Goal: Task Accomplishment & Management: Use online tool/utility

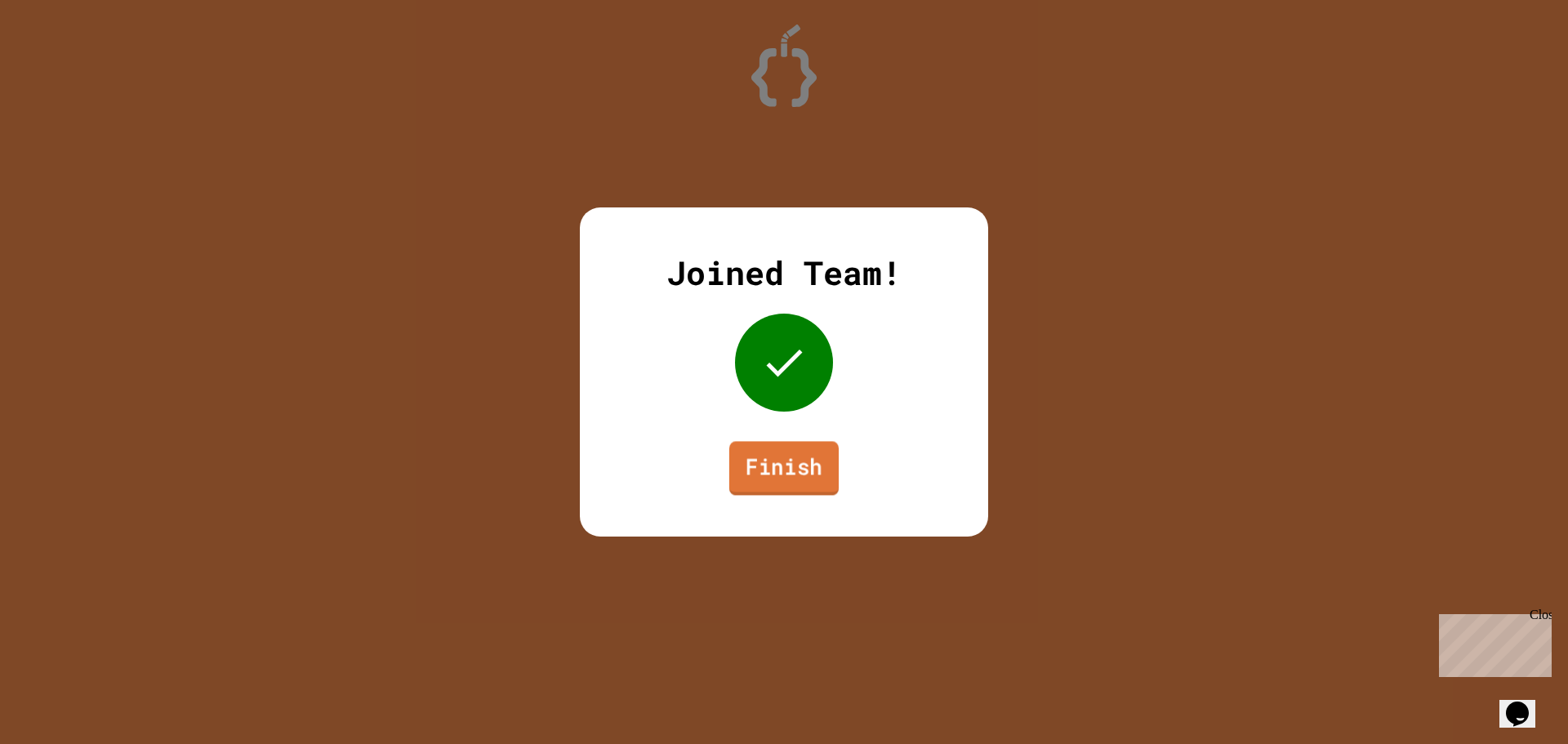
click at [769, 464] on link "Finish" at bounding box center [783, 468] width 109 height 54
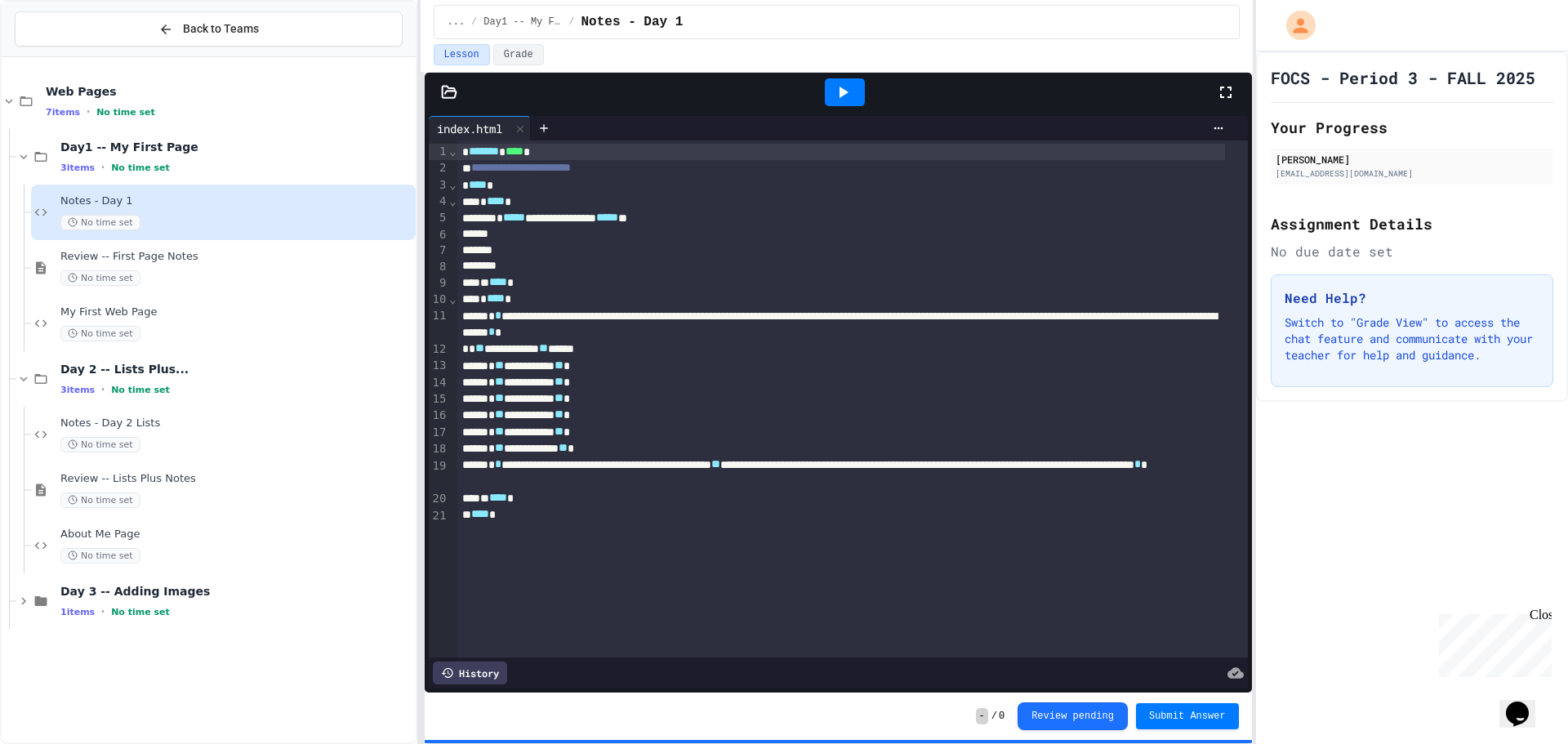
click at [210, 581] on div "Day 3 -- Adding Images 1 items • No time set" at bounding box center [216, 601] width 399 height 55
click at [227, 602] on div "Day 3 -- Adding Images 1 items • No time set" at bounding box center [236, 601] width 352 height 34
click at [279, 601] on div "Day 3 -- Adding Images 1 items • No time set" at bounding box center [236, 601] width 352 height 34
click at [277, 610] on div "1 items • No time set" at bounding box center [236, 612] width 352 height 13
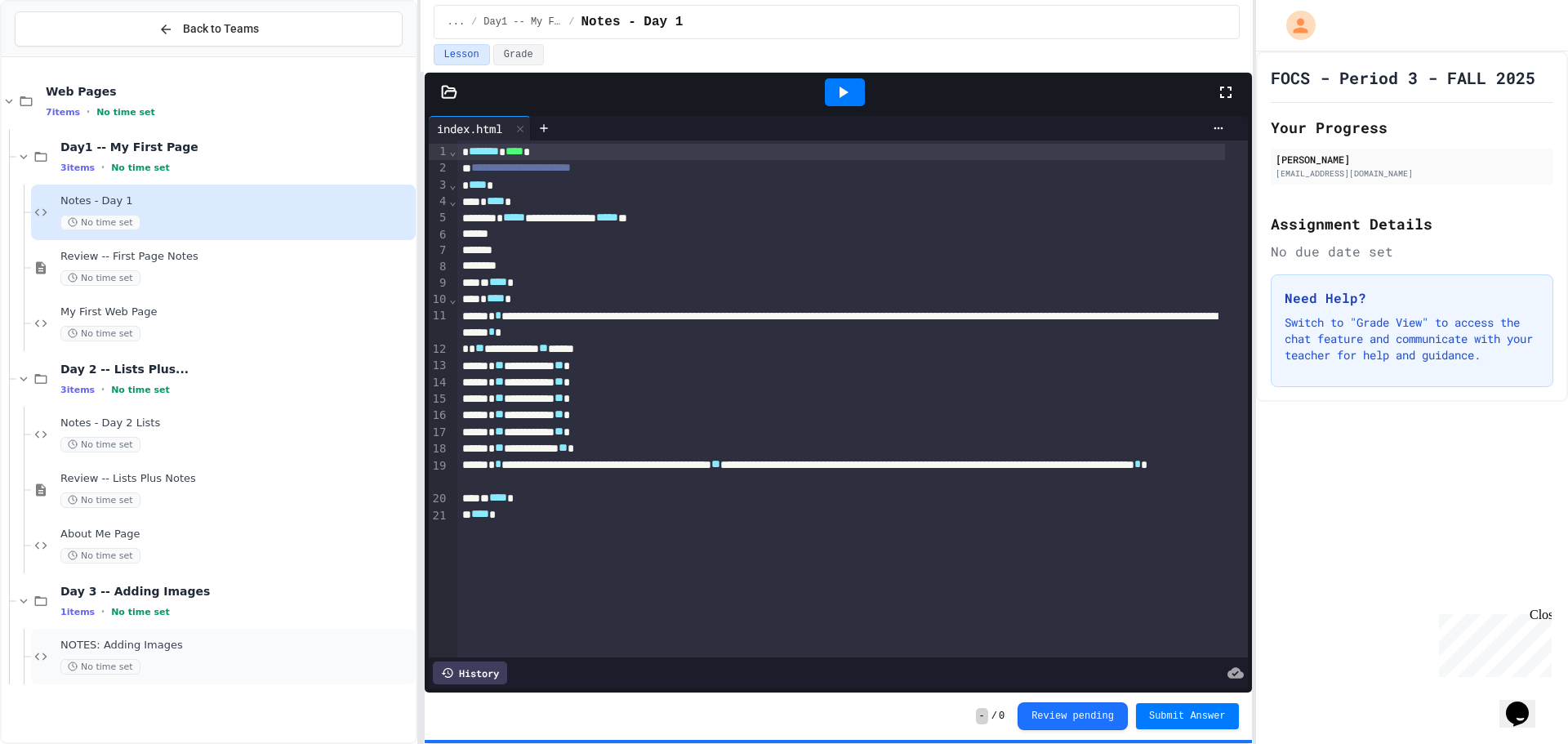
click at [230, 658] on div "NOTES: Adding Images No time set" at bounding box center [236, 657] width 352 height 36
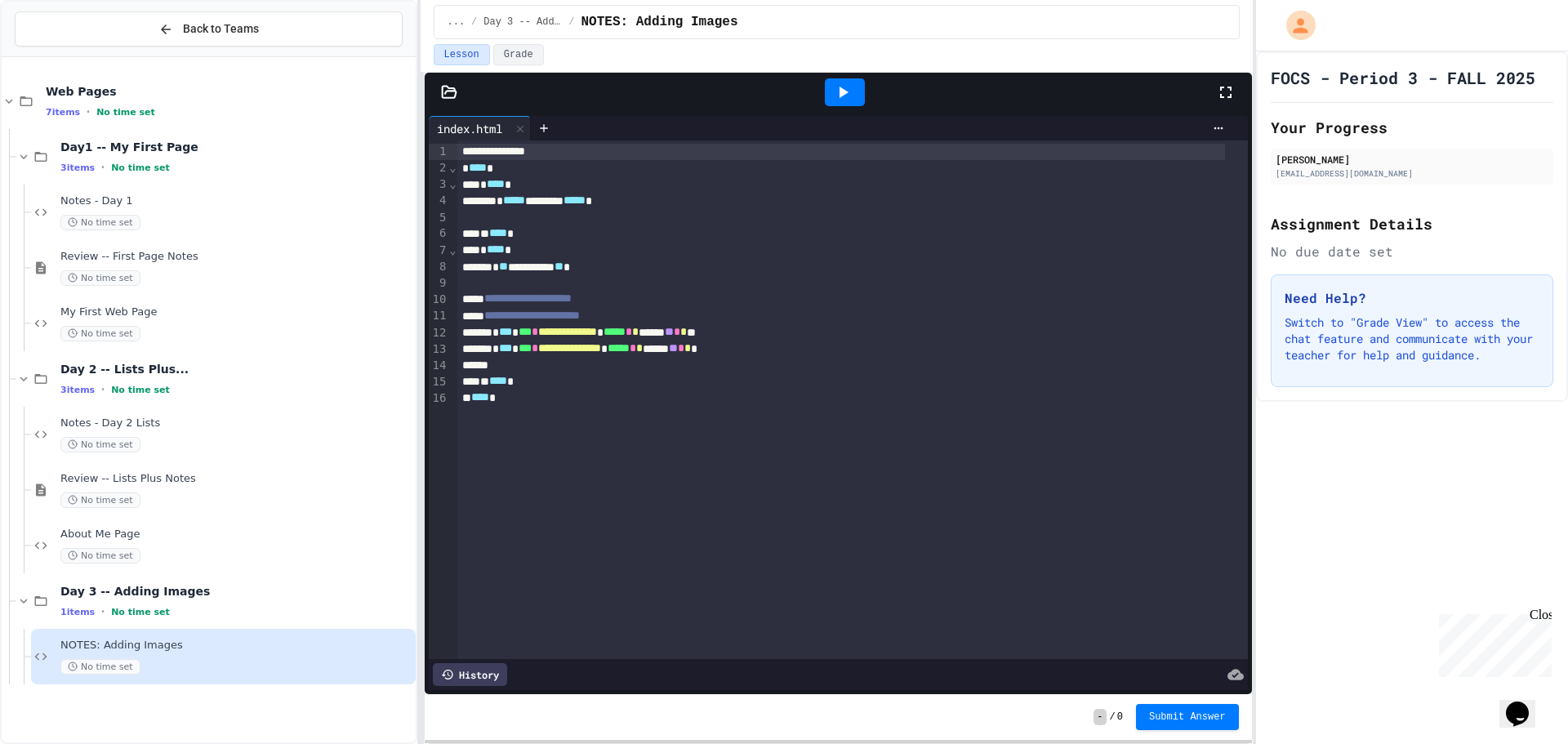
click at [842, 76] on div at bounding box center [844, 92] width 56 height 44
click at [837, 86] on icon at bounding box center [842, 92] width 19 height 19
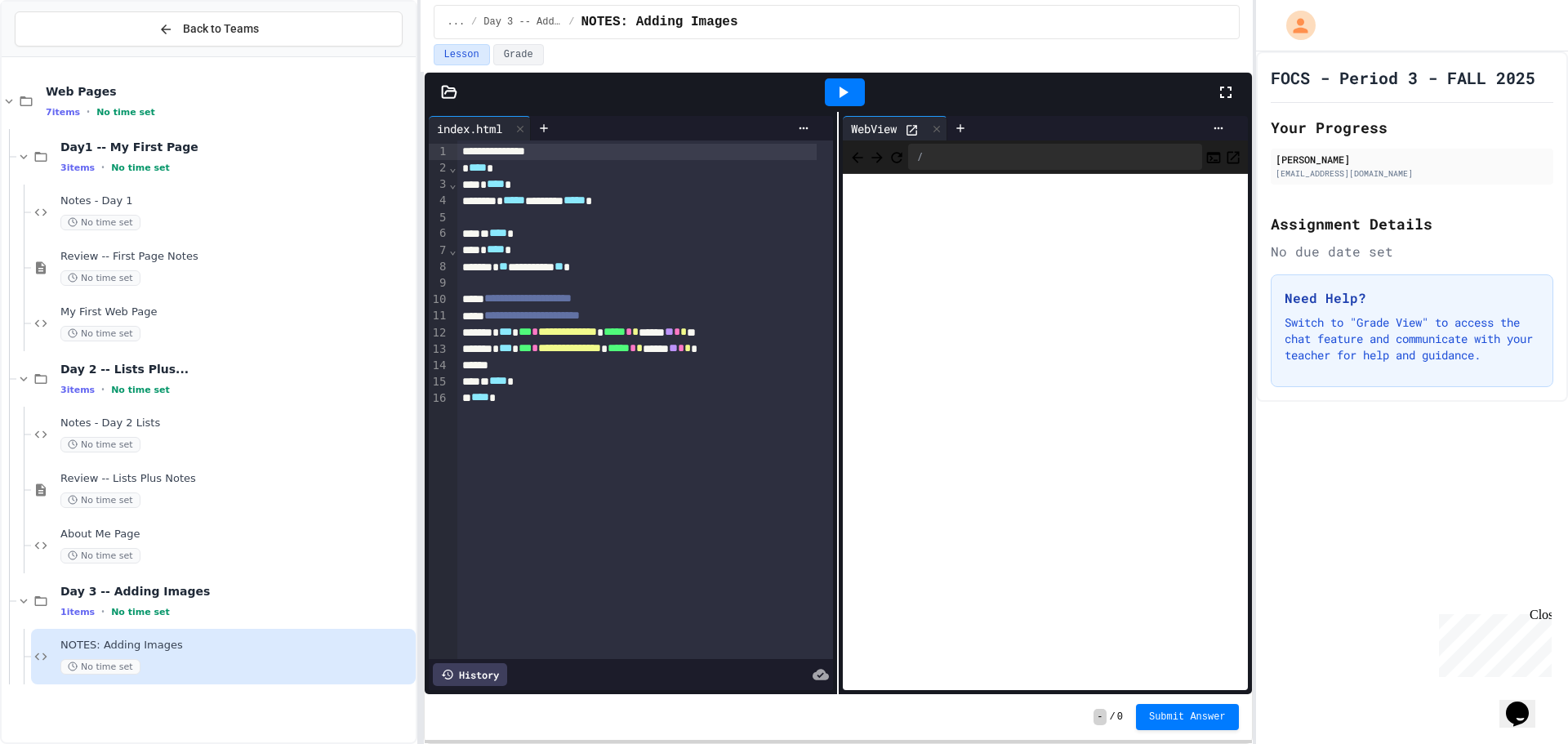
click at [609, 157] on div "**********" at bounding box center [636, 152] width 359 height 17
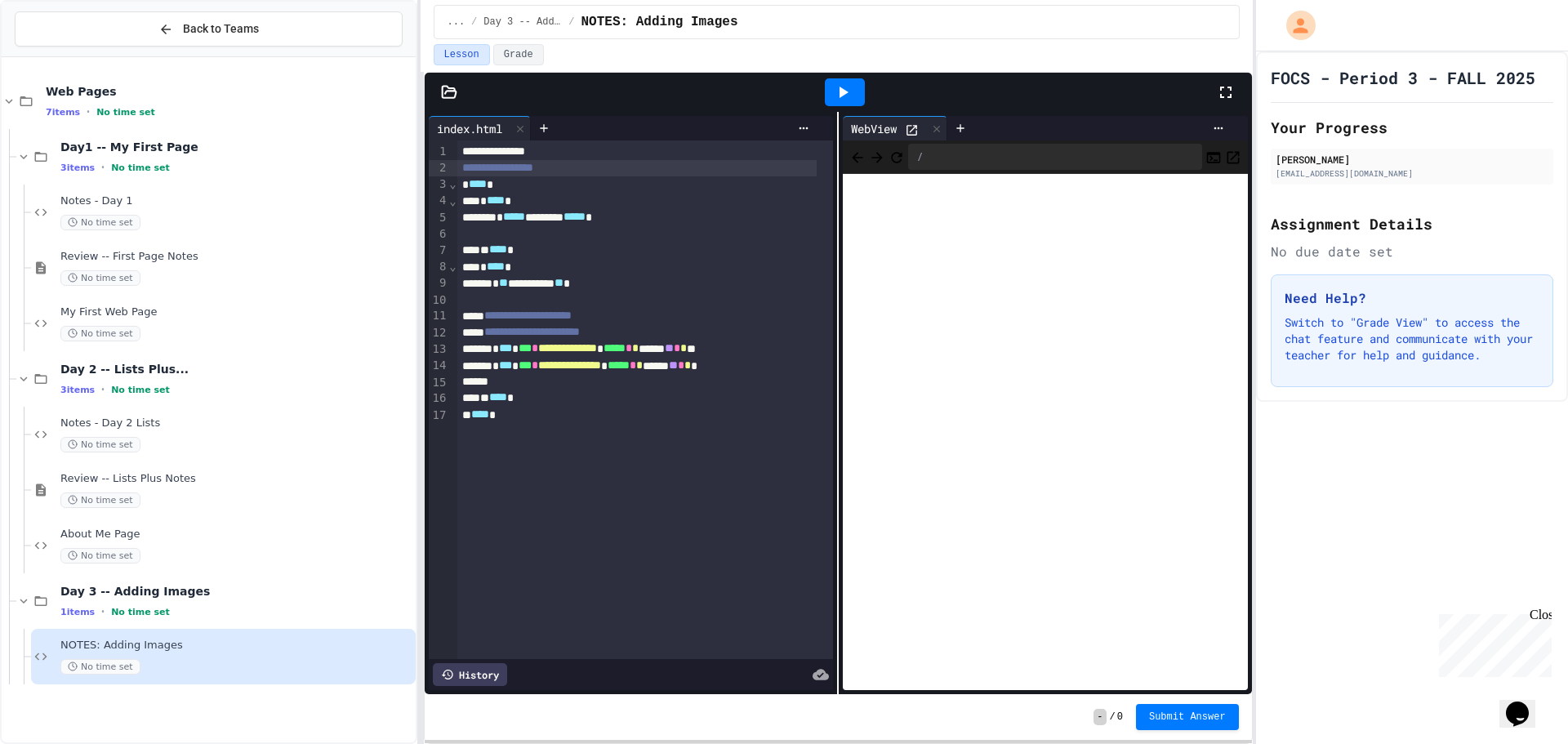
click at [783, 348] on div "**********" at bounding box center [636, 349] width 359 height 17
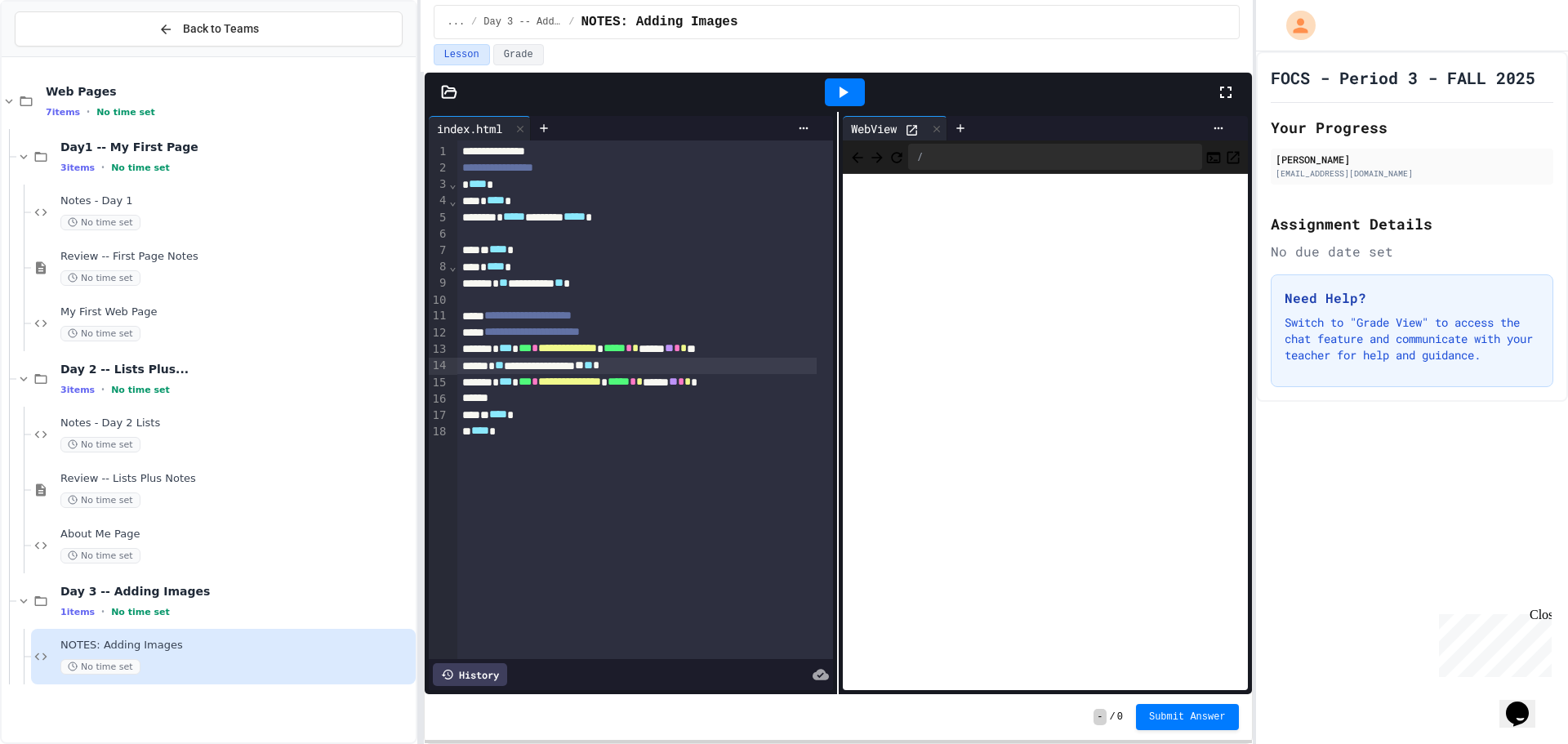
click at [1400, 486] on div "FOCS - Period 3 - FALL 2025 Your Progress [PERSON_NAME] [EMAIL_ADDRESS][DOMAIN_…" at bounding box center [1411, 397] width 312 height 692
click at [853, 96] on div at bounding box center [845, 92] width 40 height 28
click at [442, 88] on icon at bounding box center [449, 91] width 14 height 11
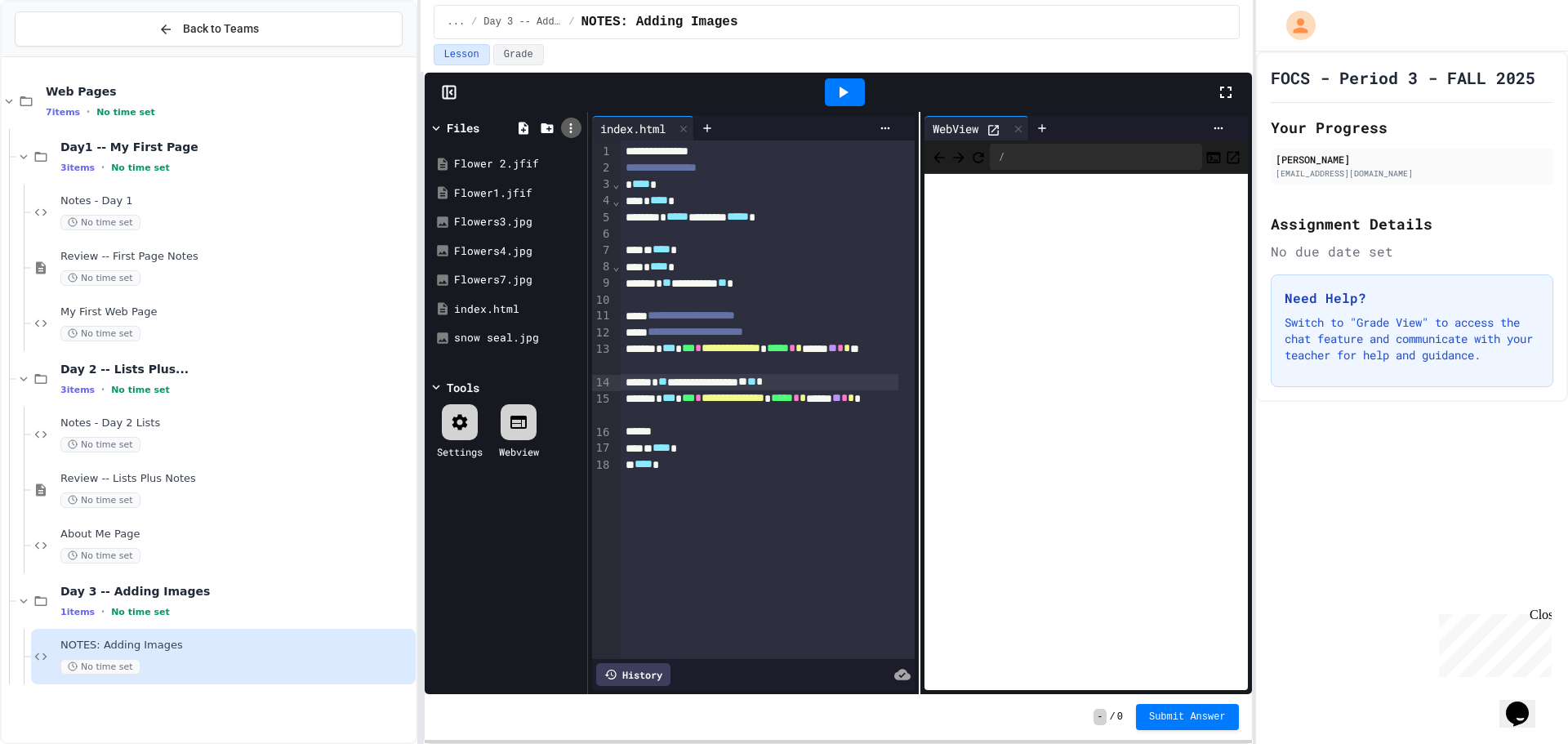
click at [575, 122] on icon at bounding box center [571, 128] width 15 height 15
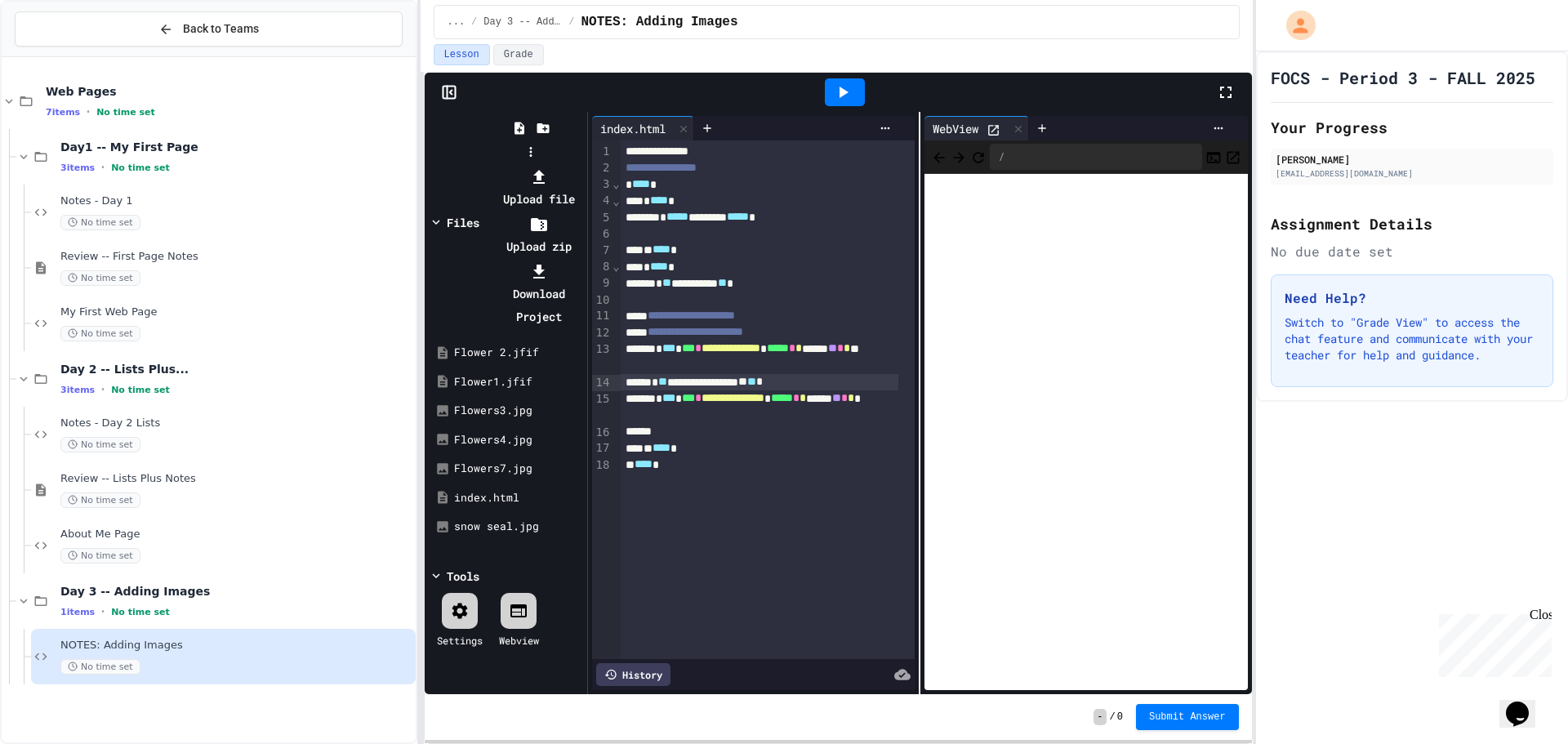
click at [583, 165] on li "Upload file" at bounding box center [539, 188] width 87 height 46
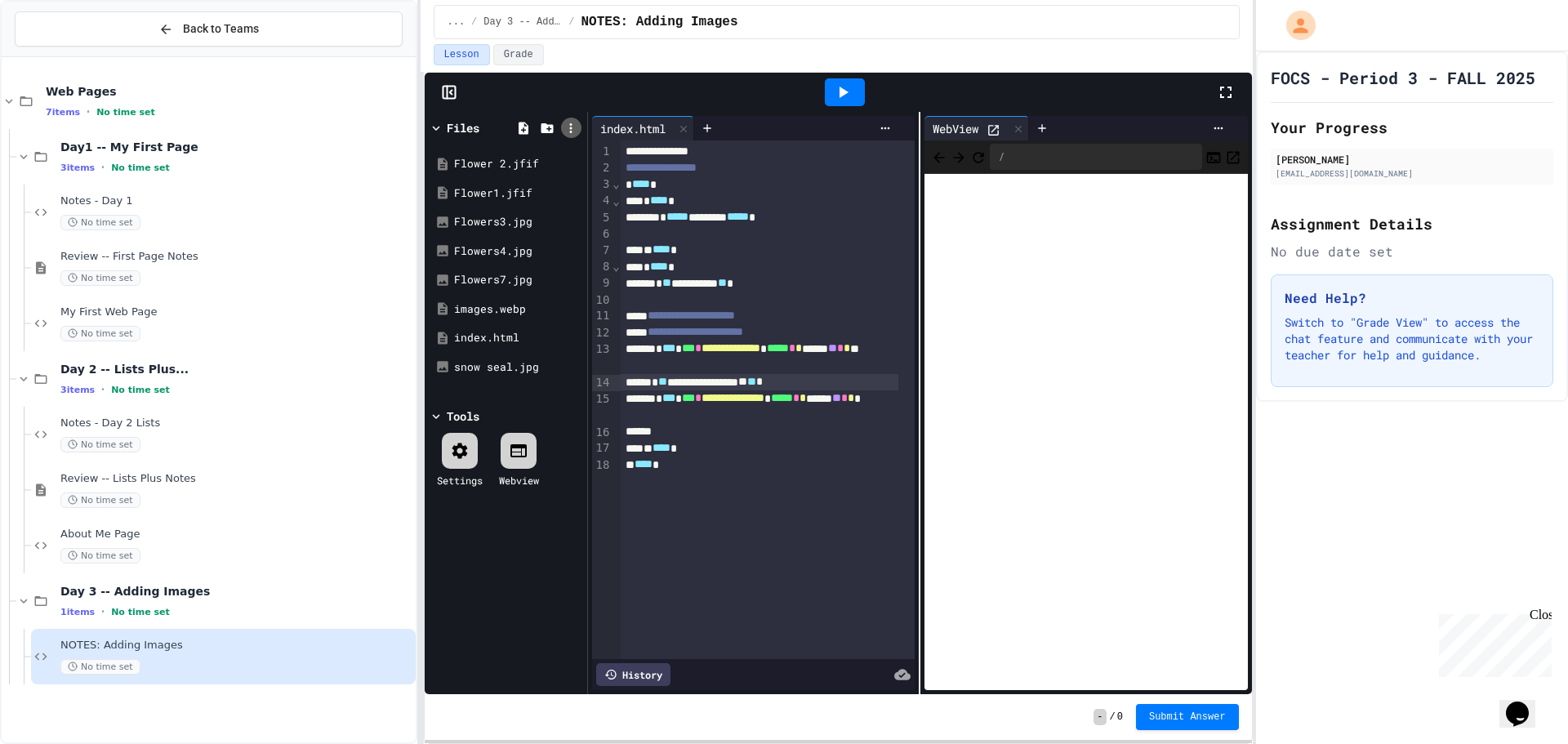
click at [566, 120] on div at bounding box center [571, 128] width 20 height 20
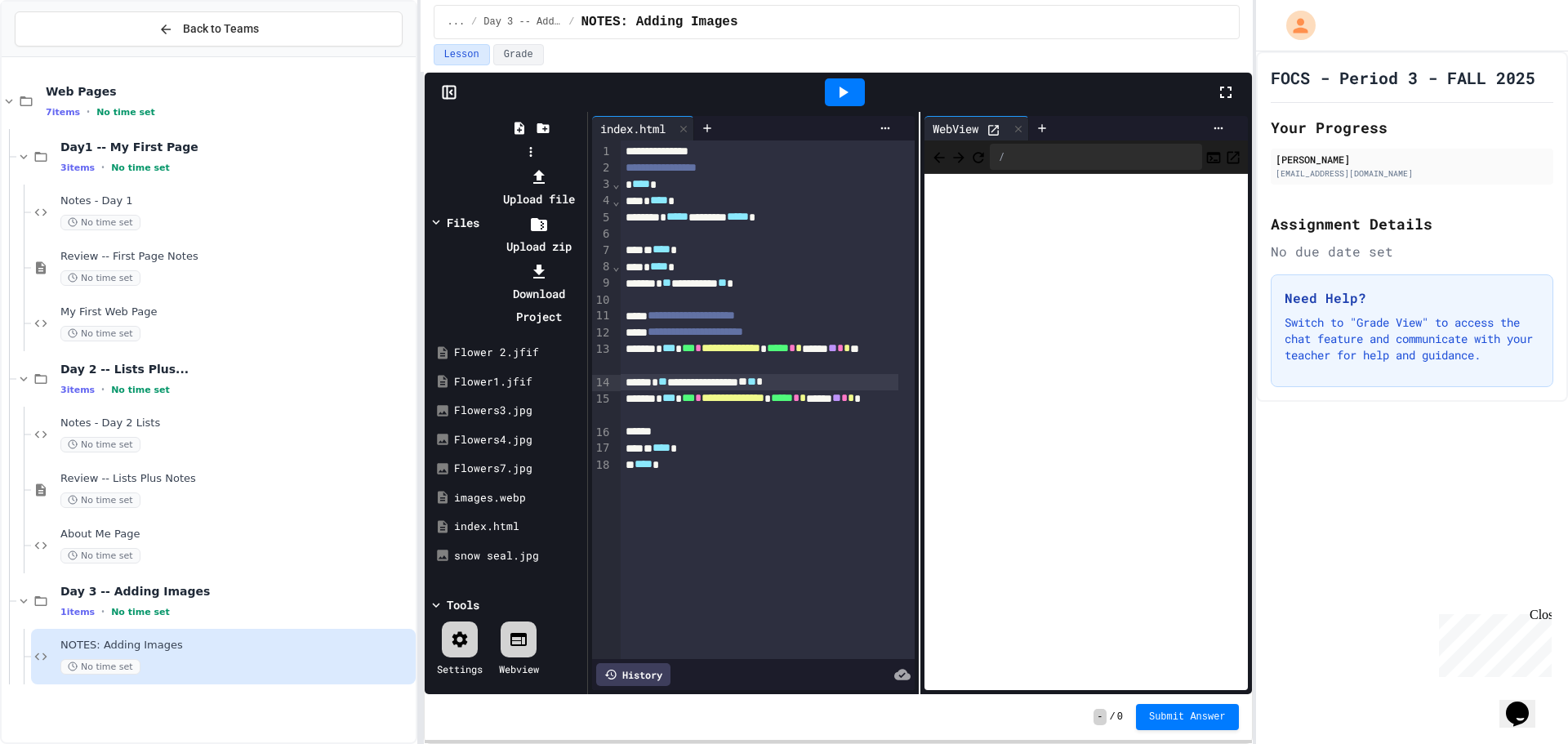
click at [583, 165] on li "Upload file" at bounding box center [539, 188] width 87 height 46
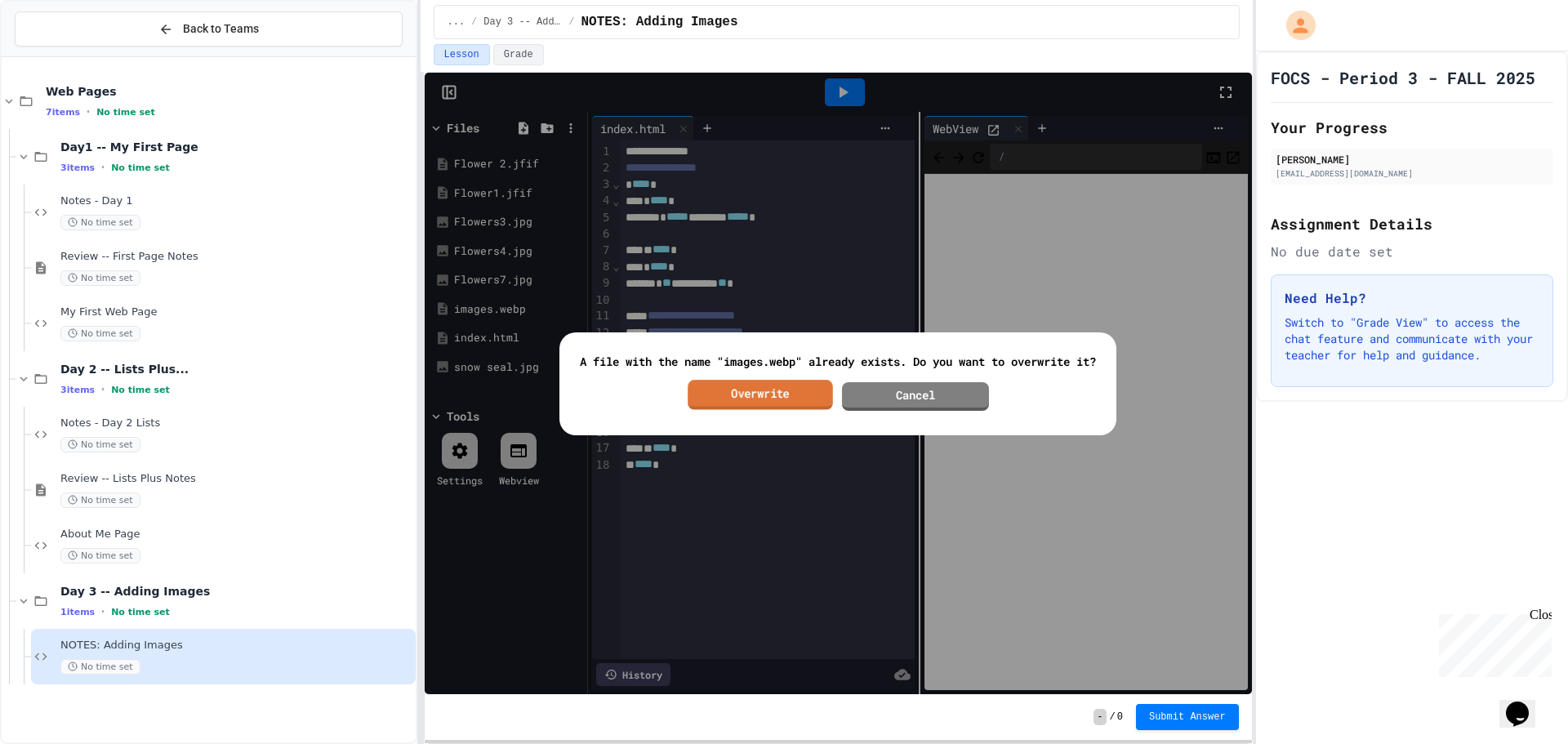
click at [767, 387] on link "Overwrite" at bounding box center [760, 395] width 145 height 30
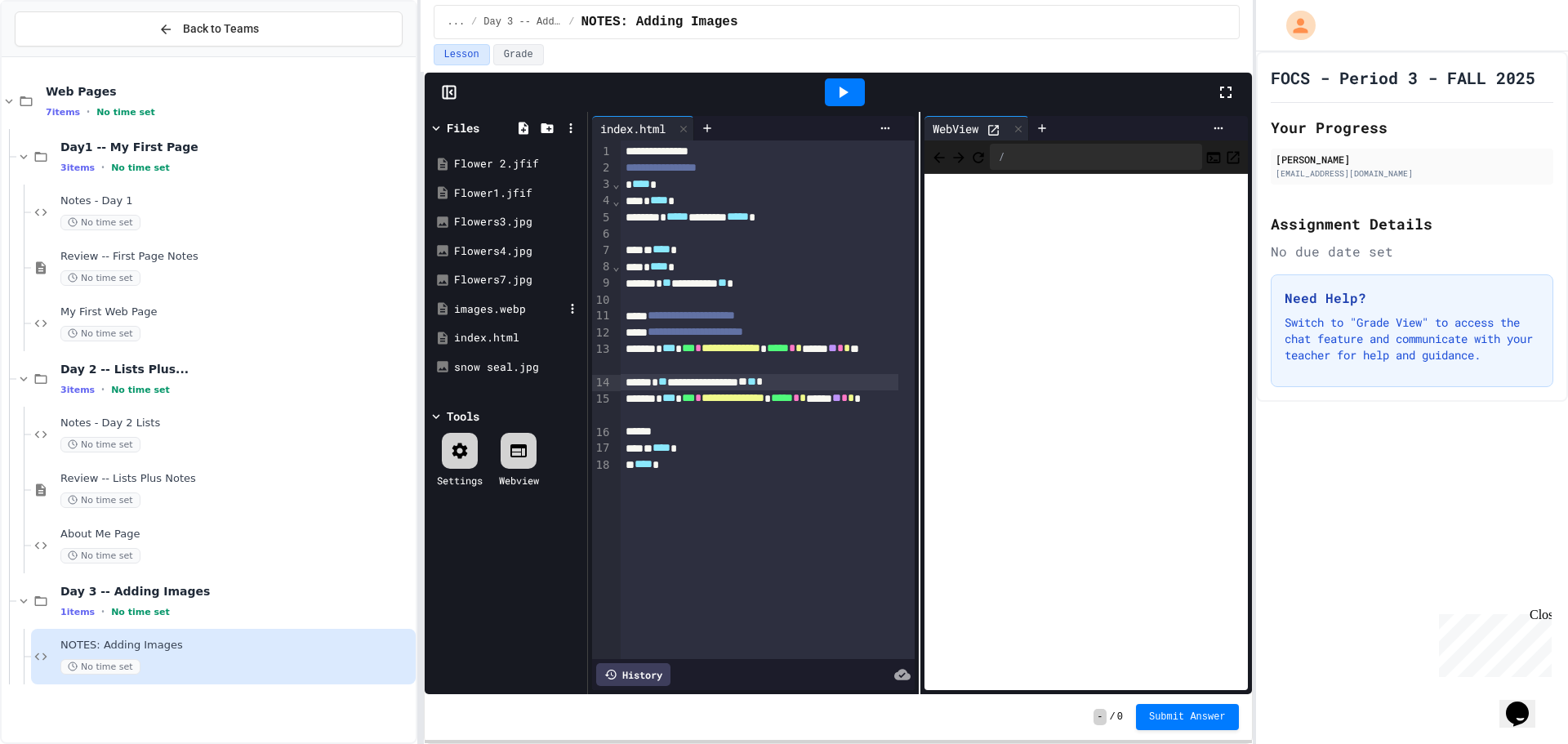
click at [501, 306] on div "images.webp" at bounding box center [508, 310] width 109 height 17
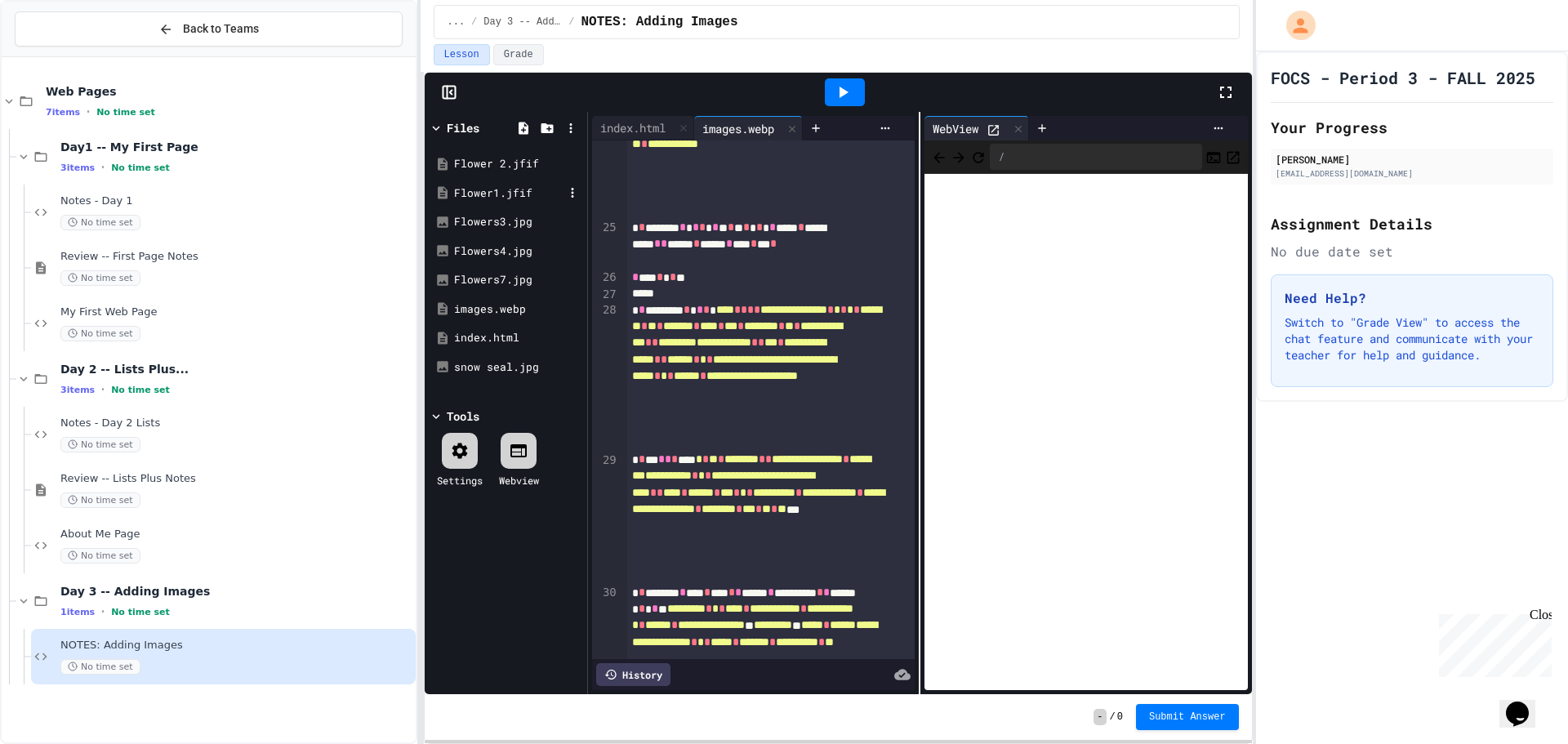
scroll to position [2180, 0]
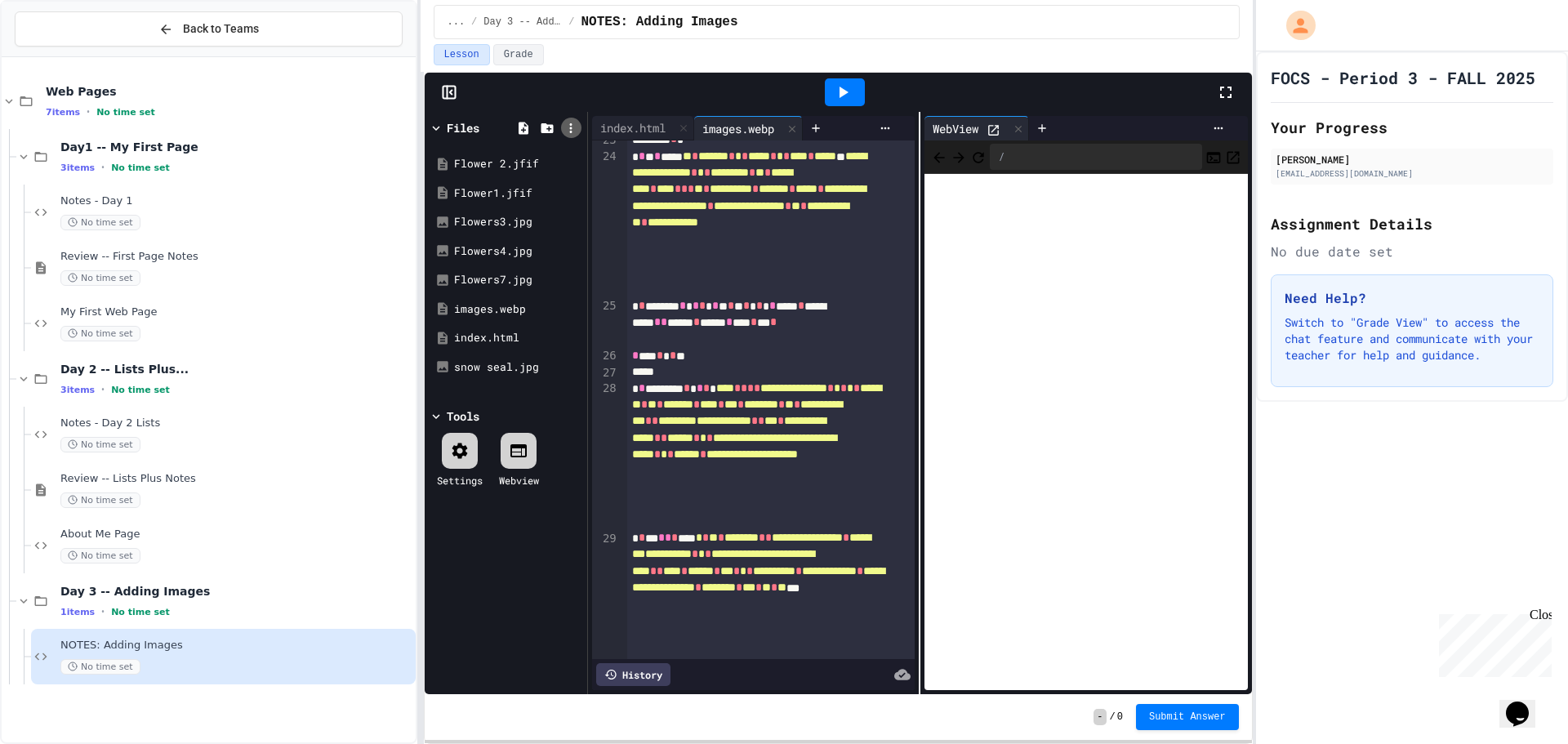
click at [572, 127] on icon at bounding box center [571, 128] width 15 height 15
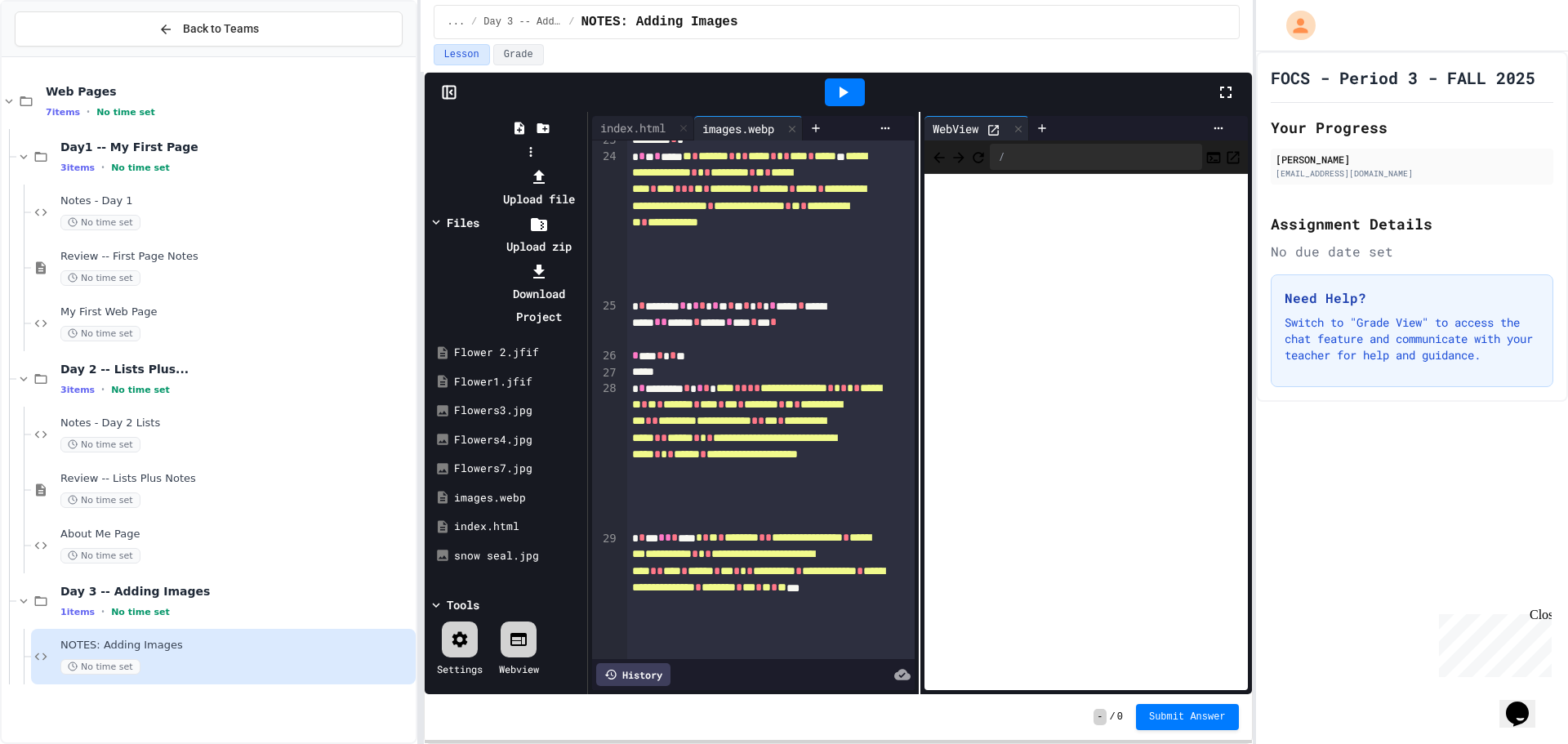
click at [583, 165] on li "Upload file" at bounding box center [539, 188] width 87 height 46
click at [548, 165] on div at bounding box center [530, 165] width 104 height 0
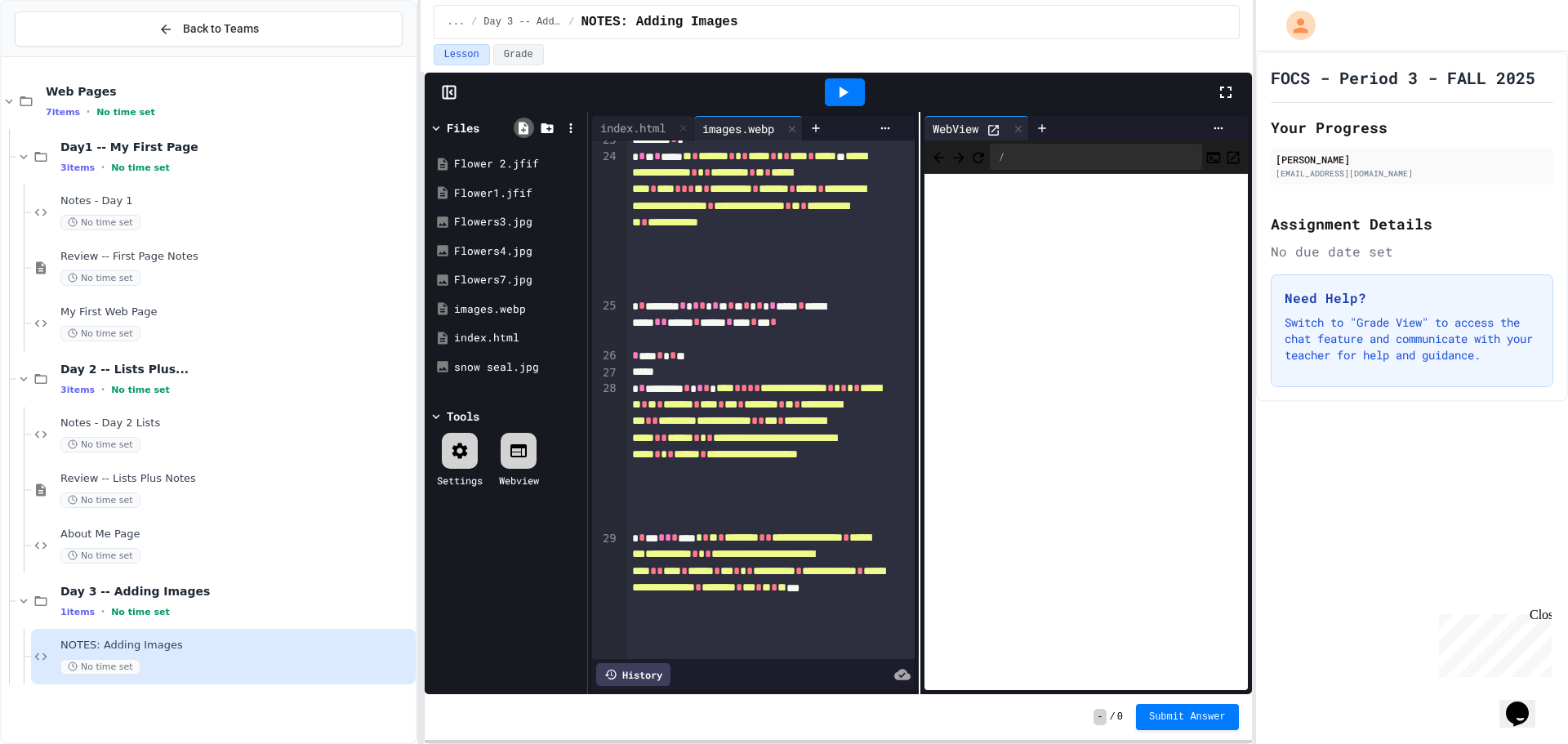
click at [529, 125] on icon at bounding box center [523, 128] width 15 height 15
drag, startPoint x: 1296, startPoint y: 499, endPoint x: 1241, endPoint y: 505, distance: 55.3
click at [1272, 503] on div "FOCS - Period 3 - FALL 2025 Your Progress [PERSON_NAME] [EMAIL_ADDRESS][DOMAIN_…" at bounding box center [1411, 397] width 312 height 692
drag, startPoint x: 626, startPoint y: 132, endPoint x: 686, endPoint y: 131, distance: 60.0
click at [634, 133] on div "index.html images.webp" at bounding box center [697, 128] width 210 height 25
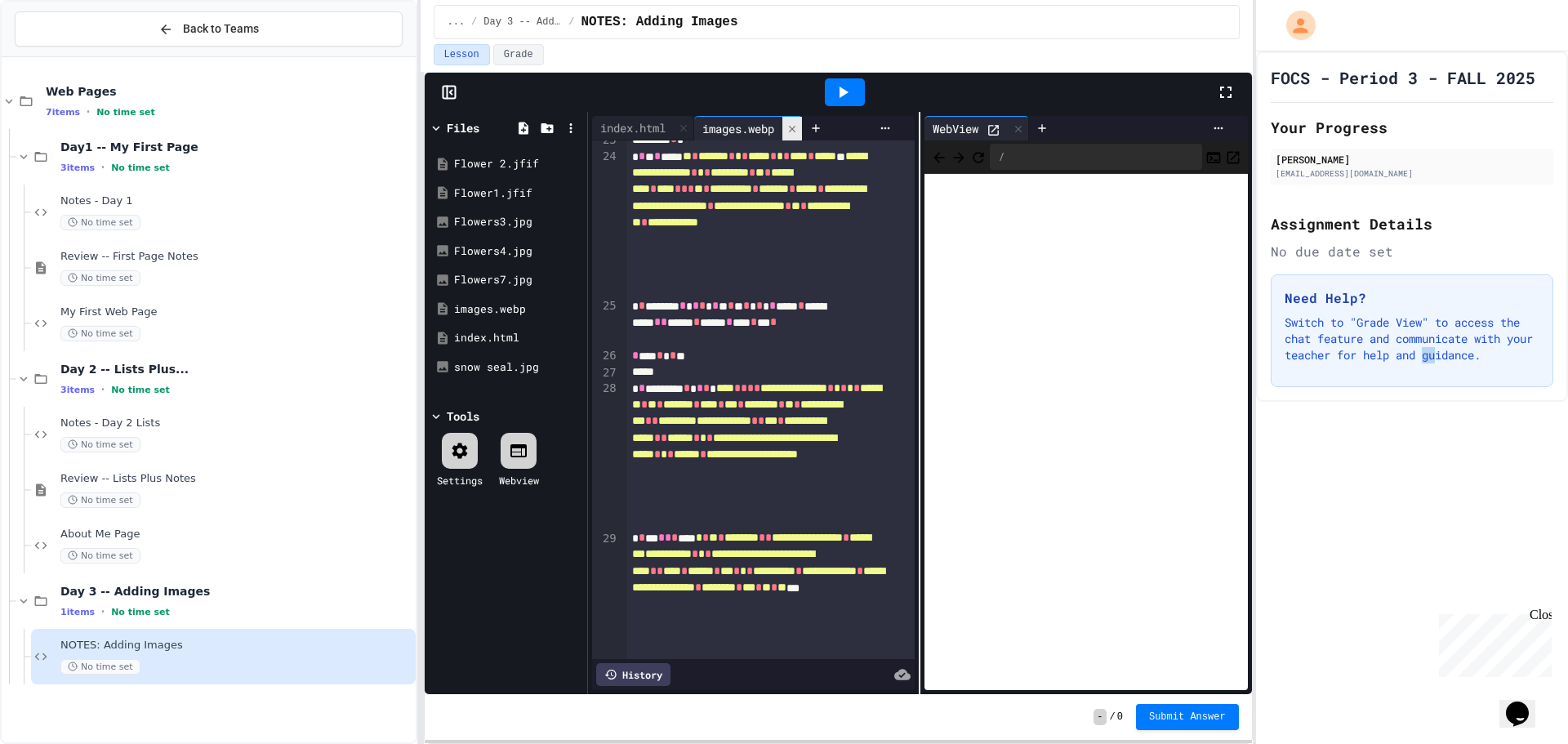
click at [793, 127] on icon at bounding box center [791, 129] width 11 height 11
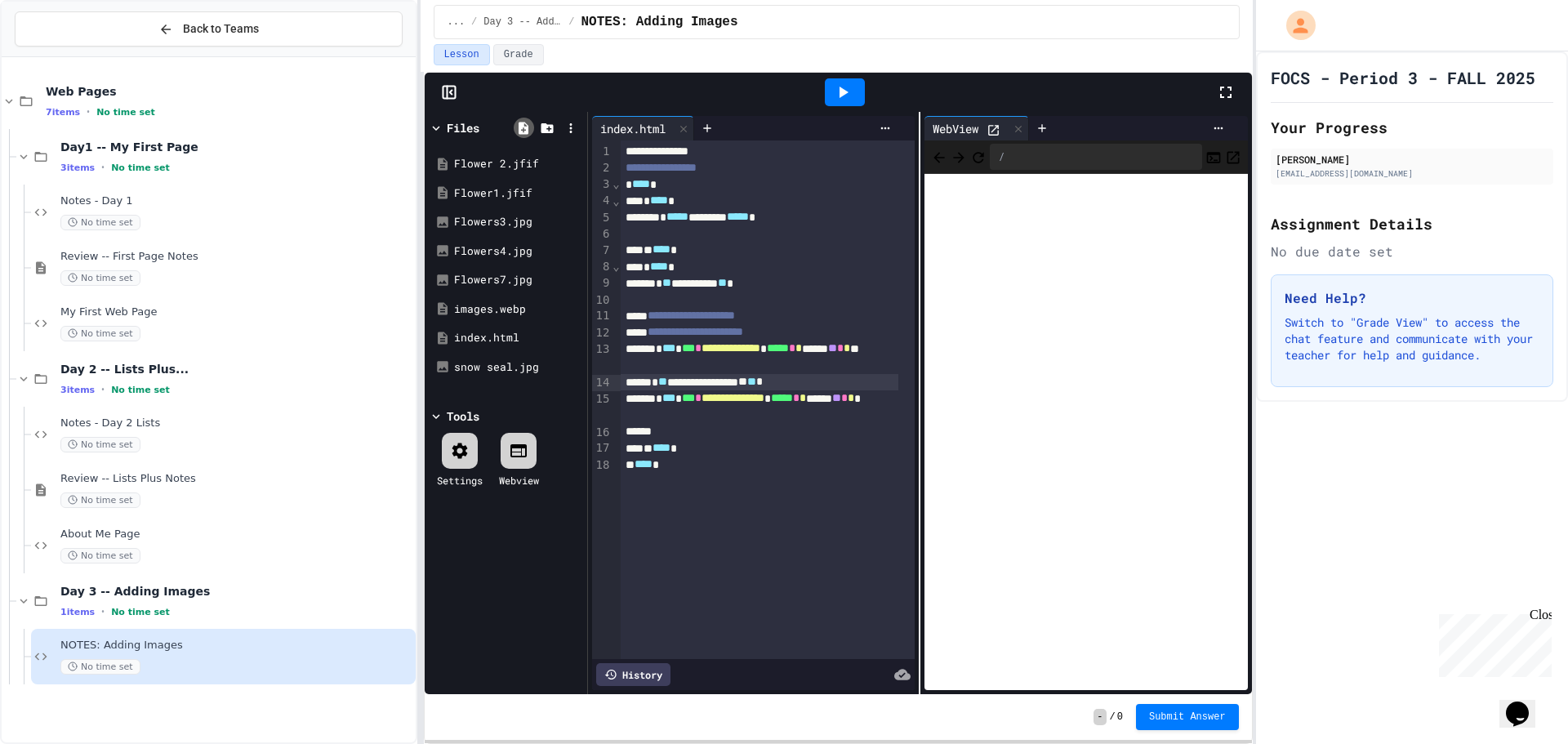
click at [530, 120] on div at bounding box center [547, 128] width 71 height 24
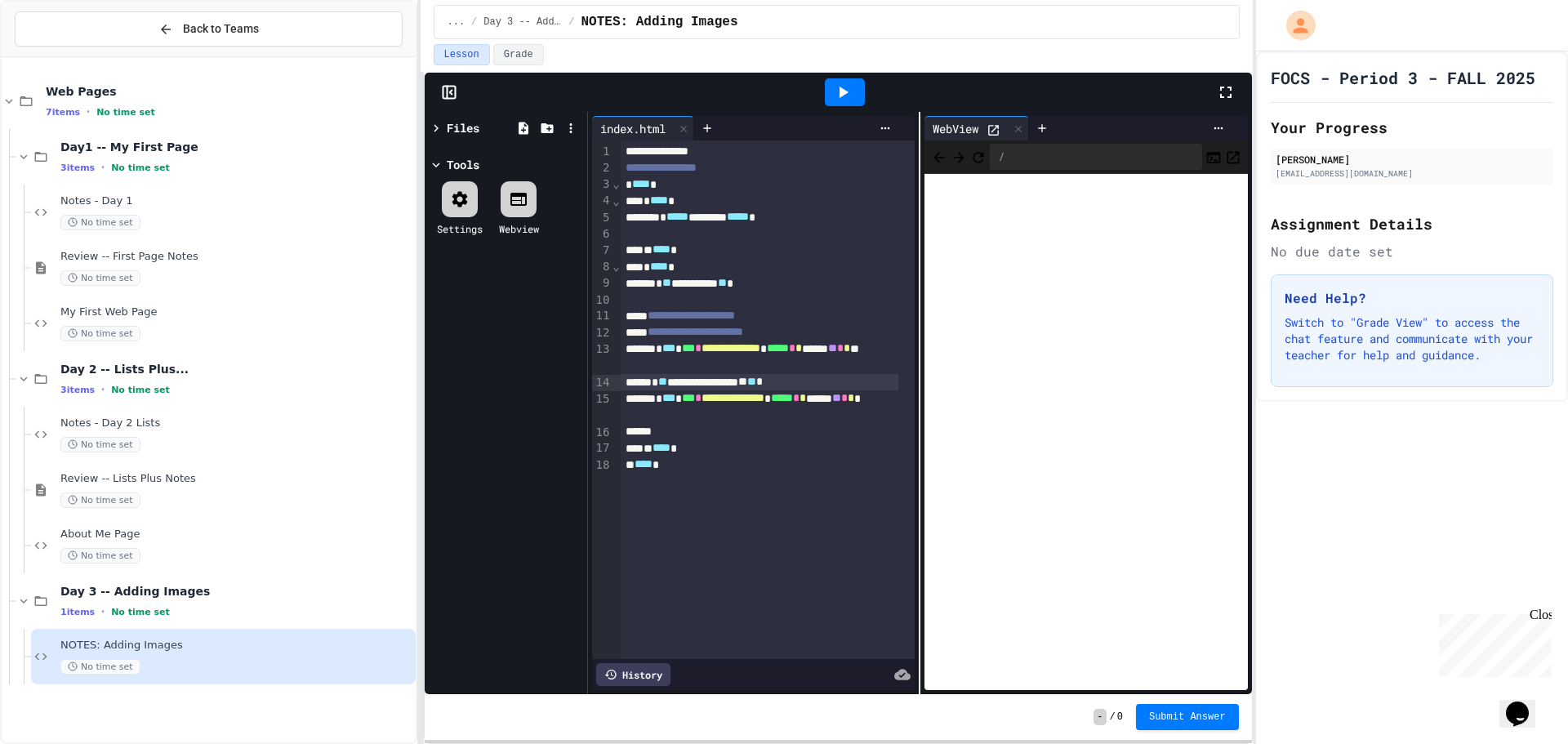
click at [435, 132] on icon at bounding box center [436, 128] width 5 height 7
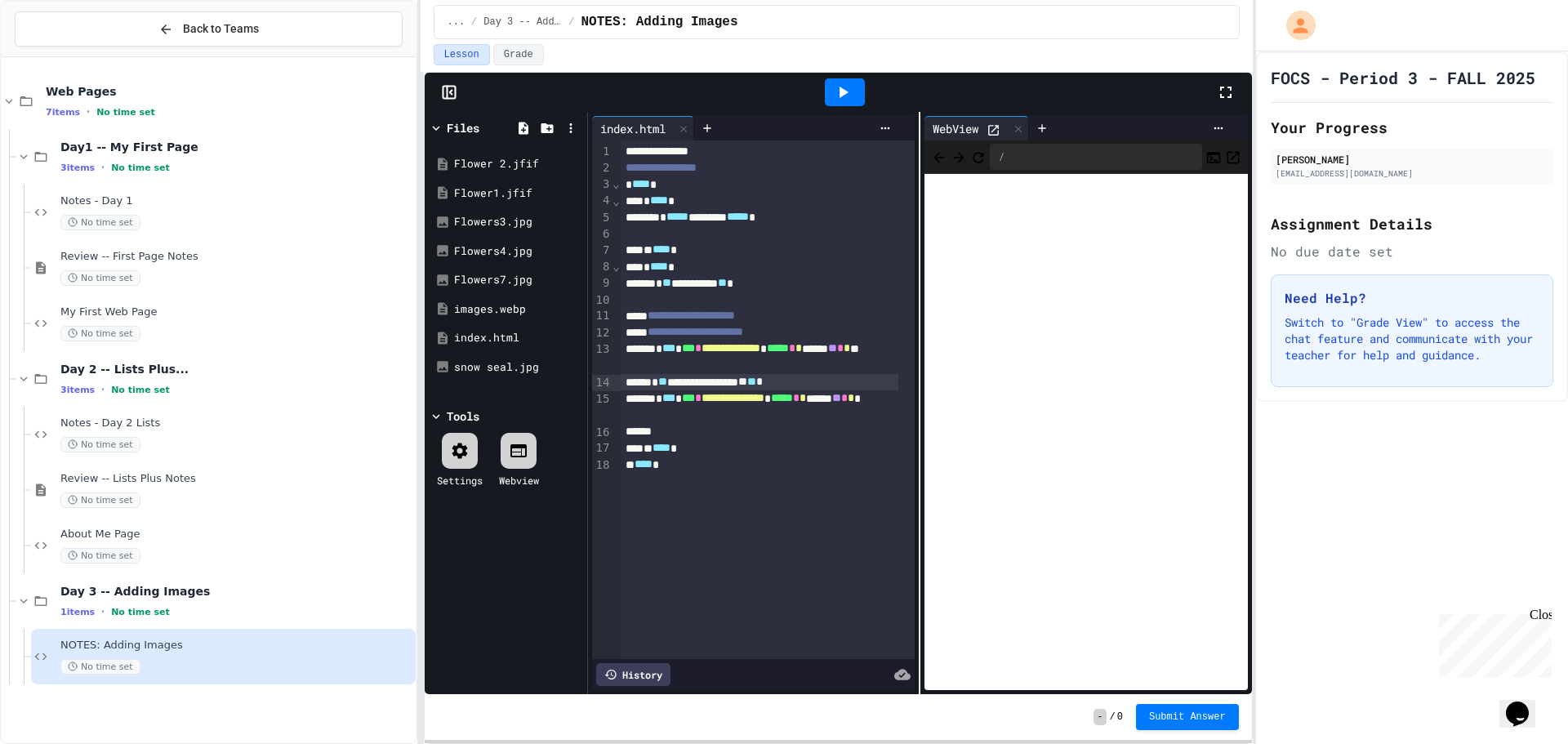
click at [435, 131] on icon at bounding box center [436, 128] width 15 height 15
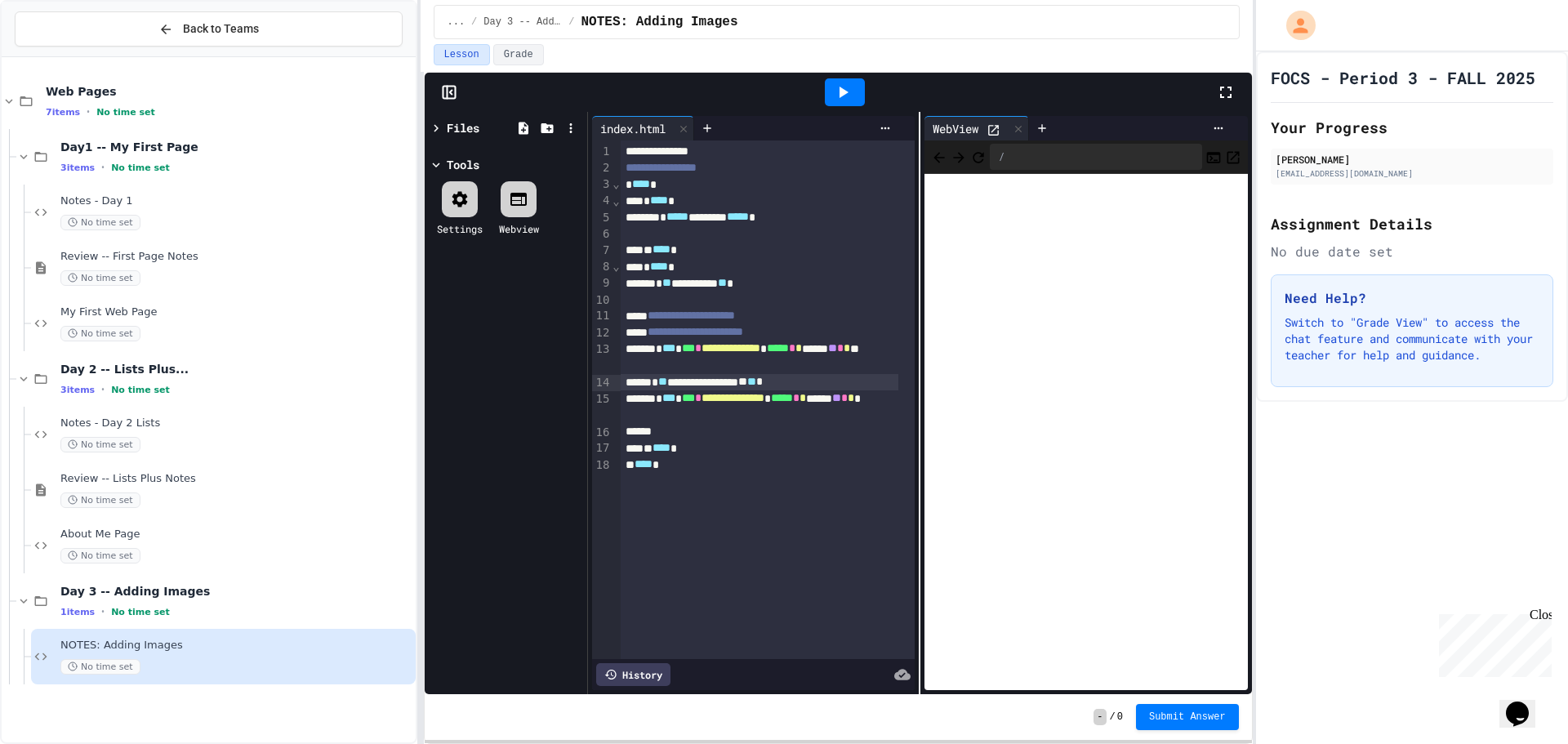
click at [435, 123] on icon at bounding box center [436, 128] width 15 height 15
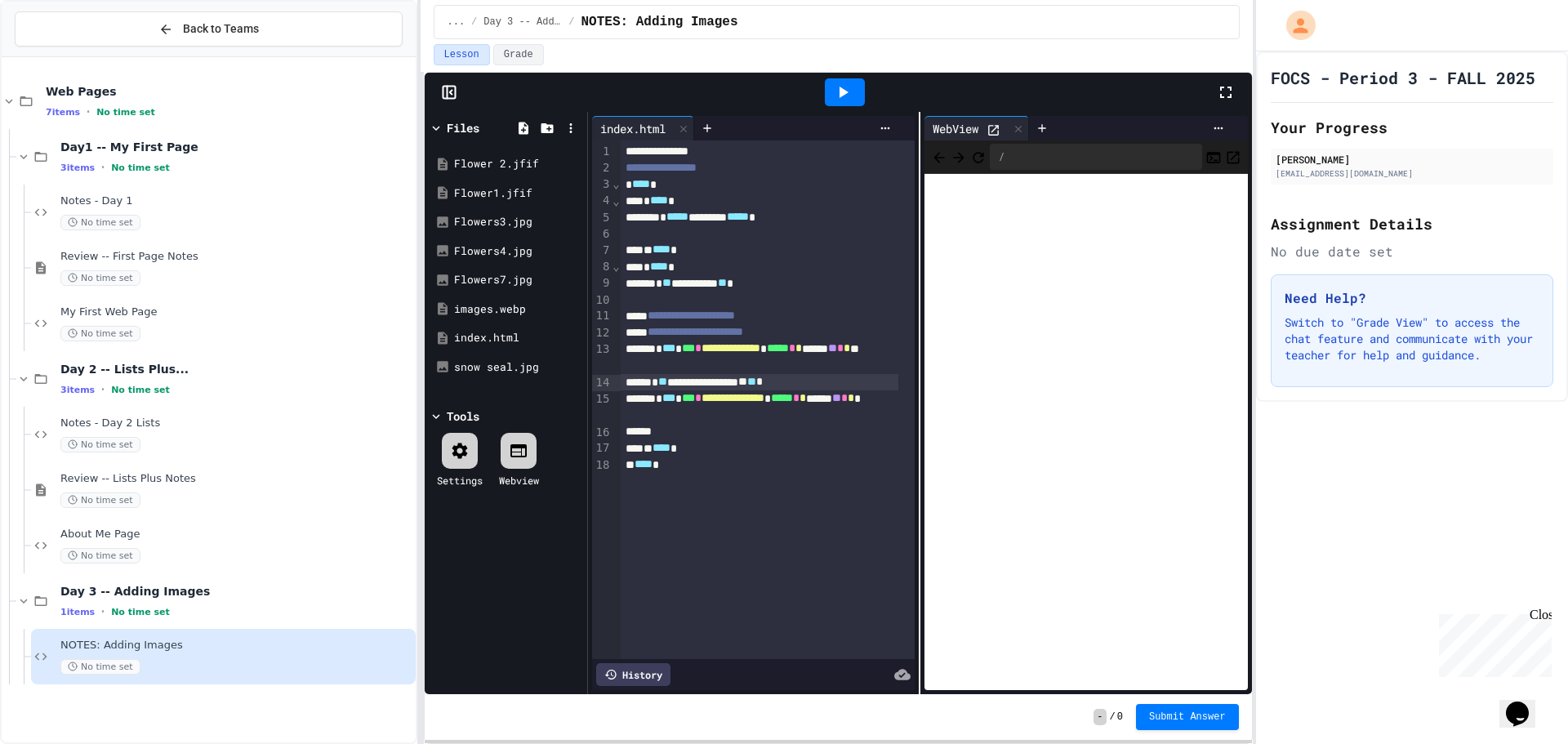
click at [435, 123] on icon at bounding box center [436, 128] width 15 height 15
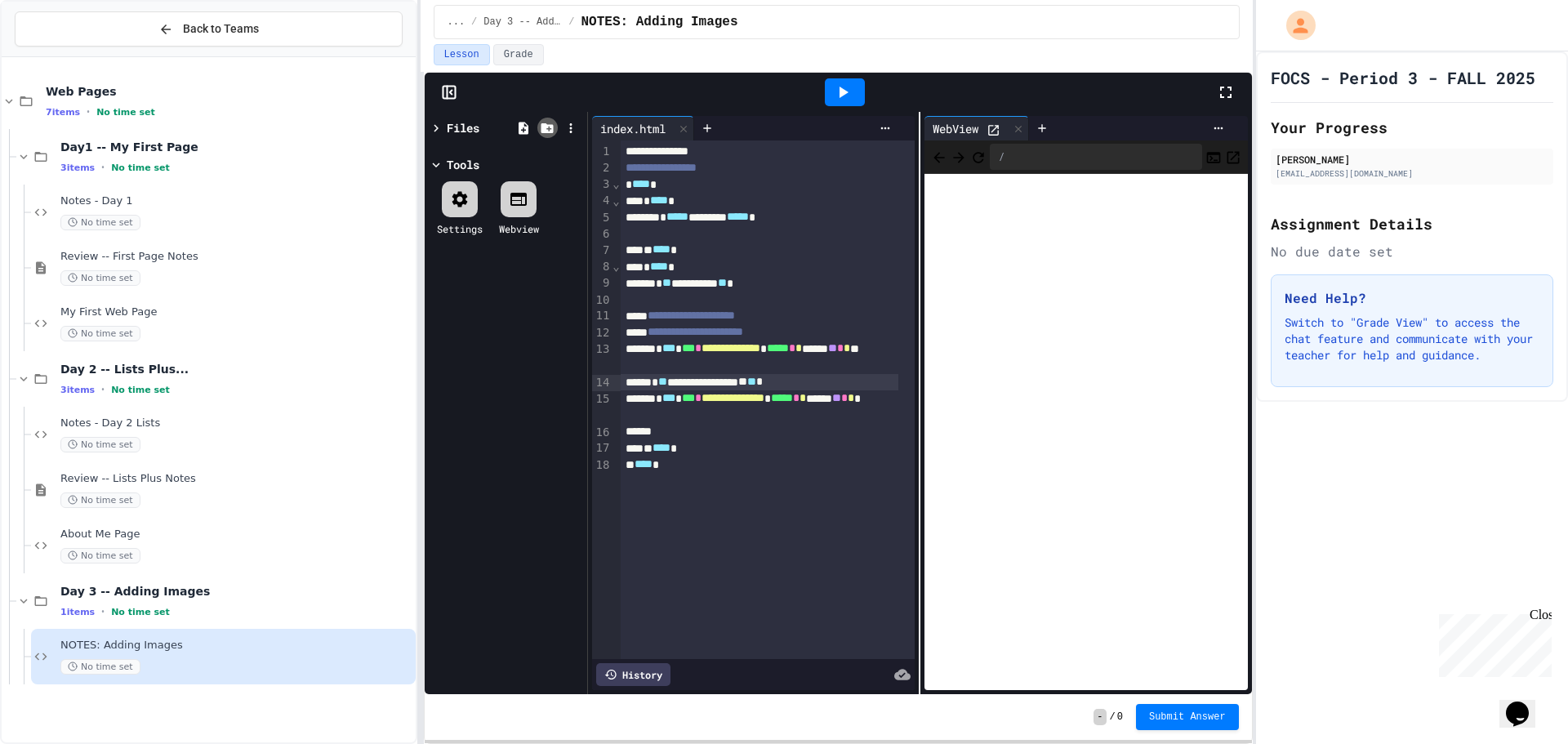
click at [551, 126] on icon at bounding box center [547, 128] width 12 height 10
click at [569, 127] on icon at bounding box center [571, 128] width 15 height 15
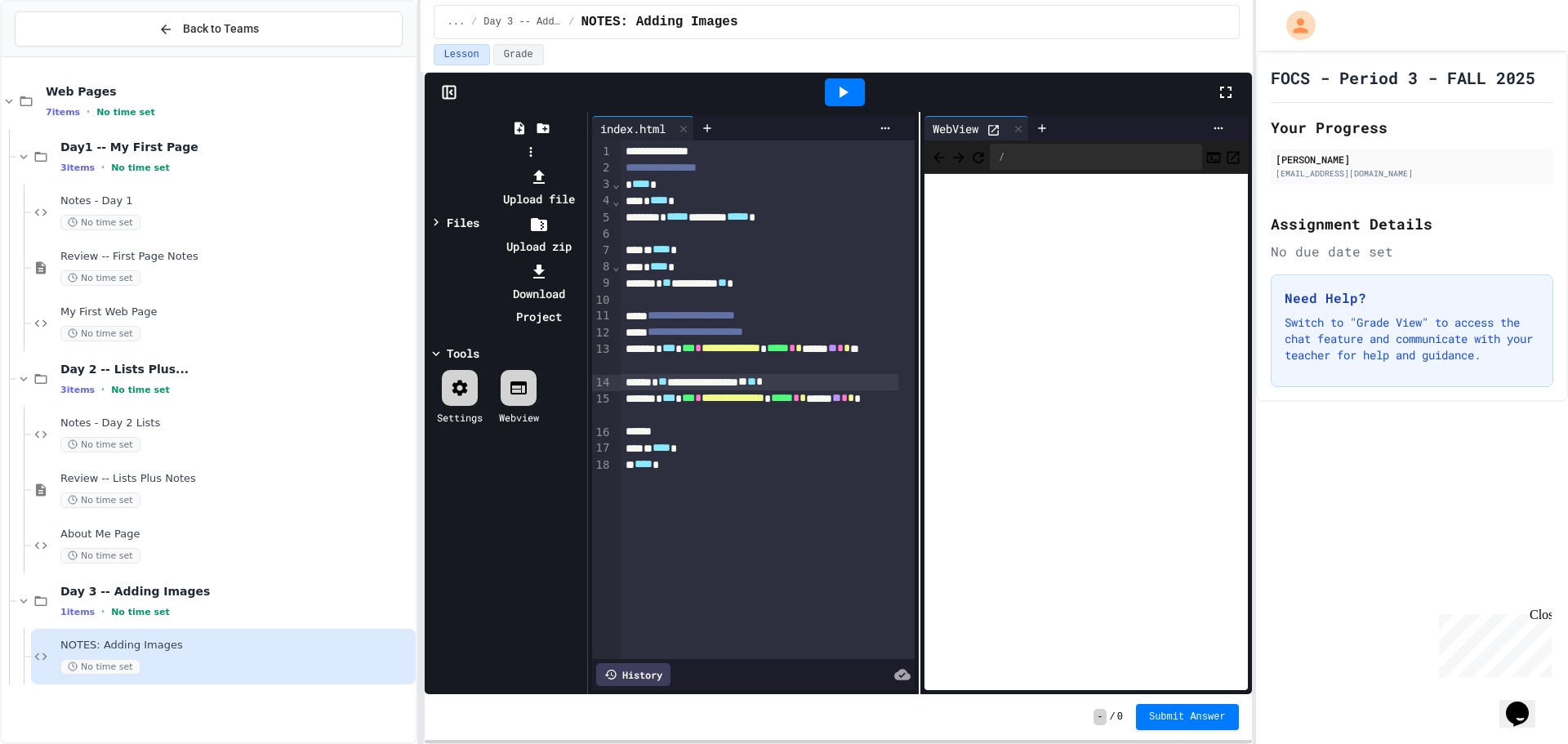
click at [583, 165] on li "Upload file" at bounding box center [539, 188] width 87 height 46
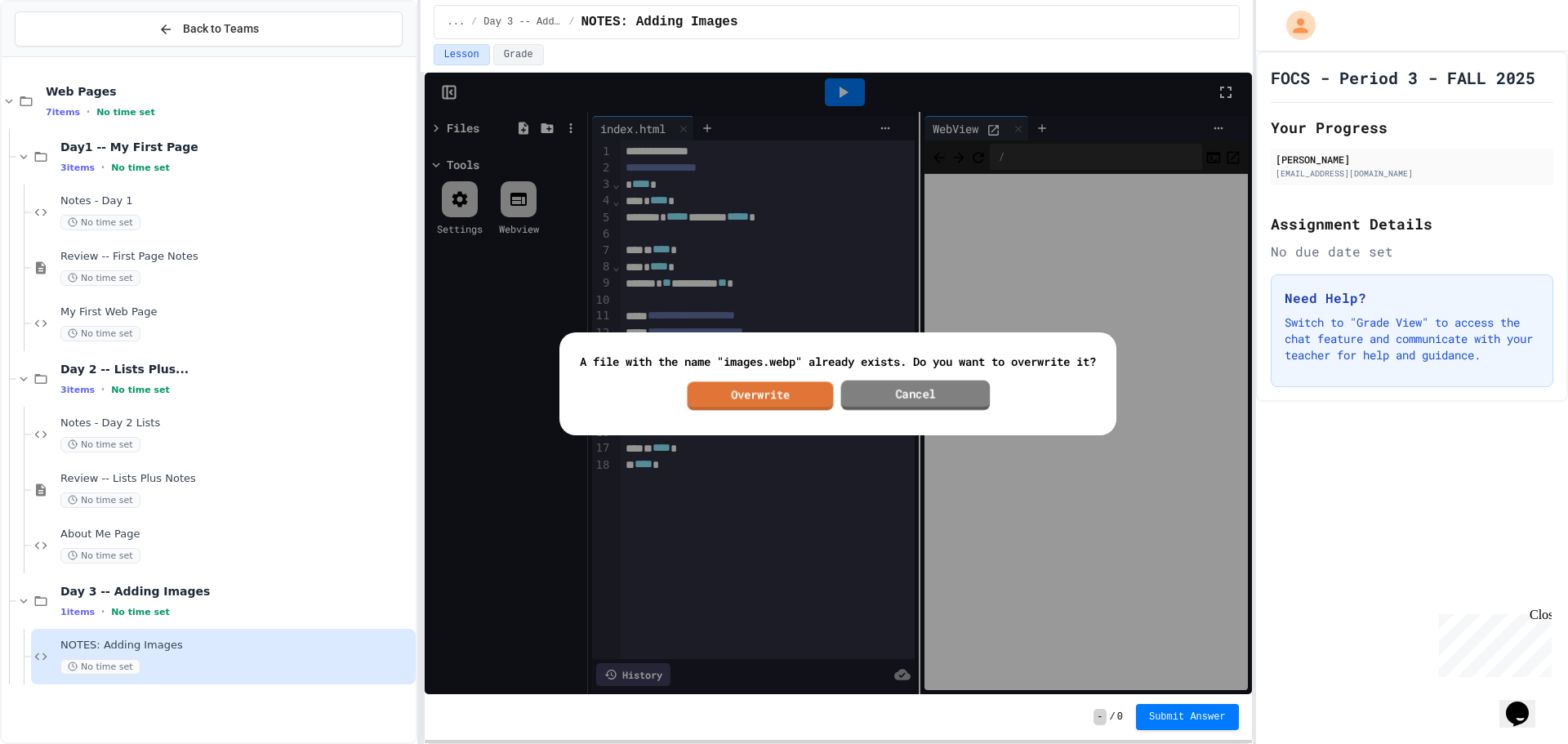
click at [907, 394] on link "Cancel" at bounding box center [915, 395] width 150 height 30
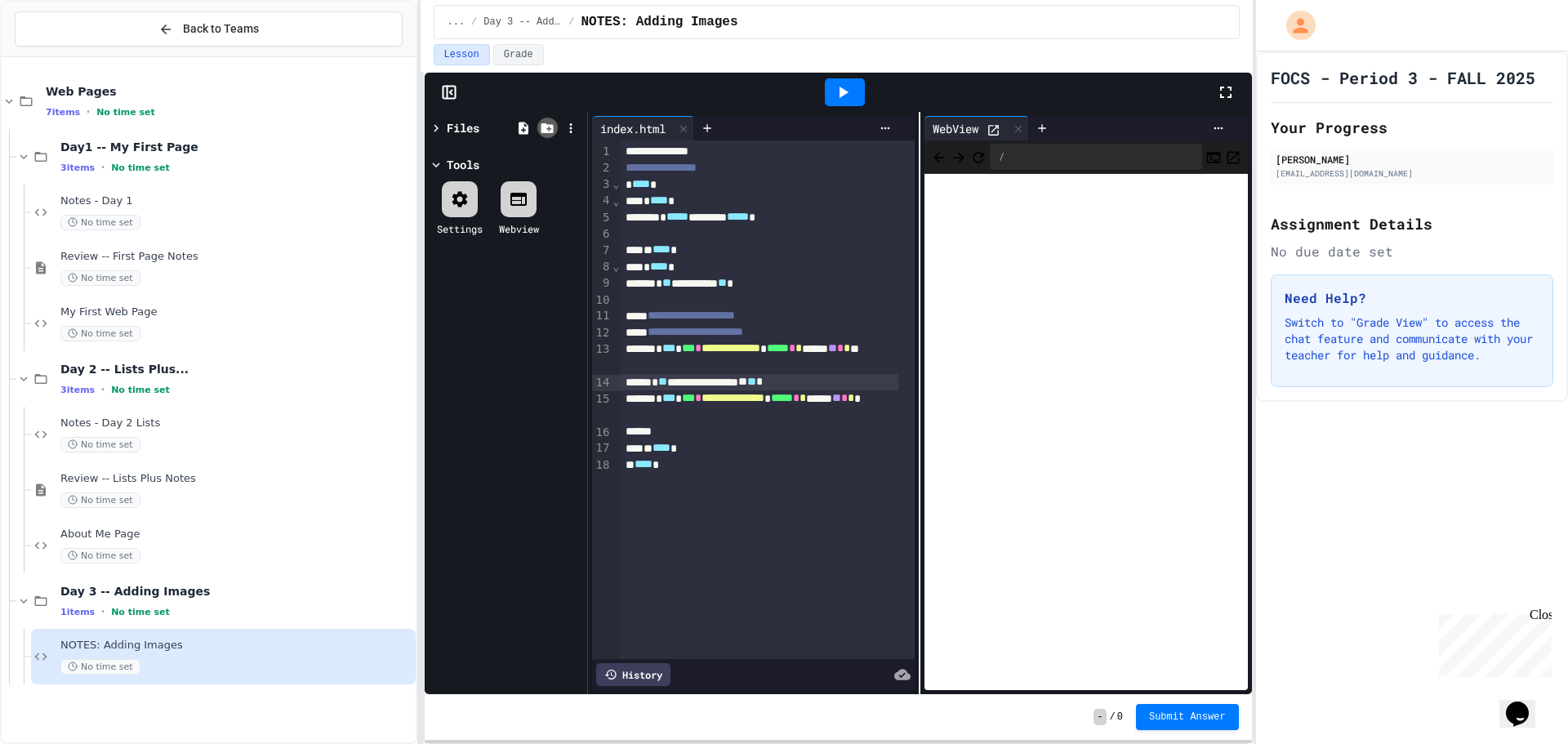
click at [544, 124] on icon at bounding box center [547, 128] width 12 height 10
click at [546, 126] on icon at bounding box center [547, 128] width 12 height 10
click at [574, 121] on icon at bounding box center [571, 128] width 15 height 15
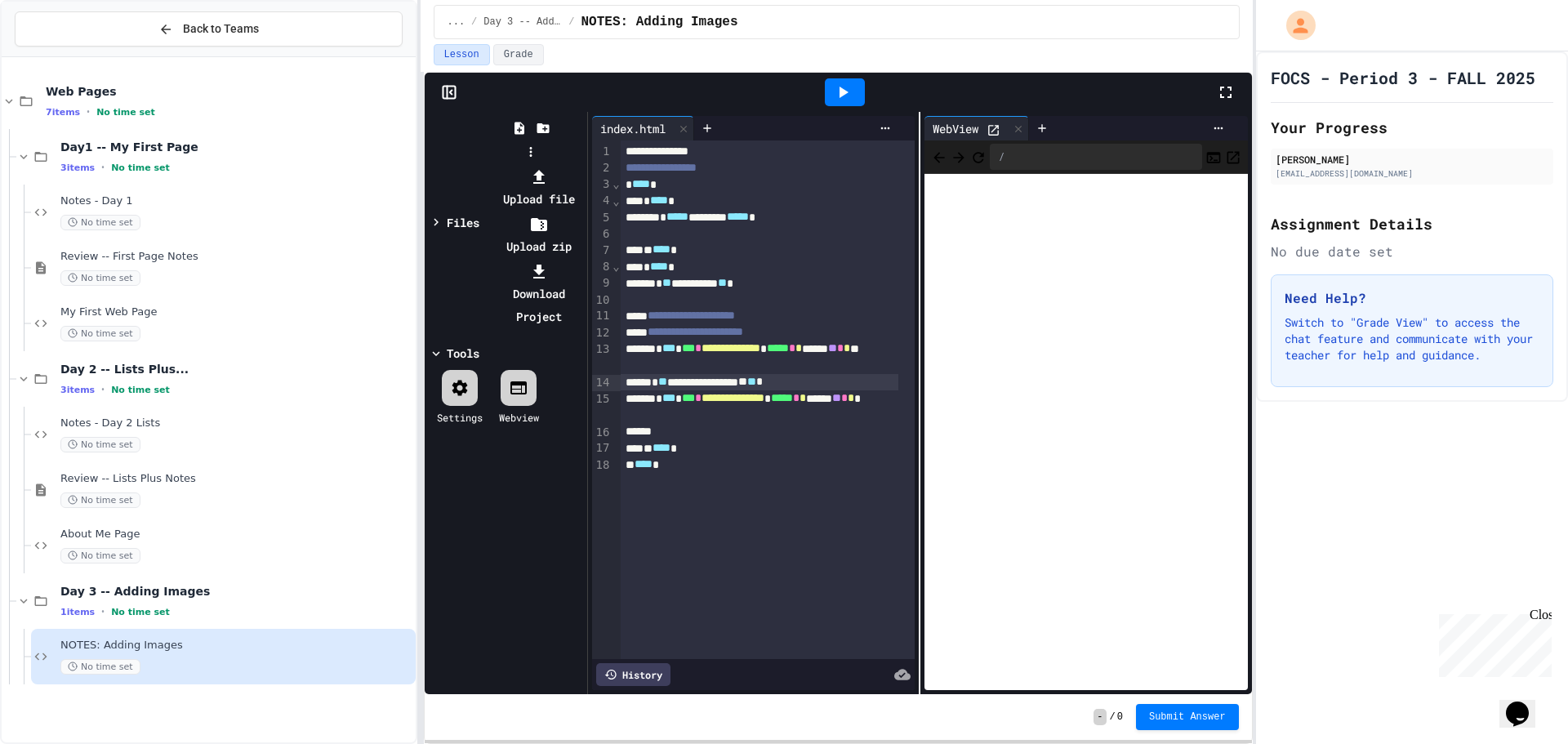
click at [583, 165] on div at bounding box center [539, 176] width 87 height 23
click at [583, 165] on li "Upload file" at bounding box center [539, 188] width 87 height 46
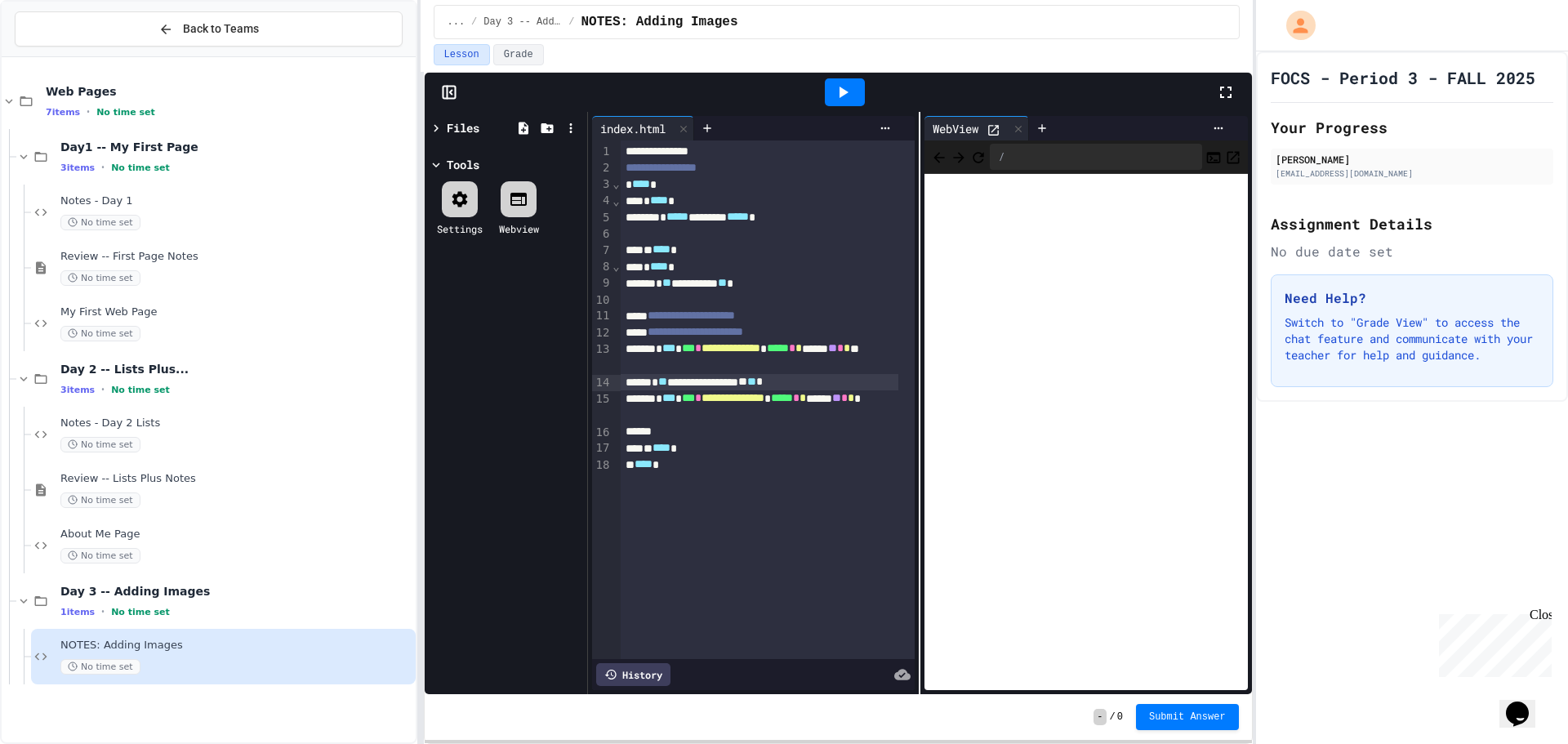
click at [431, 163] on icon at bounding box center [436, 165] width 15 height 15
click at [544, 120] on div at bounding box center [547, 128] width 20 height 20
click at [544, 123] on icon at bounding box center [547, 128] width 12 height 10
click at [571, 114] on div "Files Tools Settings Webview" at bounding box center [506, 403] width 163 height 582
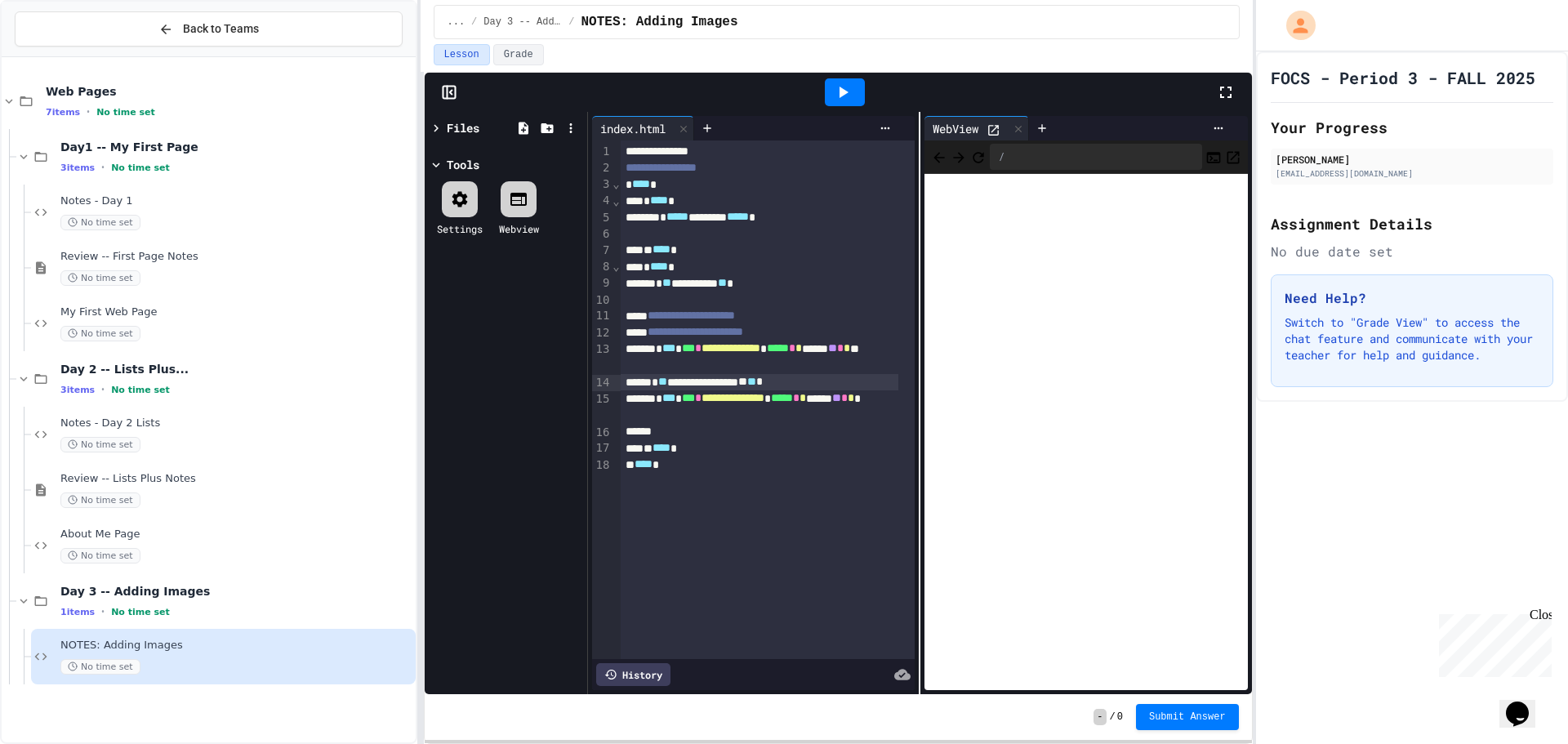
click at [445, 127] on div at bounding box center [437, 128] width 18 height 17
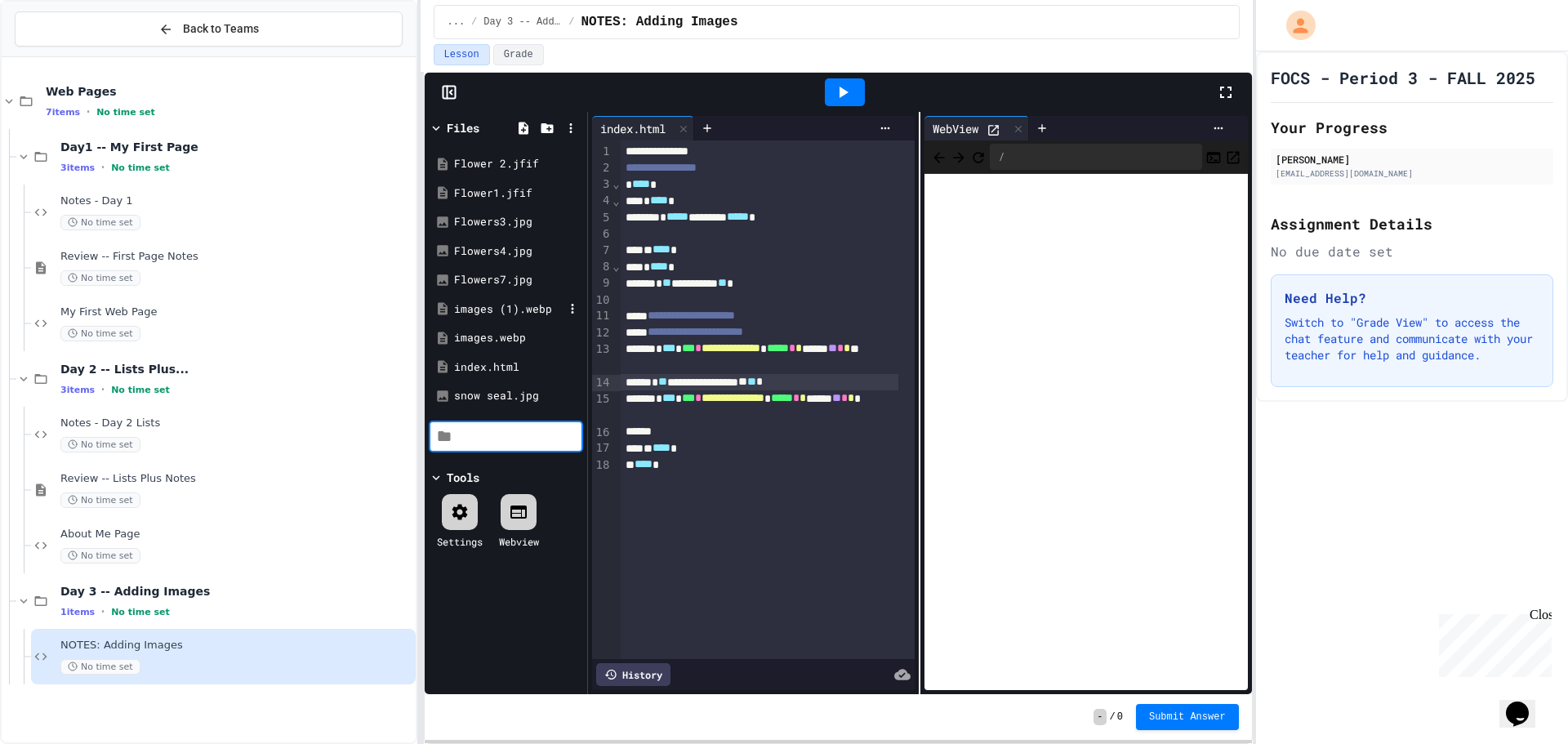
click at [518, 312] on div "images (1).webp" at bounding box center [508, 310] width 109 height 17
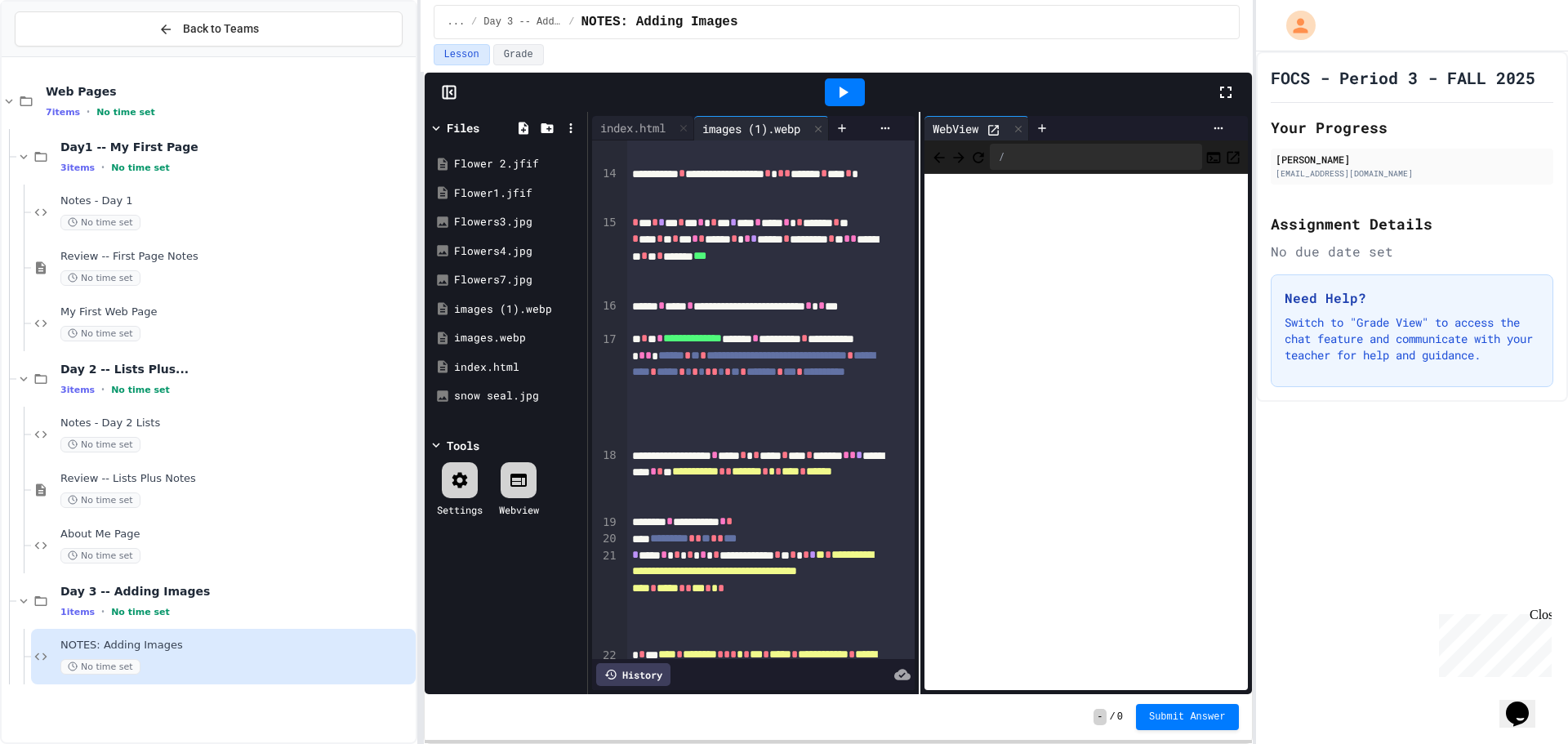
scroll to position [1608, 0]
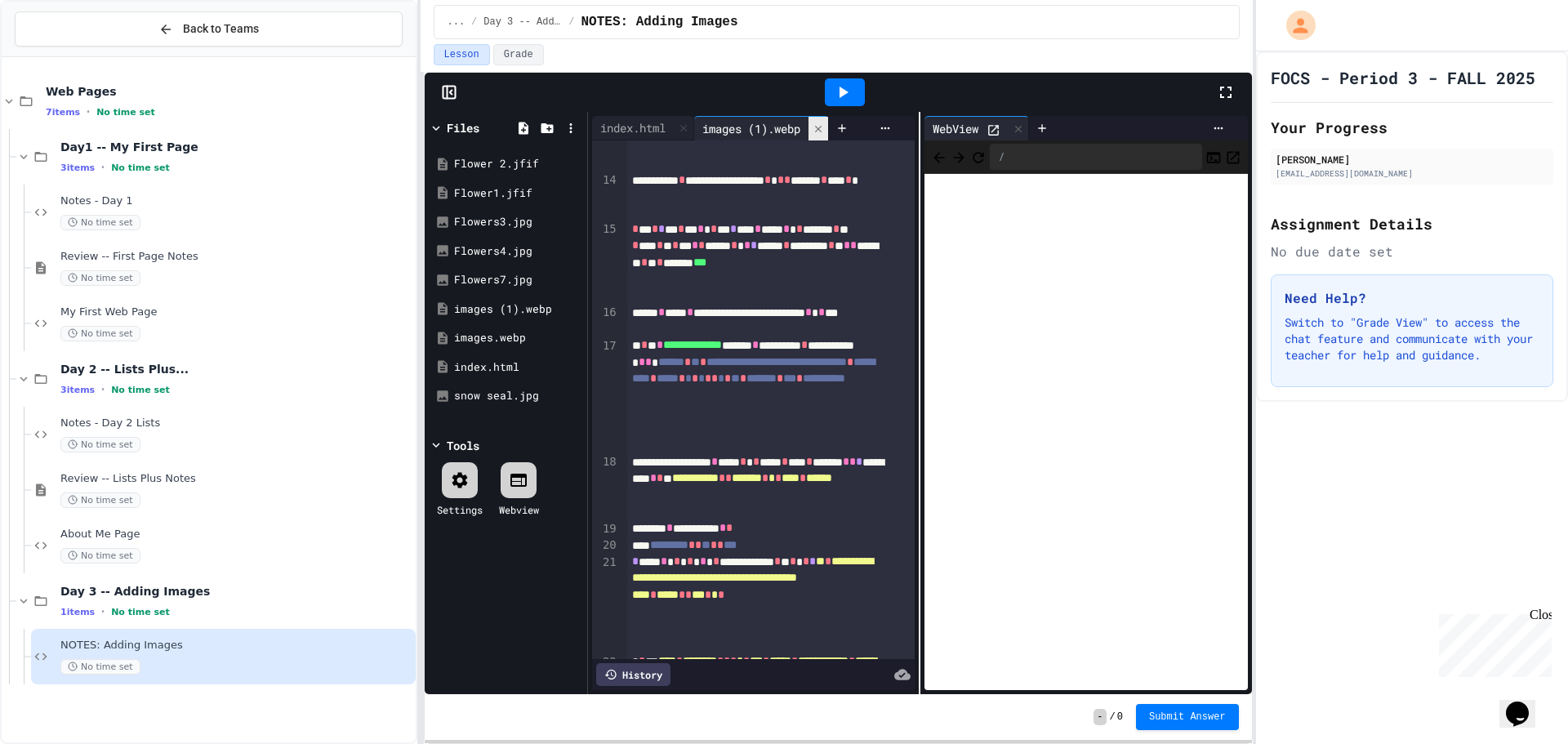
click at [826, 121] on div at bounding box center [817, 129] width 19 height 24
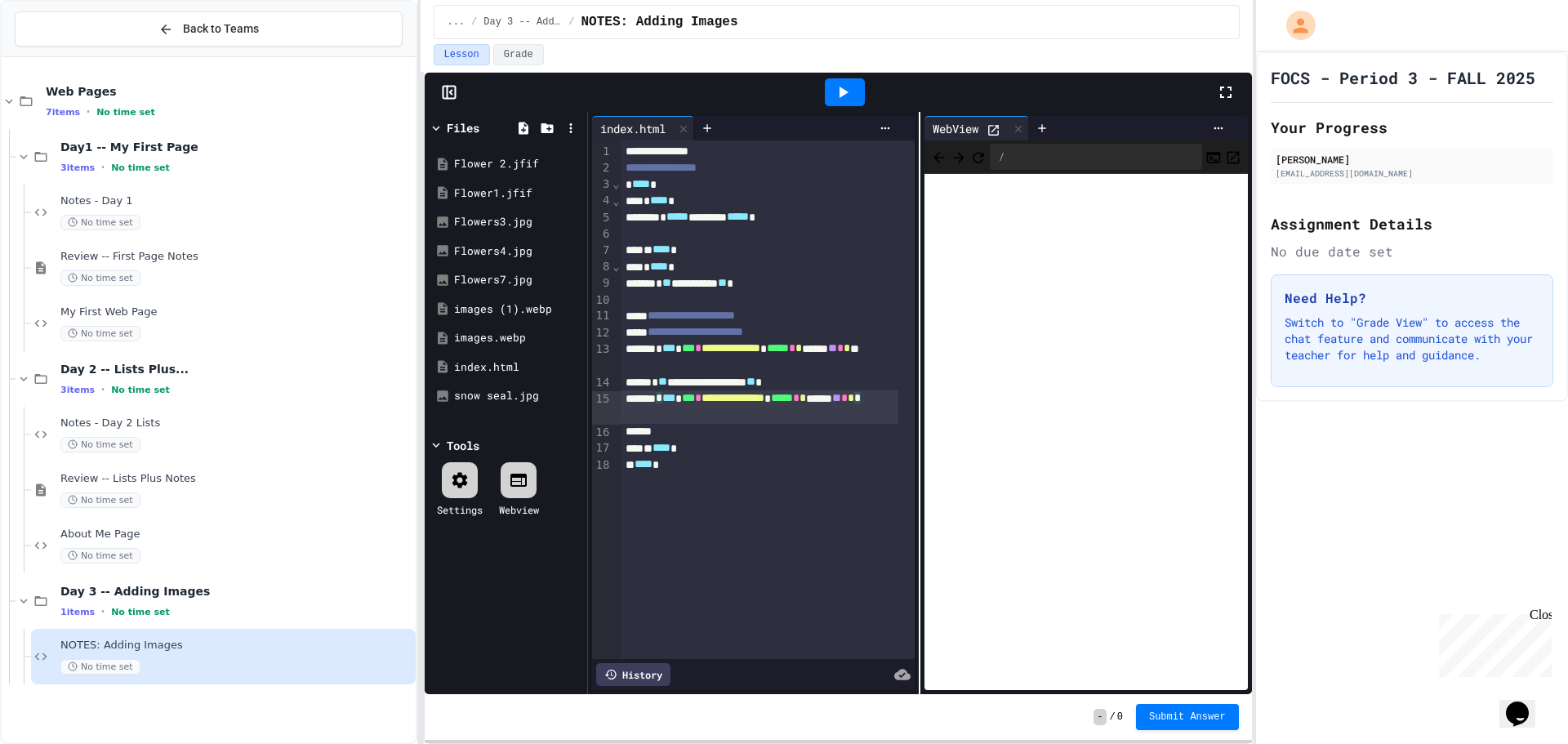
click at [741, 418] on div "**********" at bounding box center [759, 407] width 278 height 33
click at [717, 425] on div at bounding box center [759, 432] width 278 height 17
click at [571, 303] on icon at bounding box center [573, 309] width 15 height 15
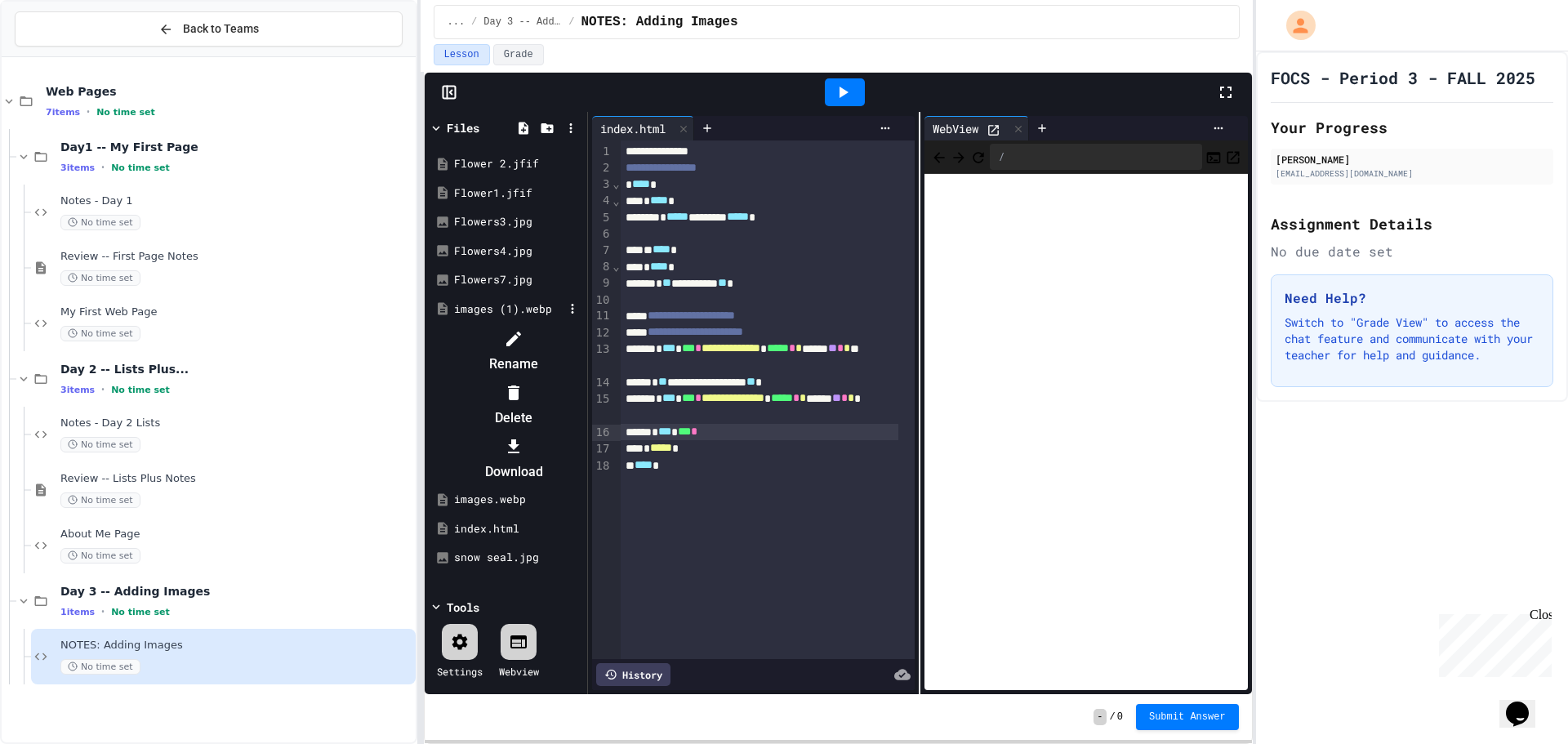
click at [523, 383] on icon at bounding box center [513, 393] width 19 height 19
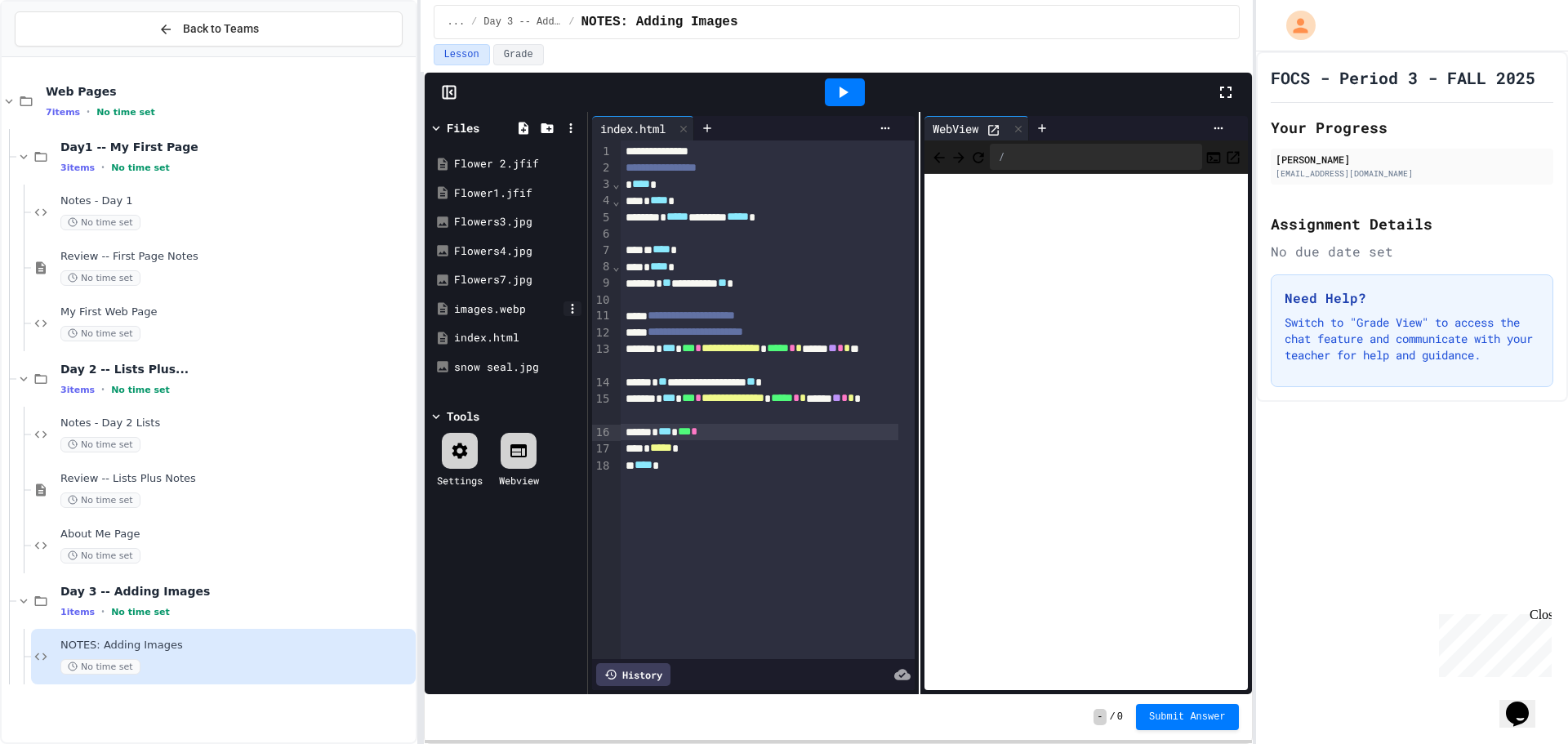
click at [575, 306] on icon at bounding box center [573, 309] width 15 height 15
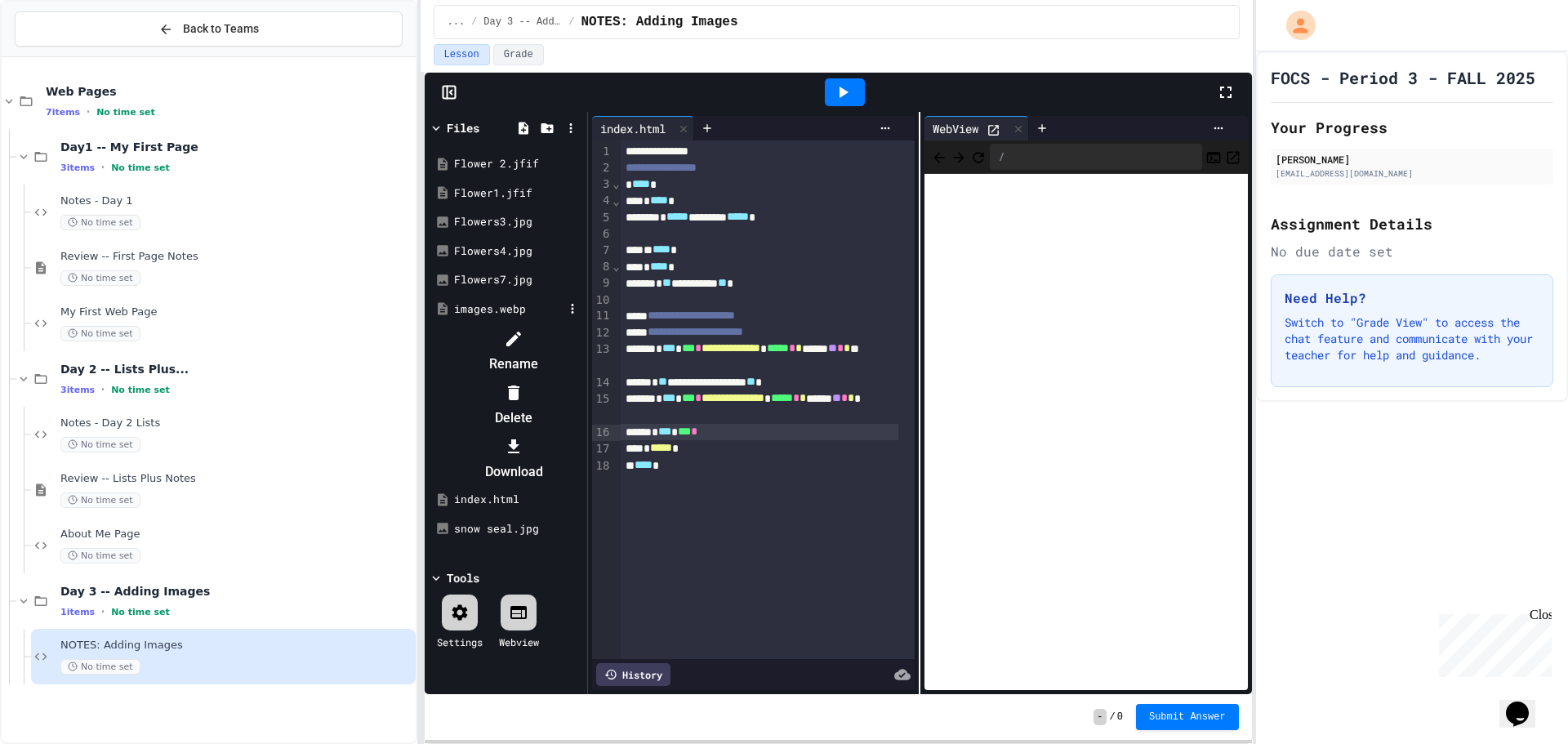
click at [519, 385] on icon at bounding box center [514, 393] width 11 height 15
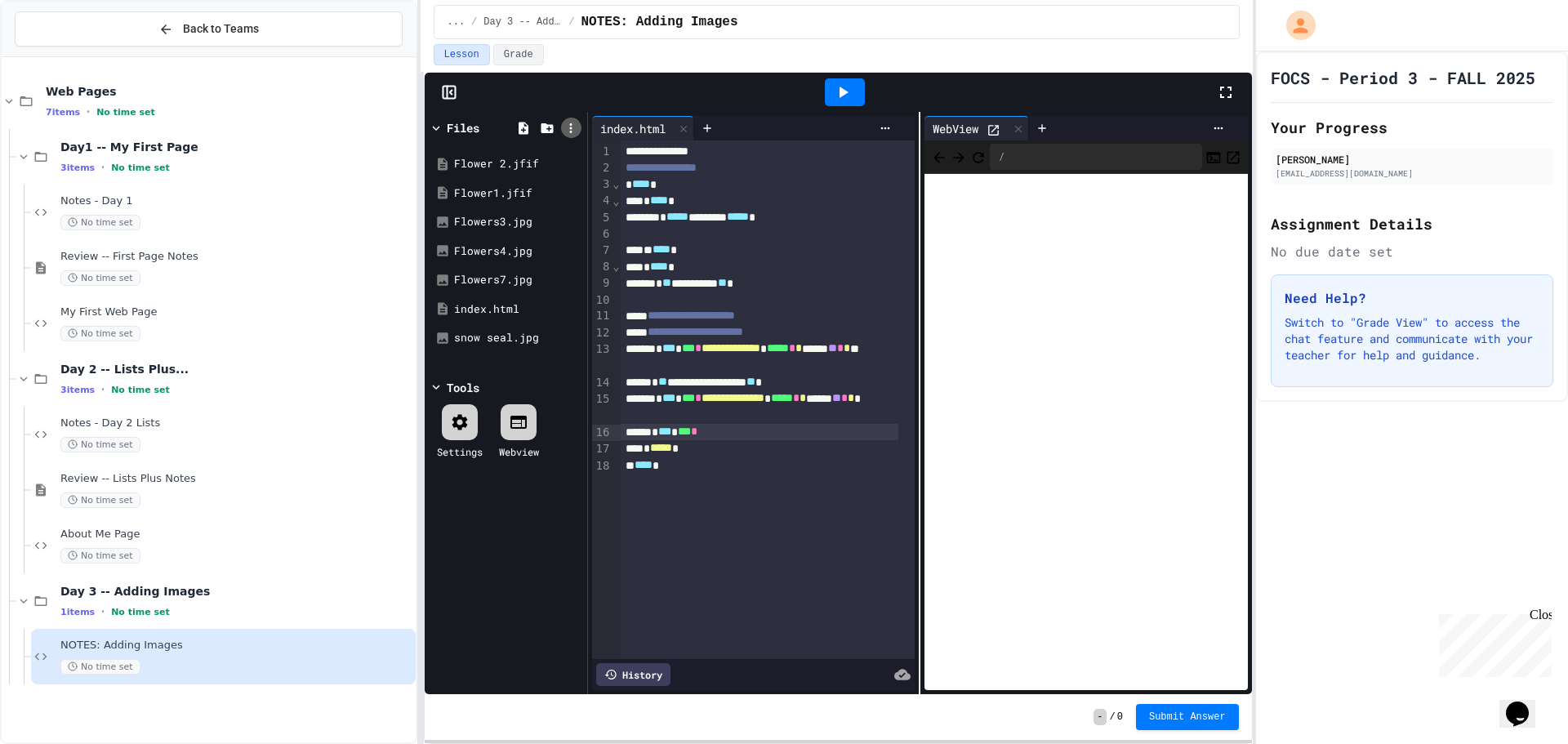
click at [564, 131] on icon at bounding box center [571, 128] width 15 height 15
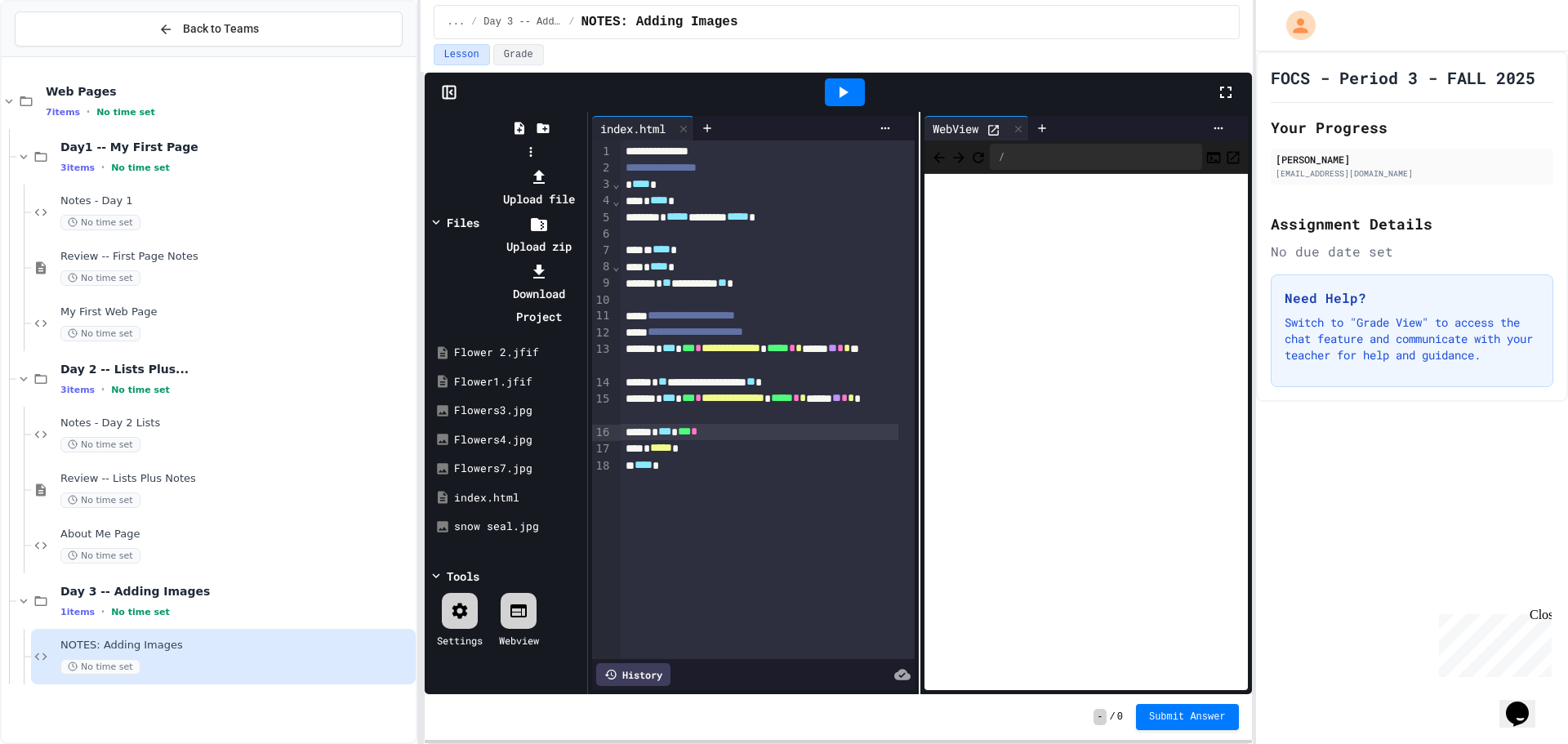
click at [583, 165] on div at bounding box center [539, 176] width 87 height 23
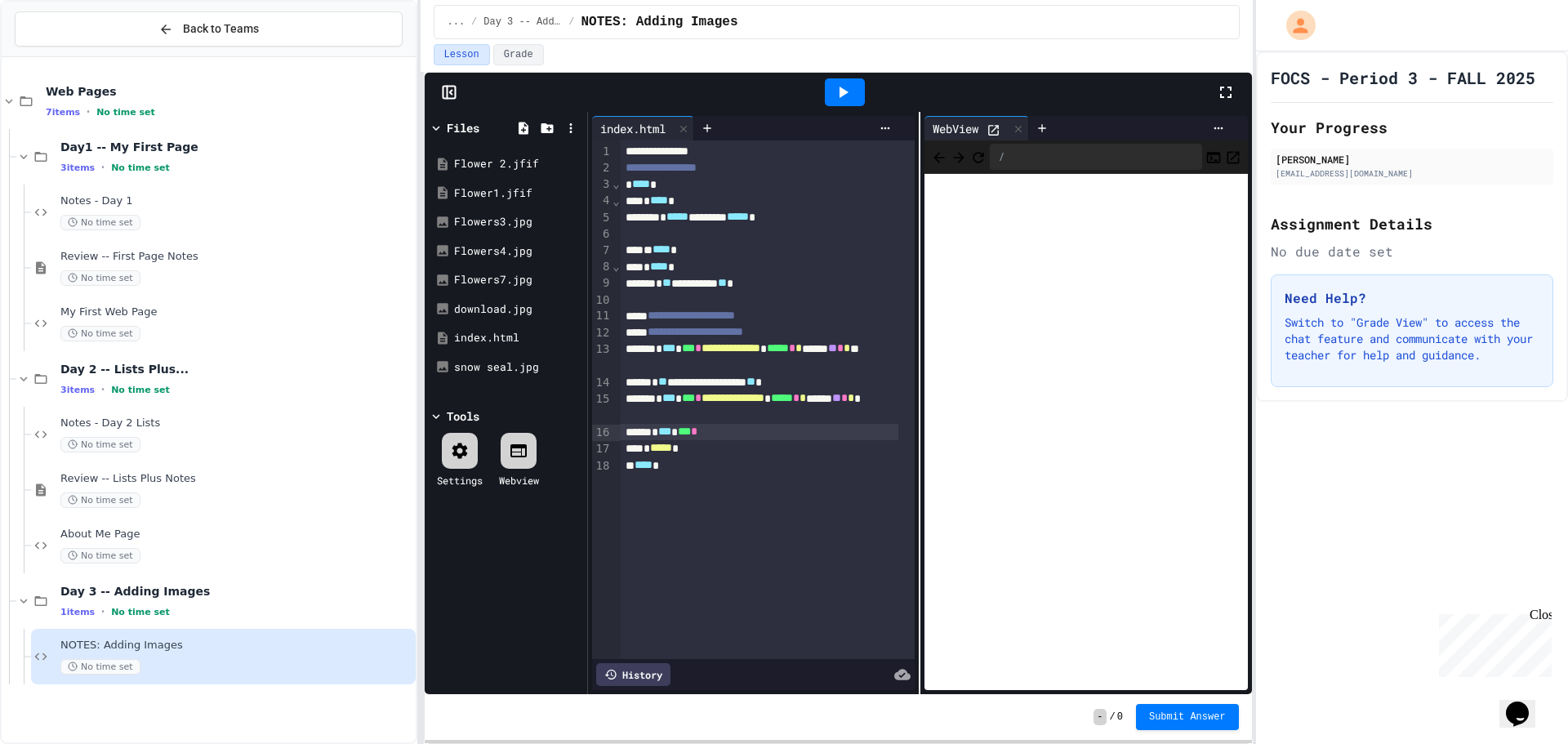
click at [767, 439] on div "* *** *** *" at bounding box center [759, 432] width 278 height 17
click at [836, 85] on icon at bounding box center [842, 92] width 19 height 19
click at [145, 362] on span "Day 2 -- Lists Plus..." at bounding box center [236, 370] width 352 height 15
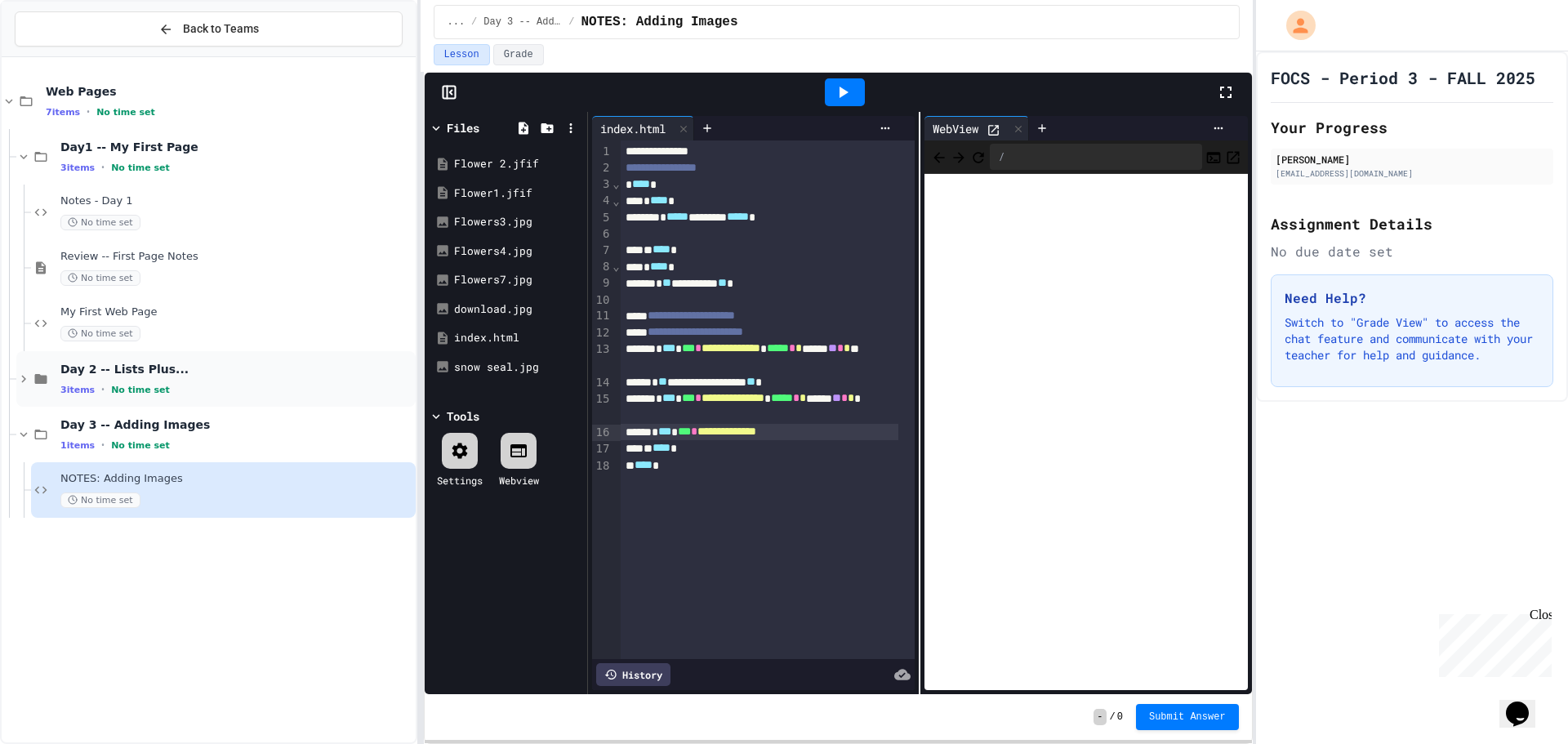
click at [189, 361] on div "Day 2 -- Lists Plus... 3 items • No time set" at bounding box center [216, 379] width 399 height 55
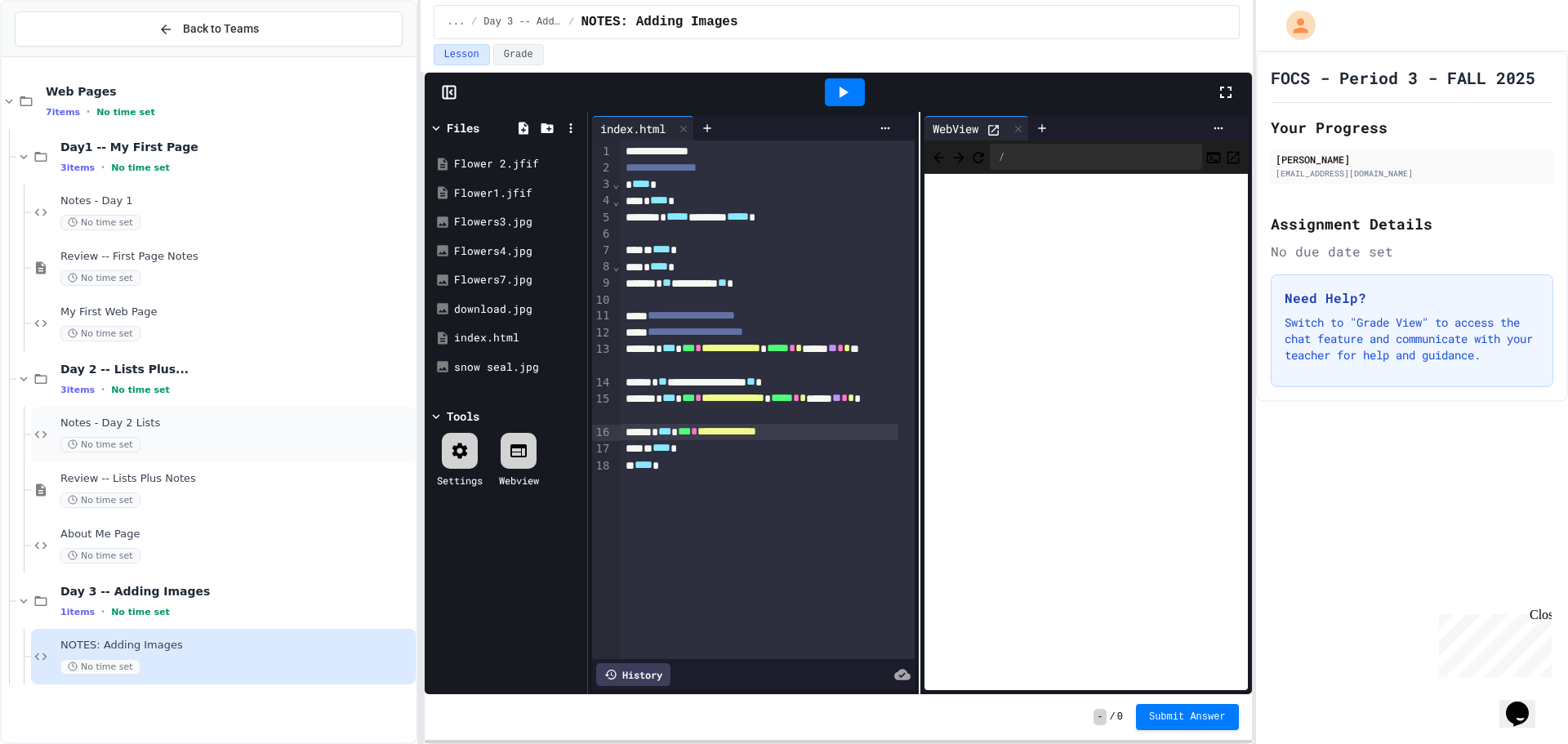
click at [177, 418] on span "Notes - Day 2 Lists" at bounding box center [236, 423] width 352 height 14
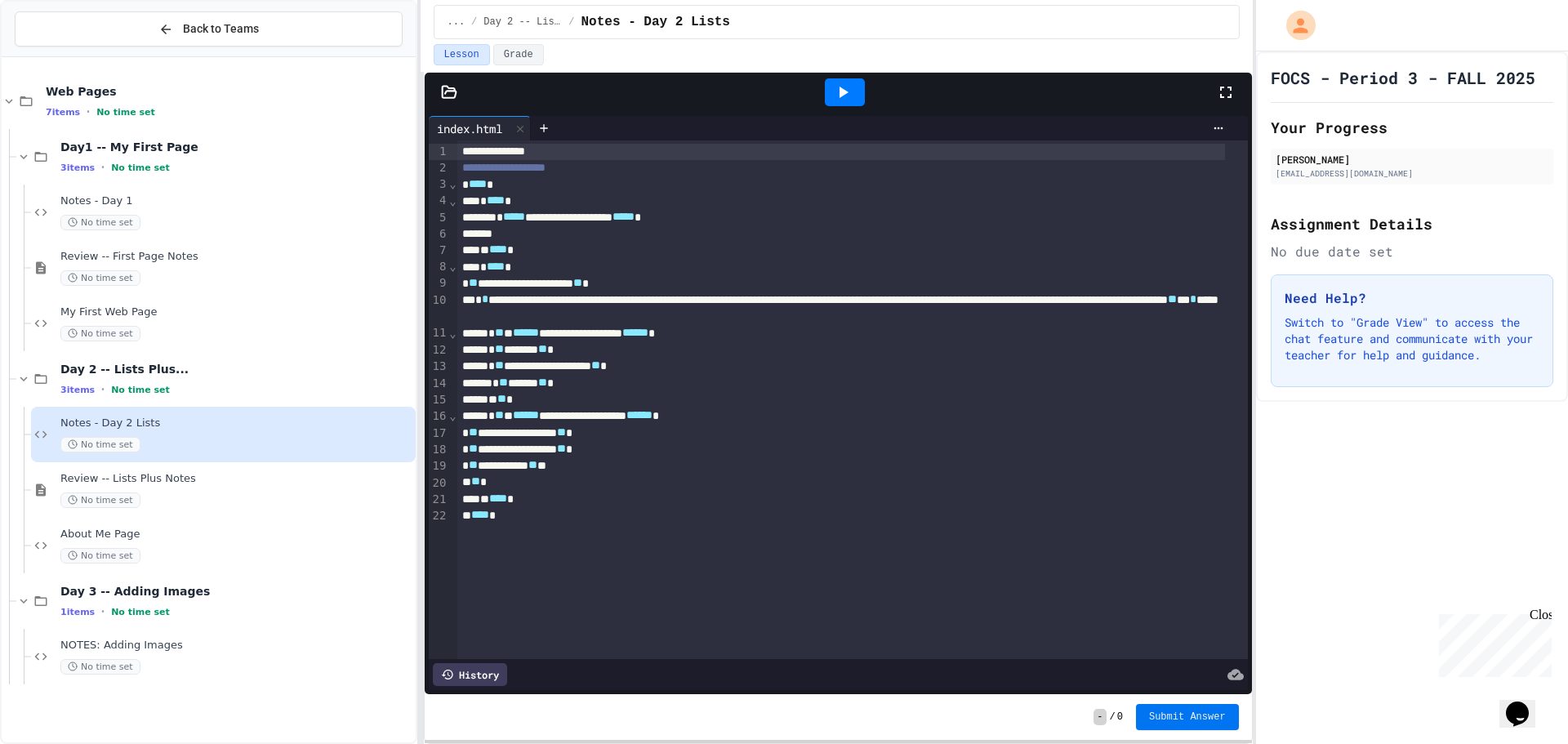
click at [1174, 716] on span "Submit Answer" at bounding box center [1187, 717] width 76 height 13
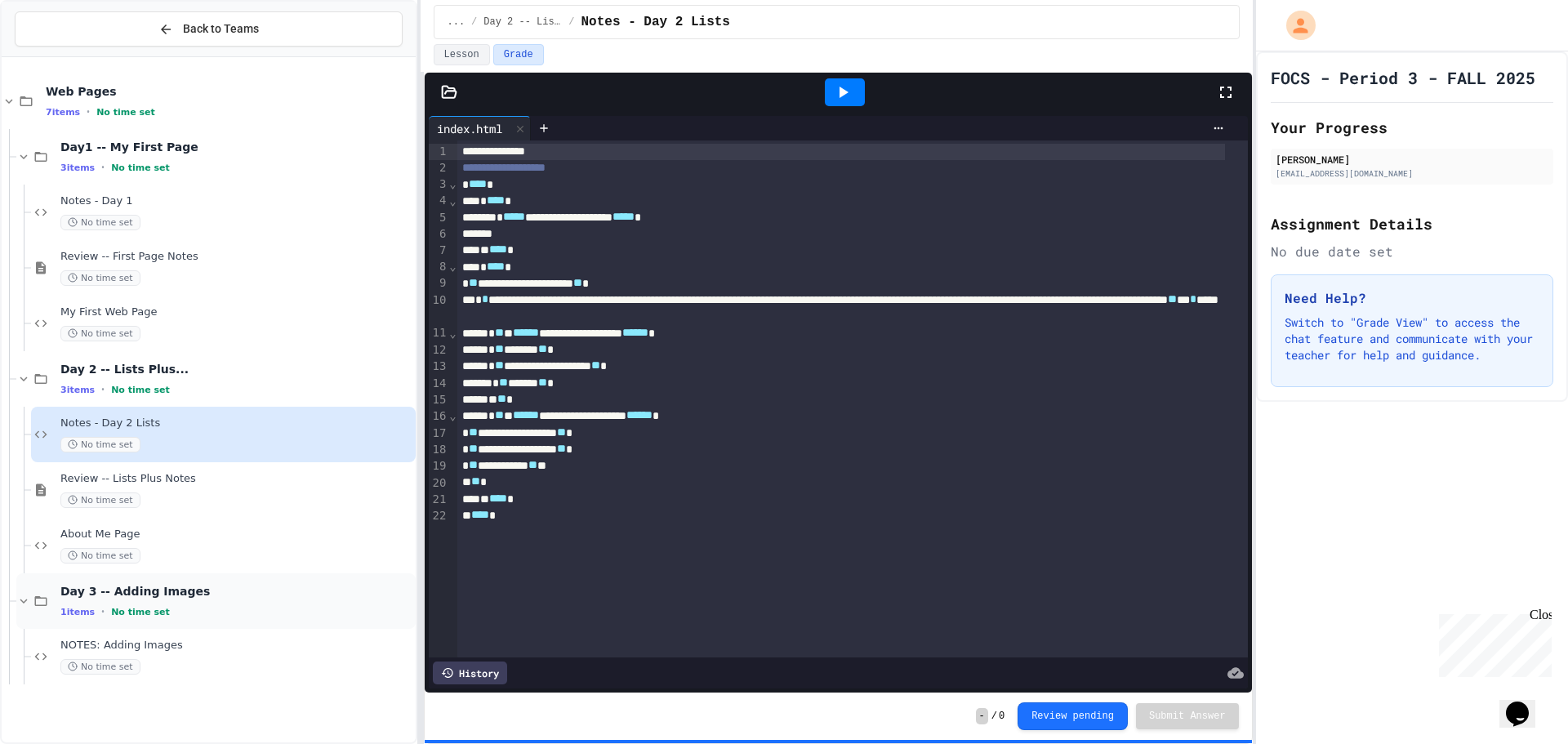
click at [185, 576] on div "Day 3 -- Adding Images 1 items • No time set" at bounding box center [216, 601] width 399 height 55
click at [201, 606] on div "1 items • No time set" at bounding box center [236, 612] width 352 height 13
click at [215, 635] on div "NOTES: Adding Images No time set" at bounding box center [223, 657] width 384 height 55
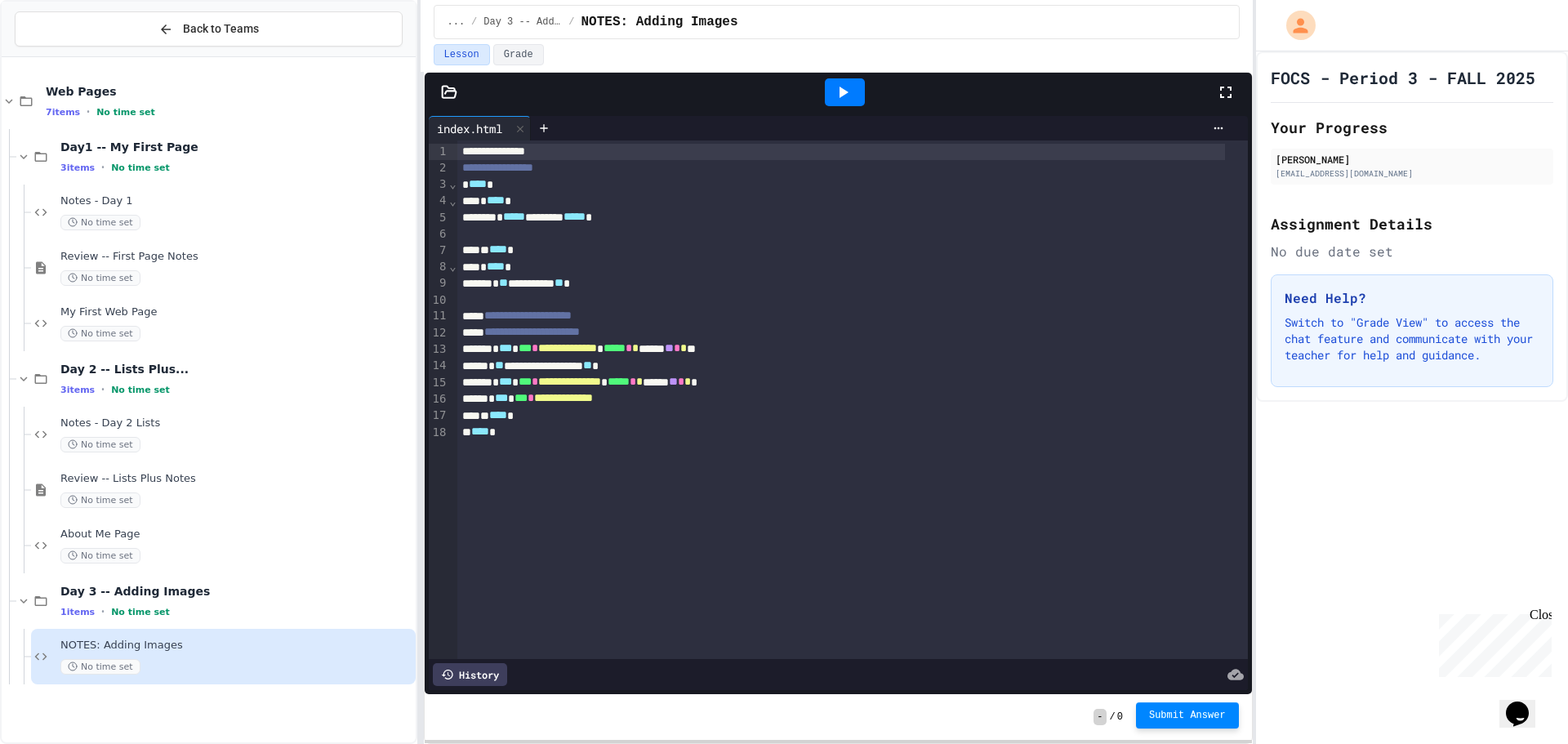
click at [1169, 708] on button "Submit Answer" at bounding box center [1187, 715] width 103 height 26
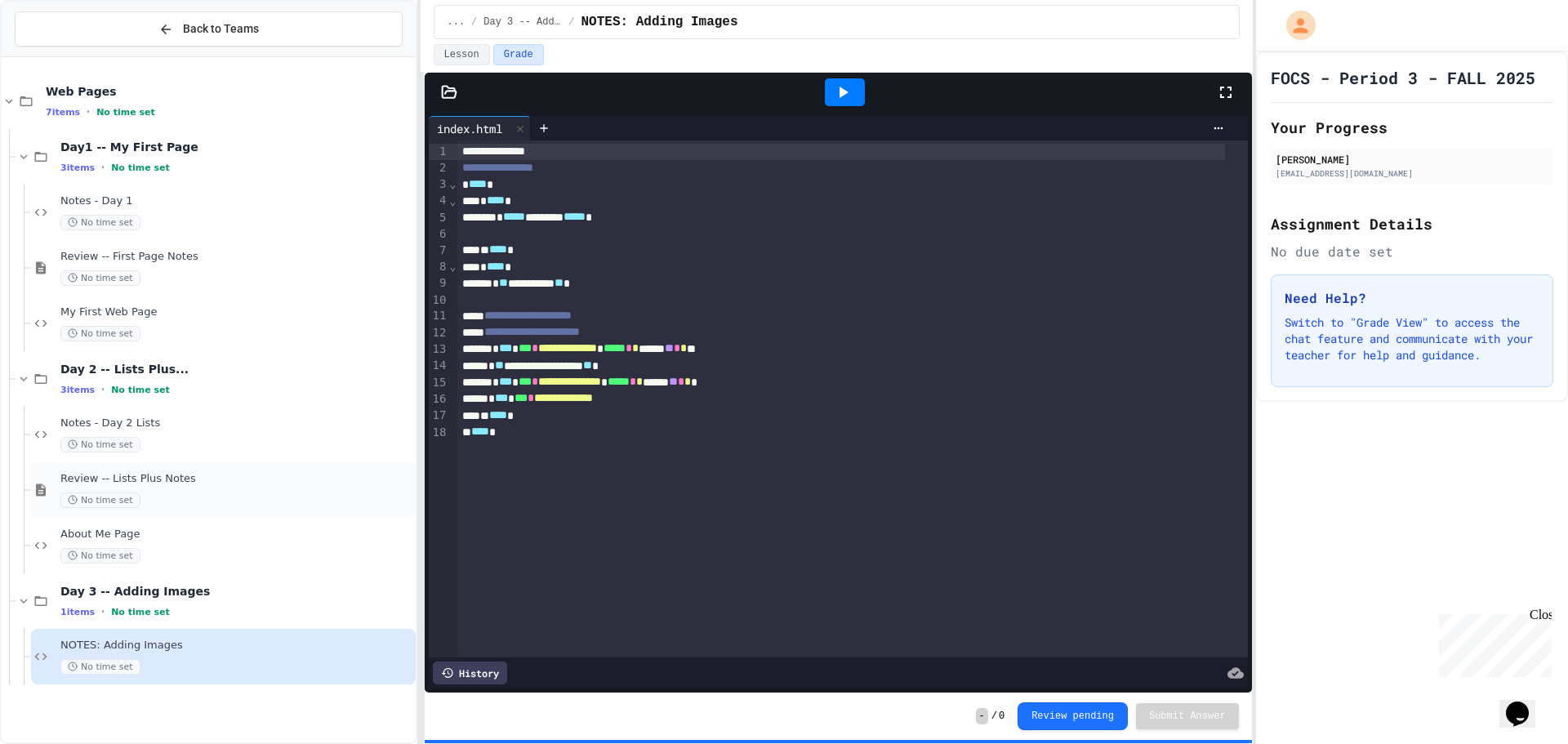
click at [199, 474] on span "Review -- Lists Plus Notes" at bounding box center [236, 478] width 352 height 14
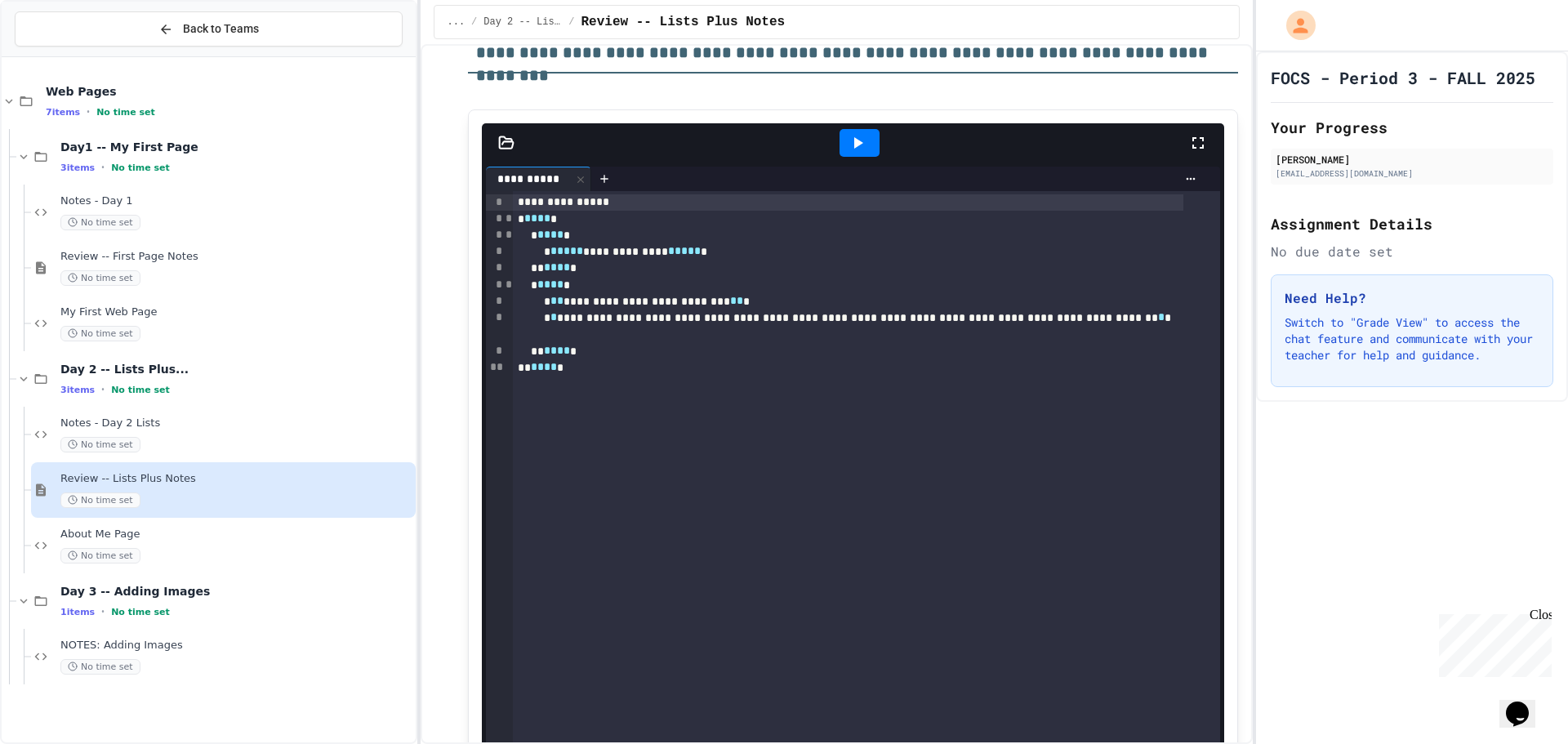
scroll to position [572, 0]
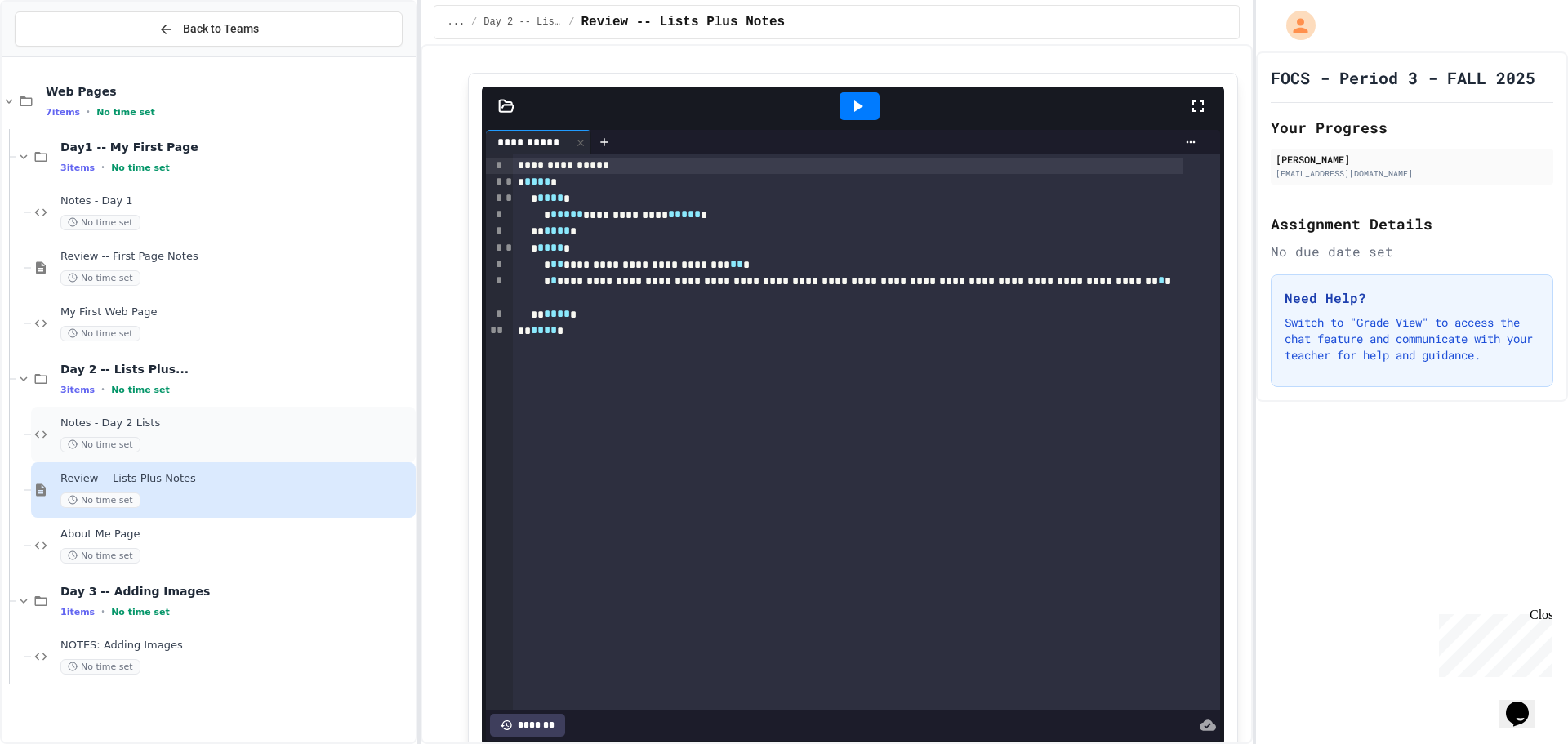
click at [172, 420] on span "Notes - Day 2 Lists" at bounding box center [236, 423] width 352 height 14
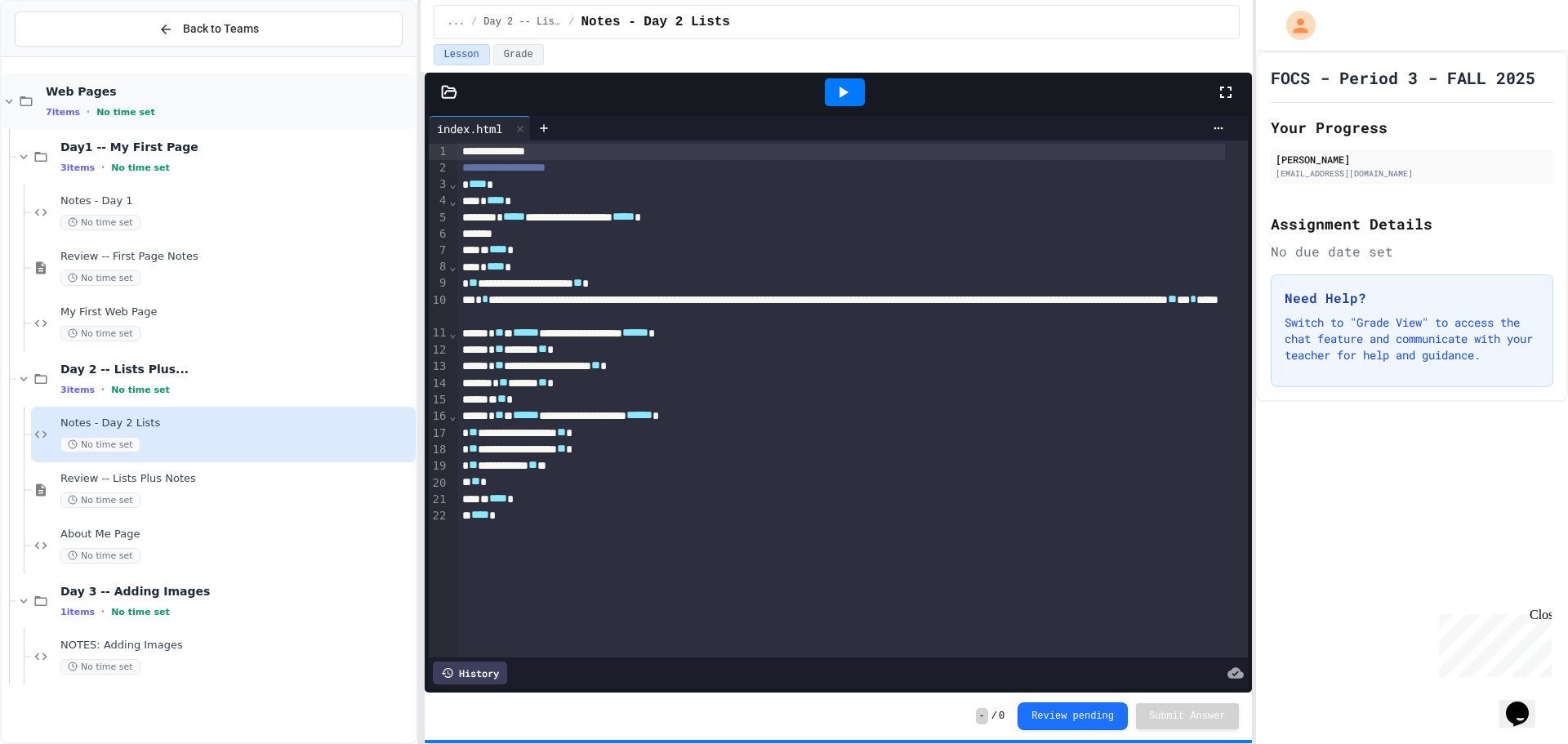
click at [197, 116] on div "7 items • No time set" at bounding box center [229, 112] width 367 height 13
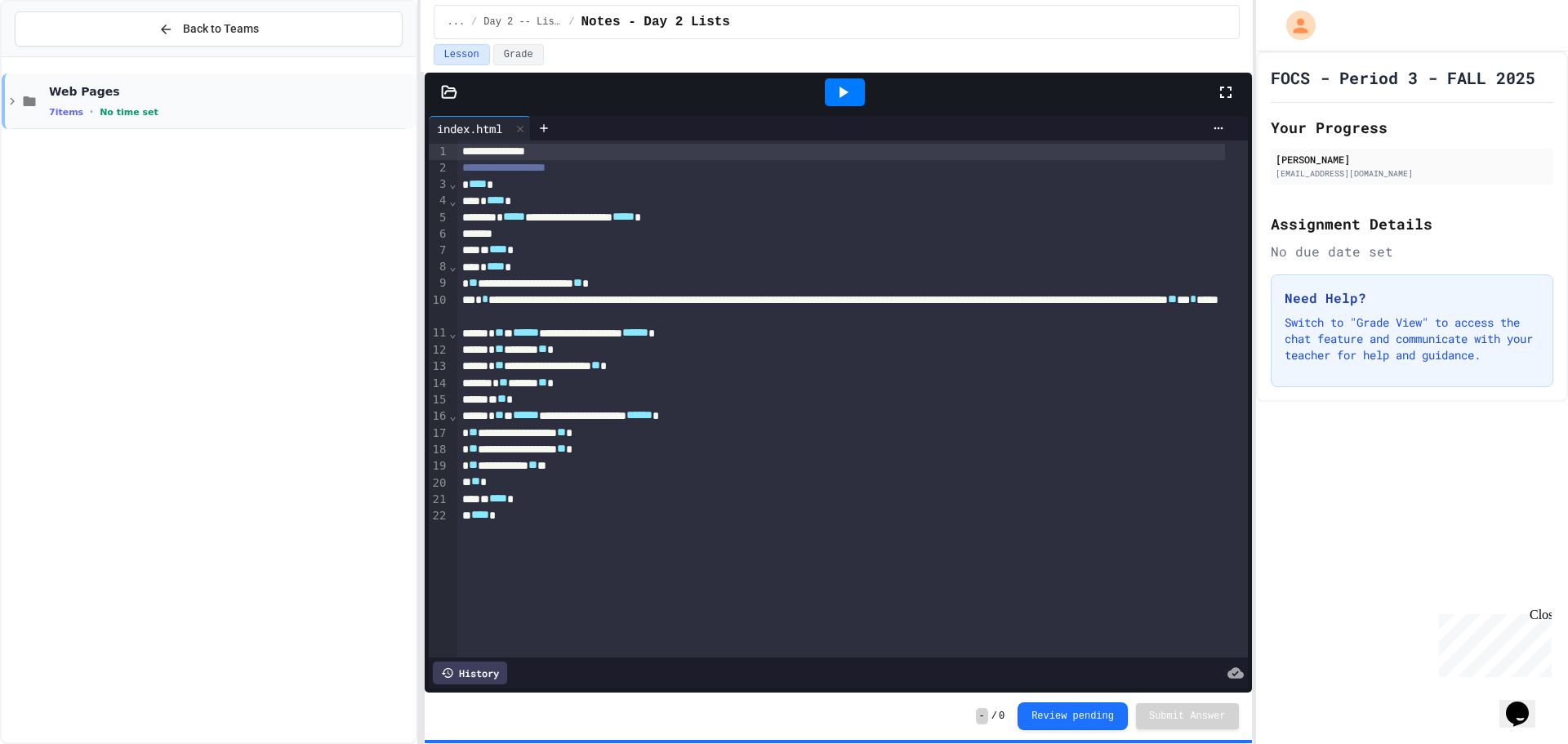
click at [202, 84] on span "Web Pages" at bounding box center [230, 91] width 363 height 15
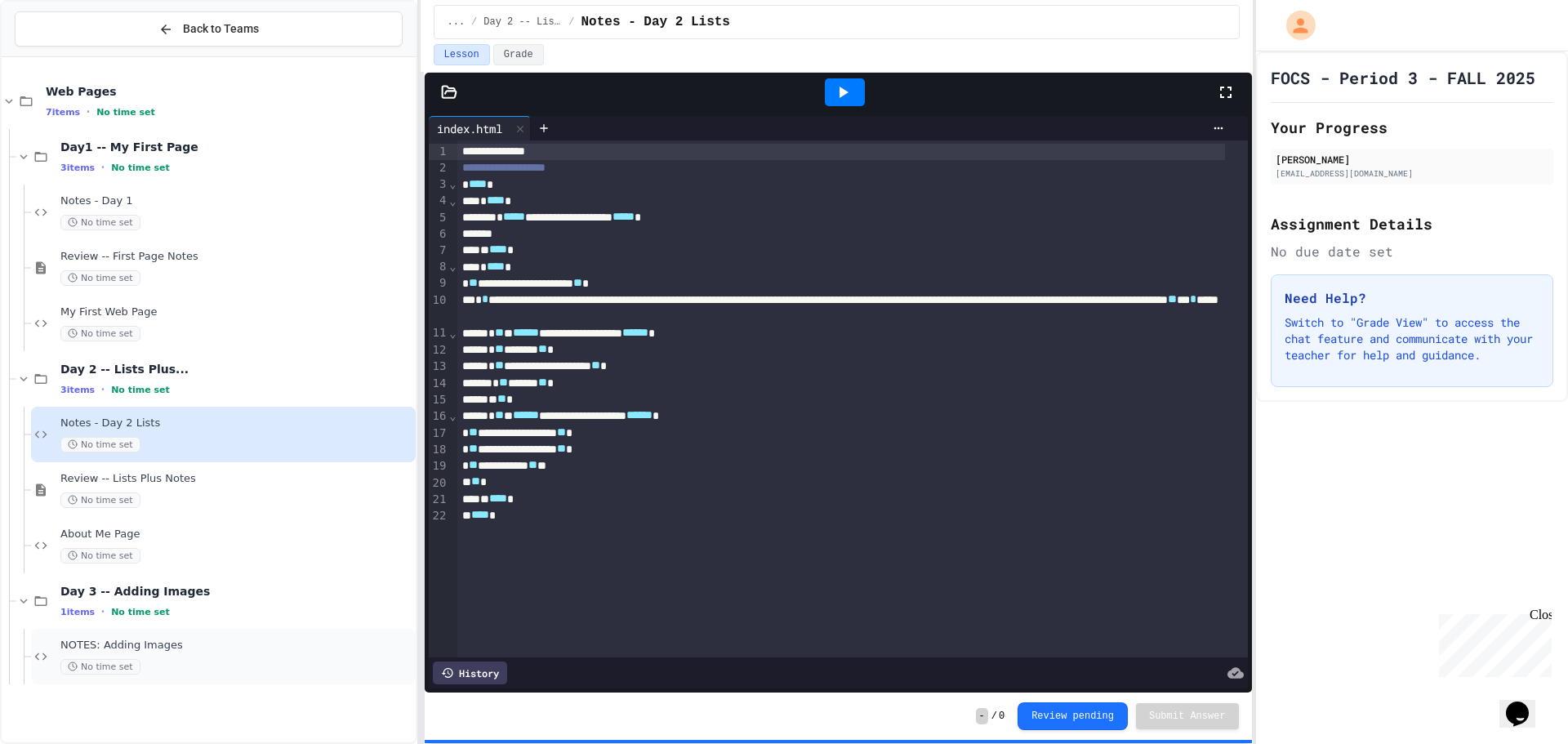
click at [212, 659] on div "No time set" at bounding box center [236, 667] width 352 height 16
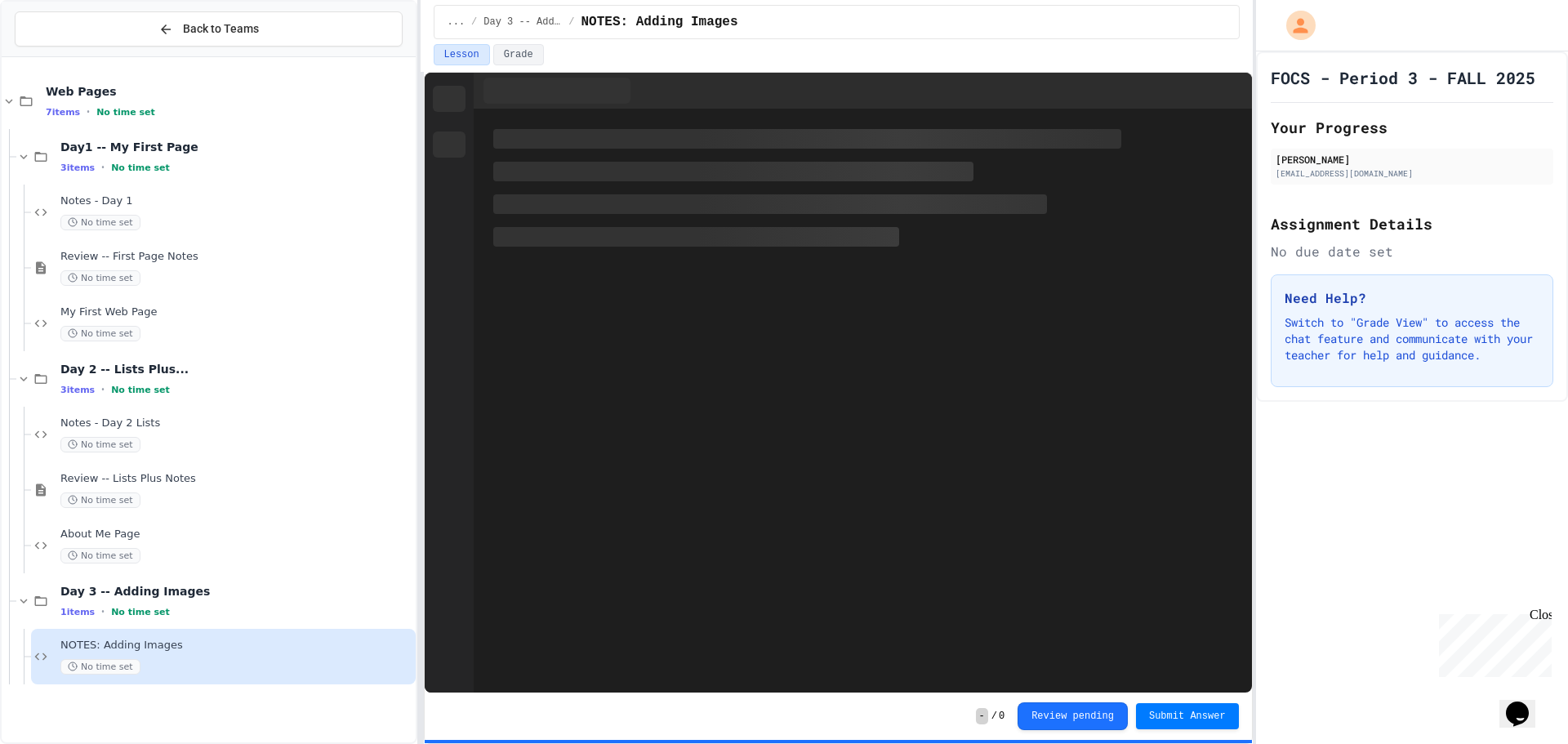
click at [221, 612] on div "1 items • No time set" at bounding box center [236, 612] width 352 height 13
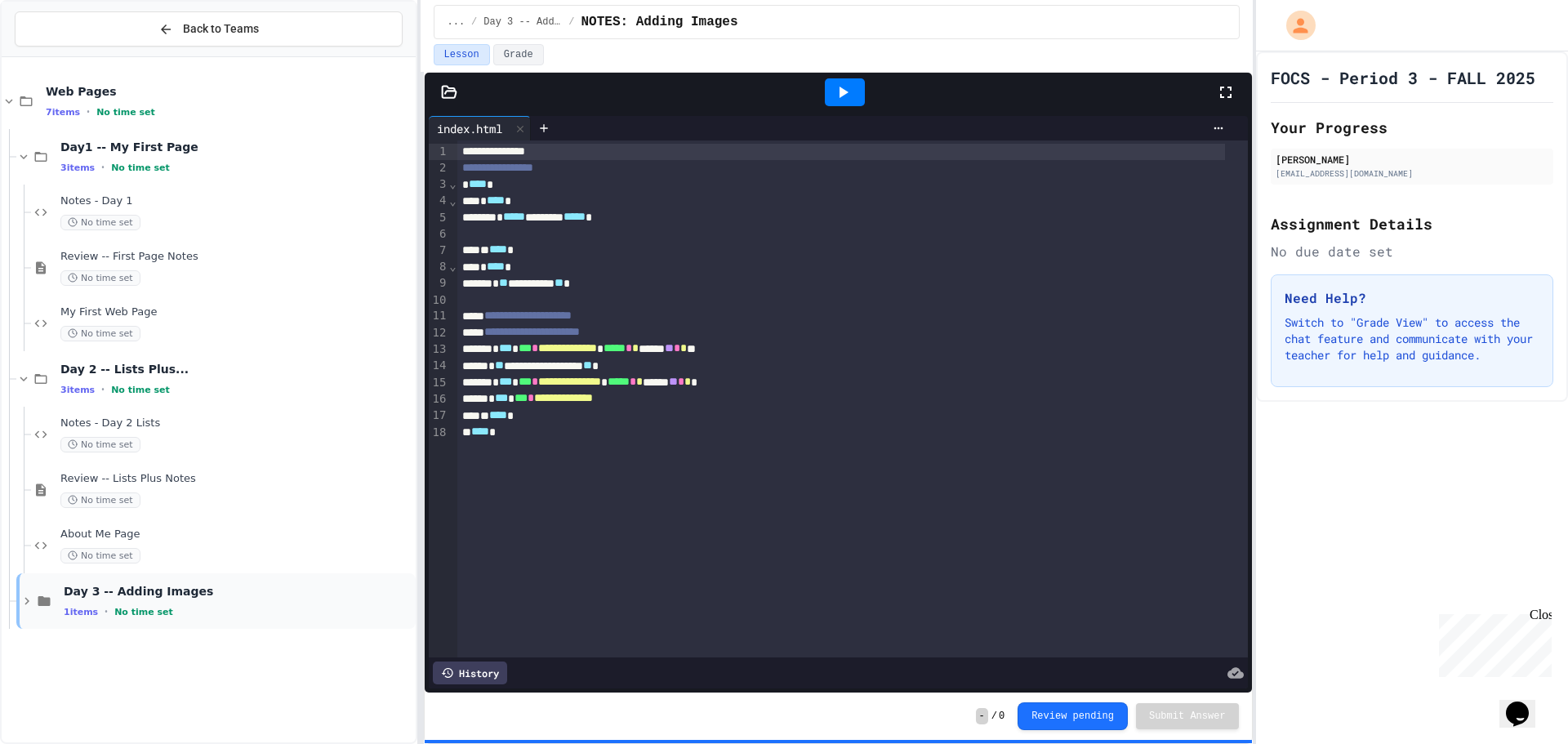
click at [237, 603] on div "Day 3 -- Adding Images 1 items • No time set" at bounding box center [237, 601] width 348 height 34
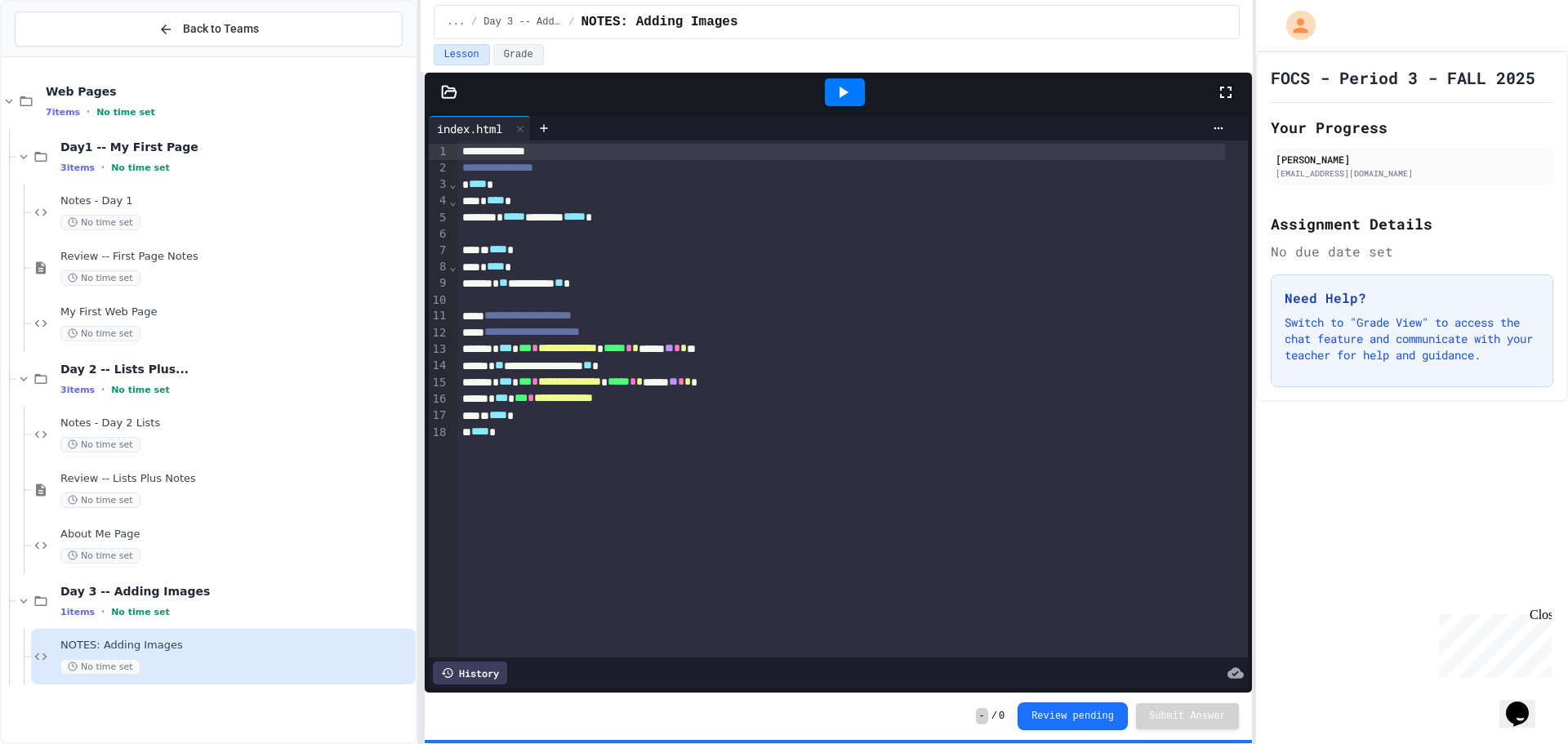
click at [238, 640] on span "NOTES: Adding Images" at bounding box center [236, 646] width 352 height 14
click at [845, 90] on icon at bounding box center [842, 92] width 19 height 19
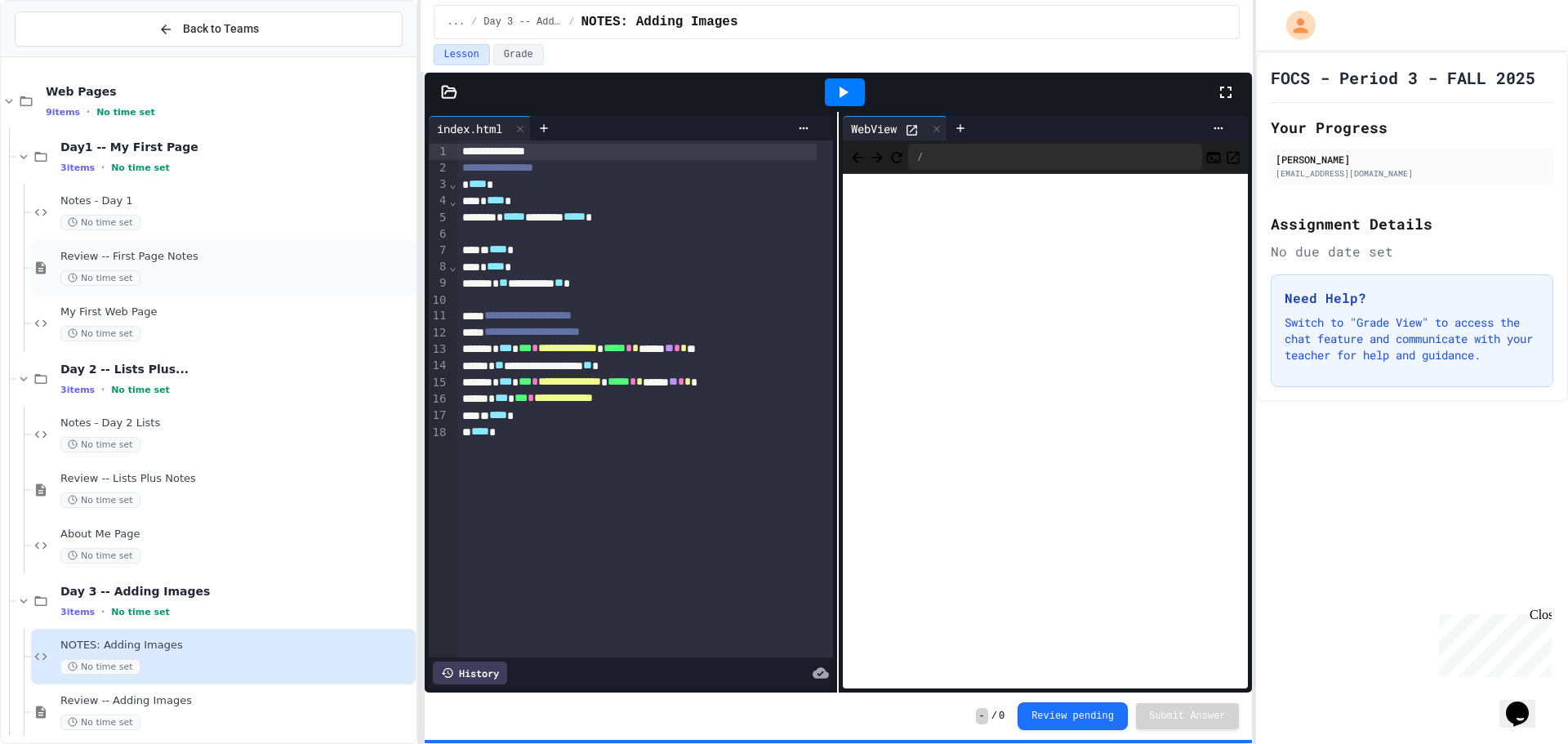
click at [144, 268] on div "Review -- First Page Notes No time set" at bounding box center [236, 268] width 352 height 36
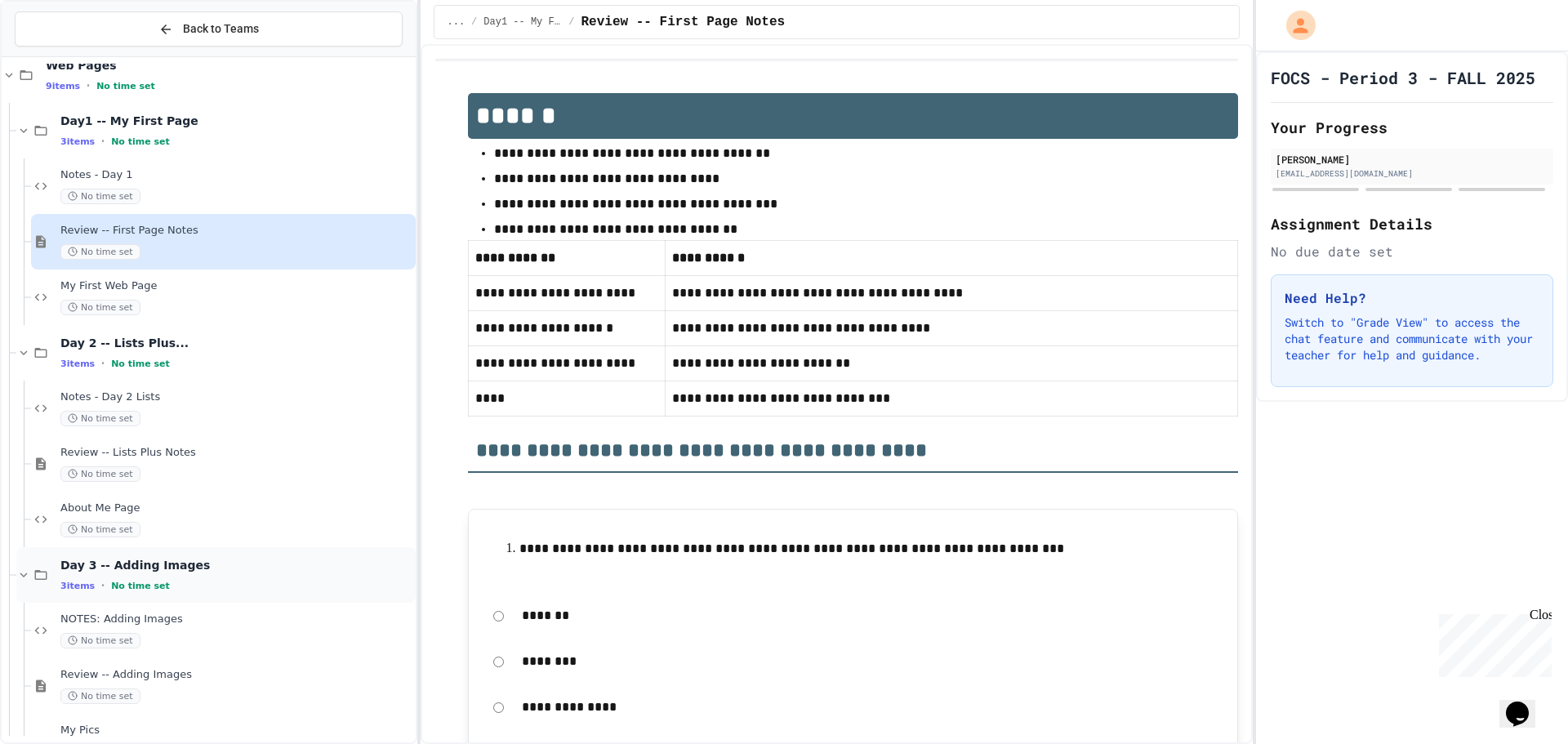
scroll to position [70, 0]
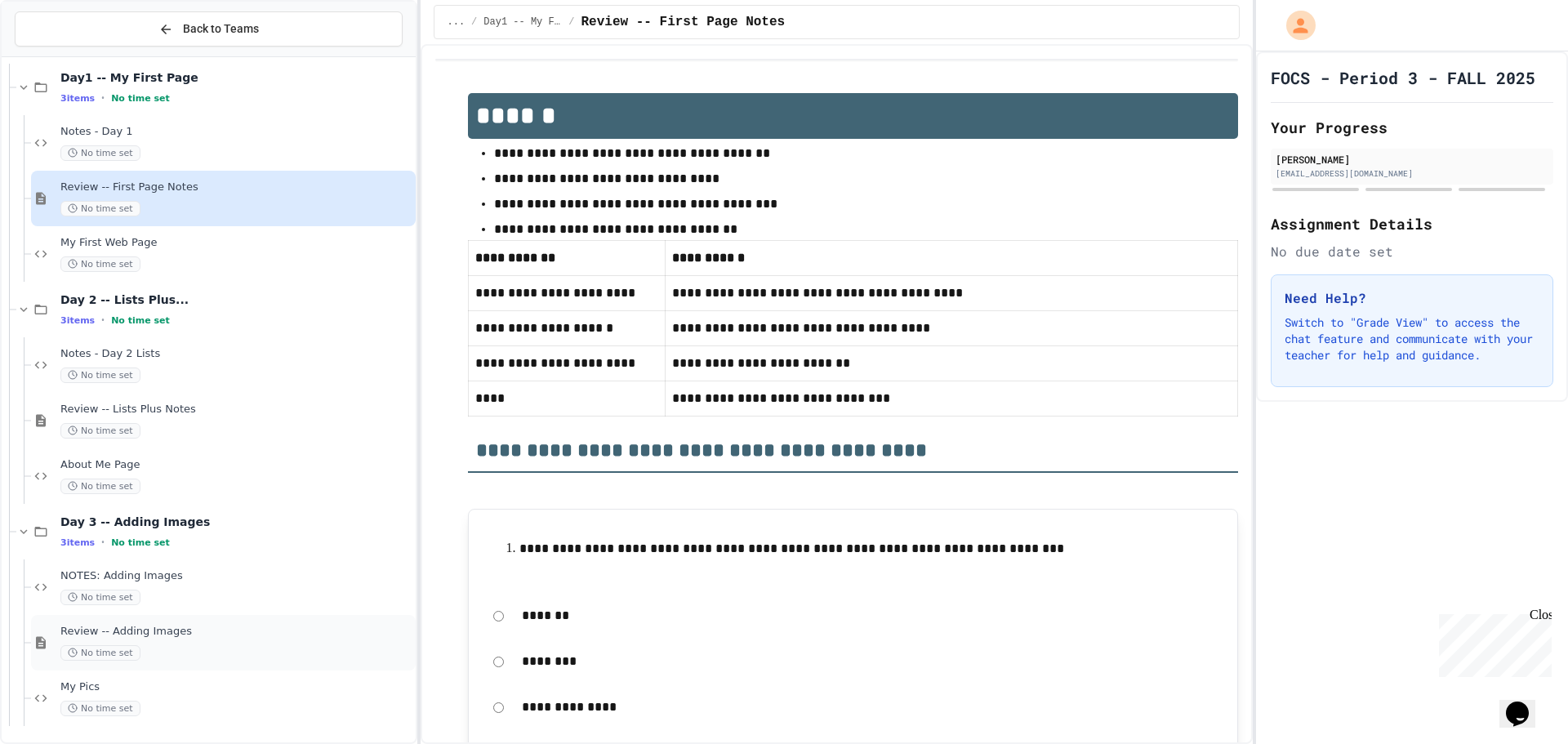
click at [250, 622] on div "Review -- Adding Images No time set" at bounding box center [223, 643] width 384 height 55
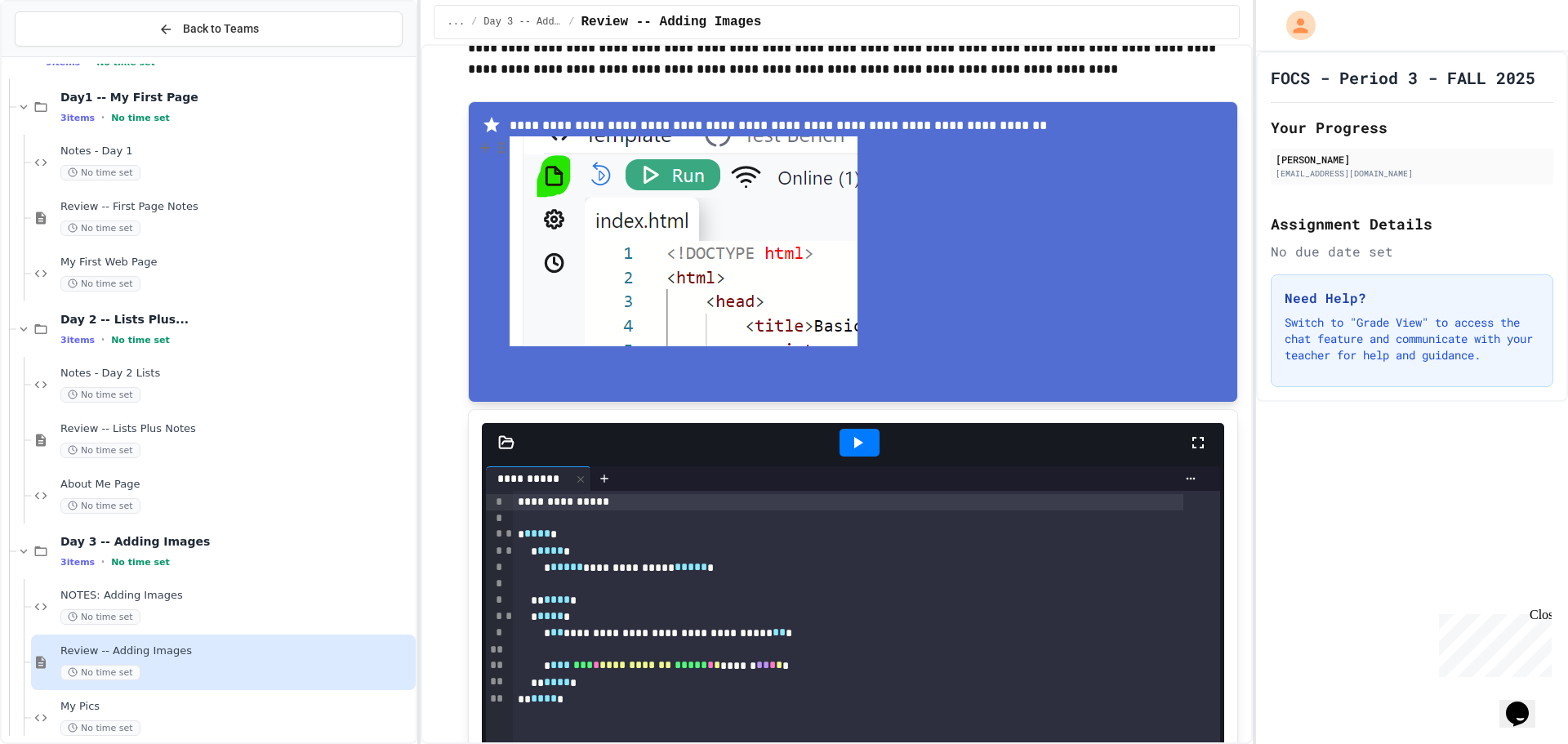
scroll to position [654, 0]
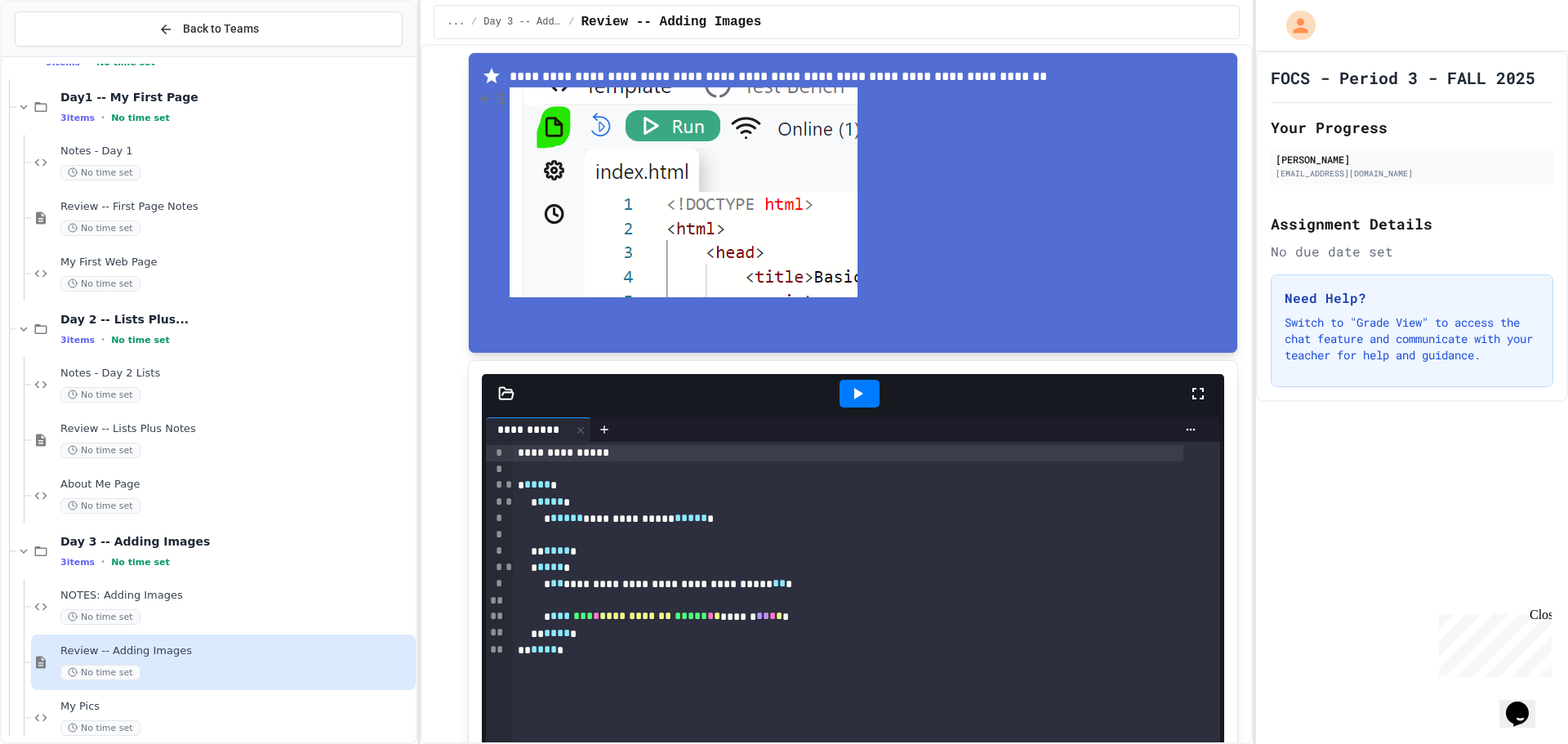
click at [647, 101] on img at bounding box center [683, 192] width 347 height 210
click at [815, 199] on img at bounding box center [683, 192] width 347 height 210
click at [947, 196] on div at bounding box center [866, 192] width 714 height 210
click at [650, 116] on img at bounding box center [683, 192] width 347 height 210
click at [551, 110] on img at bounding box center [683, 192] width 347 height 210
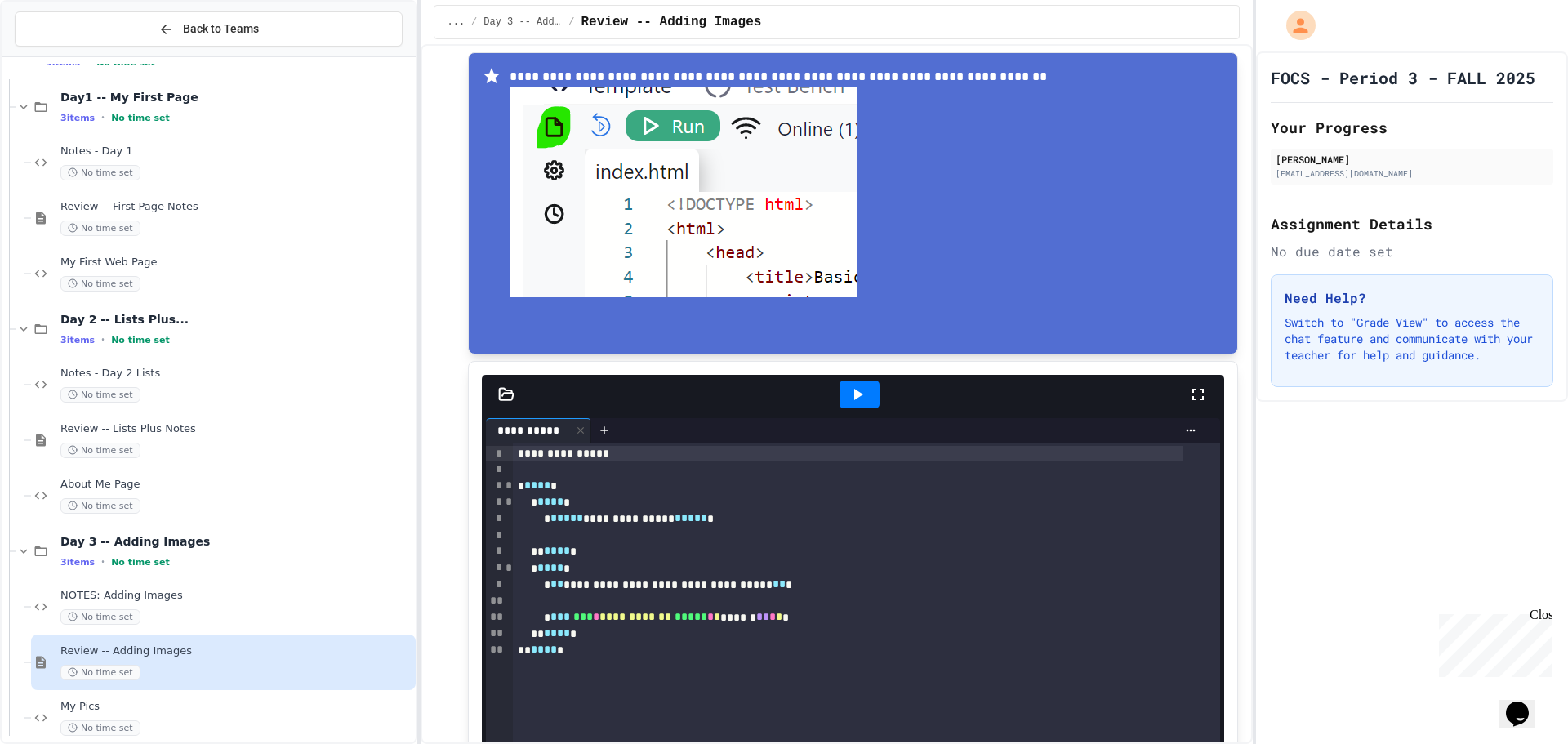
click at [557, 116] on img at bounding box center [683, 192] width 347 height 210
click at [556, 116] on img at bounding box center [683, 192] width 347 height 210
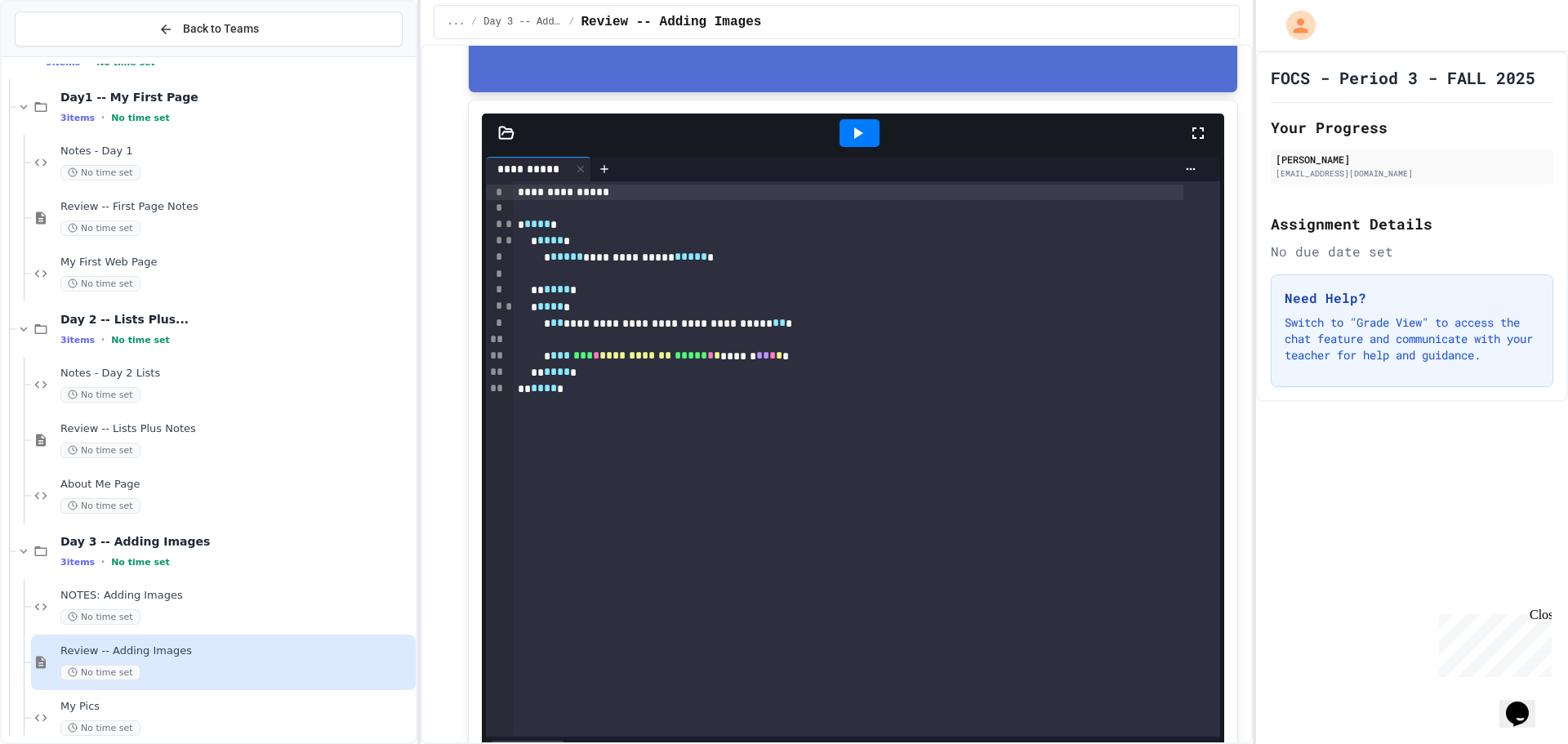
scroll to position [1062, 0]
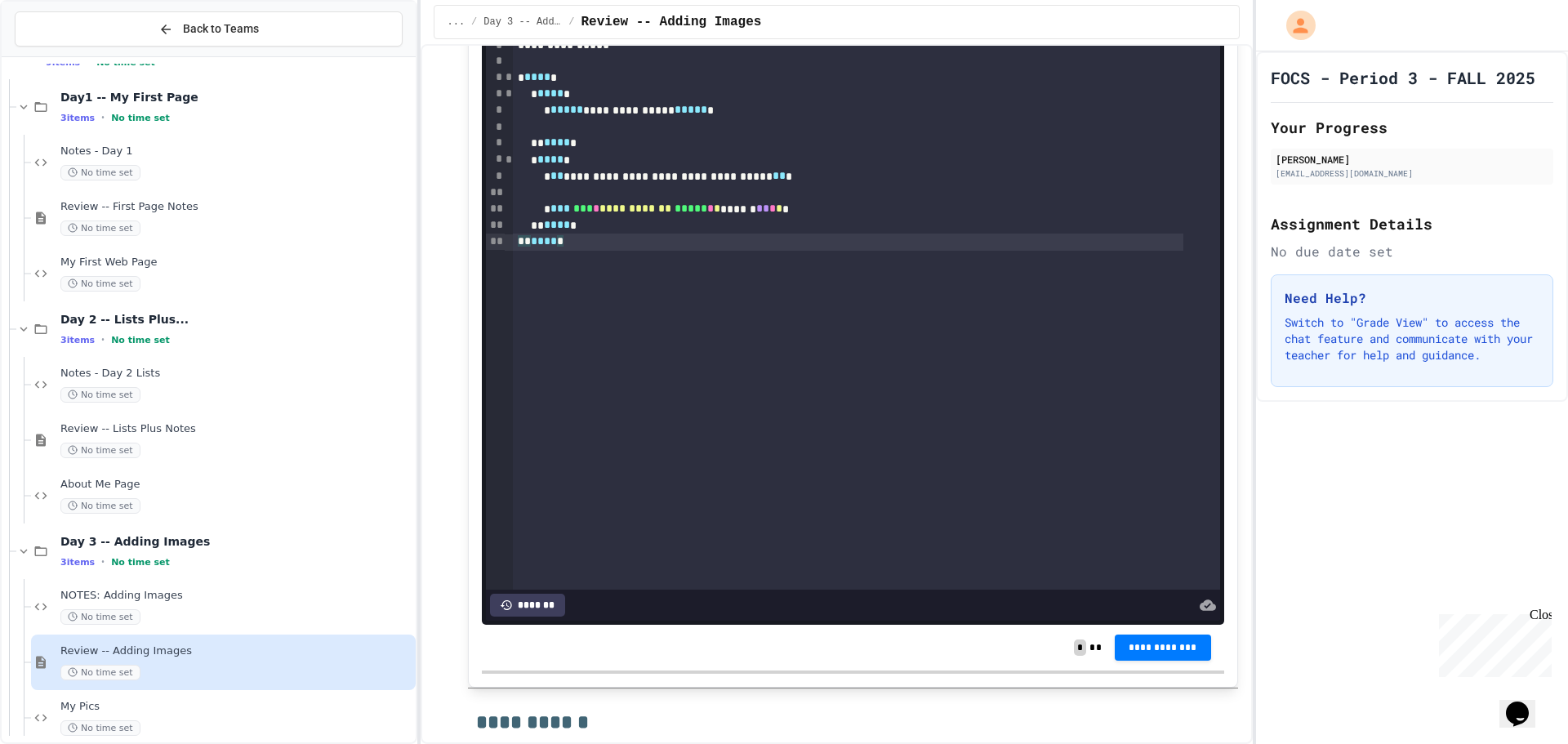
click at [850, 317] on div "**********" at bounding box center [866, 312] width 707 height 555
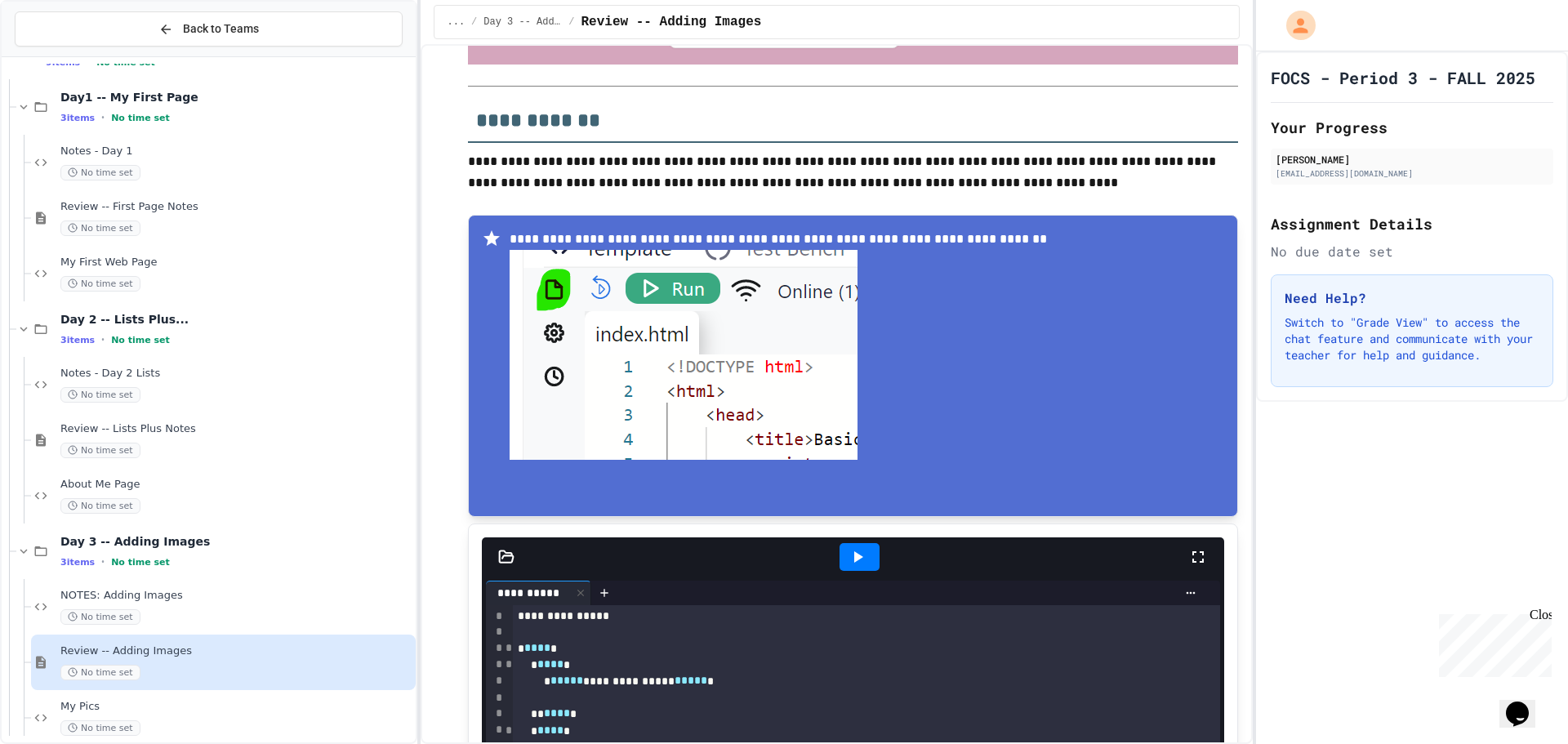
scroll to position [490, 0]
click at [552, 265] on img at bounding box center [683, 356] width 347 height 210
click at [681, 302] on img at bounding box center [683, 356] width 347 height 210
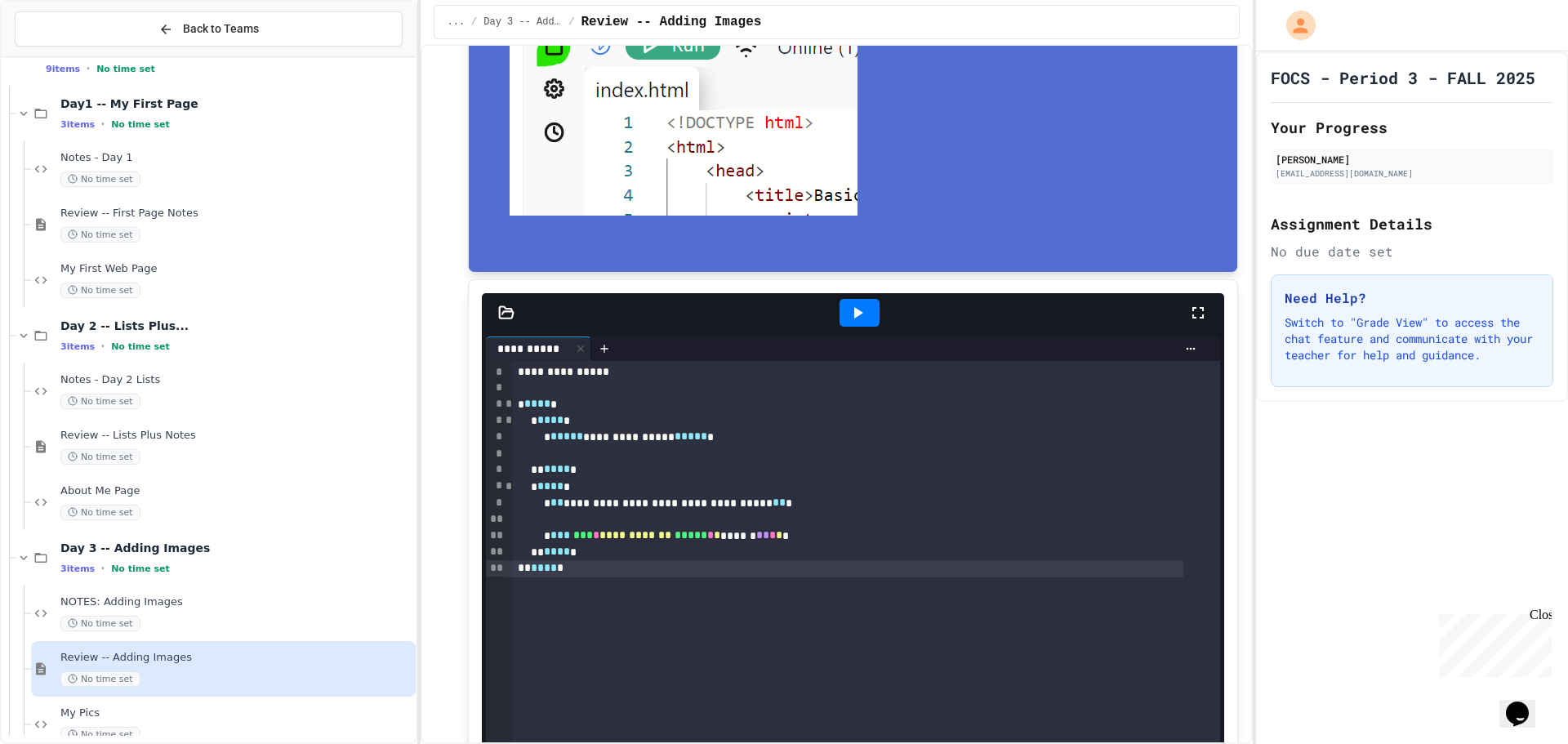
scroll to position [70, 0]
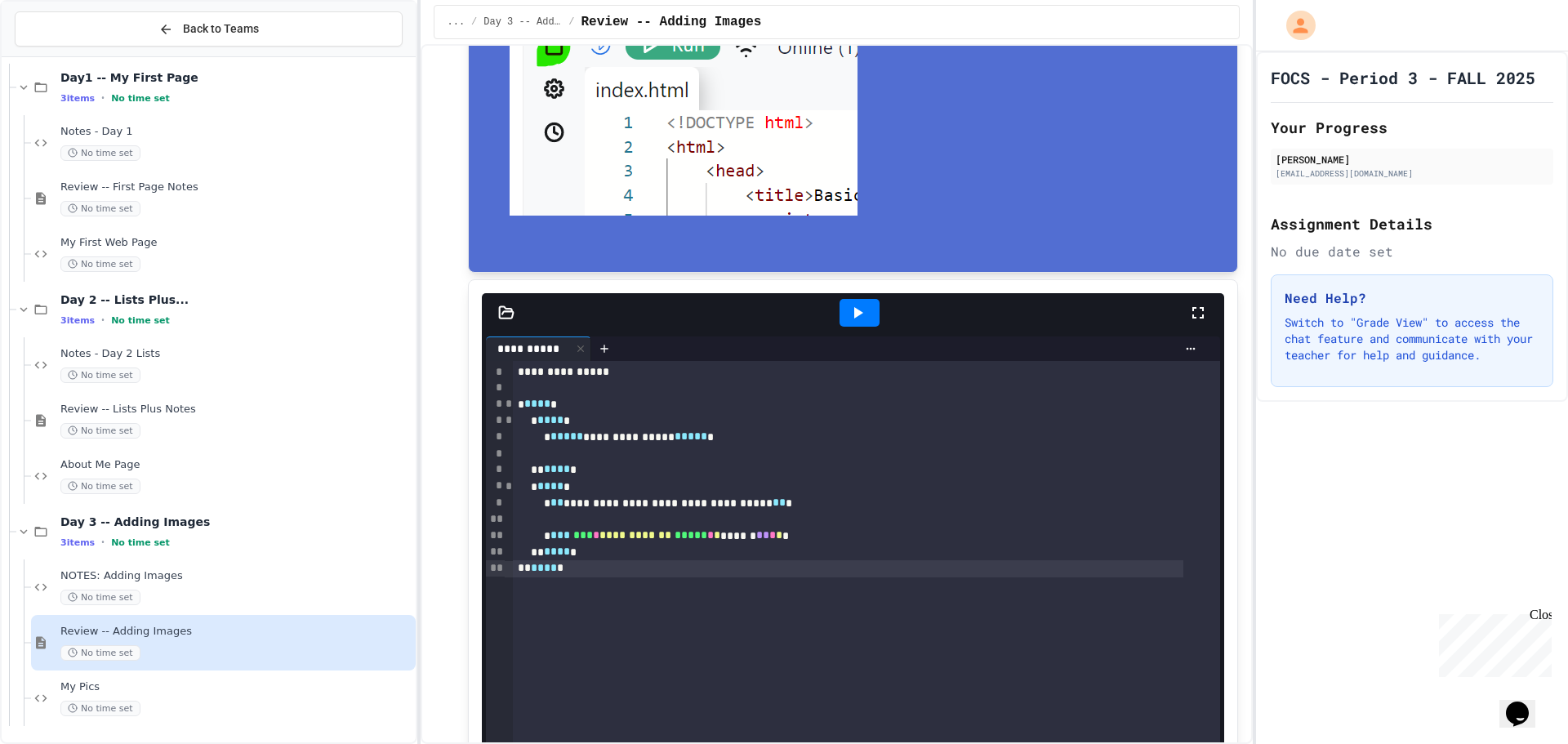
click at [201, 647] on div "No time set" at bounding box center [236, 653] width 352 height 16
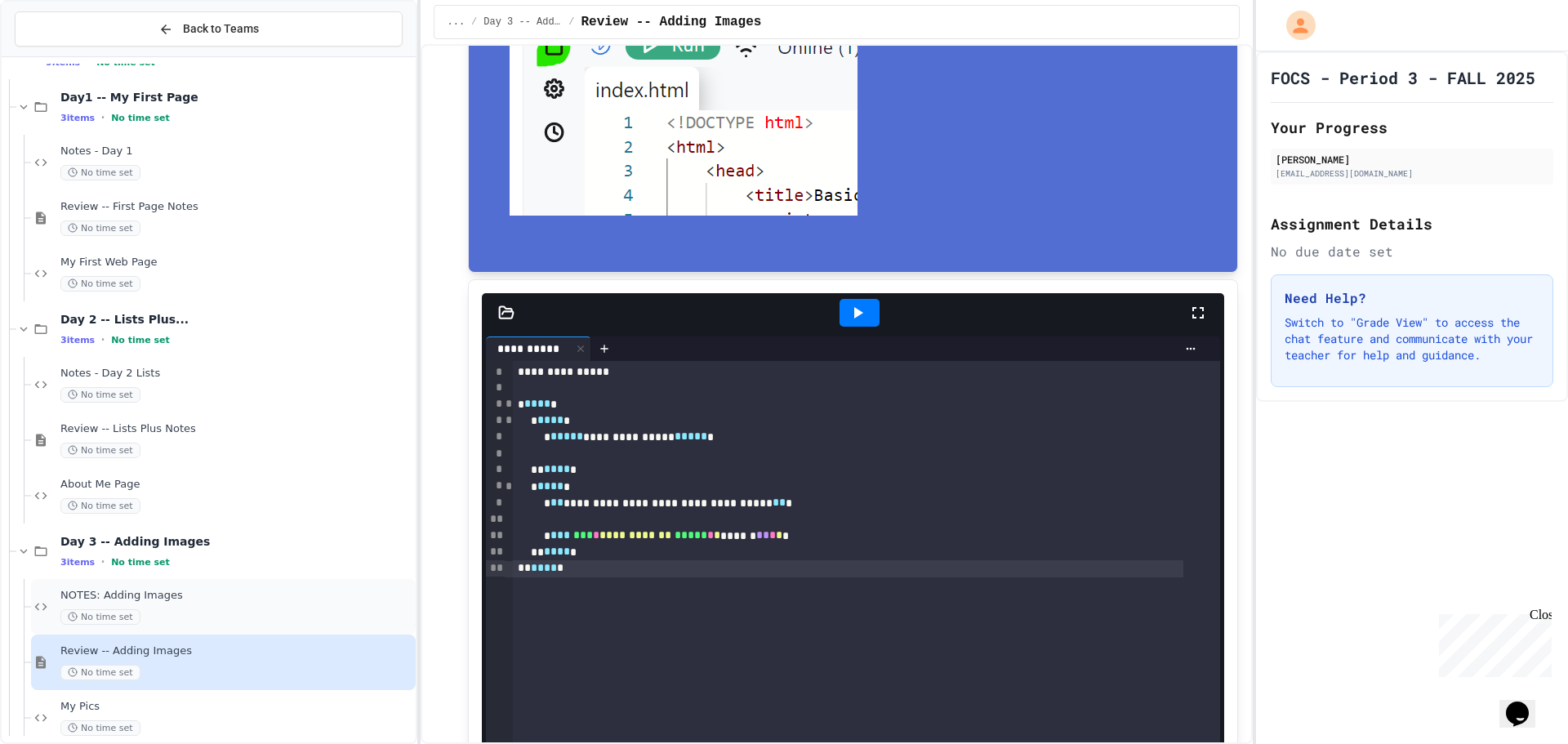
click at [210, 603] on div "NOTES: Adding Images No time set" at bounding box center [236, 606] width 352 height 36
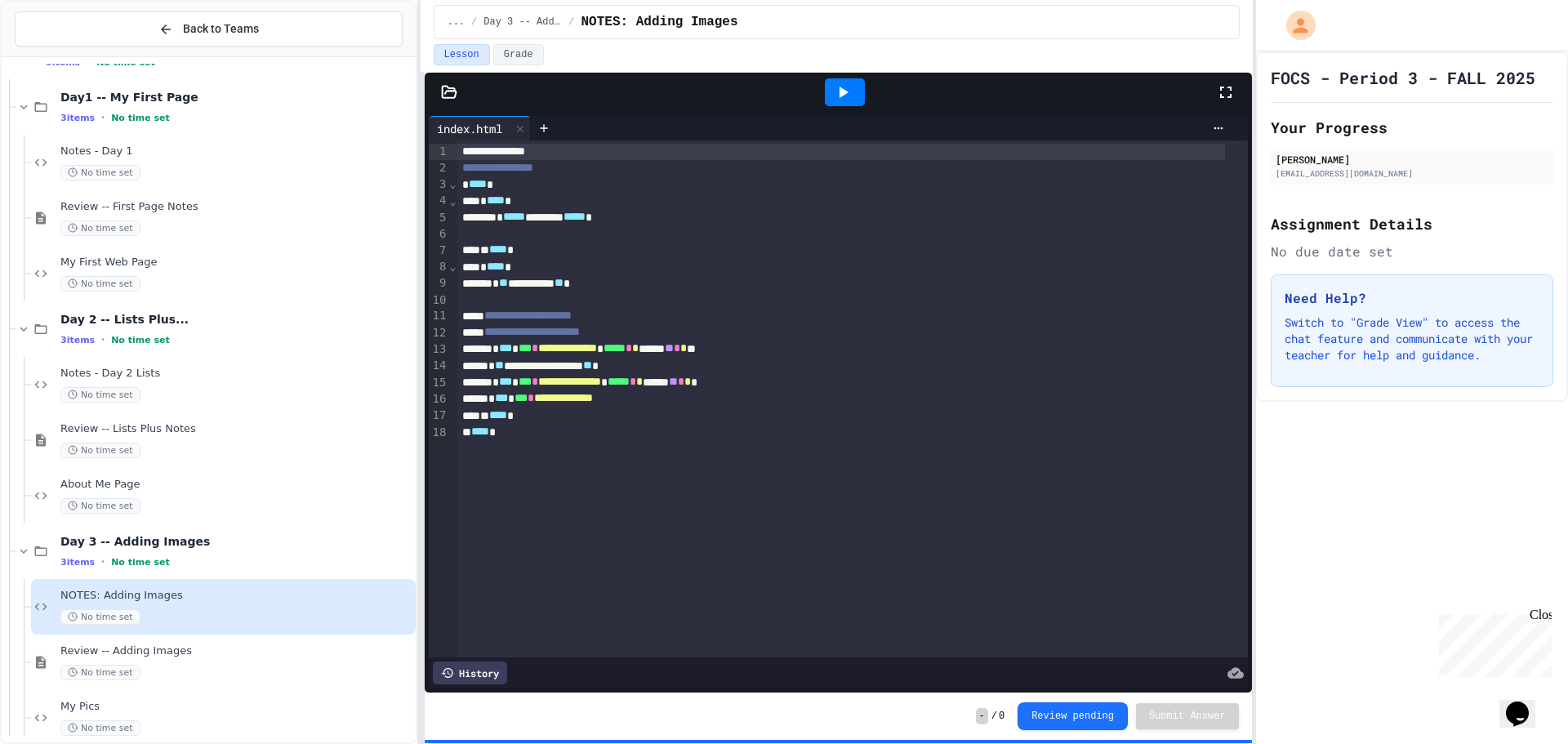
click at [842, 96] on icon at bounding box center [844, 92] width 9 height 11
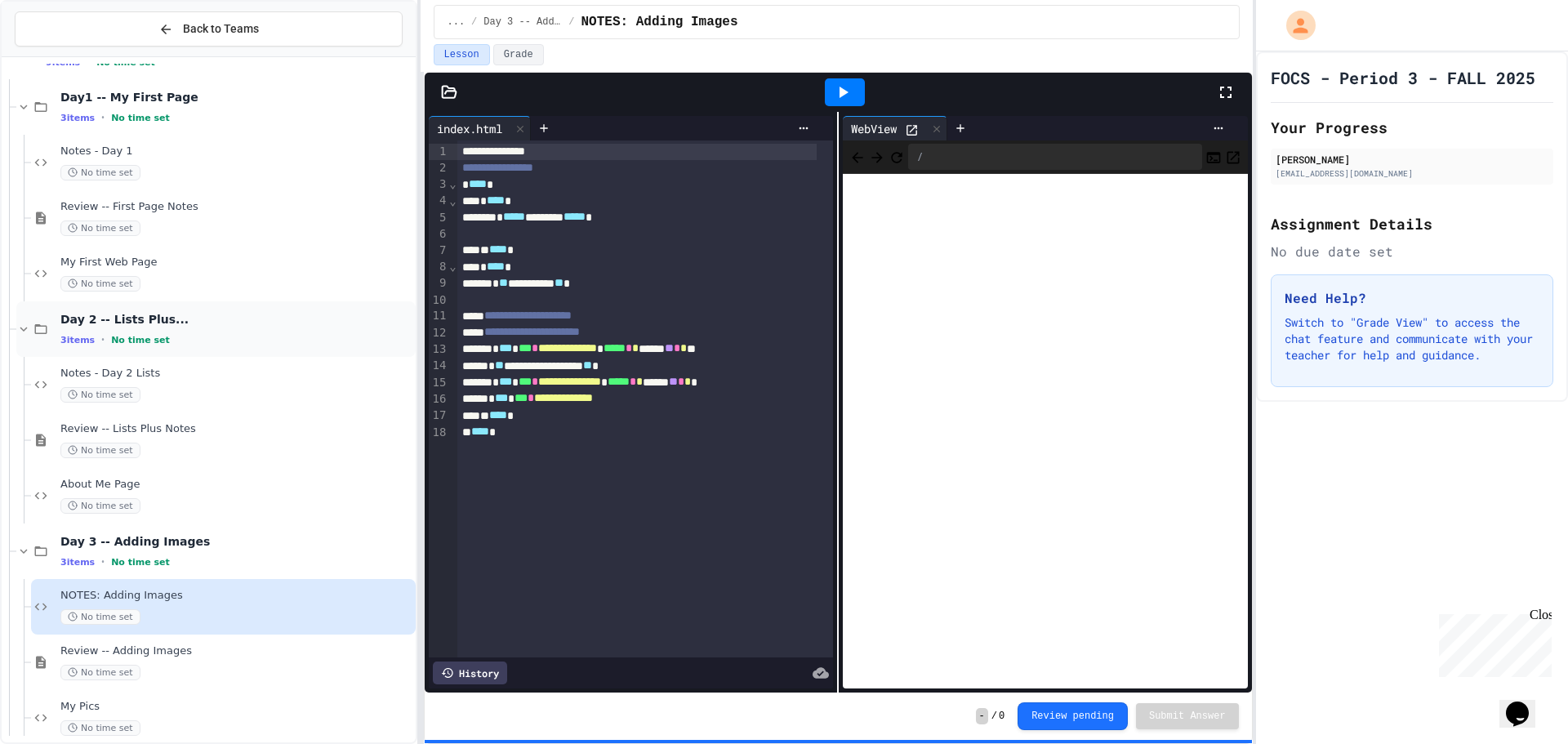
click at [238, 327] on div "Day 2 -- Lists Plus... 3 items • No time set" at bounding box center [236, 328] width 352 height 34
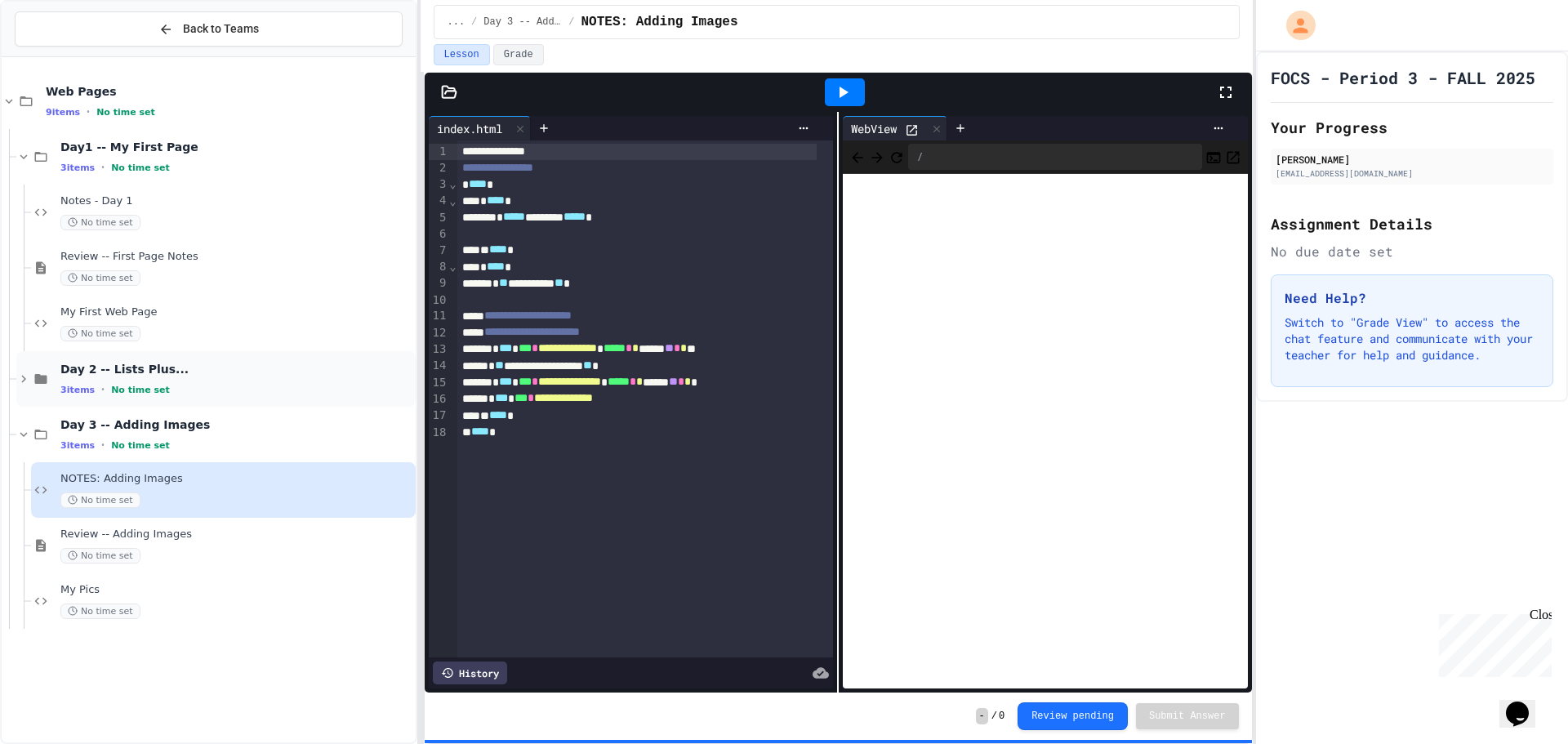
click at [309, 400] on div "Day 2 -- Lists Plus... 3 items • No time set" at bounding box center [216, 379] width 399 height 55
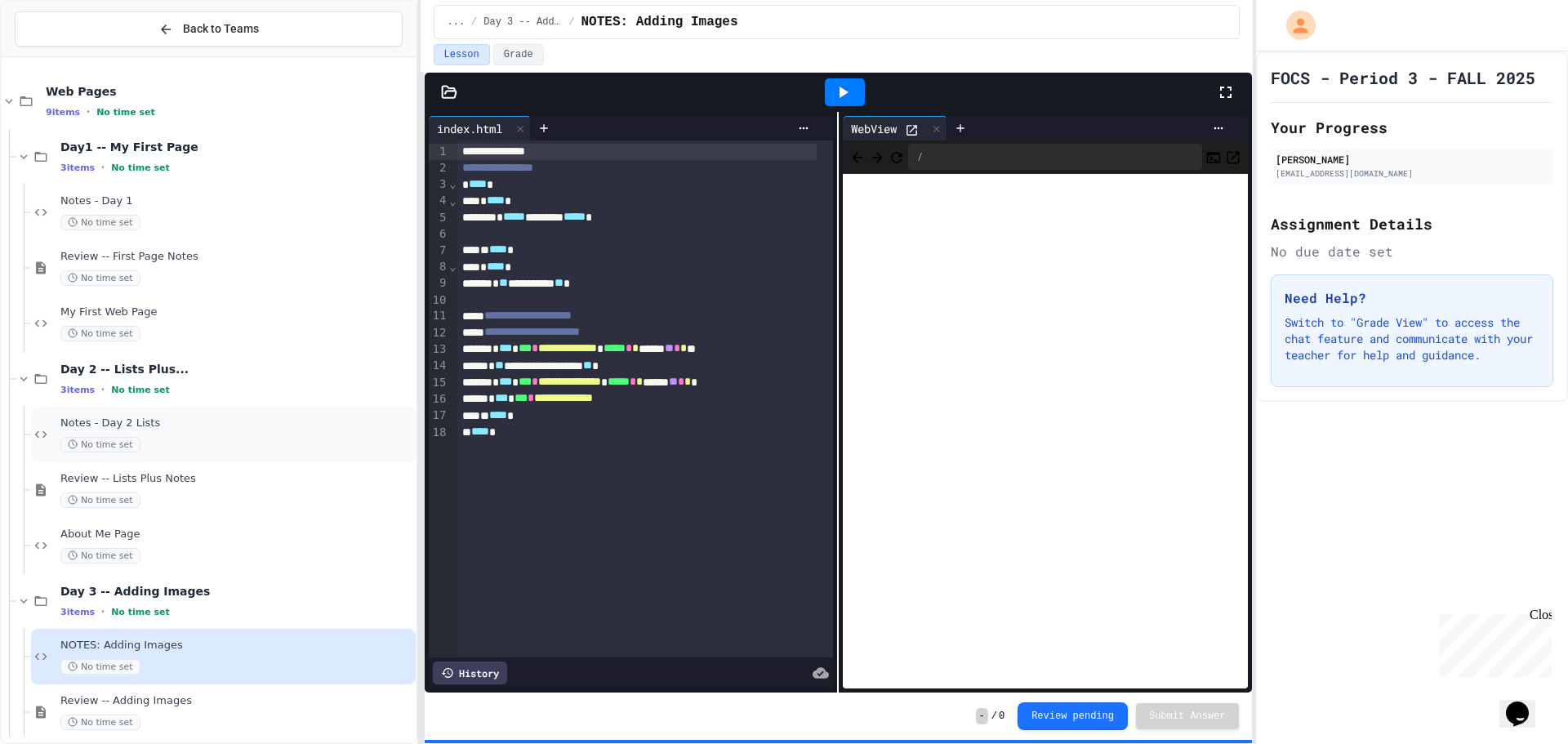
click at [289, 443] on div "No time set" at bounding box center [236, 444] width 352 height 16
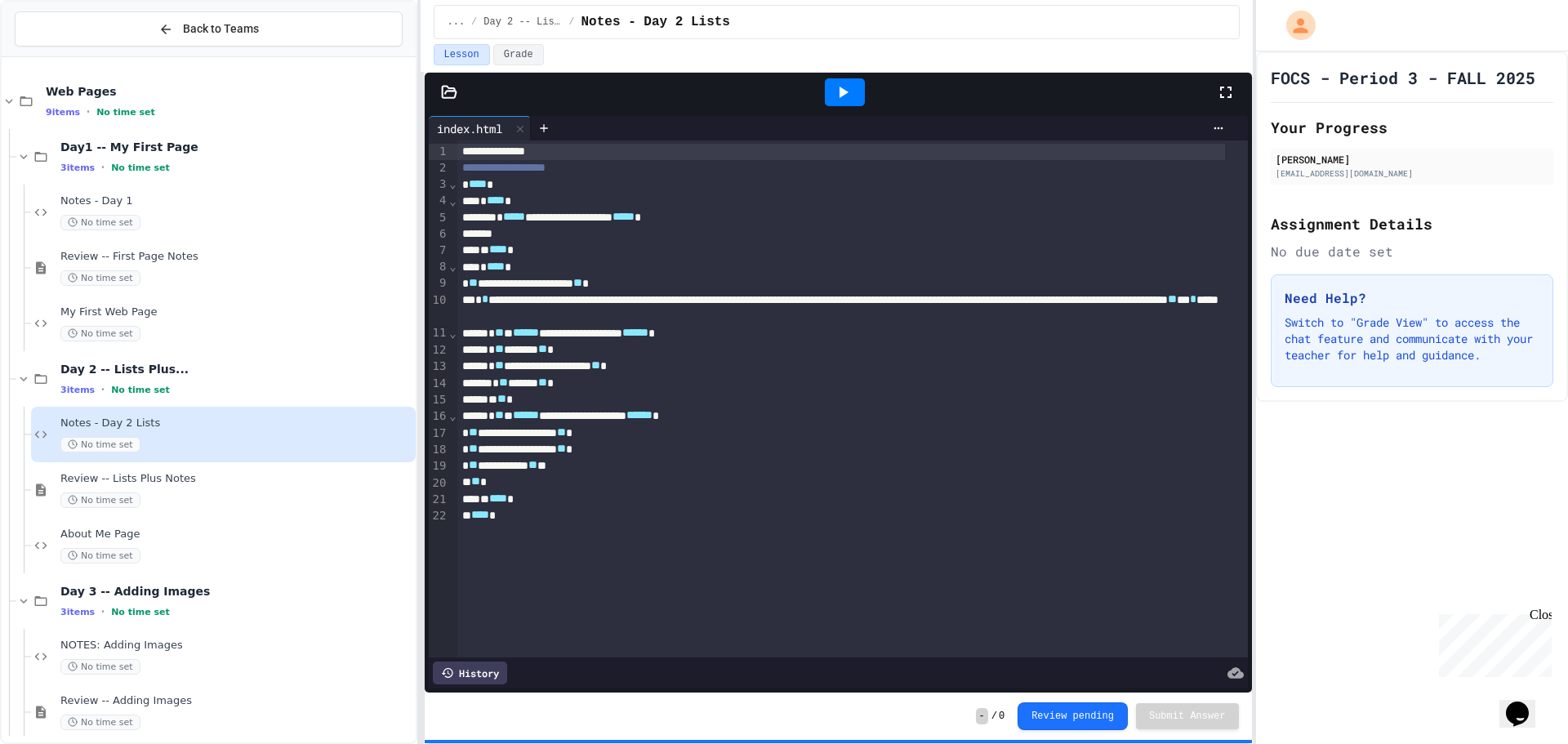
click at [846, 93] on icon at bounding box center [844, 92] width 9 height 11
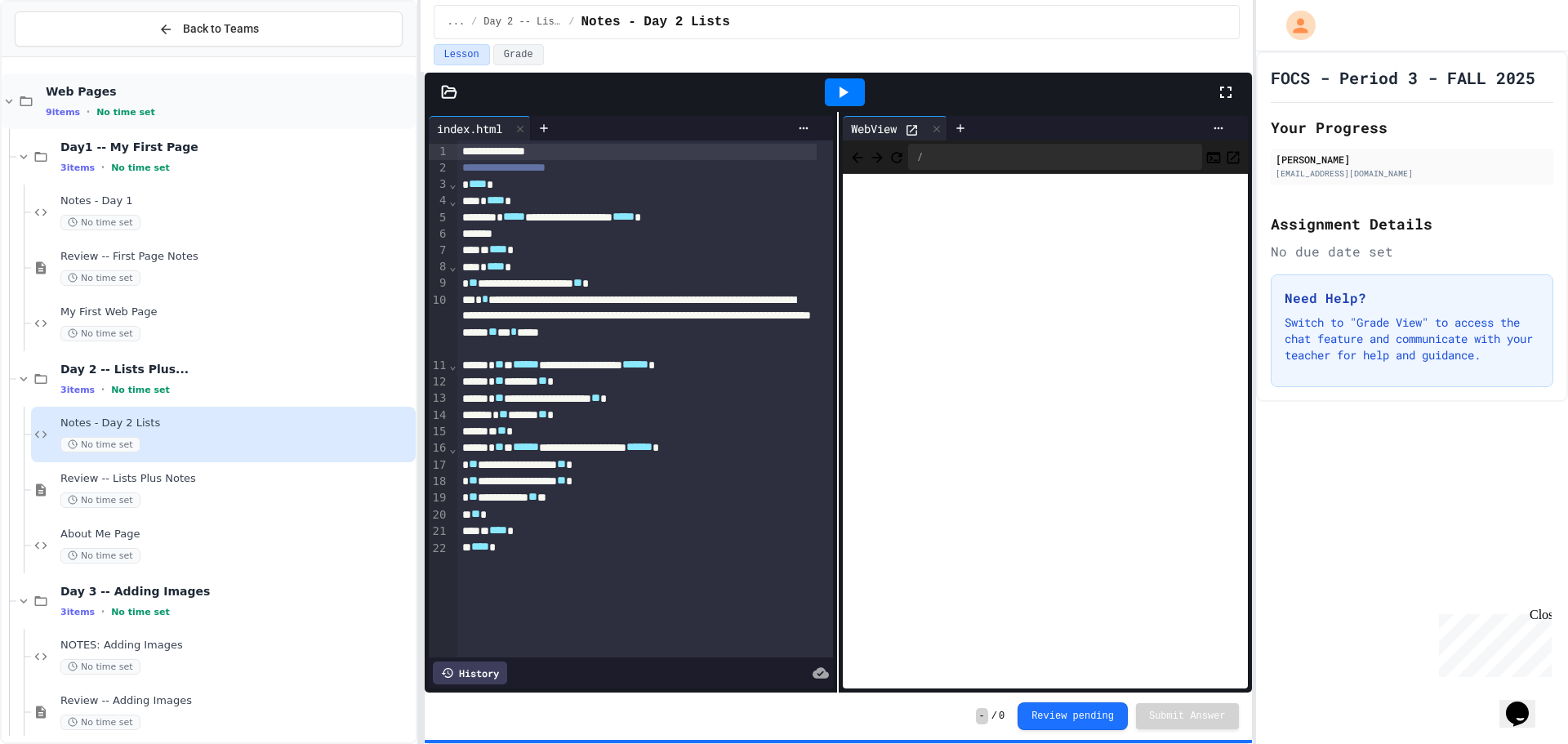
click at [115, 113] on span "No time set" at bounding box center [126, 112] width 59 height 11
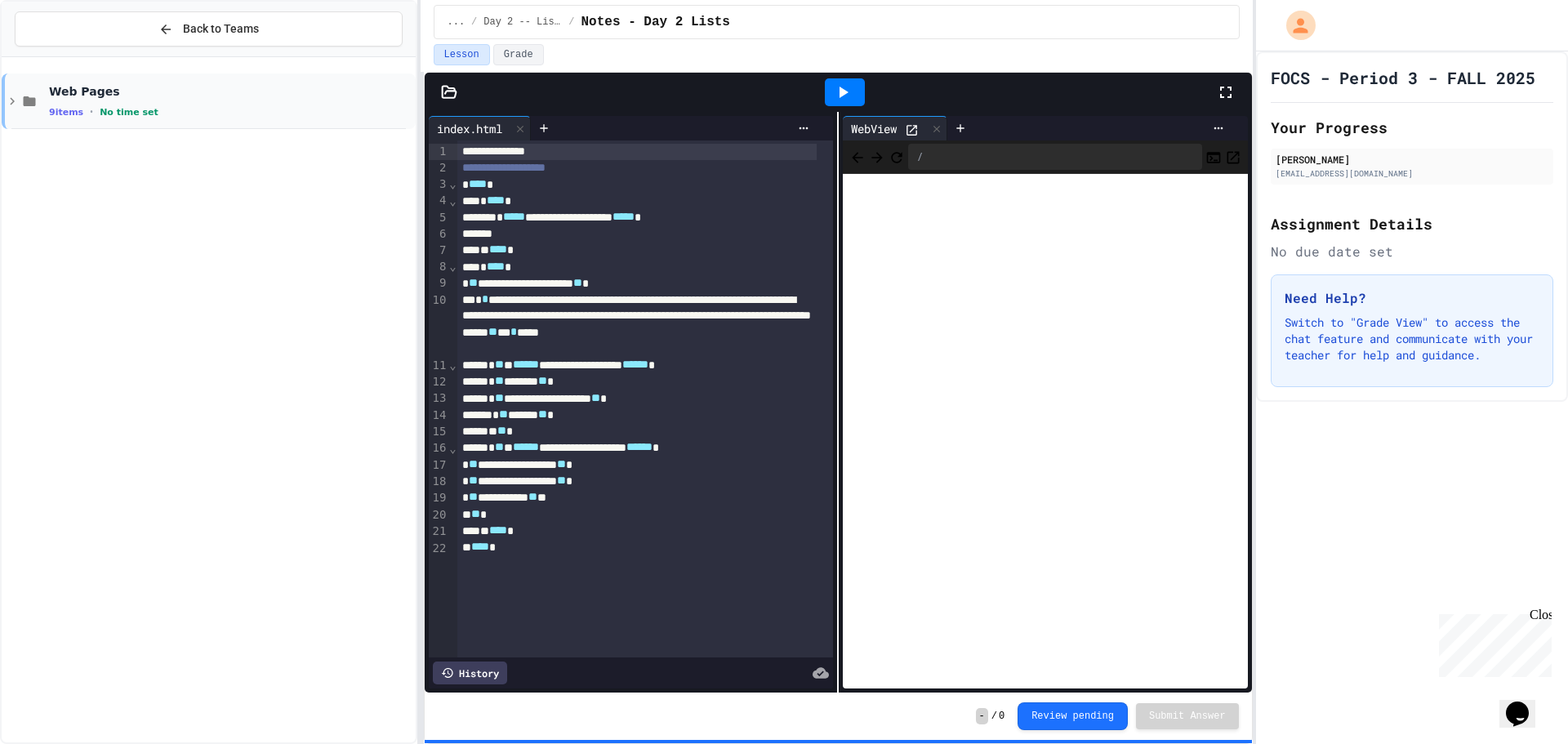
click at [101, 113] on span "No time set" at bounding box center [129, 112] width 59 height 11
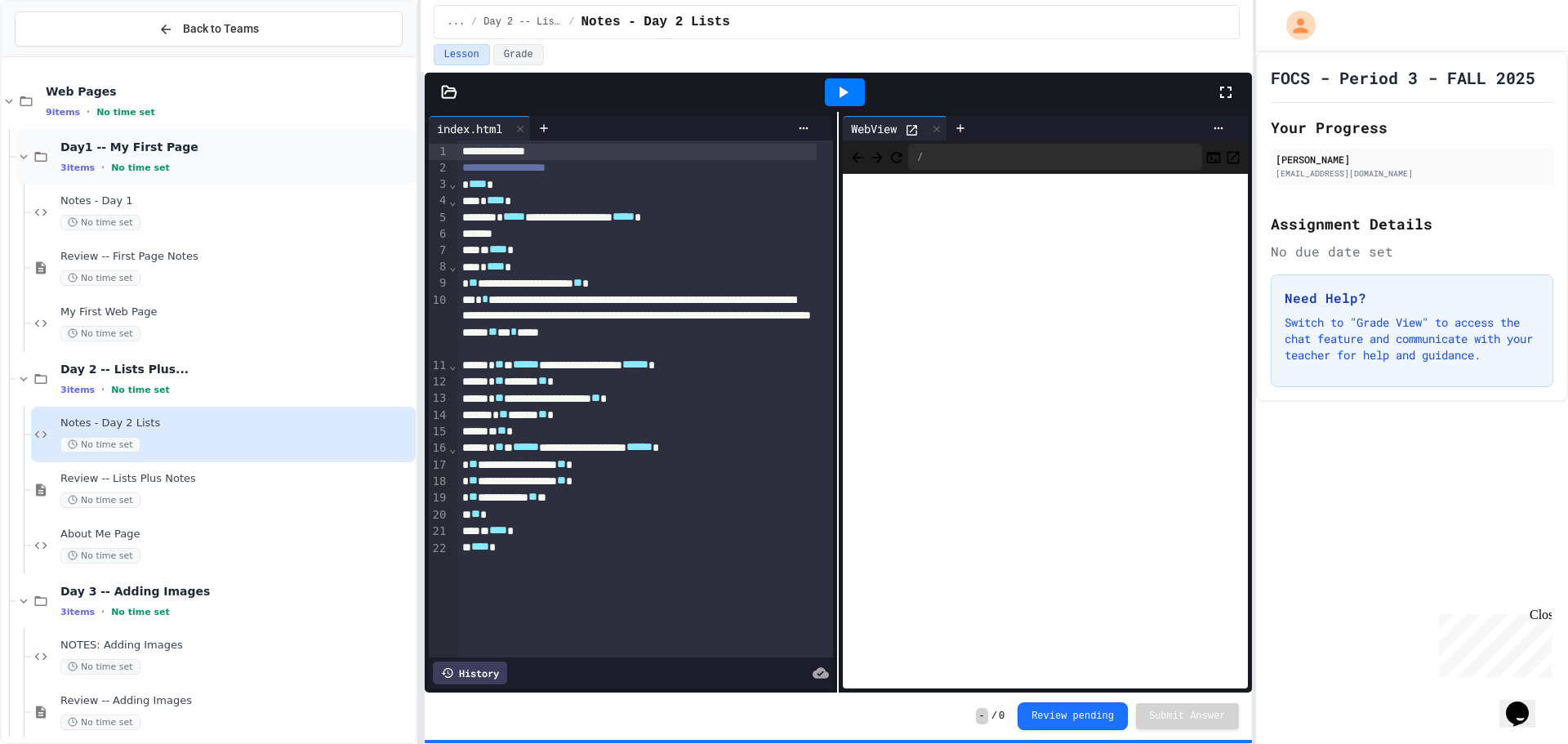
click at [82, 155] on span "Day1 -- My First Page" at bounding box center [236, 147] width 352 height 15
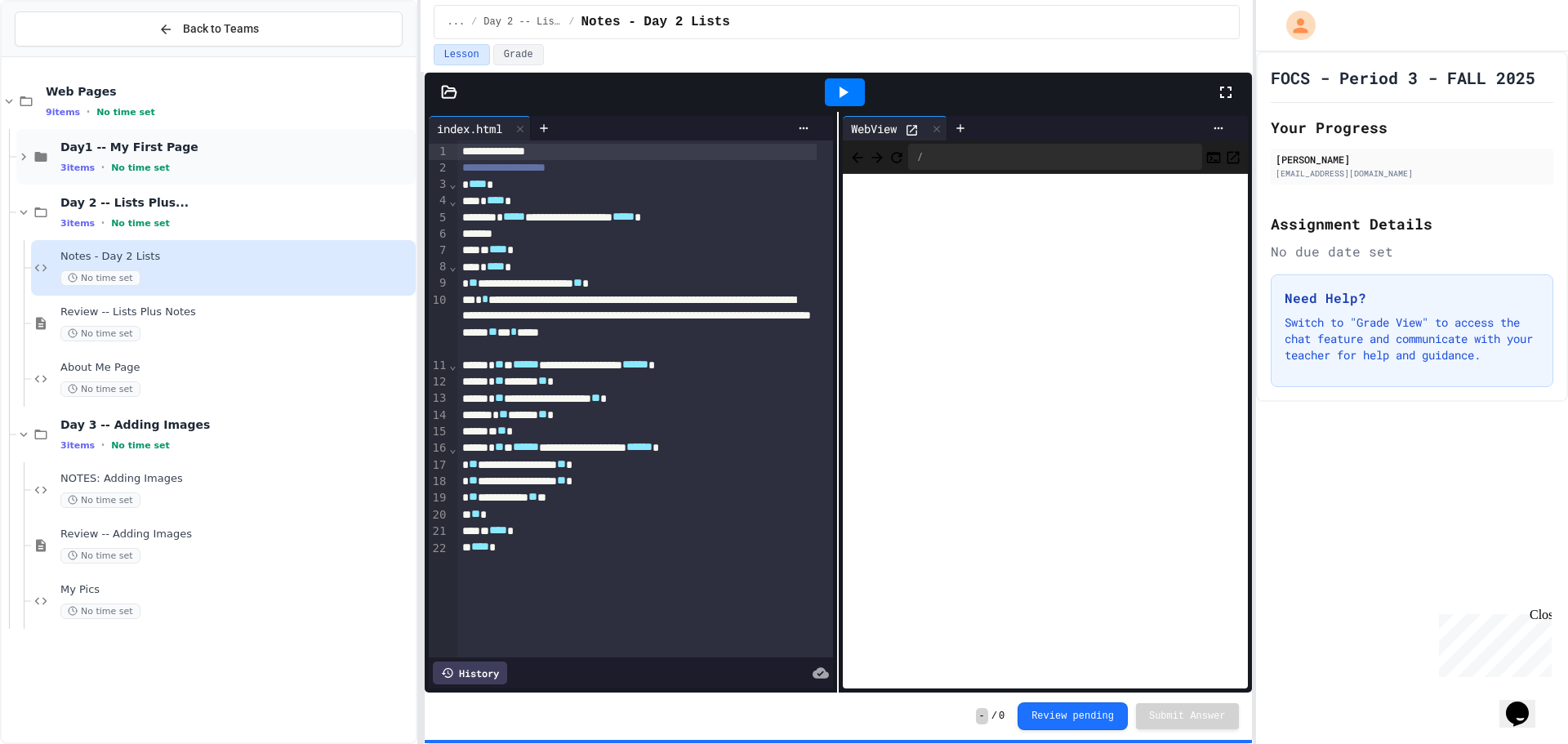
click at [92, 154] on span "Day1 -- My First Page" at bounding box center [236, 147] width 352 height 15
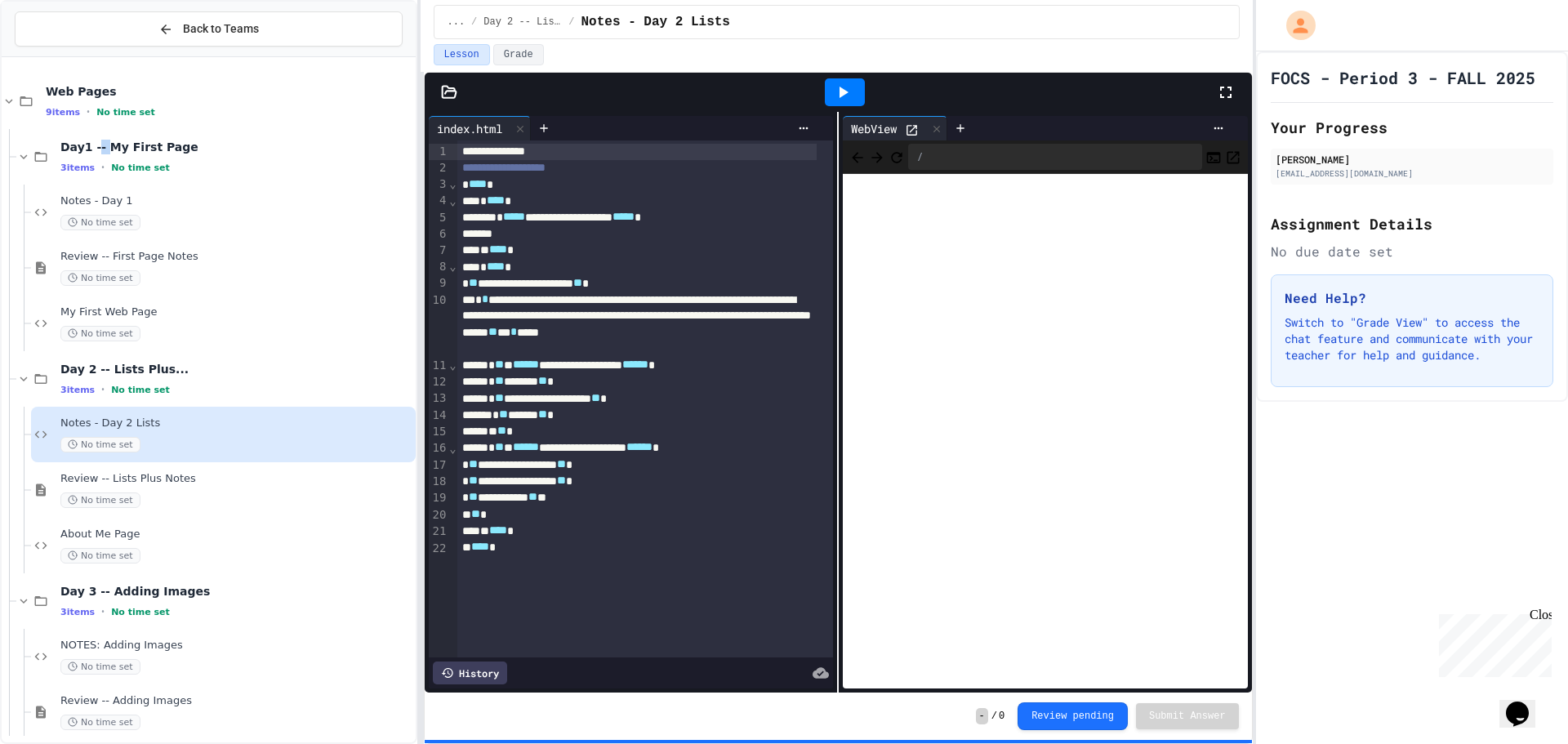
click at [92, 154] on span "Day1 -- My First Page" at bounding box center [236, 147] width 352 height 15
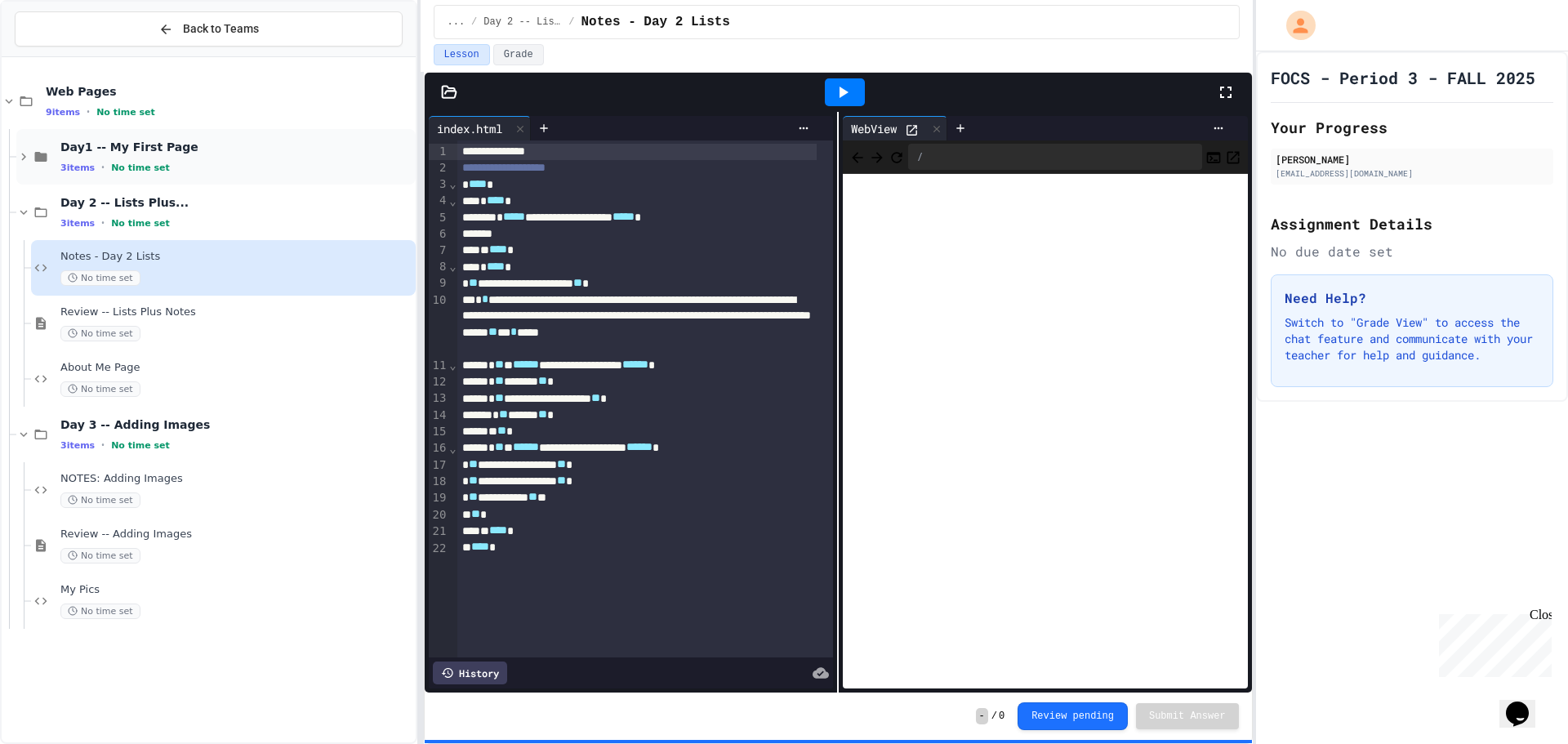
click at [91, 152] on span "Day1 -- My First Page" at bounding box center [236, 147] width 352 height 15
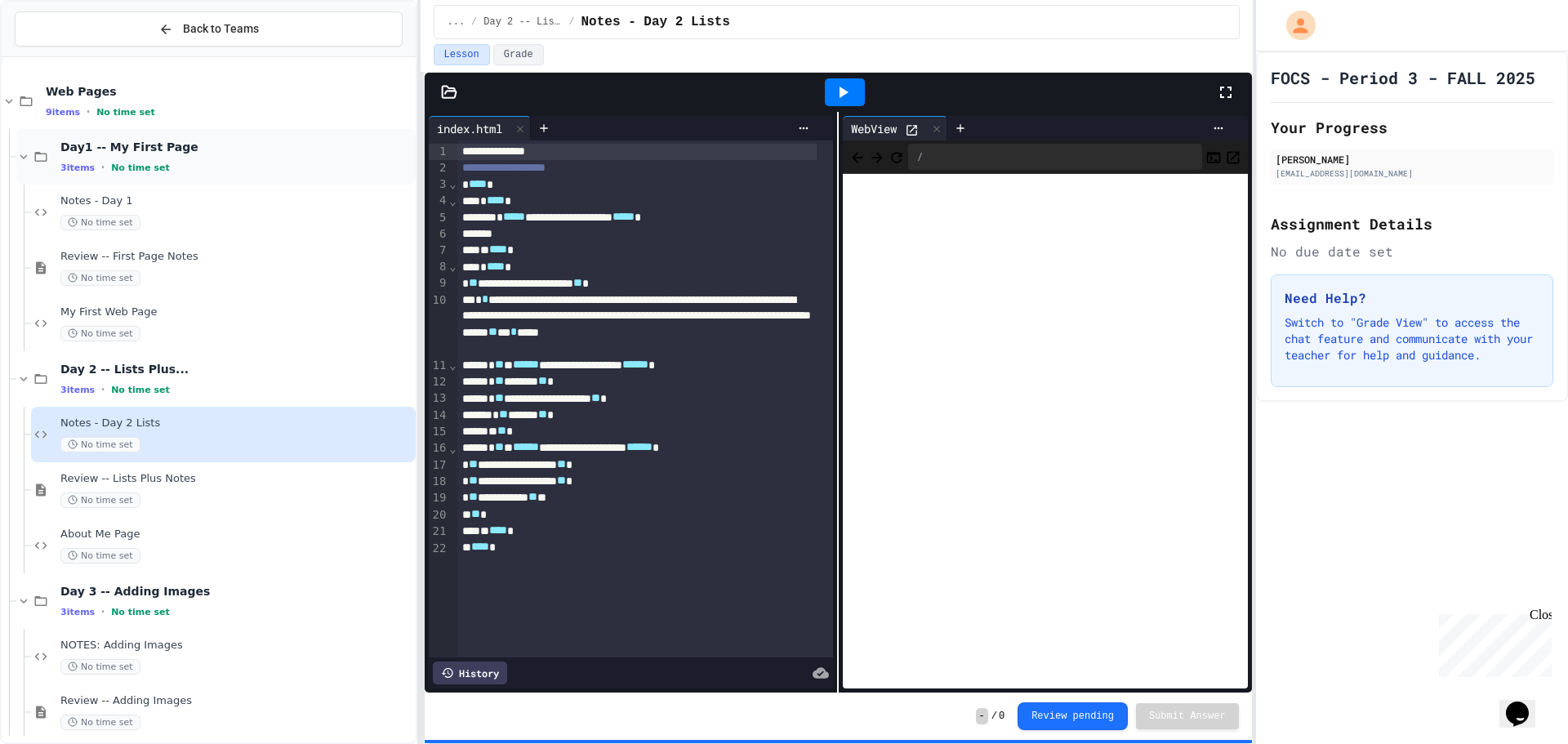
click at [96, 151] on span "Day1 -- My First Page" at bounding box center [236, 147] width 352 height 15
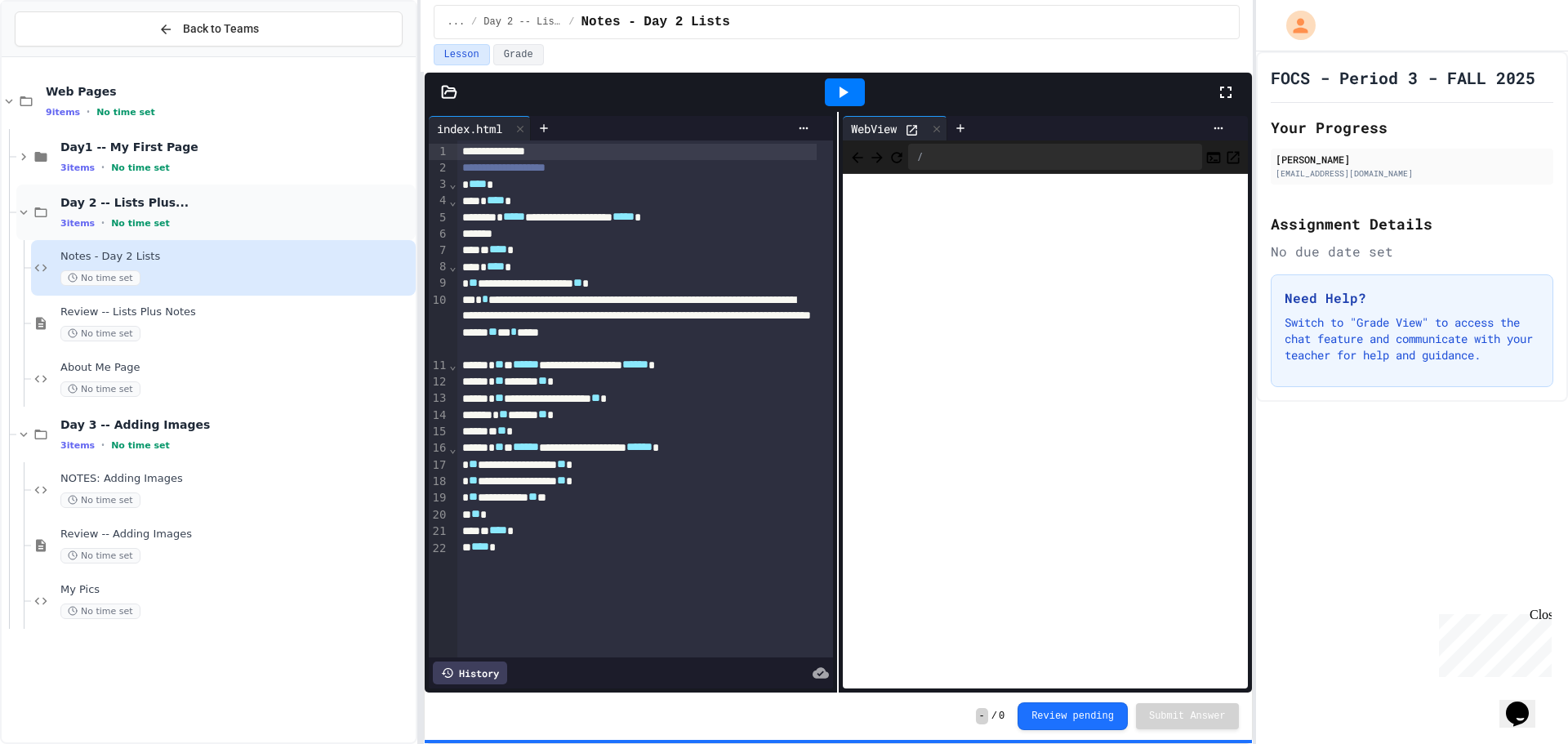
click at [91, 187] on div "Day 2 -- Lists Plus... 3 items • No time set" at bounding box center [216, 212] width 399 height 55
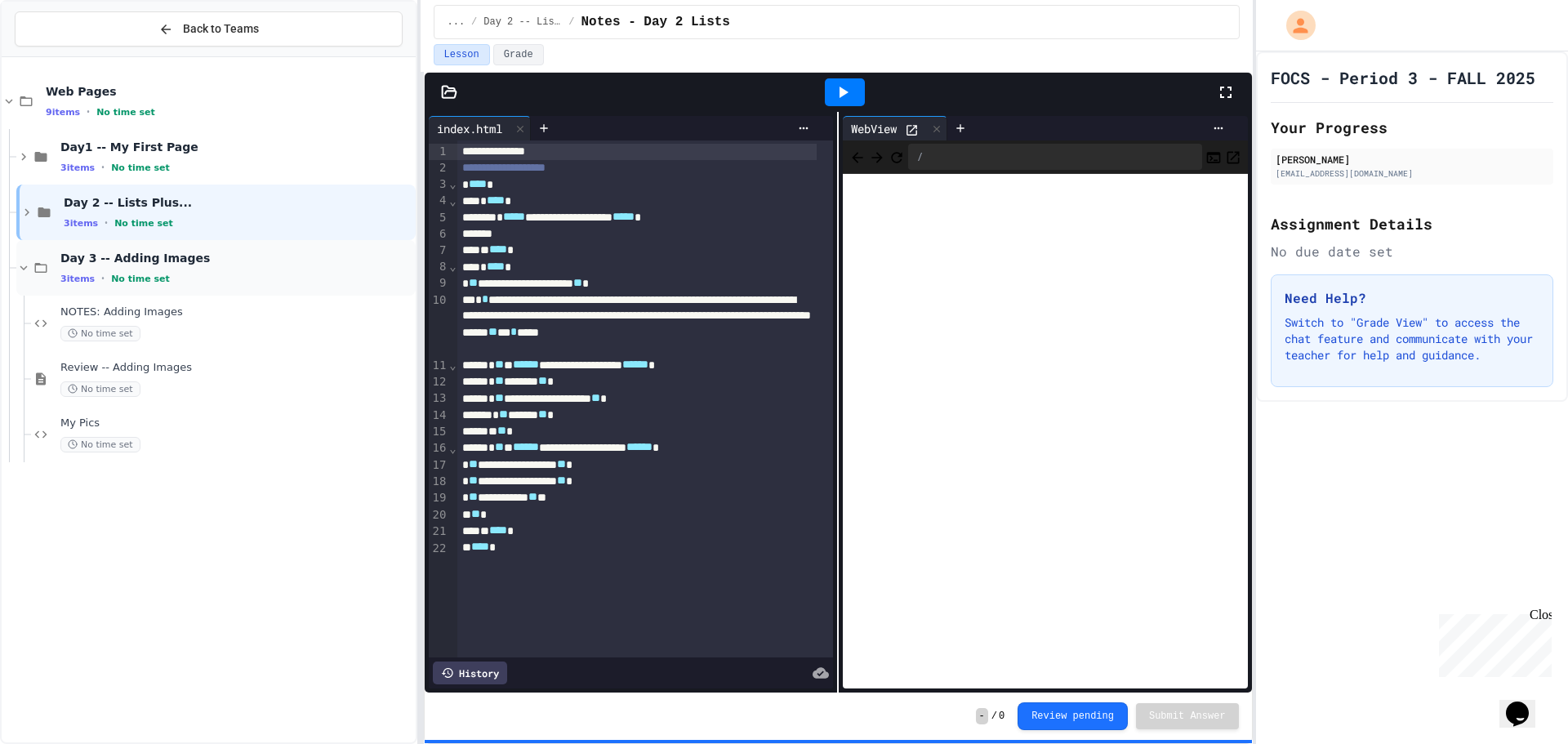
click at [59, 266] on div "Day 3 -- Adding Images 3 items • No time set" at bounding box center [216, 268] width 399 height 55
click at [82, 148] on span "Day1 -- My First Page" at bounding box center [236, 147] width 352 height 15
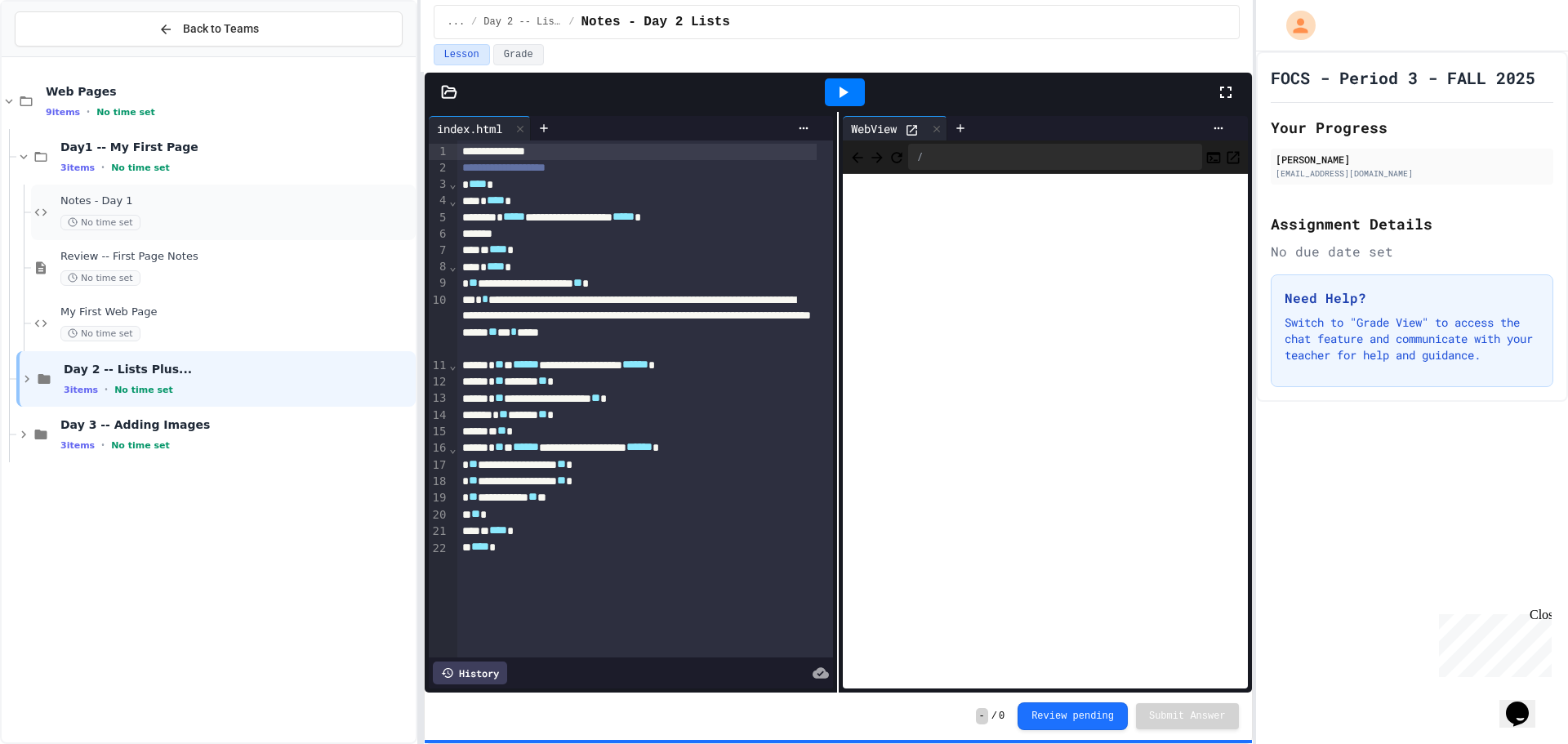
click at [139, 205] on span "Notes - Day 1" at bounding box center [236, 200] width 352 height 14
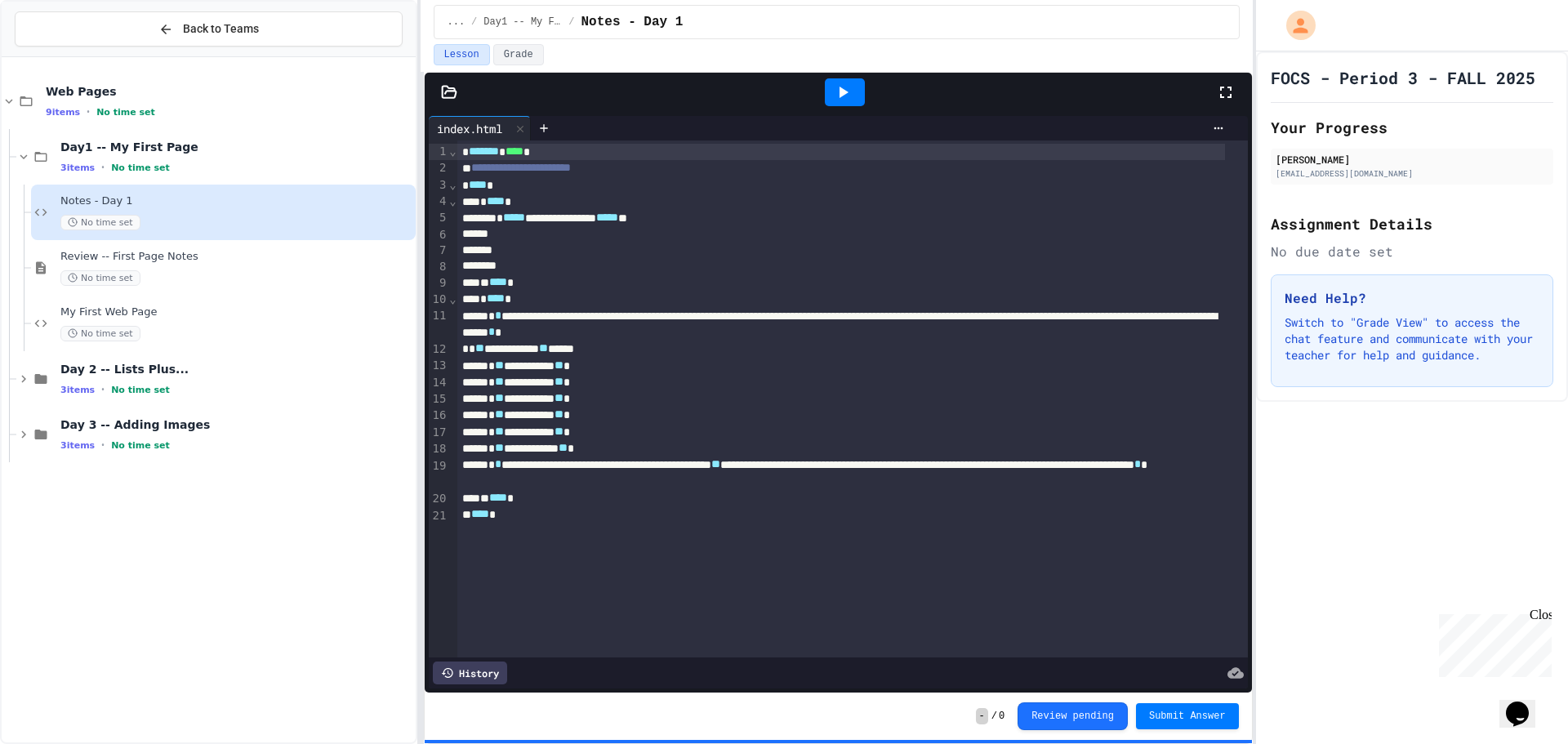
click at [1202, 118] on div at bounding box center [881, 128] width 700 height 25
click at [1213, 128] on icon at bounding box center [1218, 129] width 9 height 3
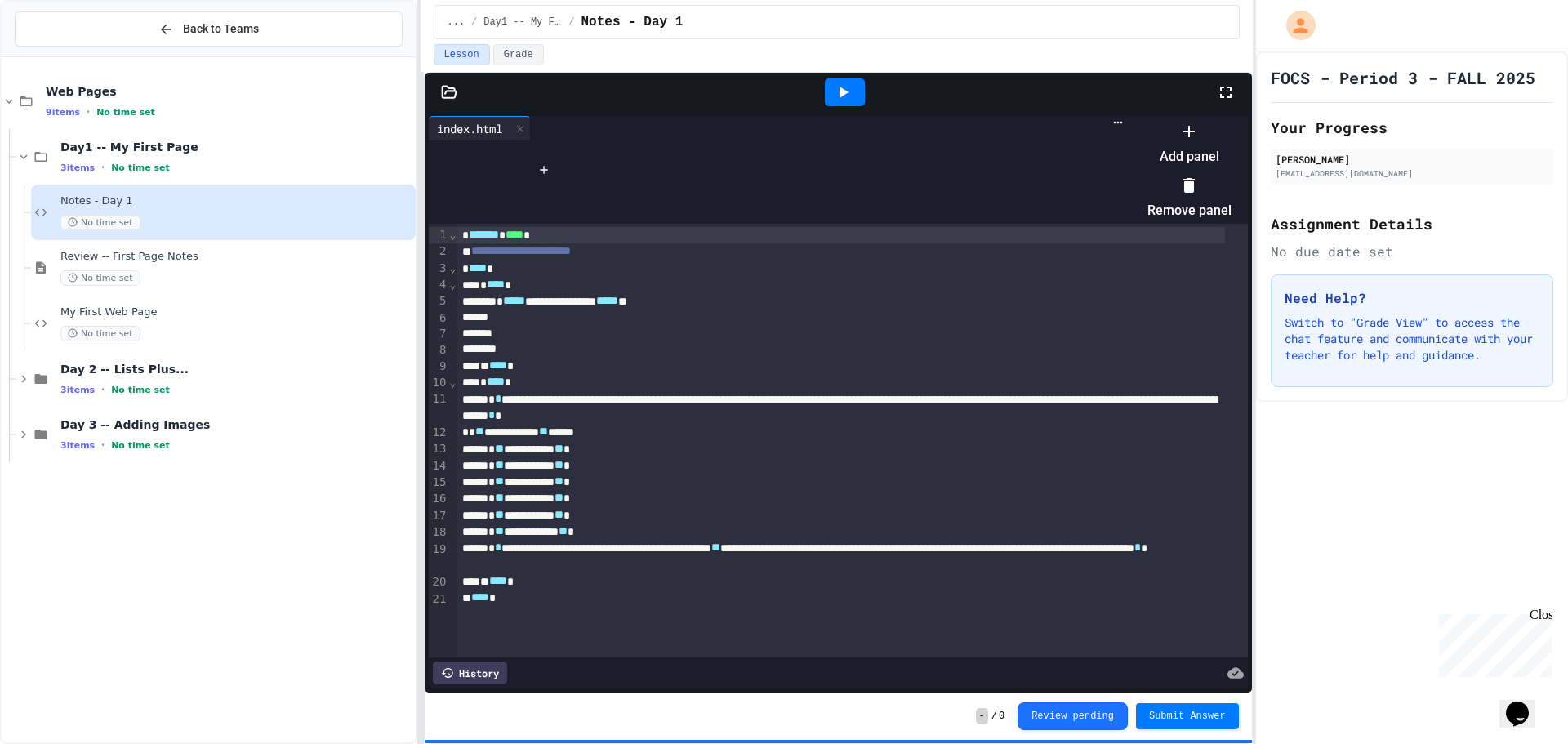
click at [1131, 118] on div at bounding box center [1180, 118] width 100 height 0
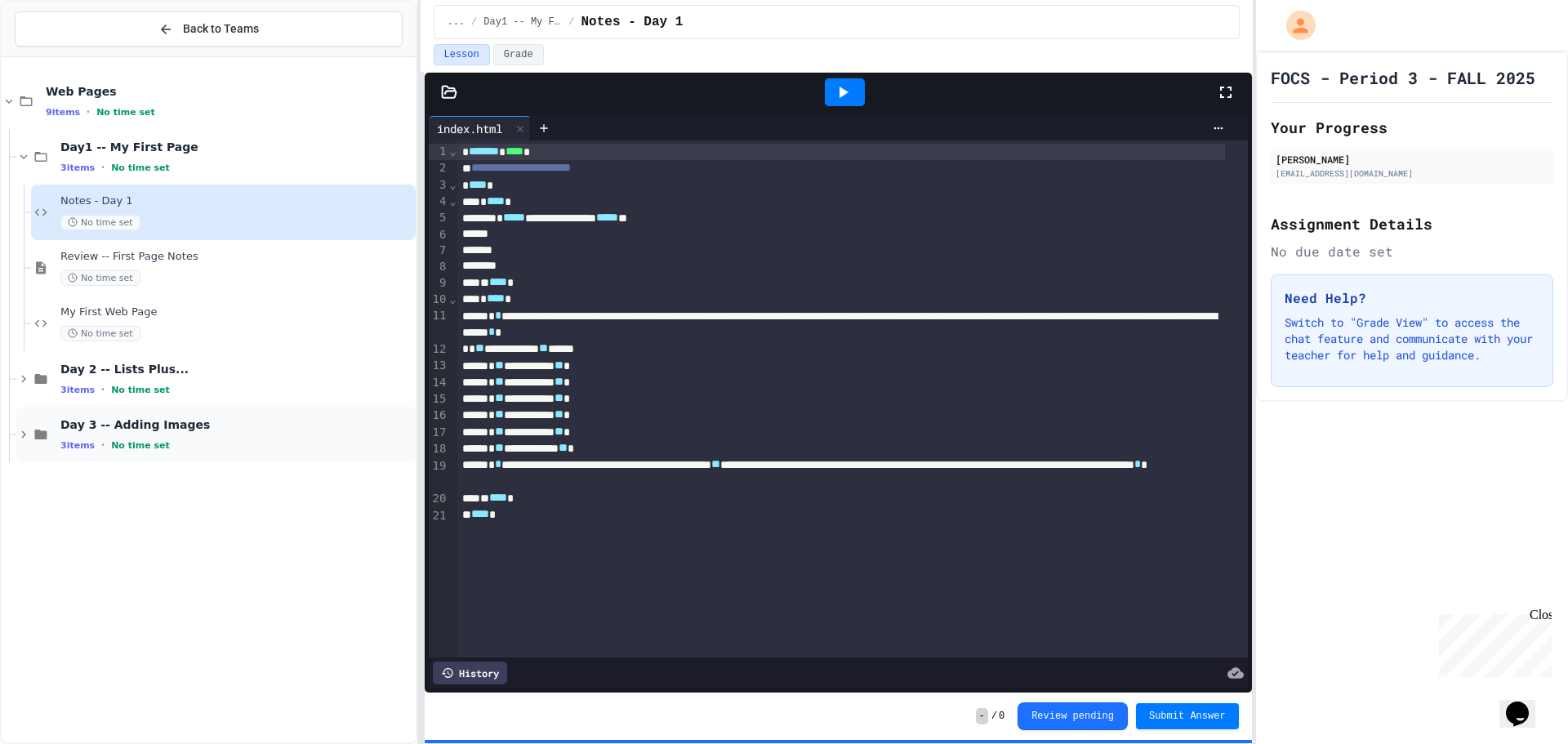
click at [85, 428] on span "Day 3 -- Adding Images" at bounding box center [236, 425] width 352 height 15
click at [232, 542] on div "Review -- Adding Images No time set" at bounding box center [236, 545] width 352 height 36
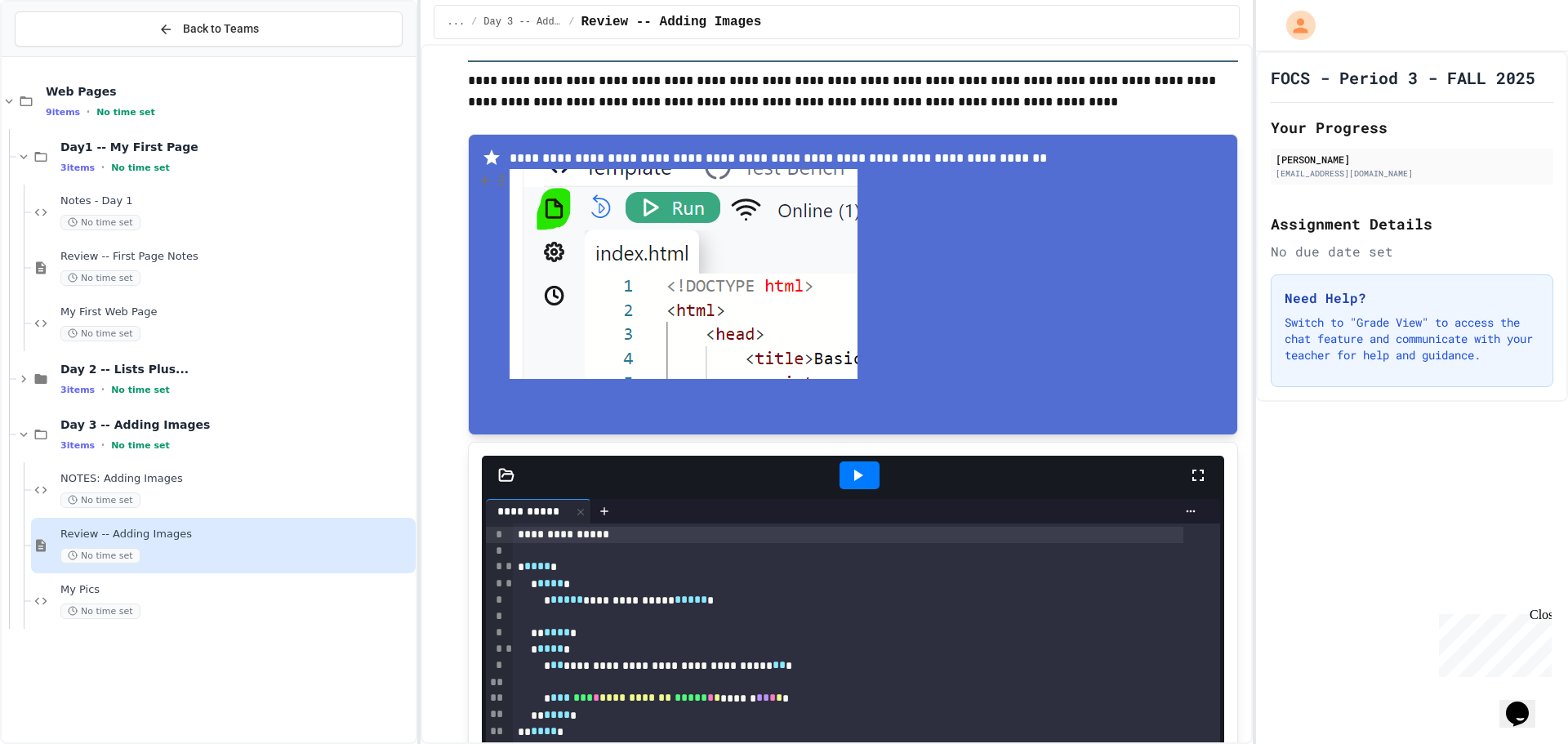
scroll to position [326, 0]
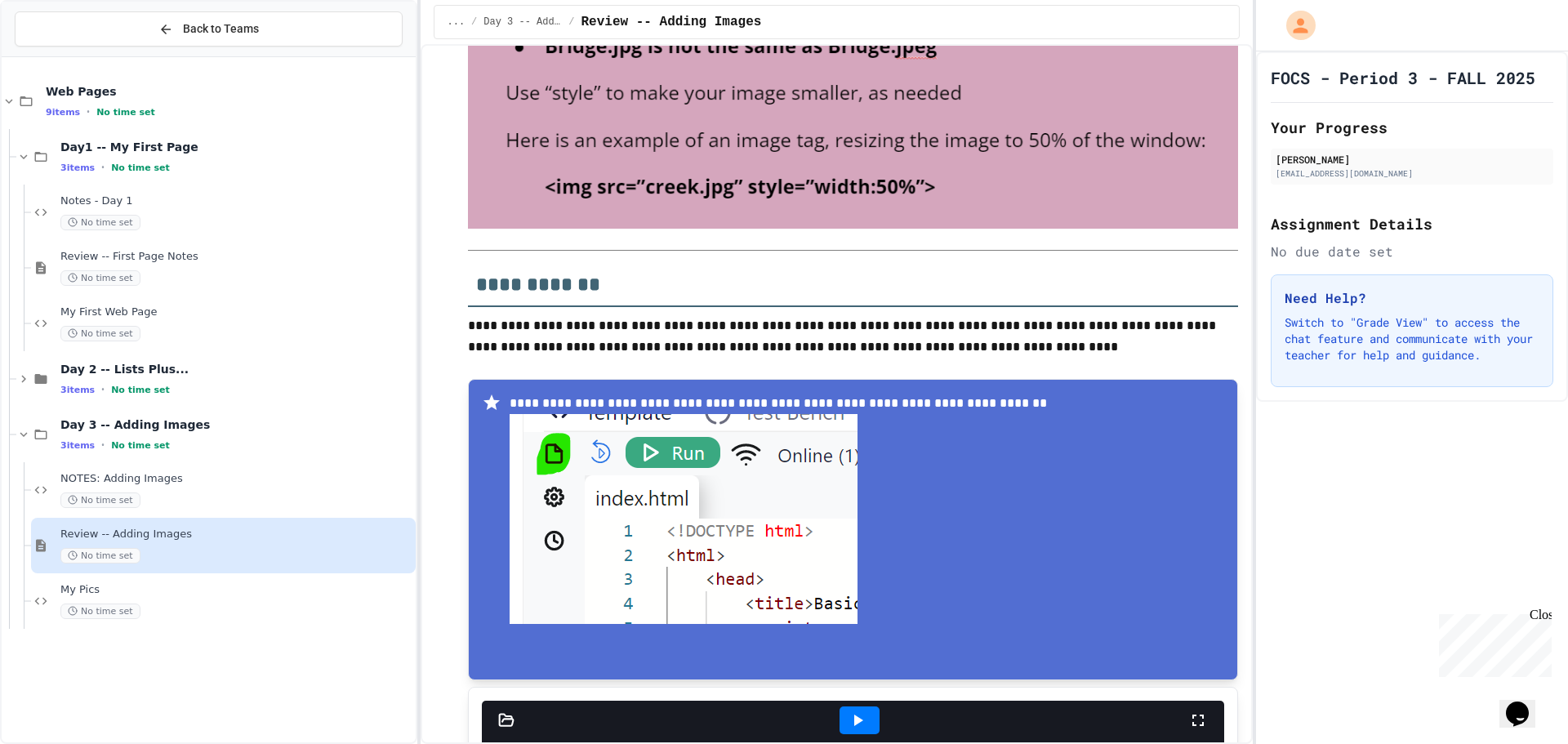
click at [542, 445] on img at bounding box center [683, 519] width 347 height 210
click at [540, 443] on img at bounding box center [683, 519] width 347 height 210
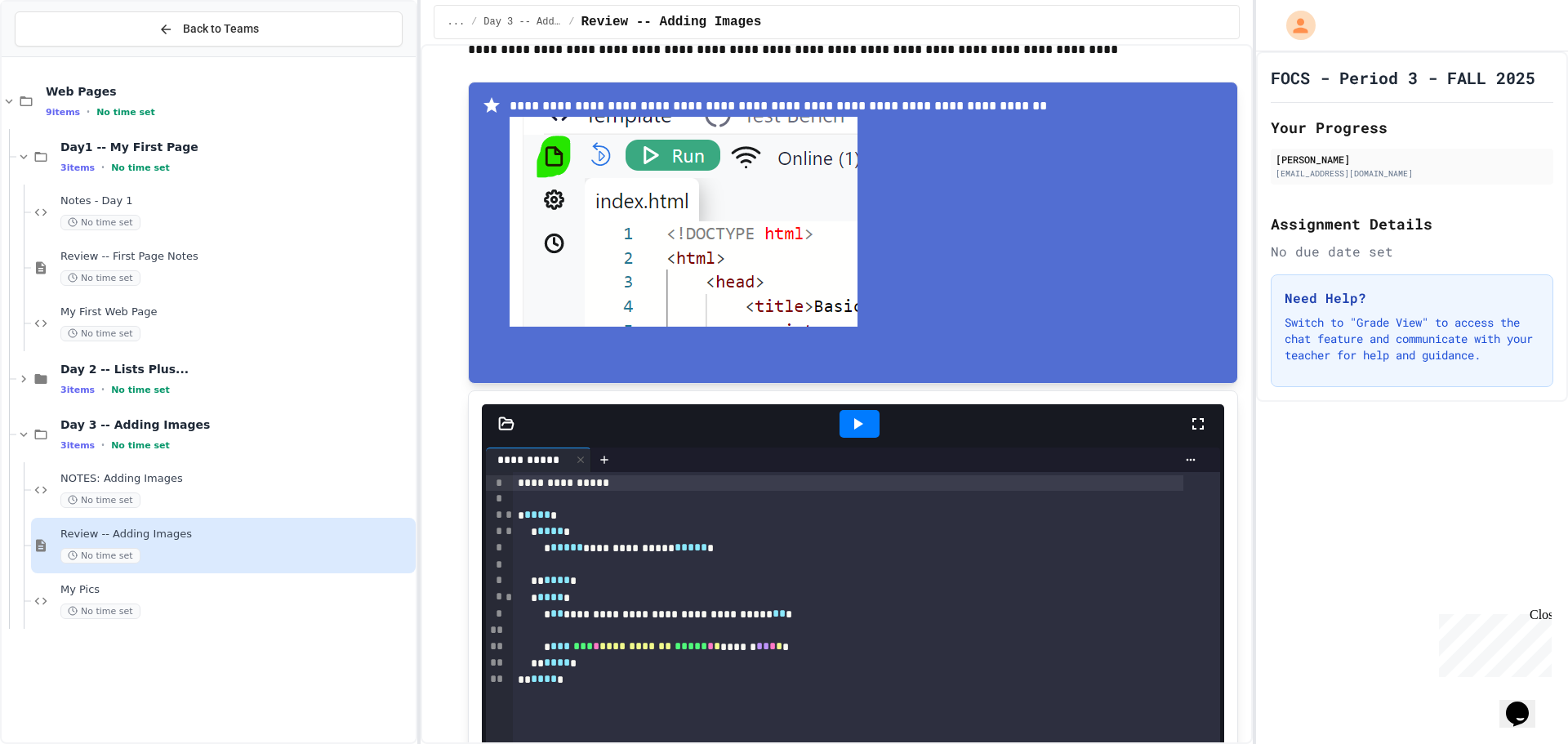
scroll to position [654, 0]
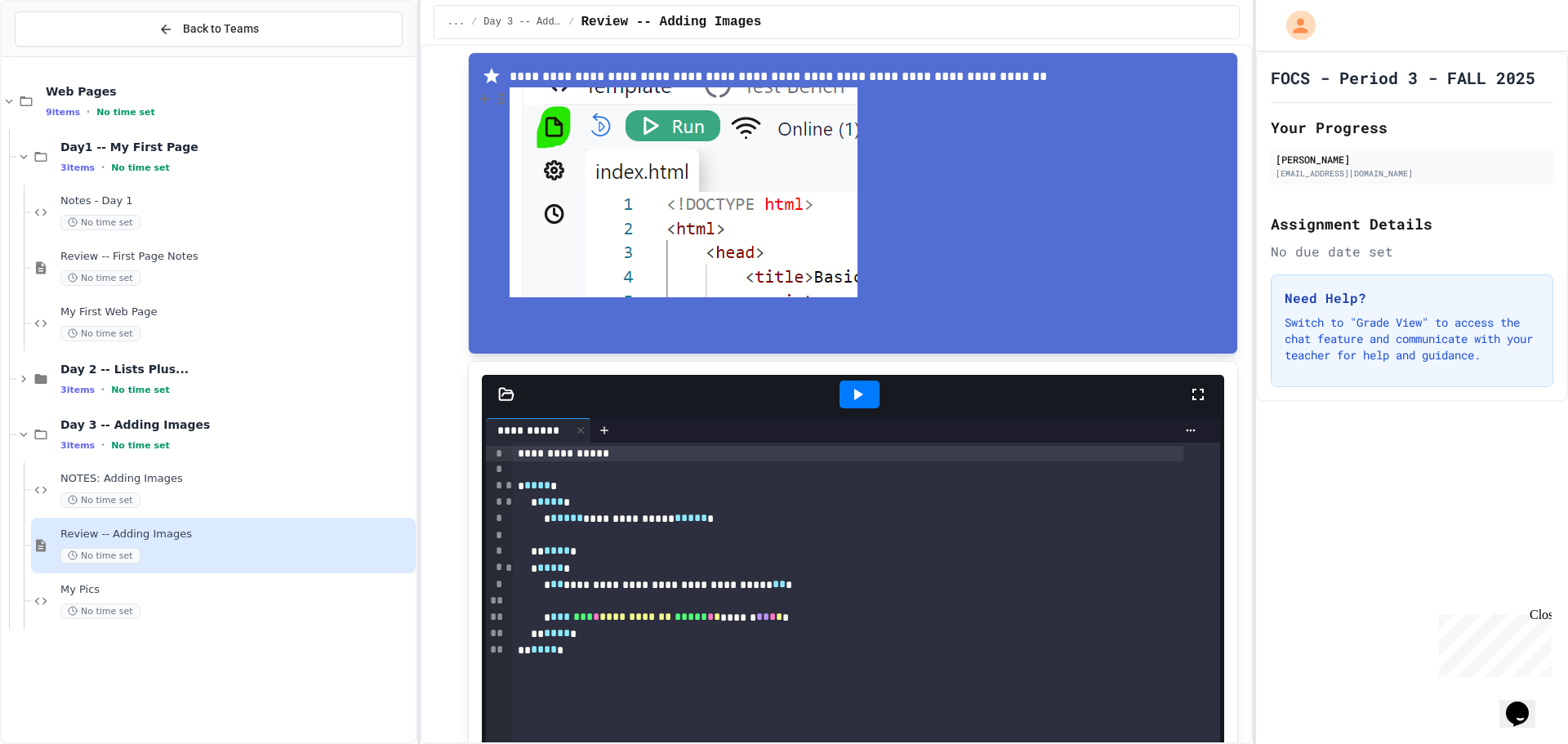
click at [565, 91] on img at bounding box center [683, 192] width 347 height 210
click at [481, 91] on icon at bounding box center [485, 99] width 15 height 17
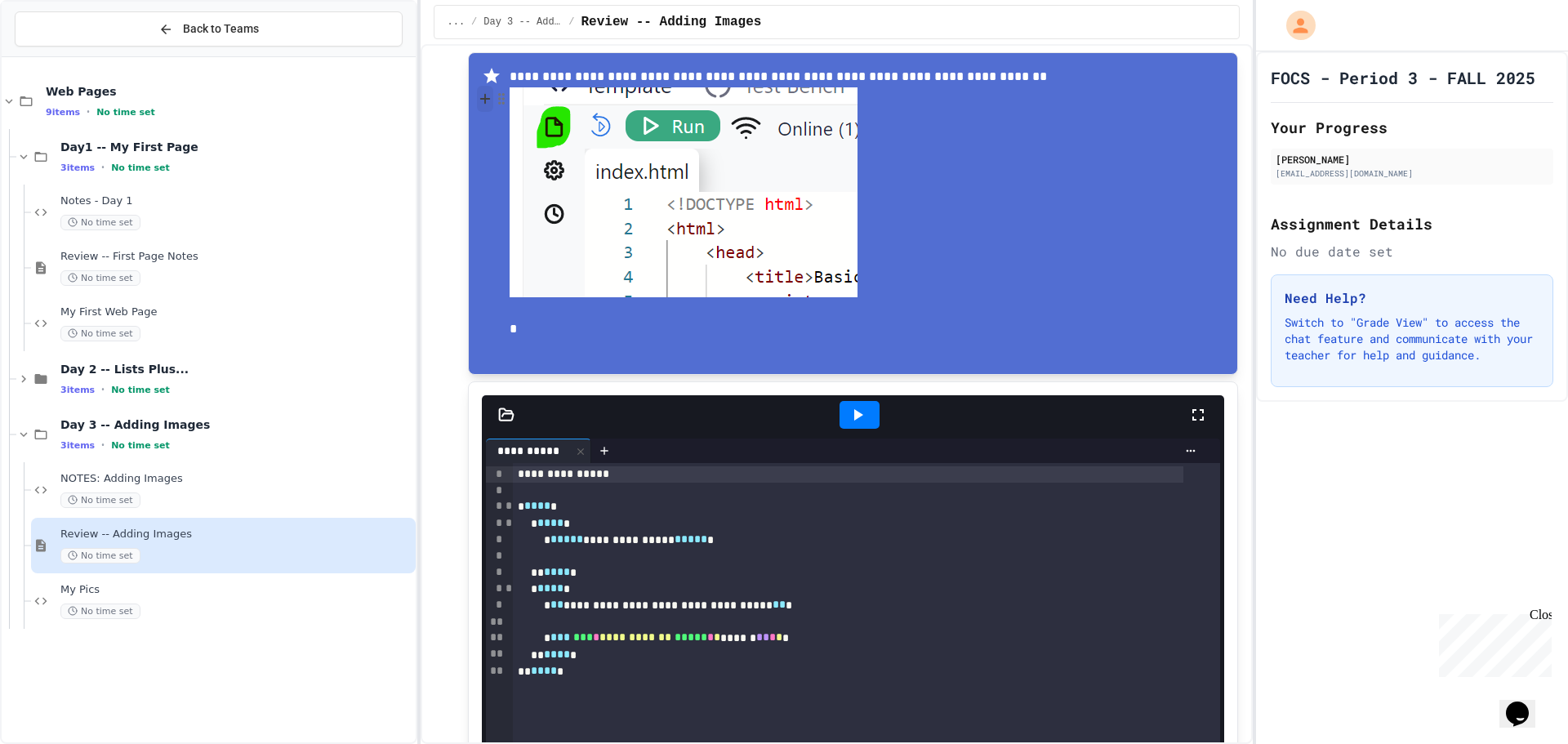
click at [482, 91] on icon at bounding box center [485, 99] width 15 height 17
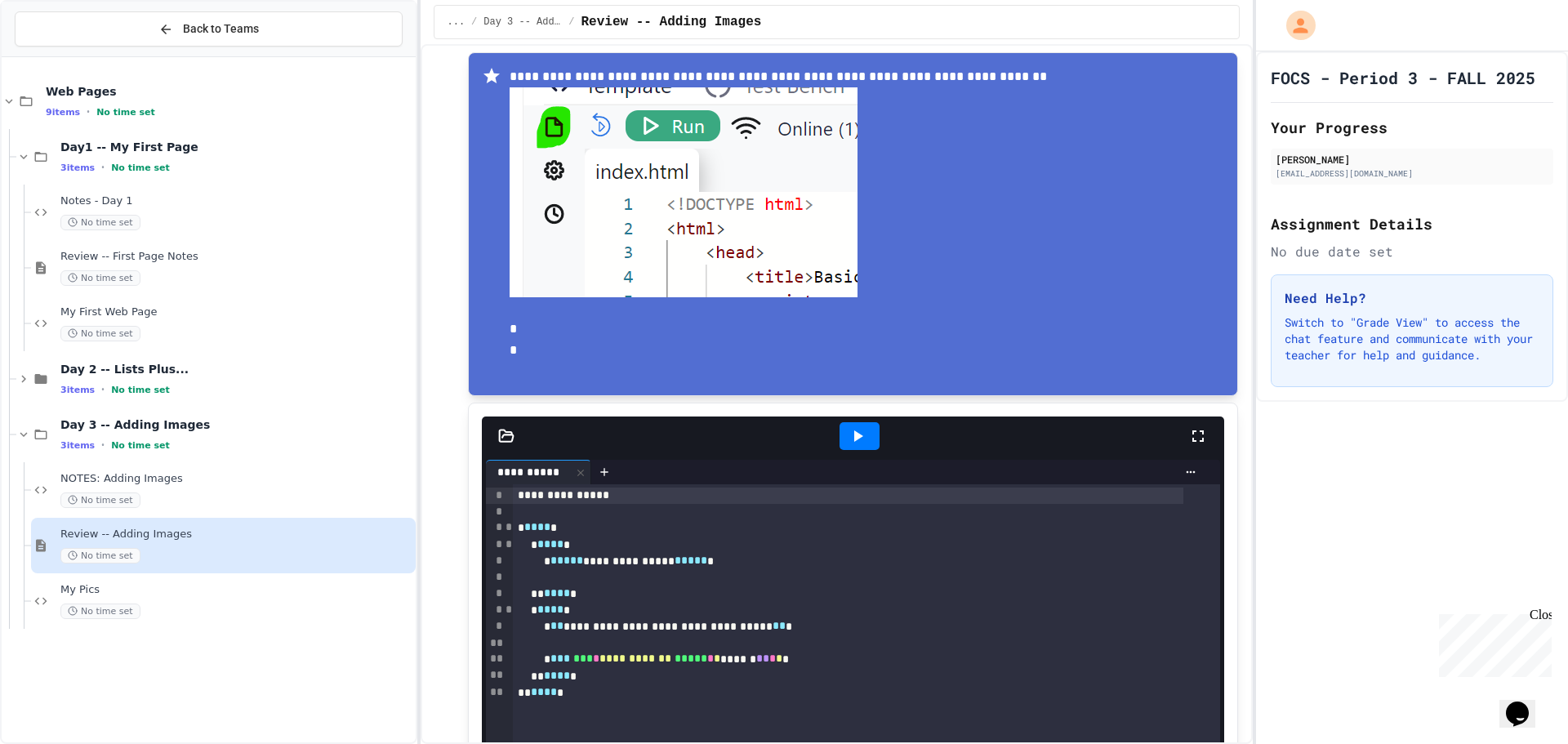
drag, startPoint x: 524, startPoint y: 334, endPoint x: 520, endPoint y: 346, distance: 12.6
click at [521, 345] on p "*" at bounding box center [866, 350] width 714 height 21
click at [520, 346] on p "*" at bounding box center [866, 350] width 714 height 21
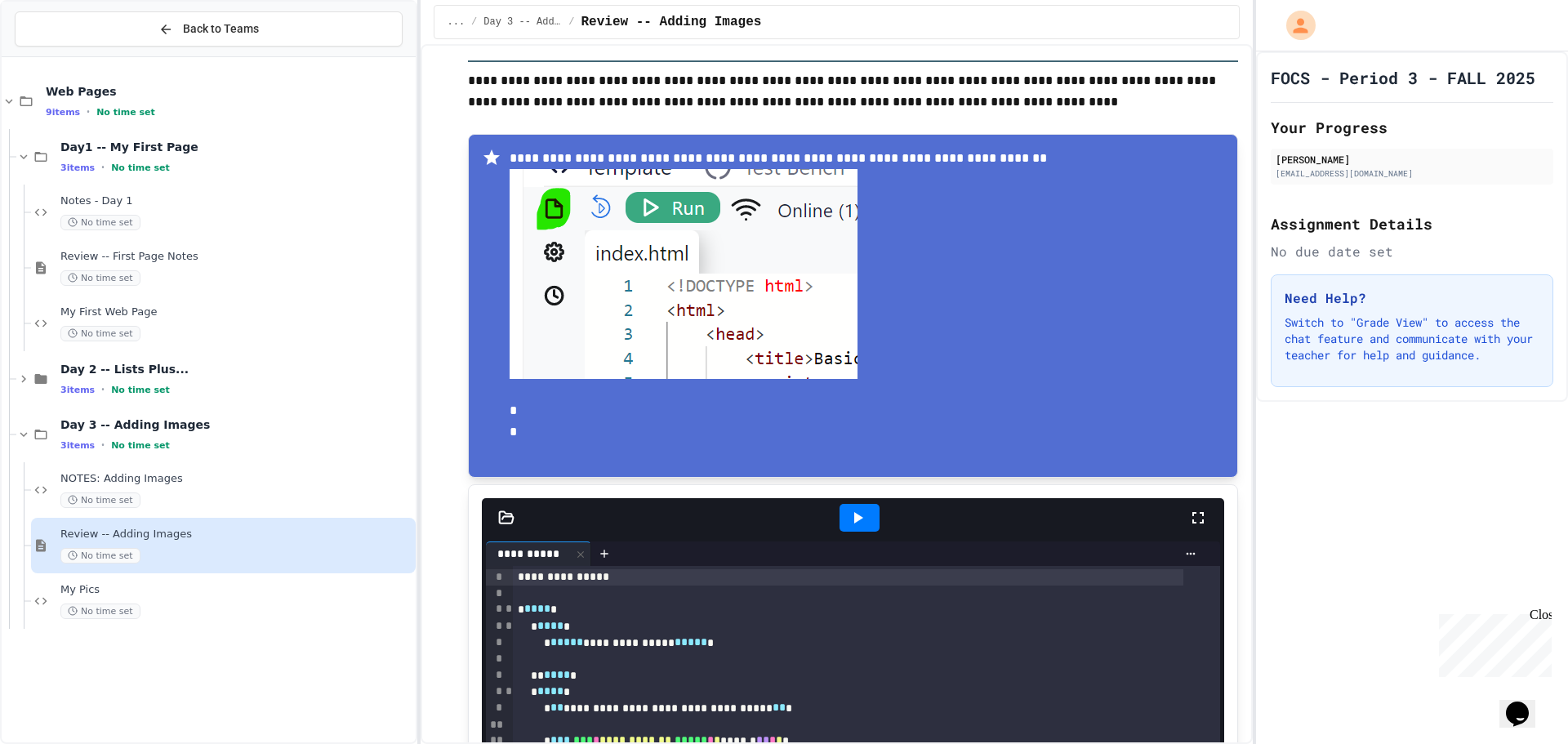
click at [517, 421] on p "*" at bounding box center [866, 431] width 714 height 21
click at [496, 428] on icon "button" at bounding box center [501, 433] width 15 height 17
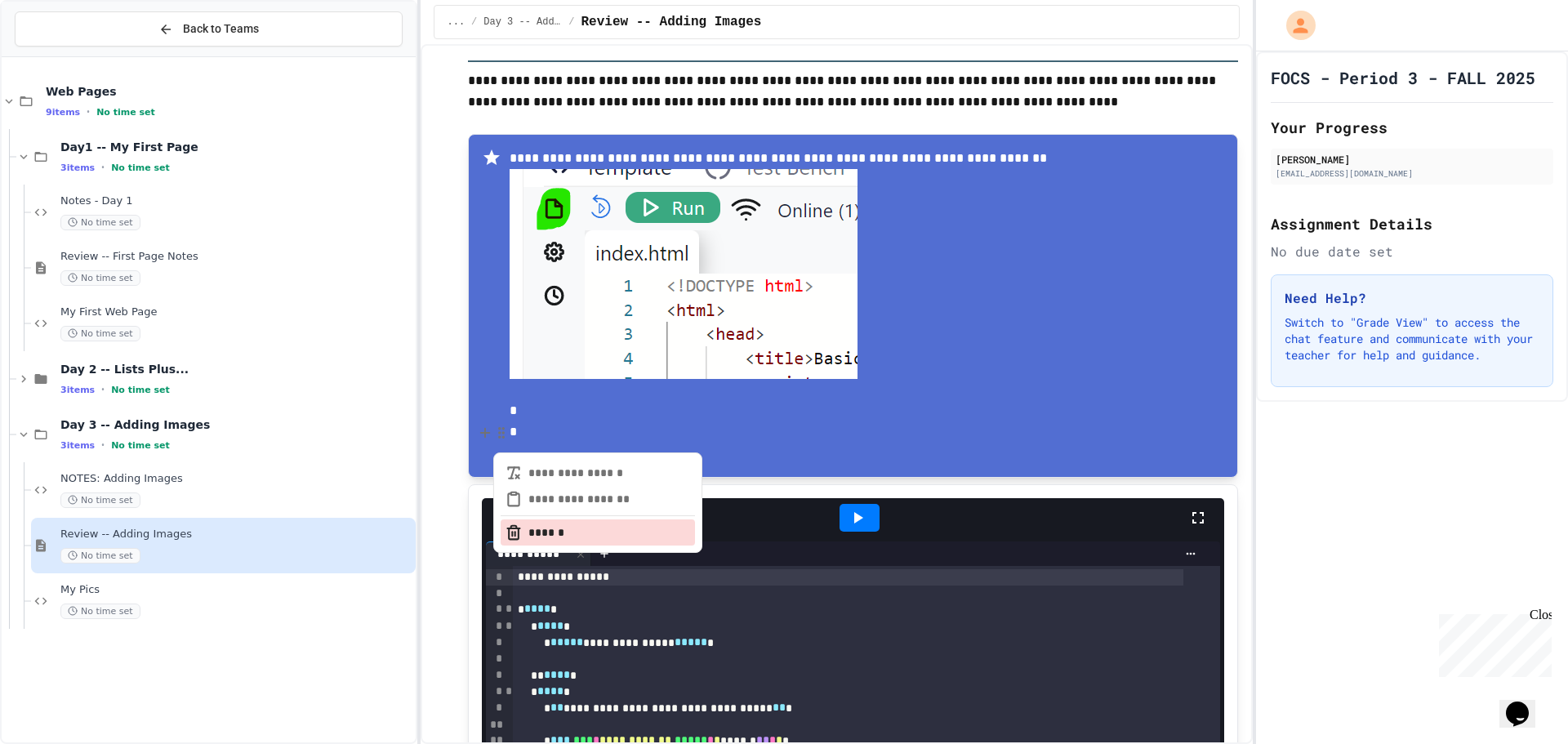
click at [514, 520] on button "******" at bounding box center [597, 532] width 194 height 26
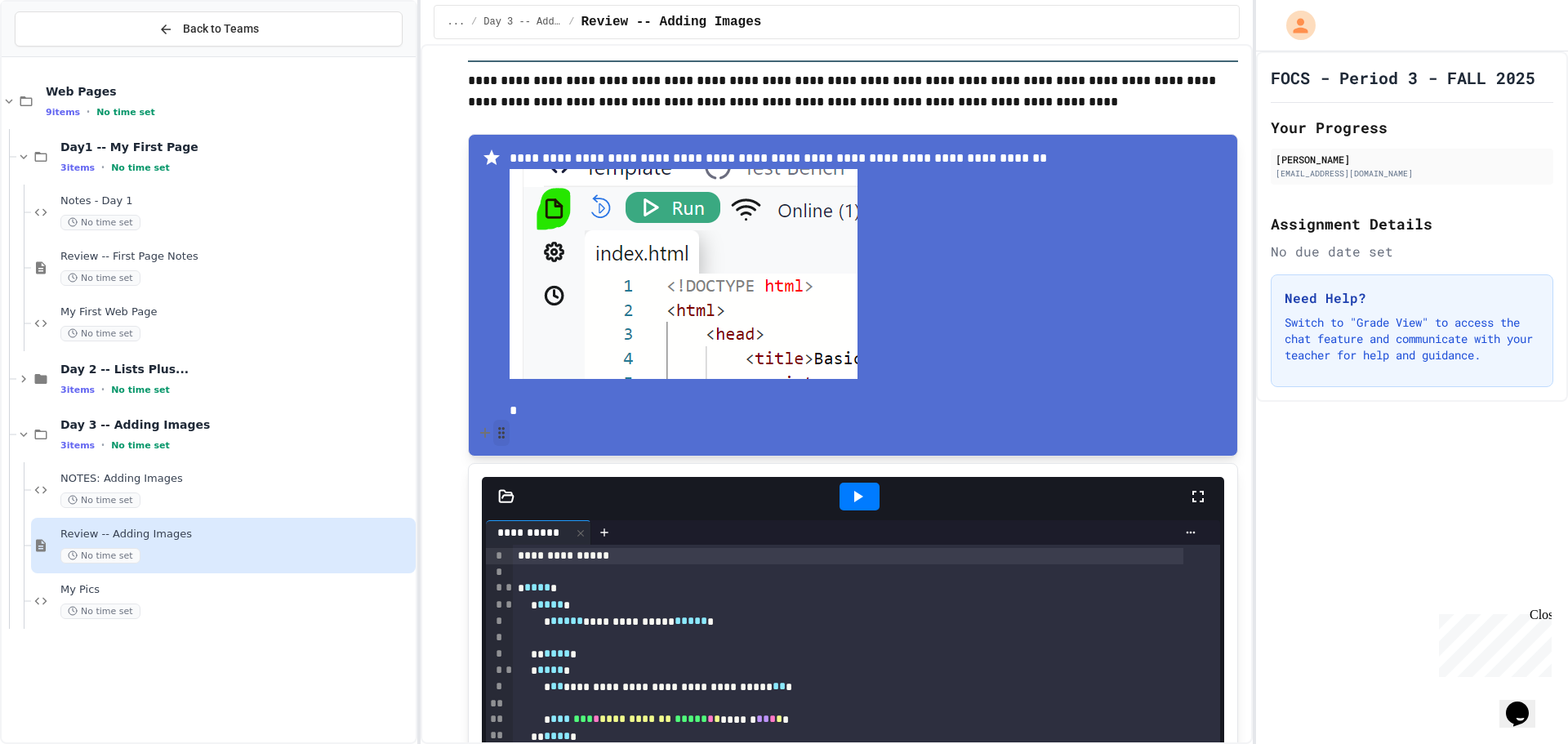
click at [504, 425] on icon "button" at bounding box center [501, 433] width 15 height 17
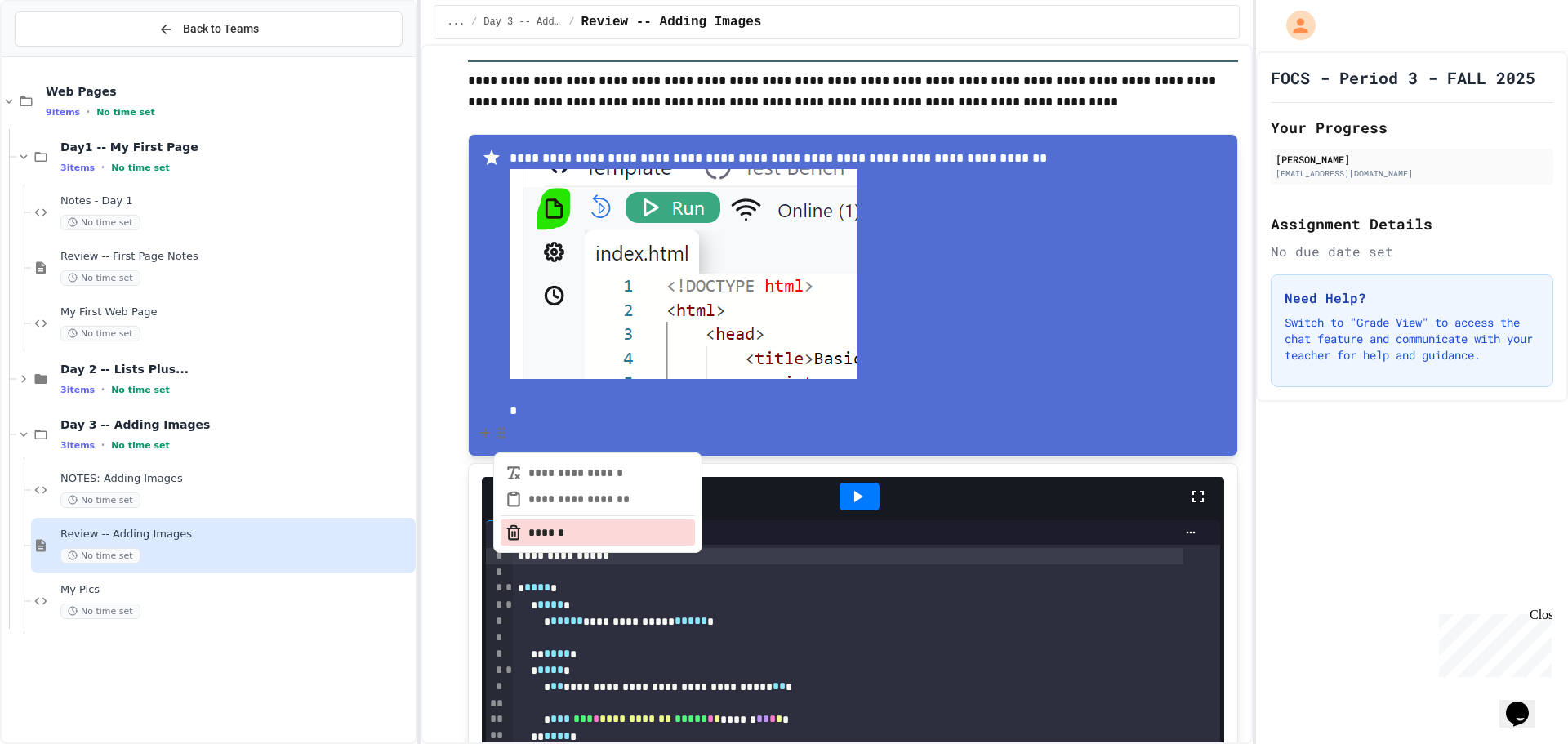
click at [530, 520] on button "******" at bounding box center [597, 532] width 194 height 26
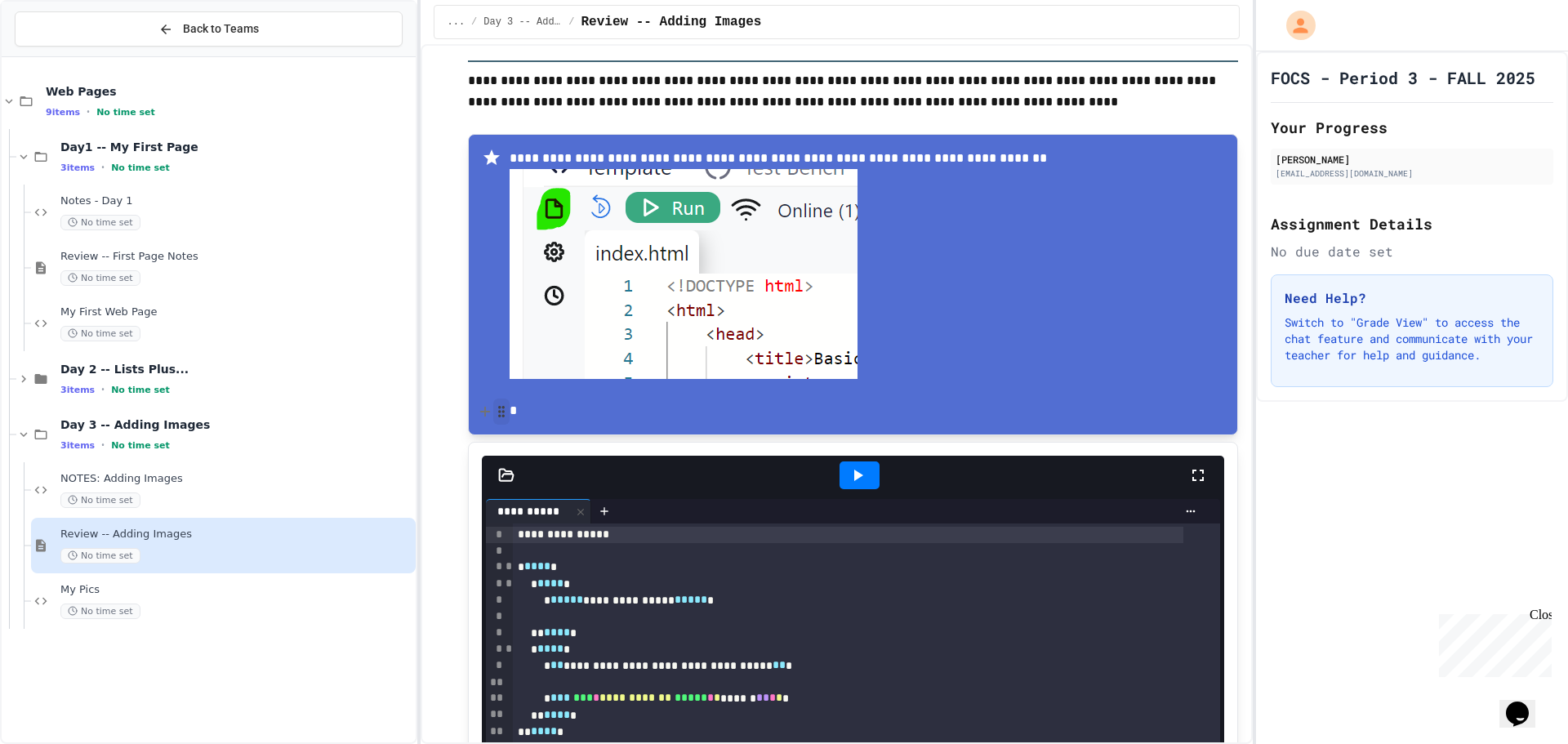
click at [505, 404] on icon "button" at bounding box center [501, 412] width 15 height 17
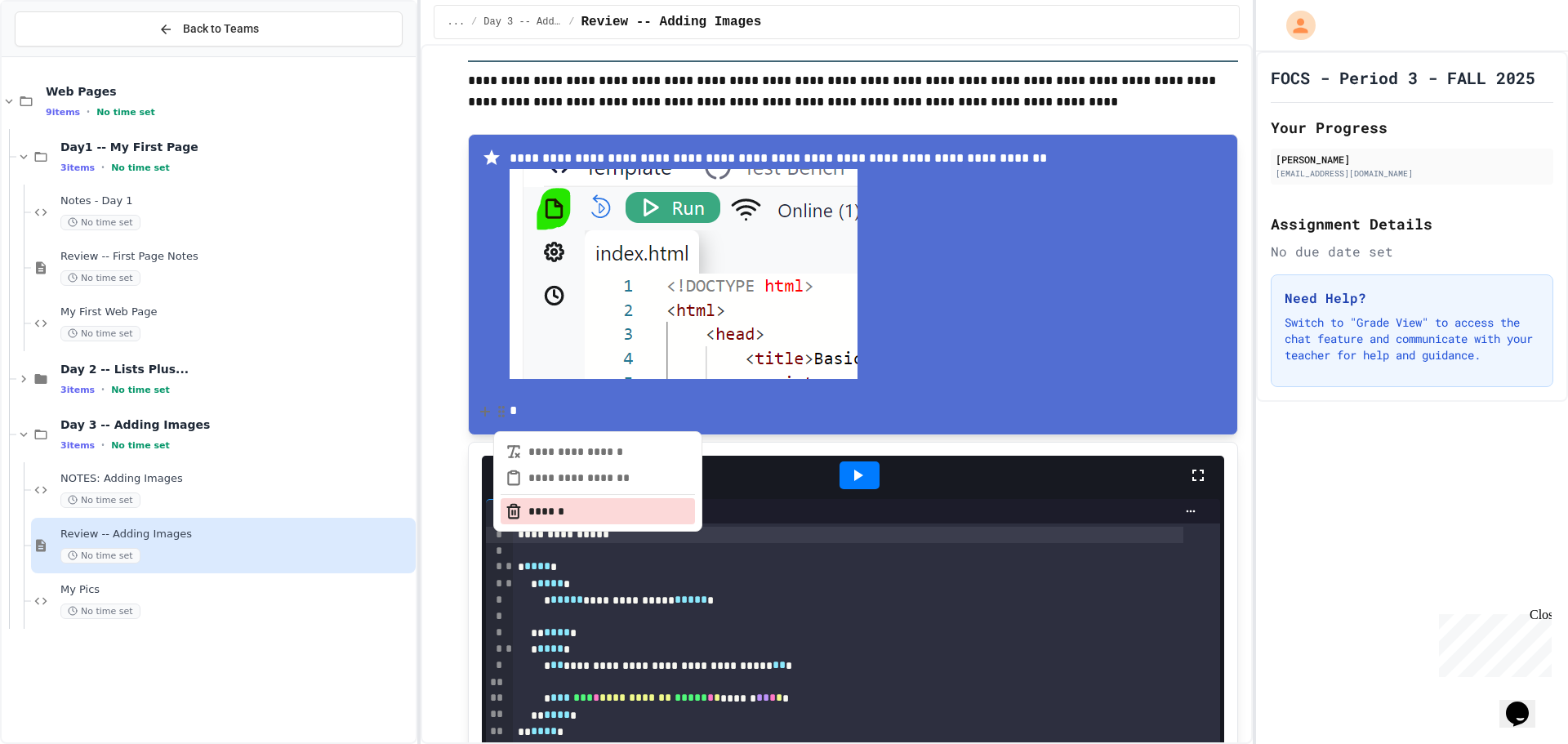
click at [554, 498] on button "******" at bounding box center [597, 511] width 194 height 26
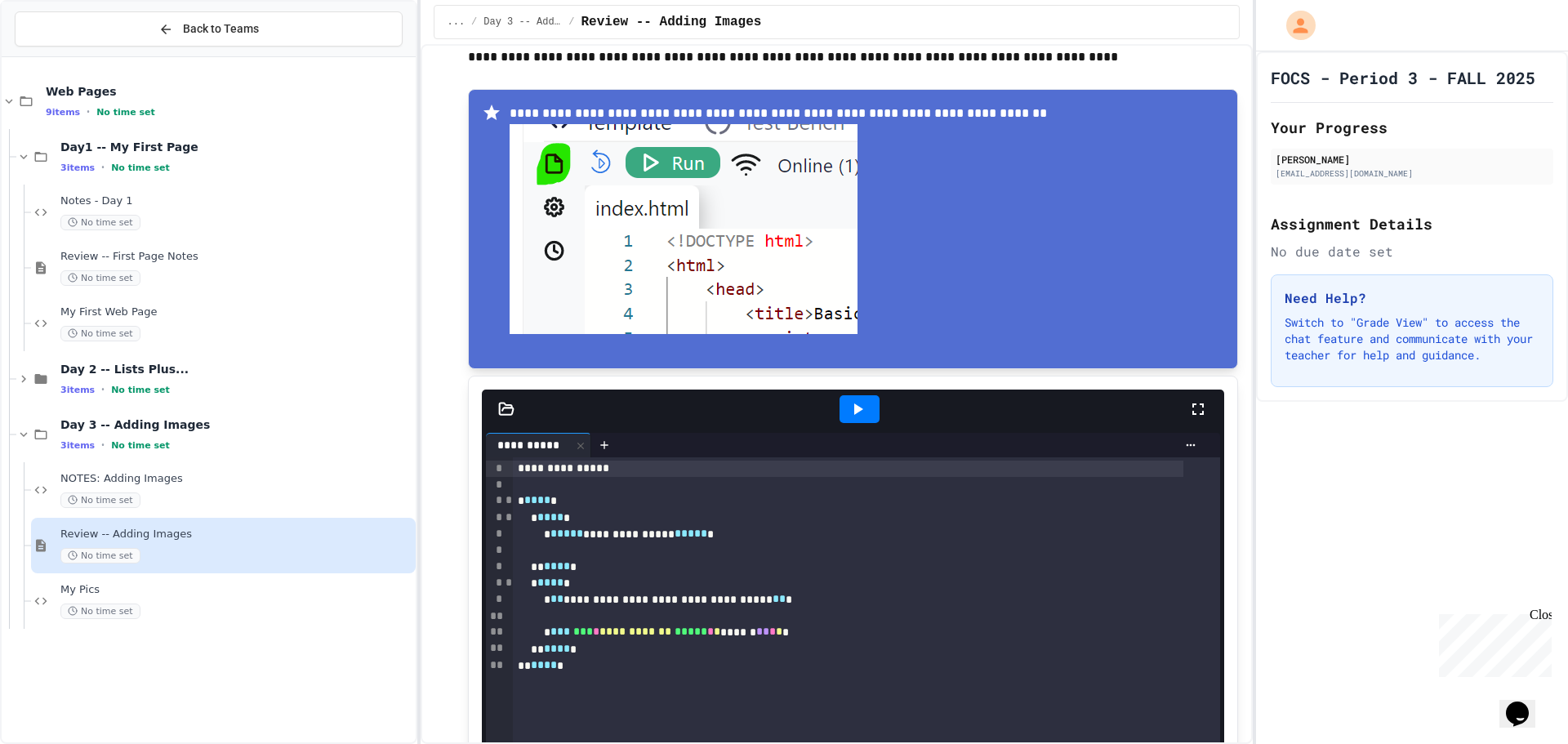
scroll to position [654, 0]
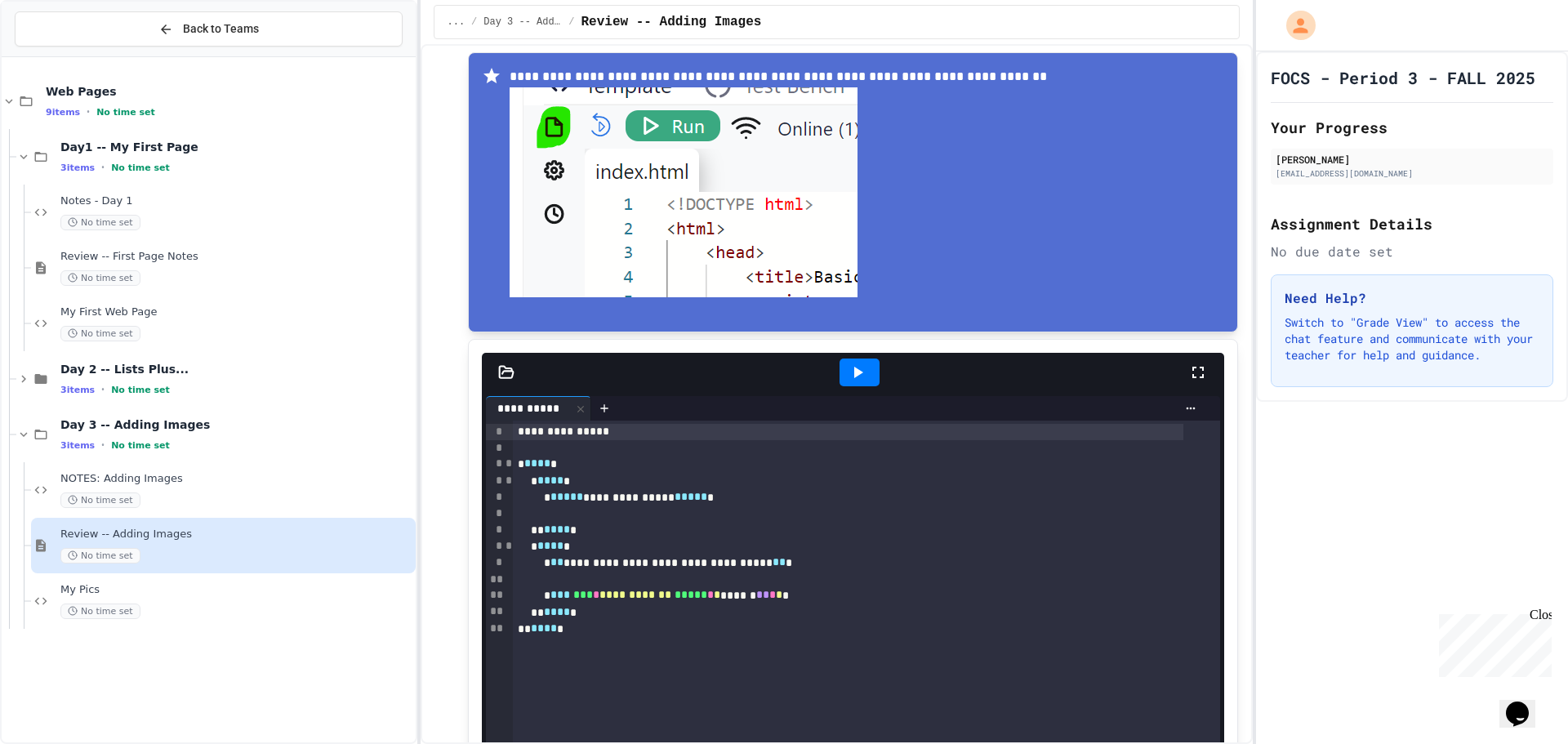
click at [504, 367] on icon at bounding box center [506, 372] width 14 height 11
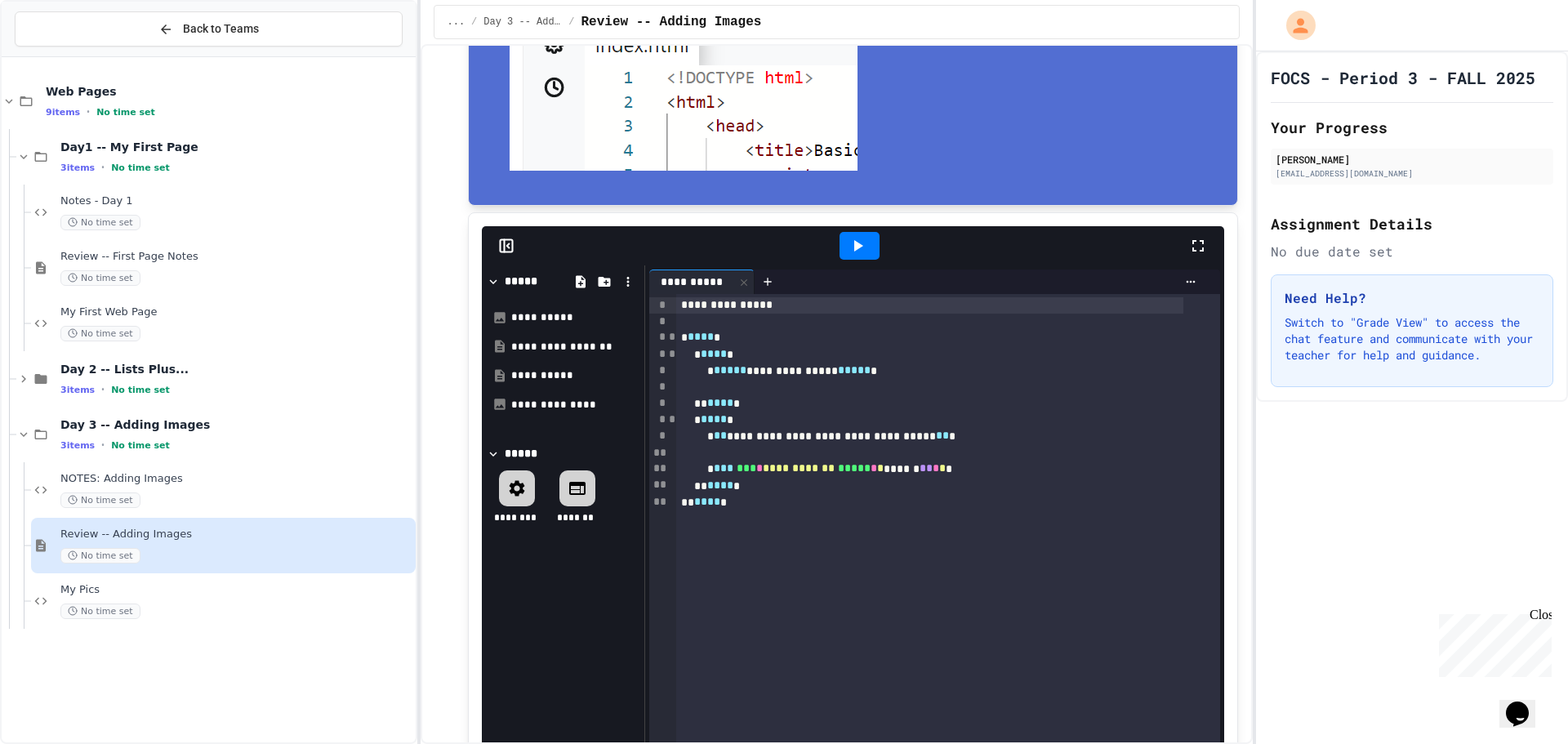
scroll to position [817, 0]
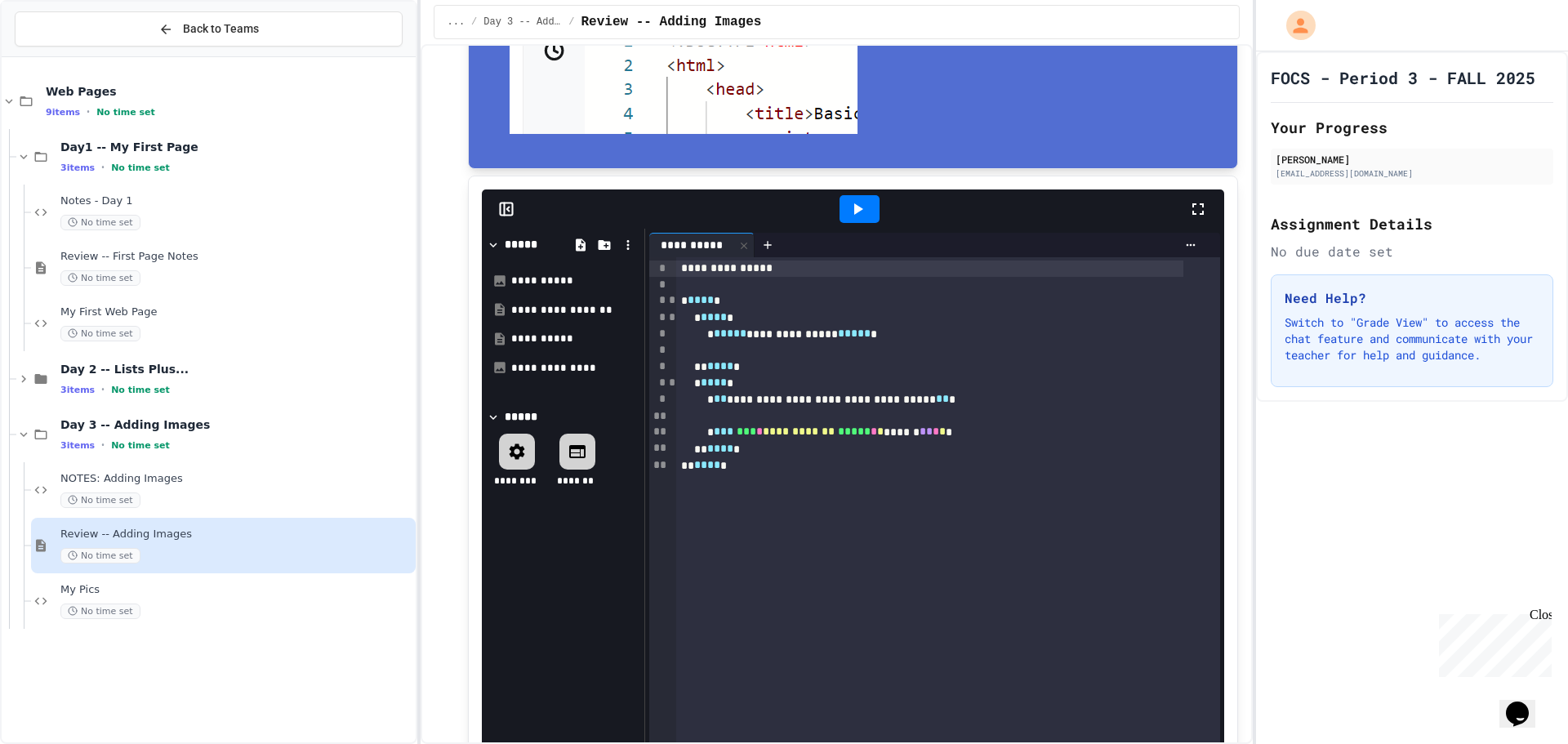
click at [855, 200] on icon at bounding box center [857, 209] width 19 height 19
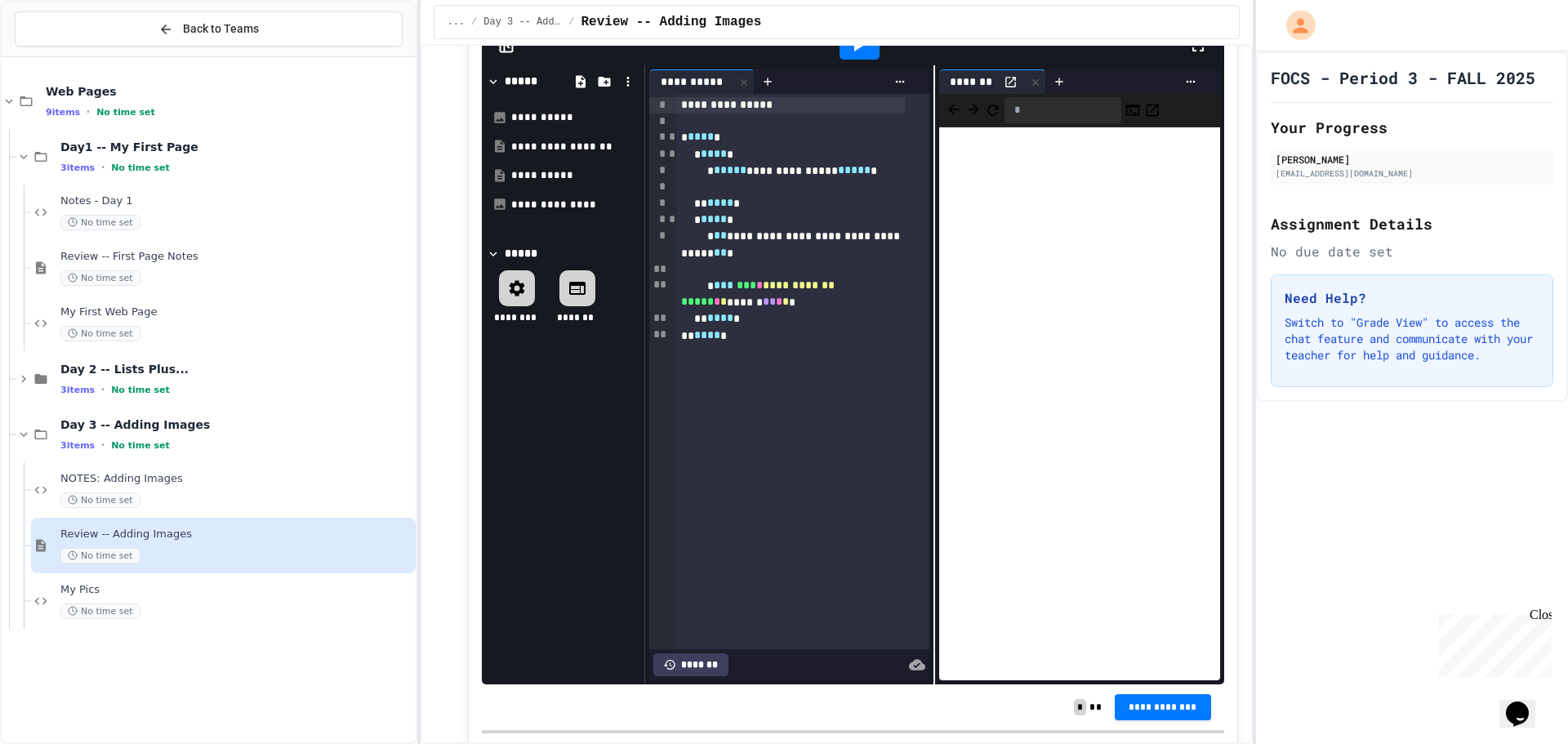
scroll to position [572, 0]
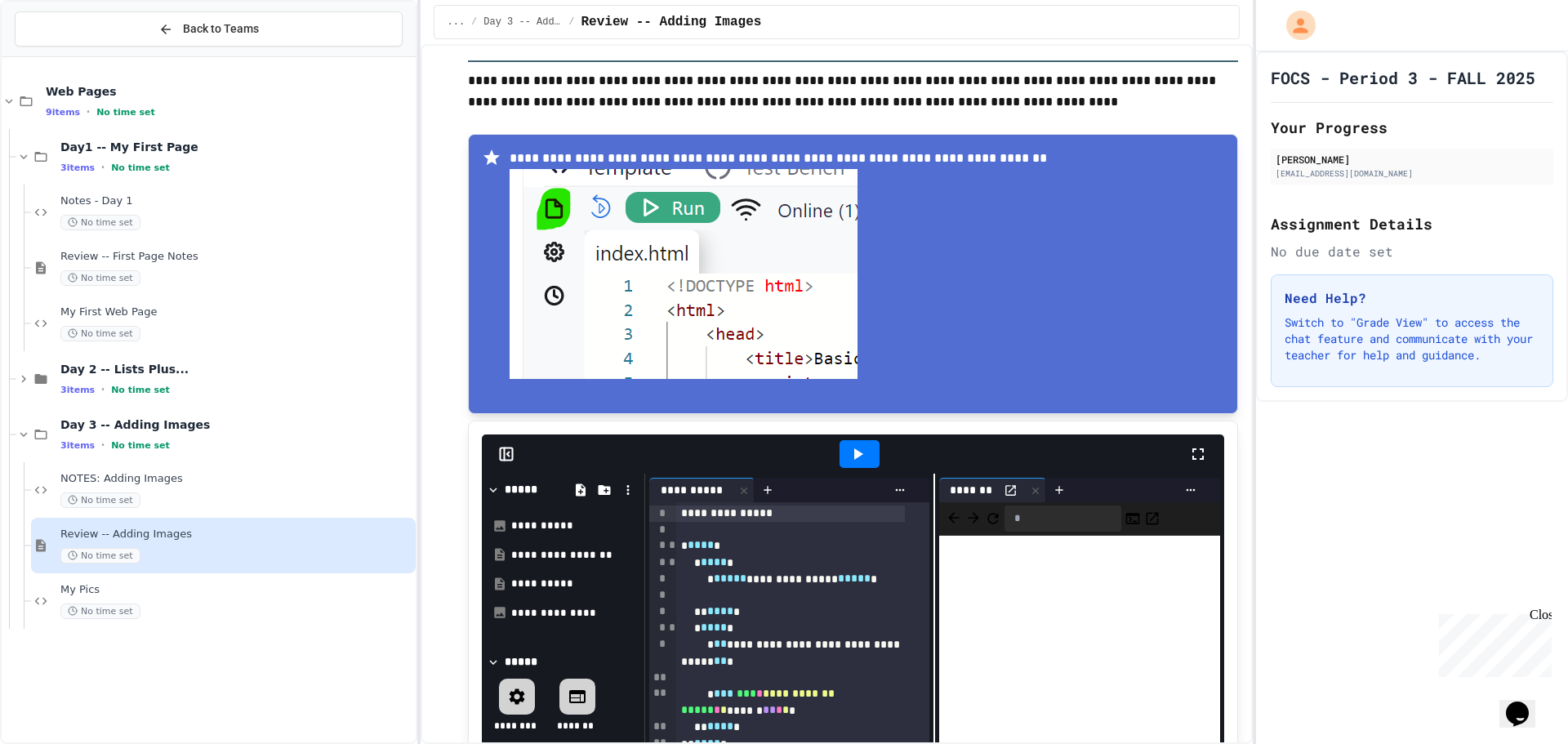
click at [740, 654] on div "**********" at bounding box center [790, 653] width 229 height 33
click at [739, 653] on div "**********" at bounding box center [790, 653] width 229 height 33
click at [744, 656] on div "**********" at bounding box center [790, 653] width 229 height 33
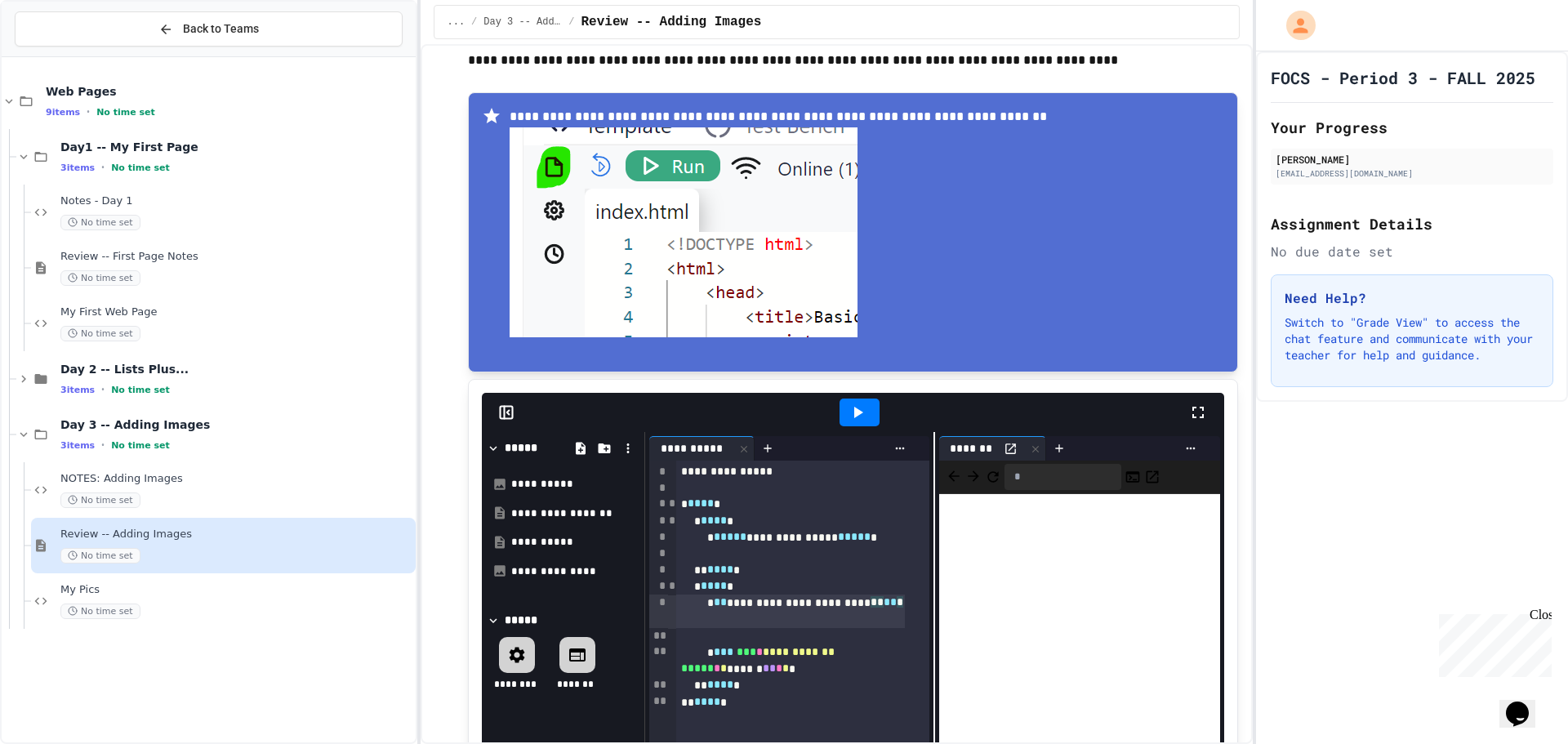
scroll to position [654, 0]
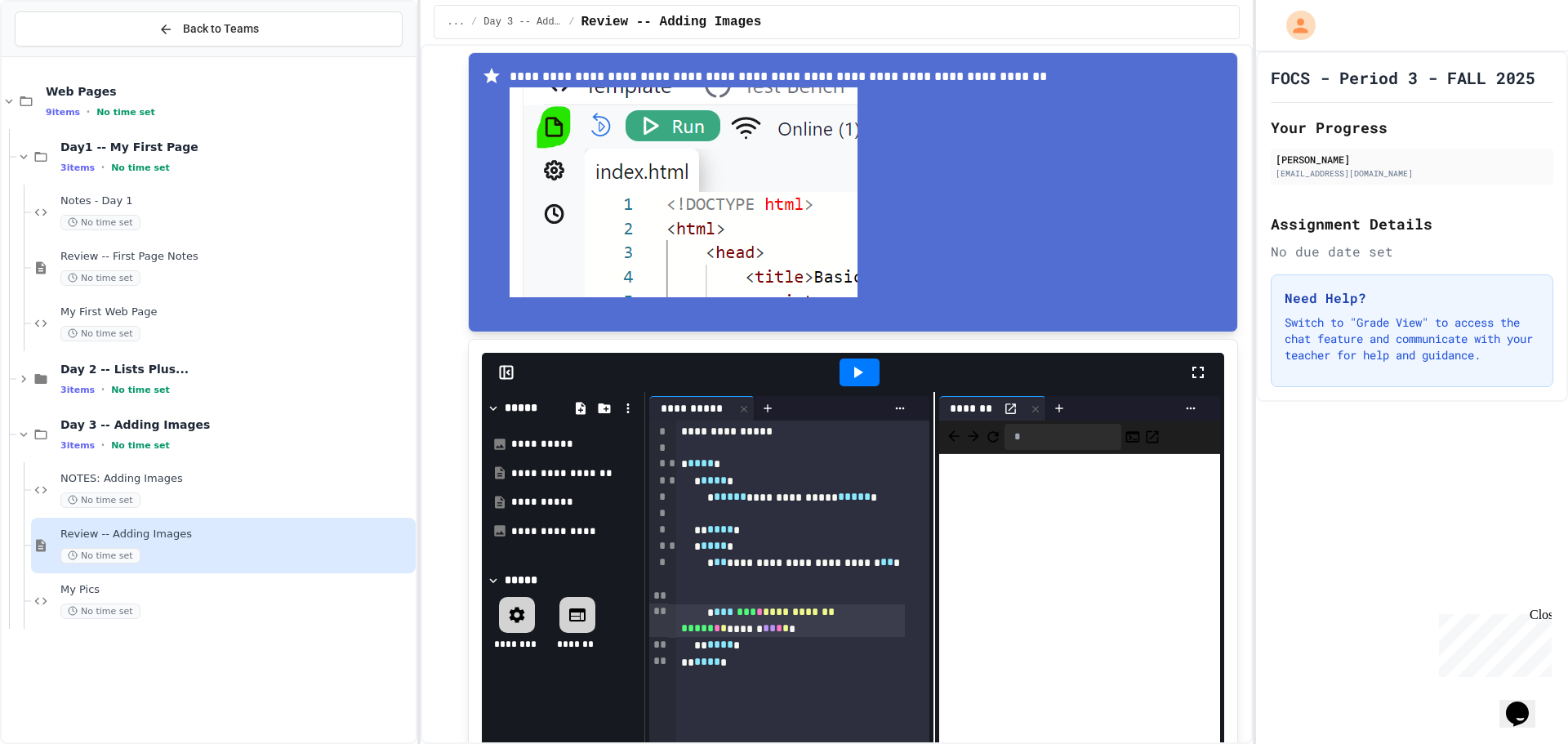
click at [835, 612] on span "**********" at bounding box center [799, 612] width 72 height 11
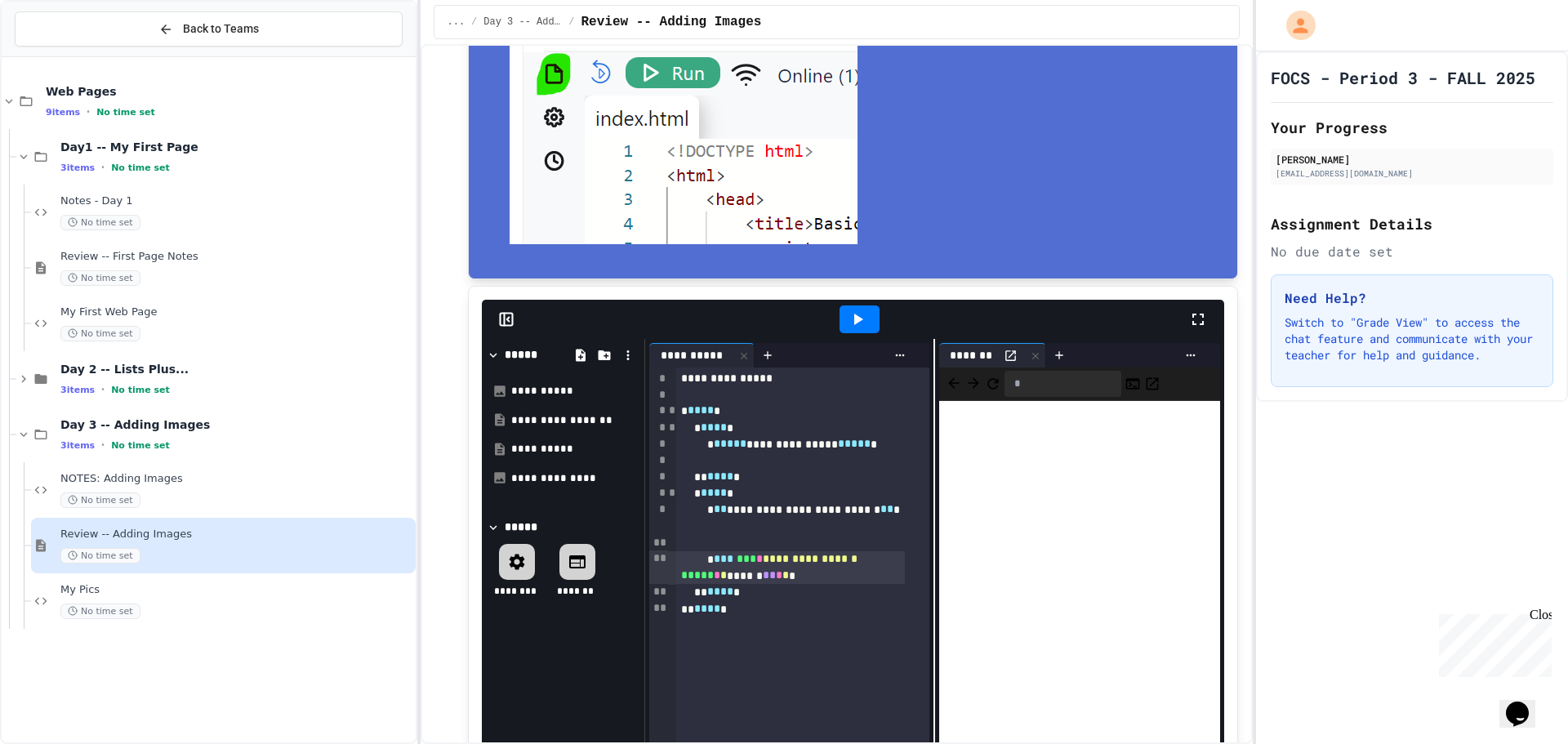
scroll to position [735, 0]
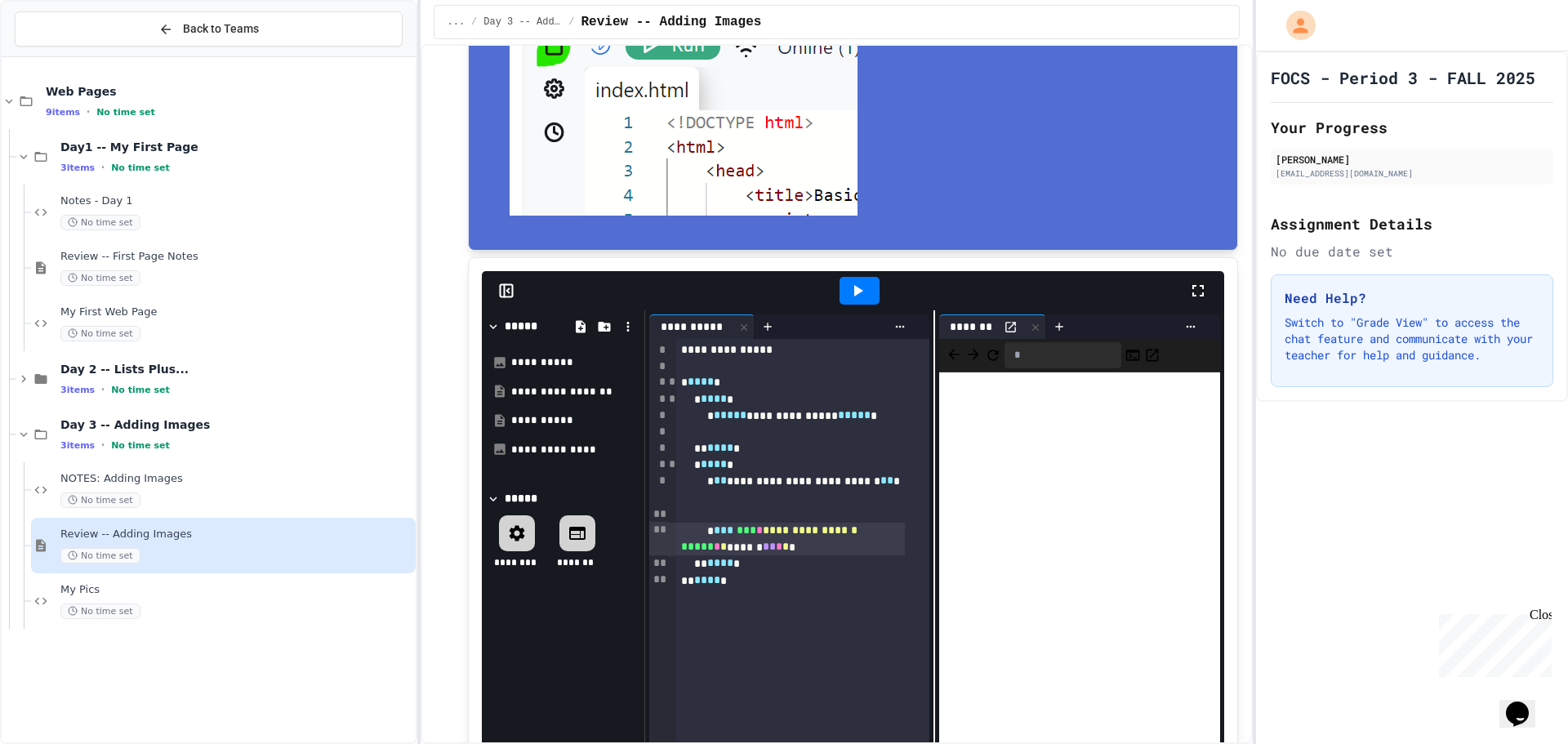
click at [852, 288] on icon at bounding box center [857, 291] width 19 height 19
click at [846, 524] on span "**********" at bounding box center [810, 530] width 95 height 11
click at [849, 528] on span "**********" at bounding box center [810, 530] width 95 height 11
click at [847, 281] on icon at bounding box center [857, 291] width 19 height 19
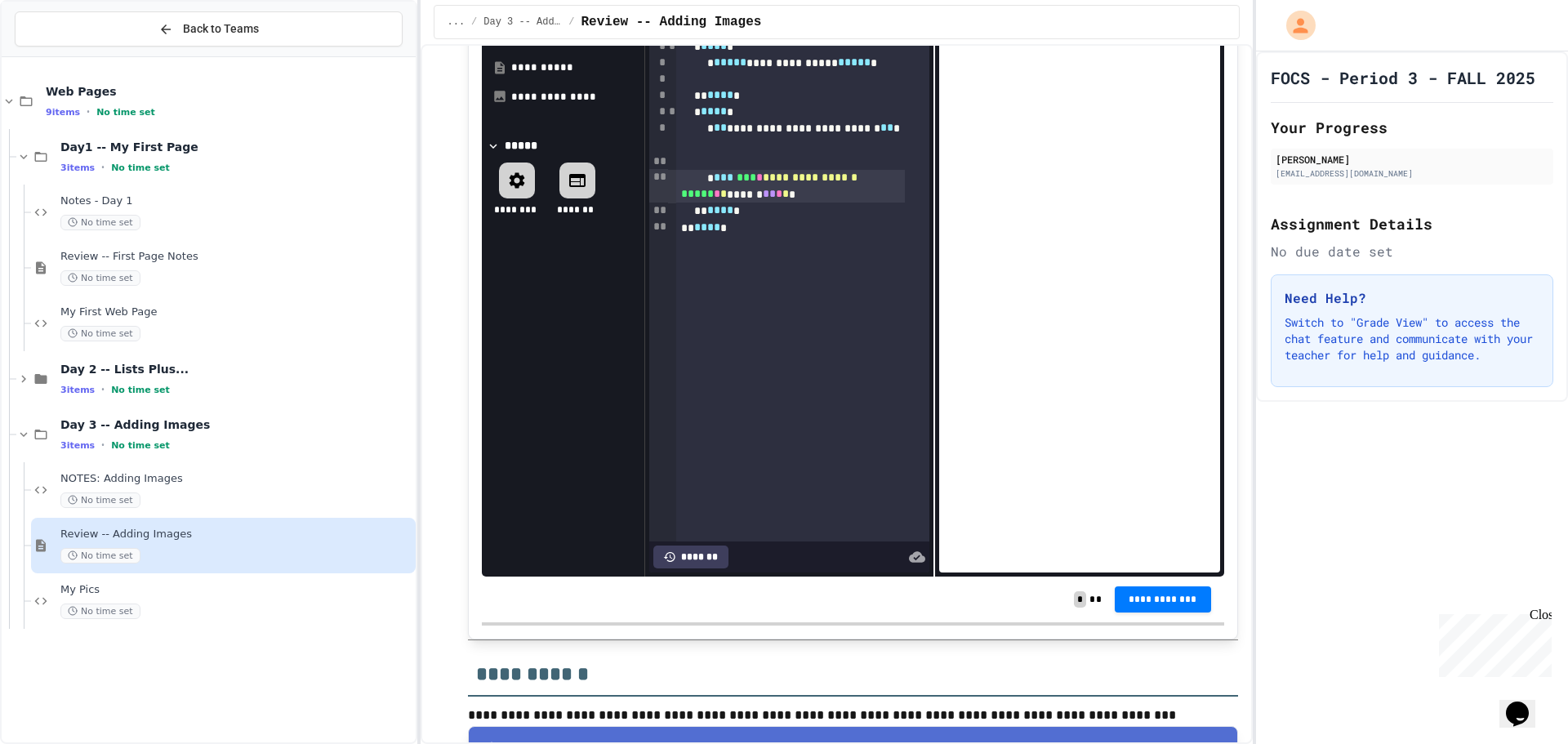
scroll to position [1225, 0]
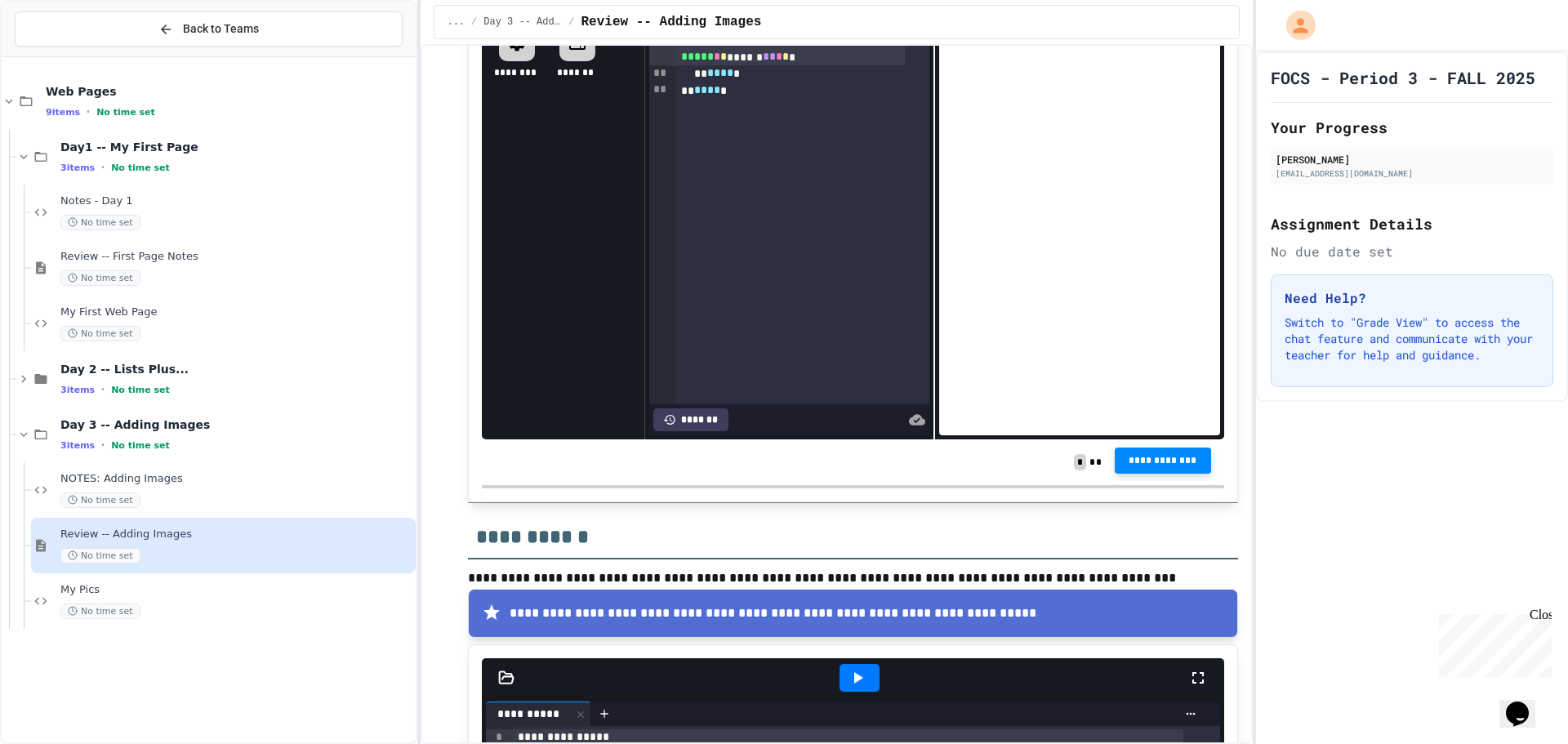
click at [1143, 454] on span "**********" at bounding box center [1163, 461] width 70 height 13
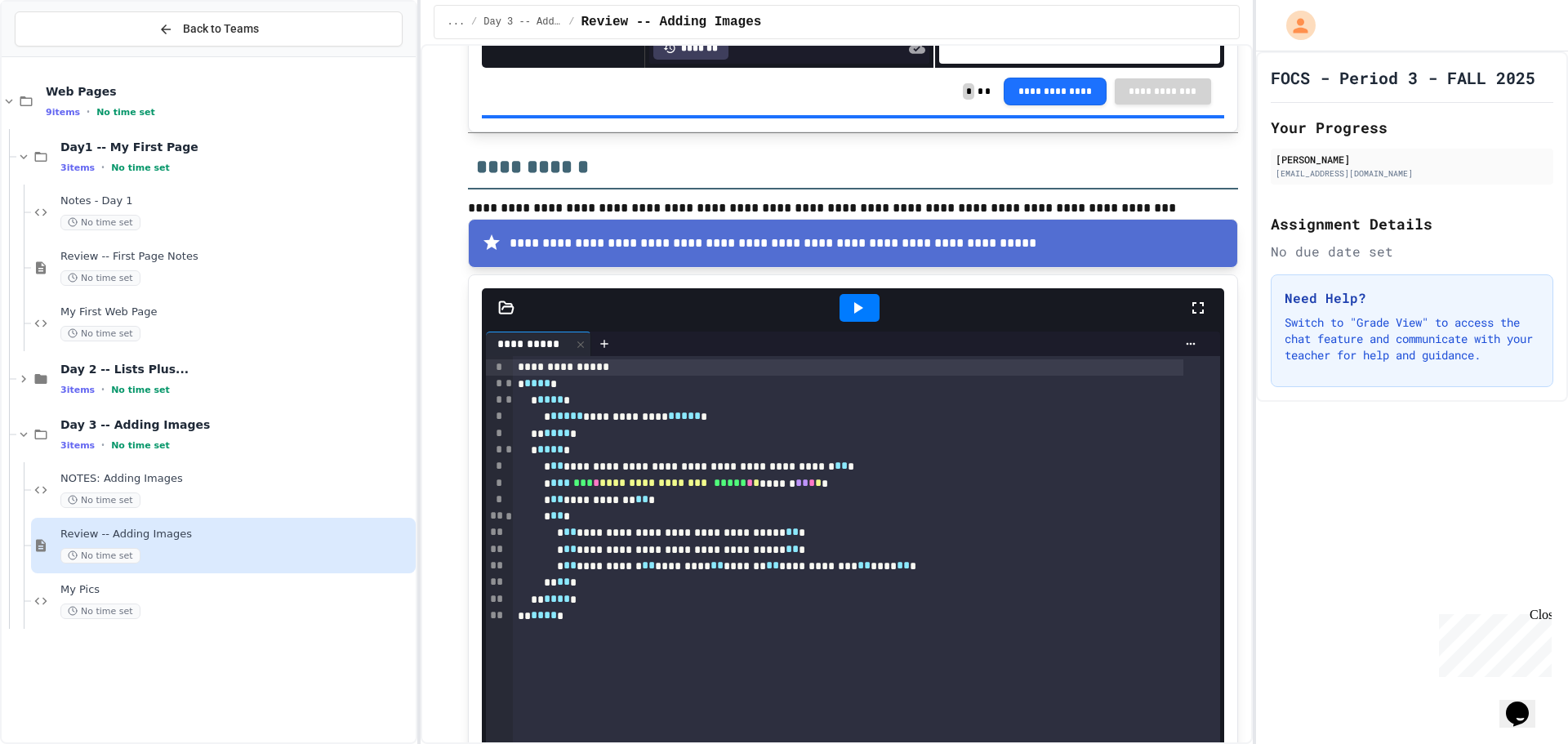
scroll to position [1634, 0]
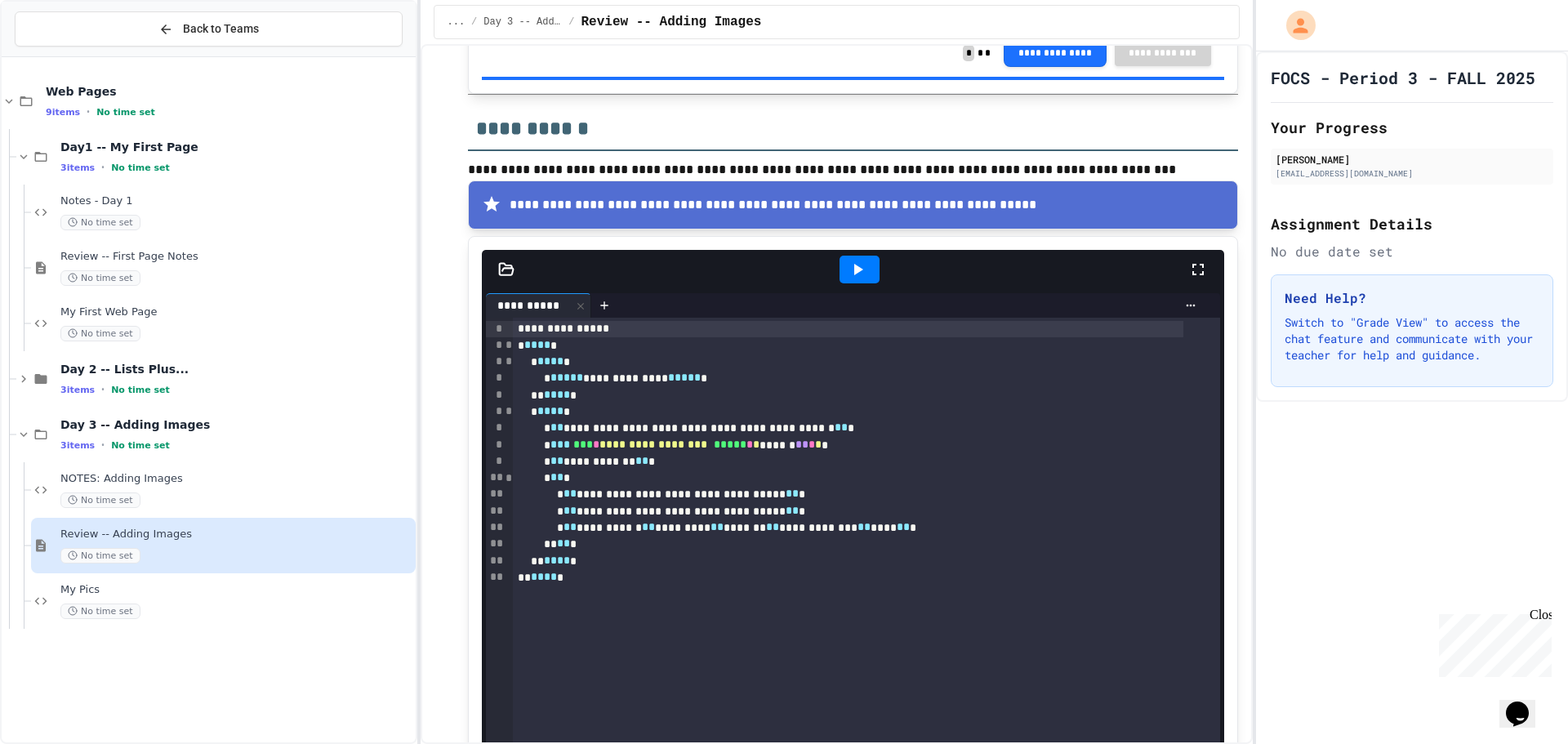
click at [501, 261] on icon at bounding box center [506, 269] width 17 height 17
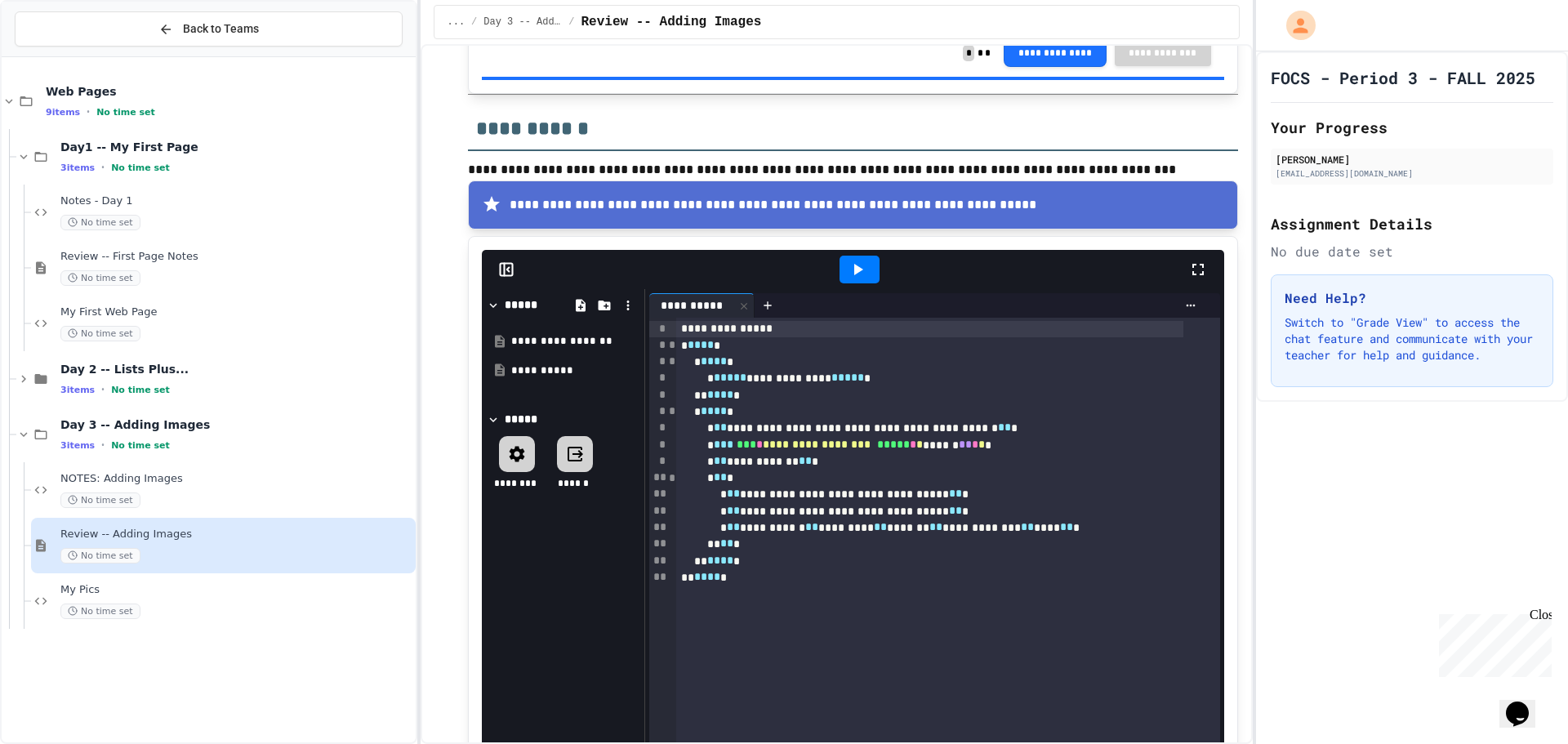
click at [829, 443] on span "**********" at bounding box center [816, 444] width 108 height 11
click at [870, 441] on span "**********" at bounding box center [816, 444] width 108 height 11
click at [847, 270] on icon at bounding box center [857, 269] width 19 height 19
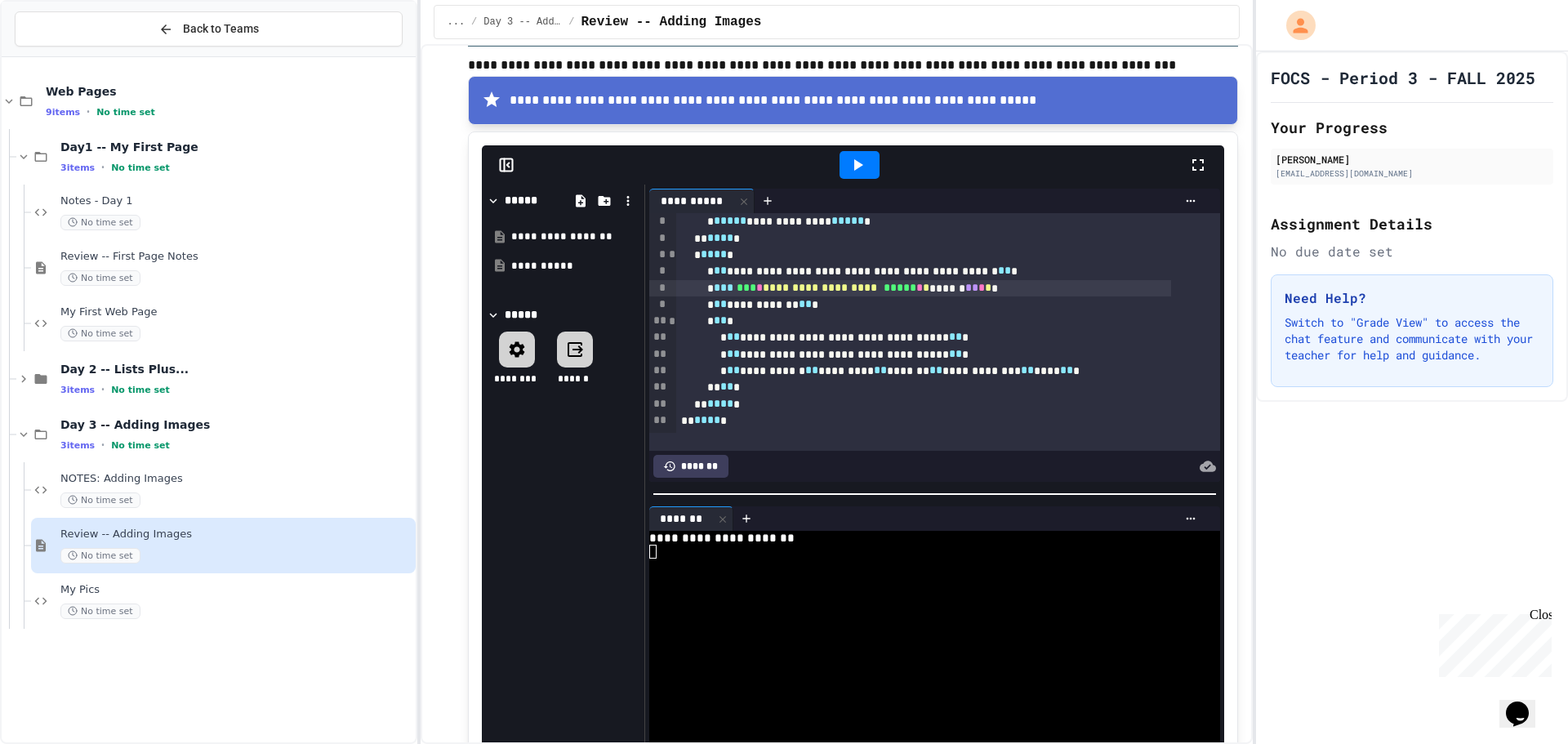
scroll to position [1825, 0]
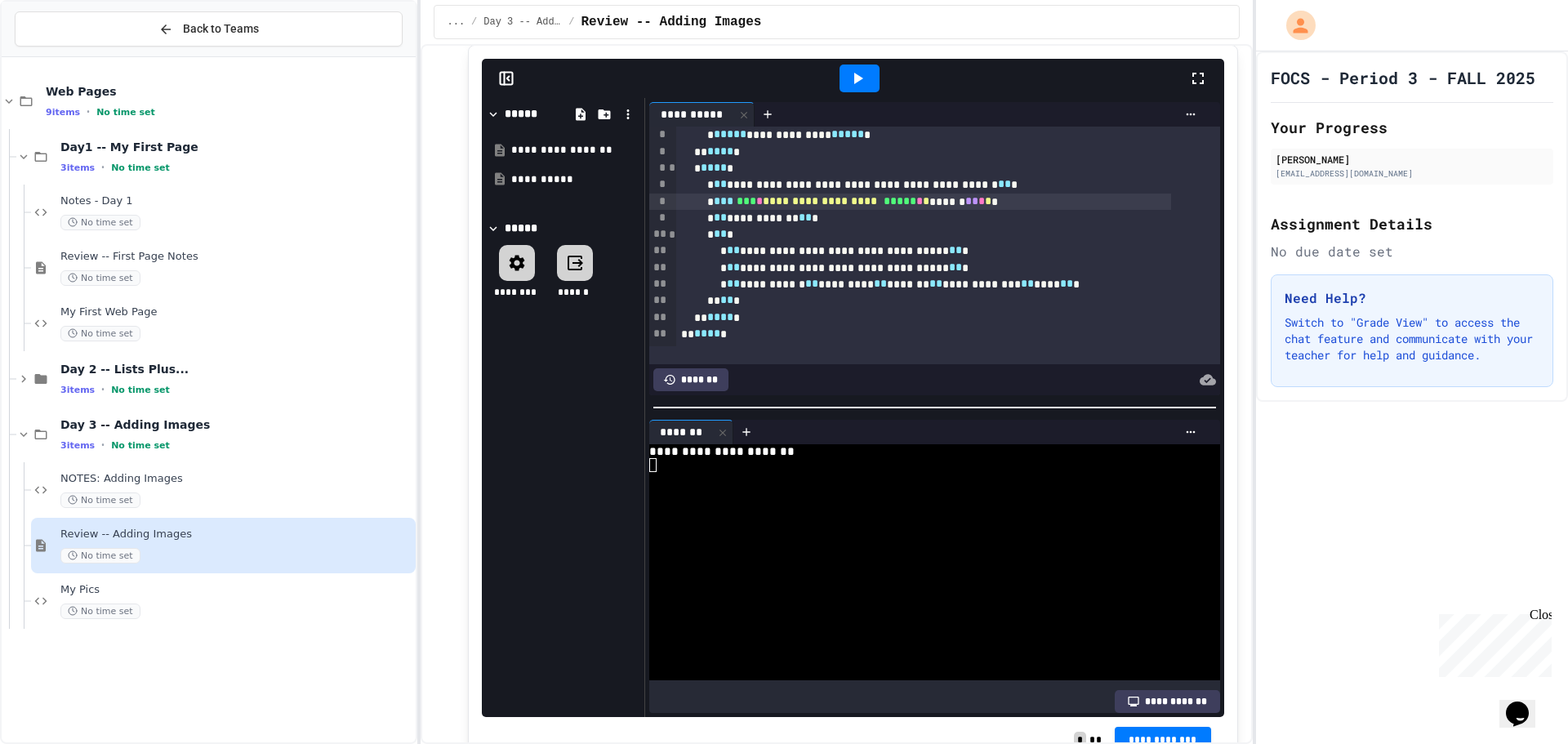
click at [727, 213] on span "**" at bounding box center [720, 217] width 13 height 11
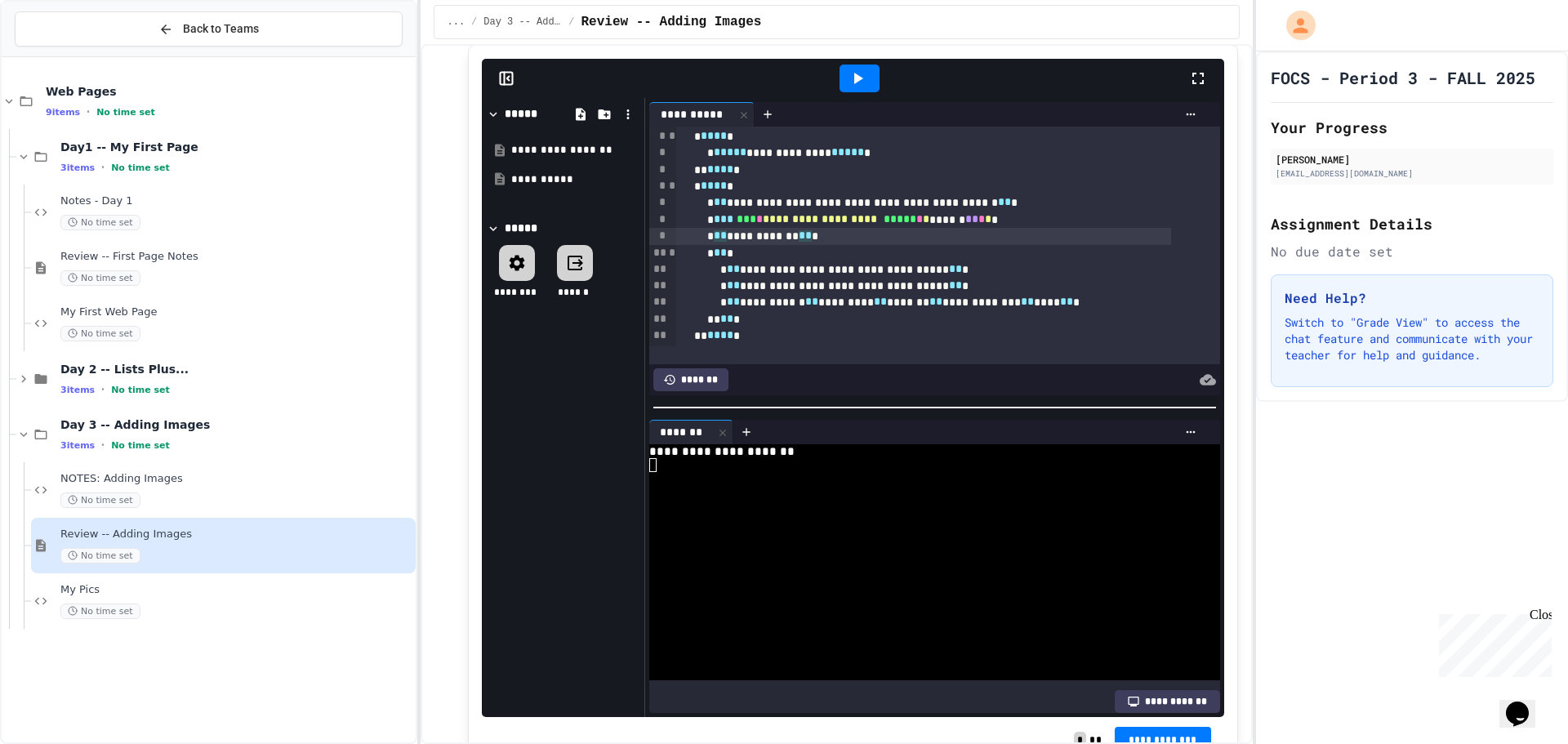
scroll to position [52, 0]
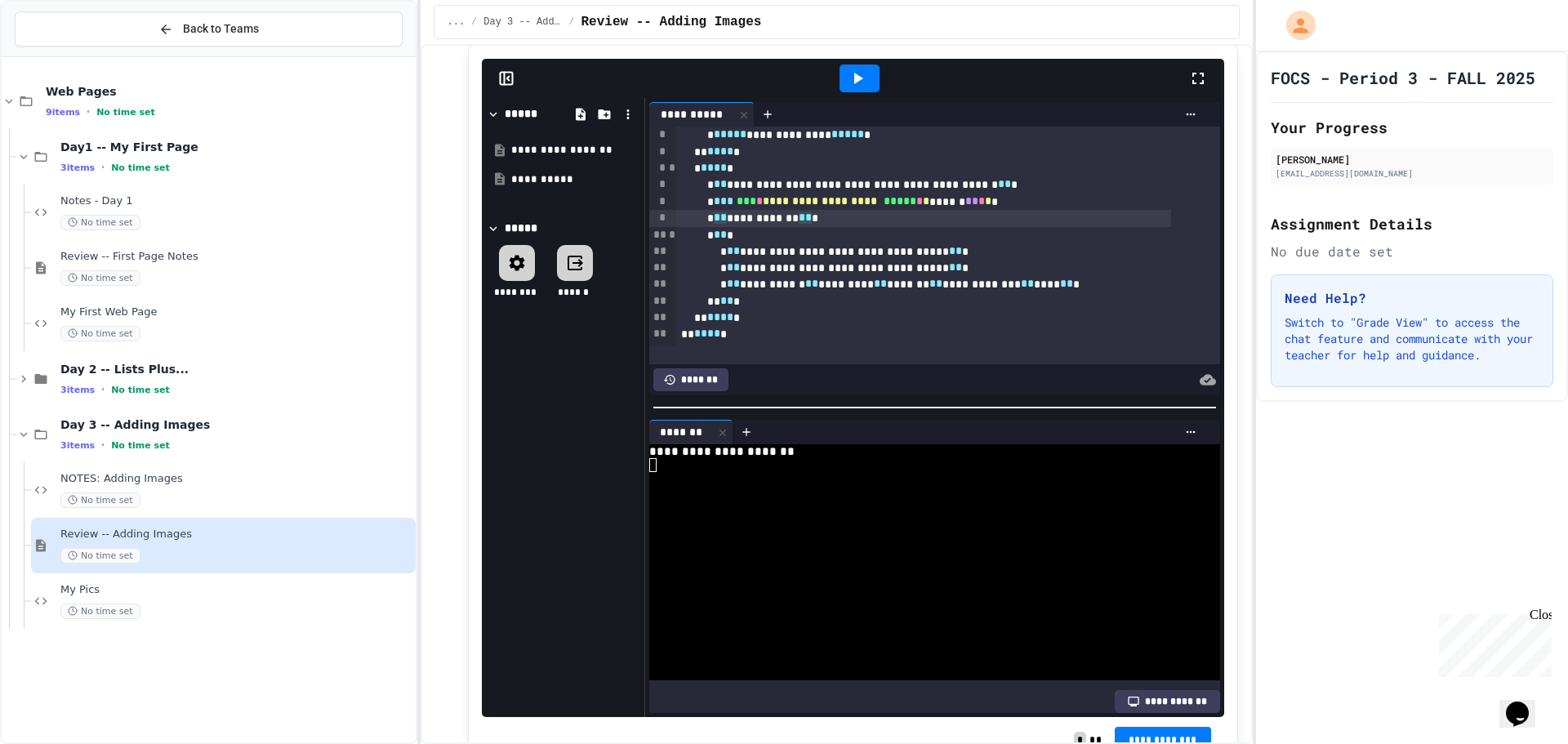
click at [800, 236] on div "* ** *" at bounding box center [924, 235] width 494 height 17
click at [709, 262] on div "**********" at bounding box center [924, 268] width 494 height 17
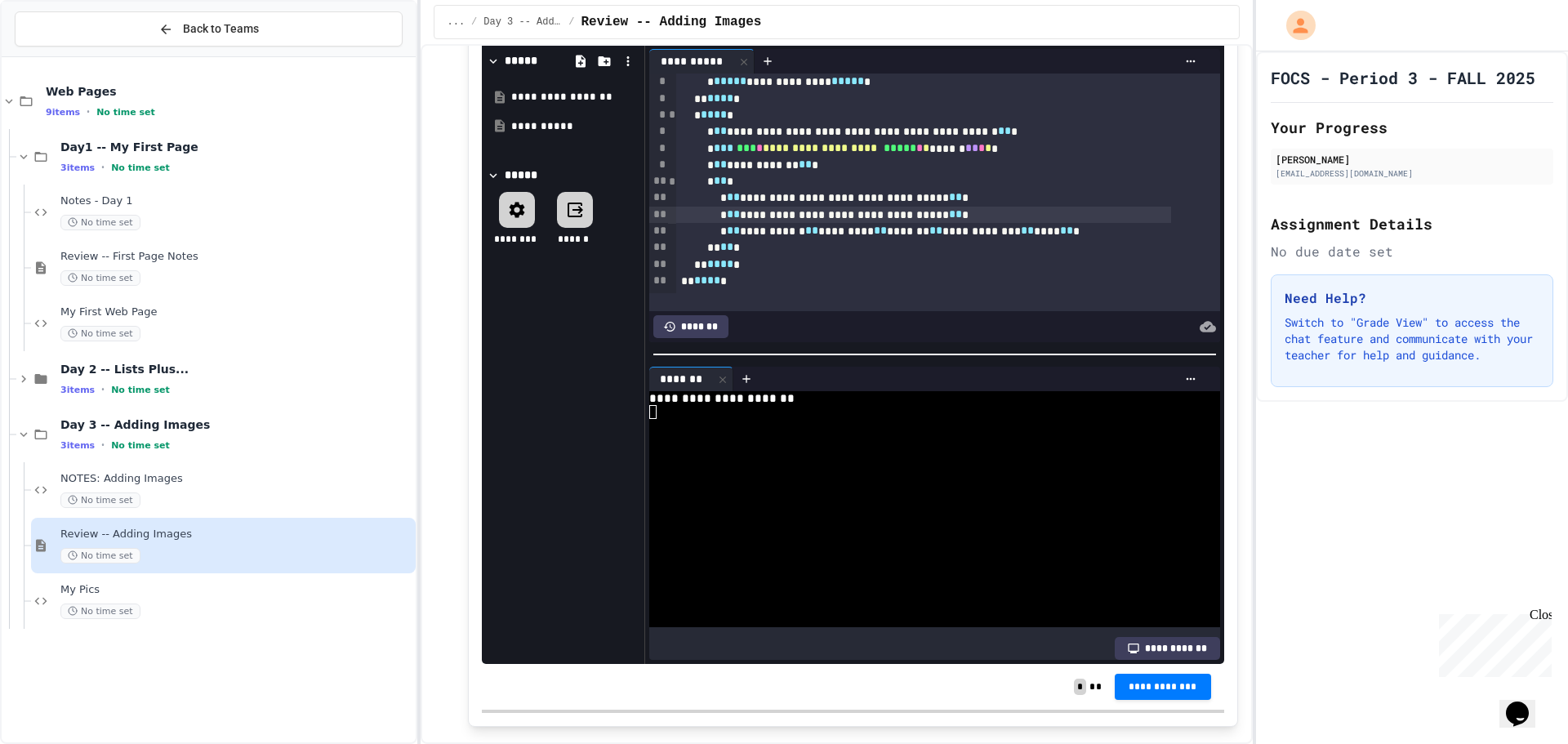
scroll to position [1906, 0]
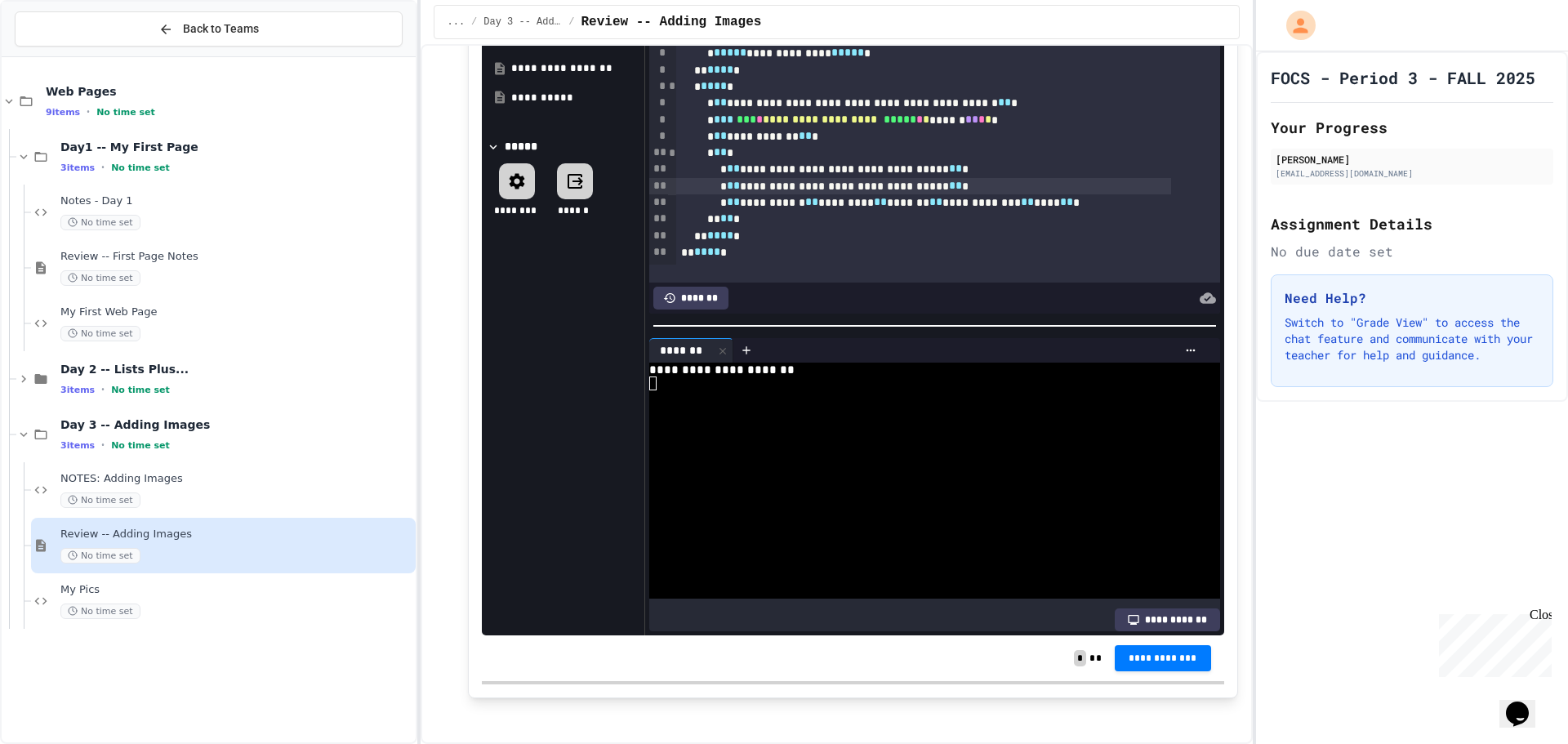
click at [710, 338] on div "*******" at bounding box center [691, 350] width 85 height 25
click at [727, 346] on icon at bounding box center [722, 351] width 11 height 11
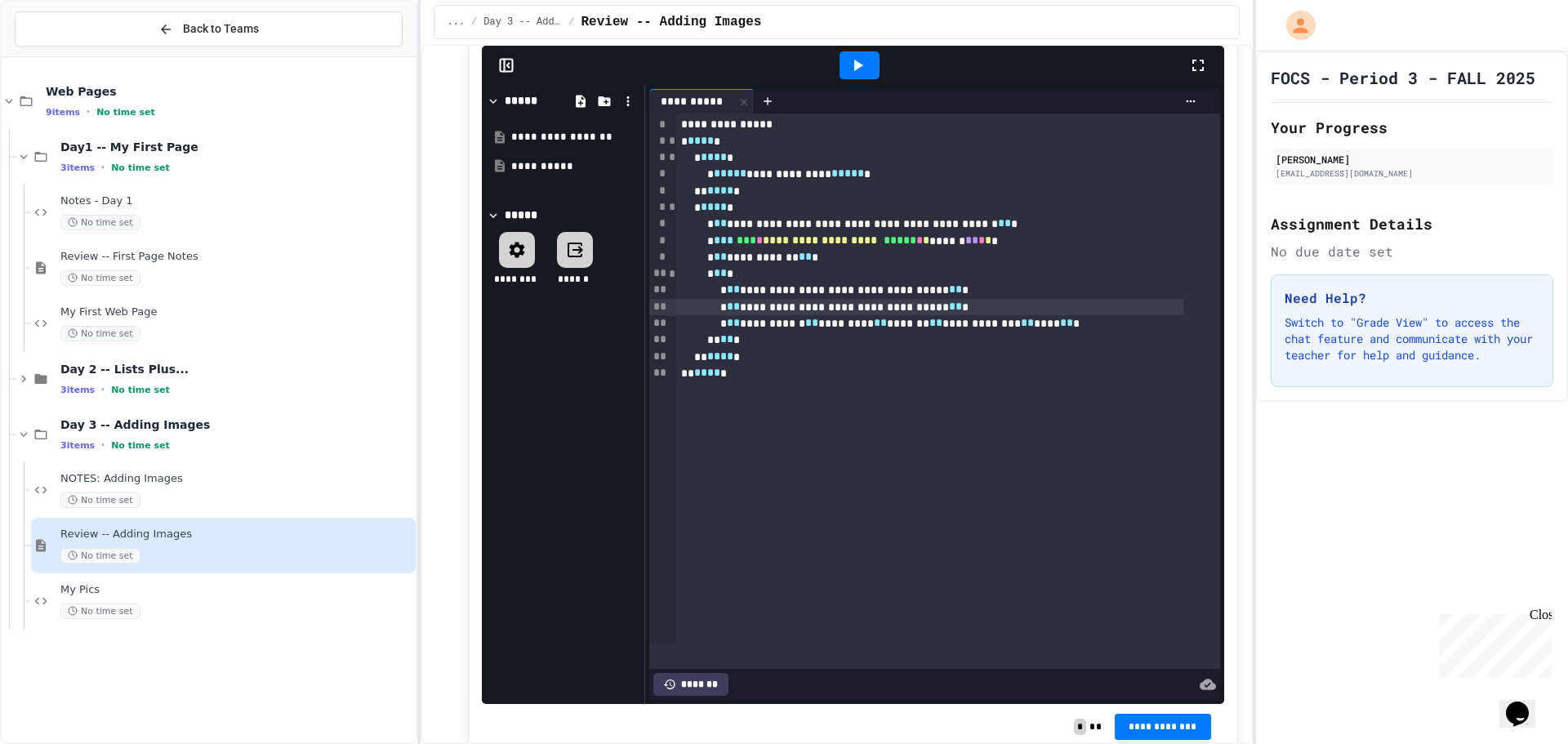
scroll to position [1662, 0]
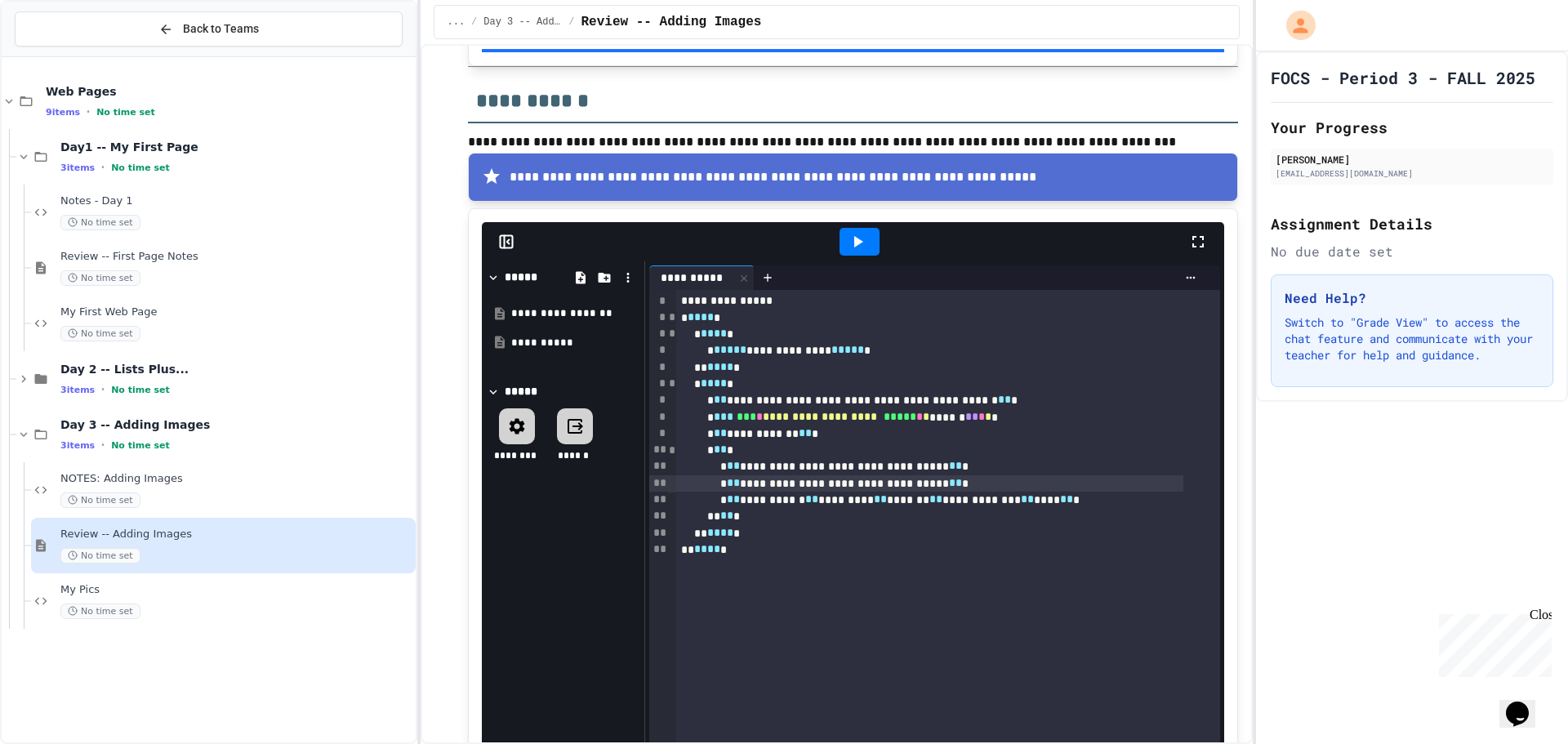
click at [854, 236] on icon at bounding box center [858, 242] width 9 height 11
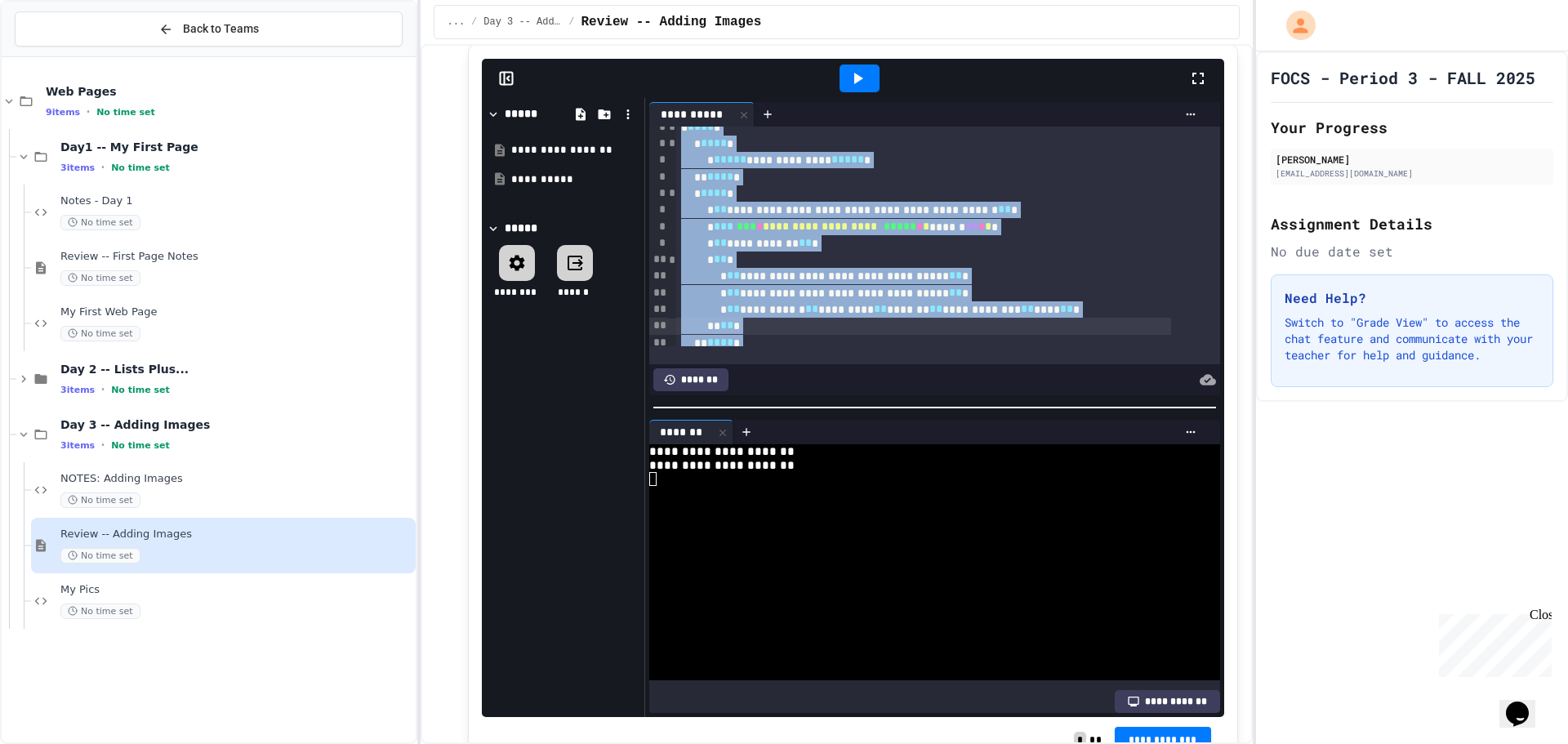
scroll to position [52, 0]
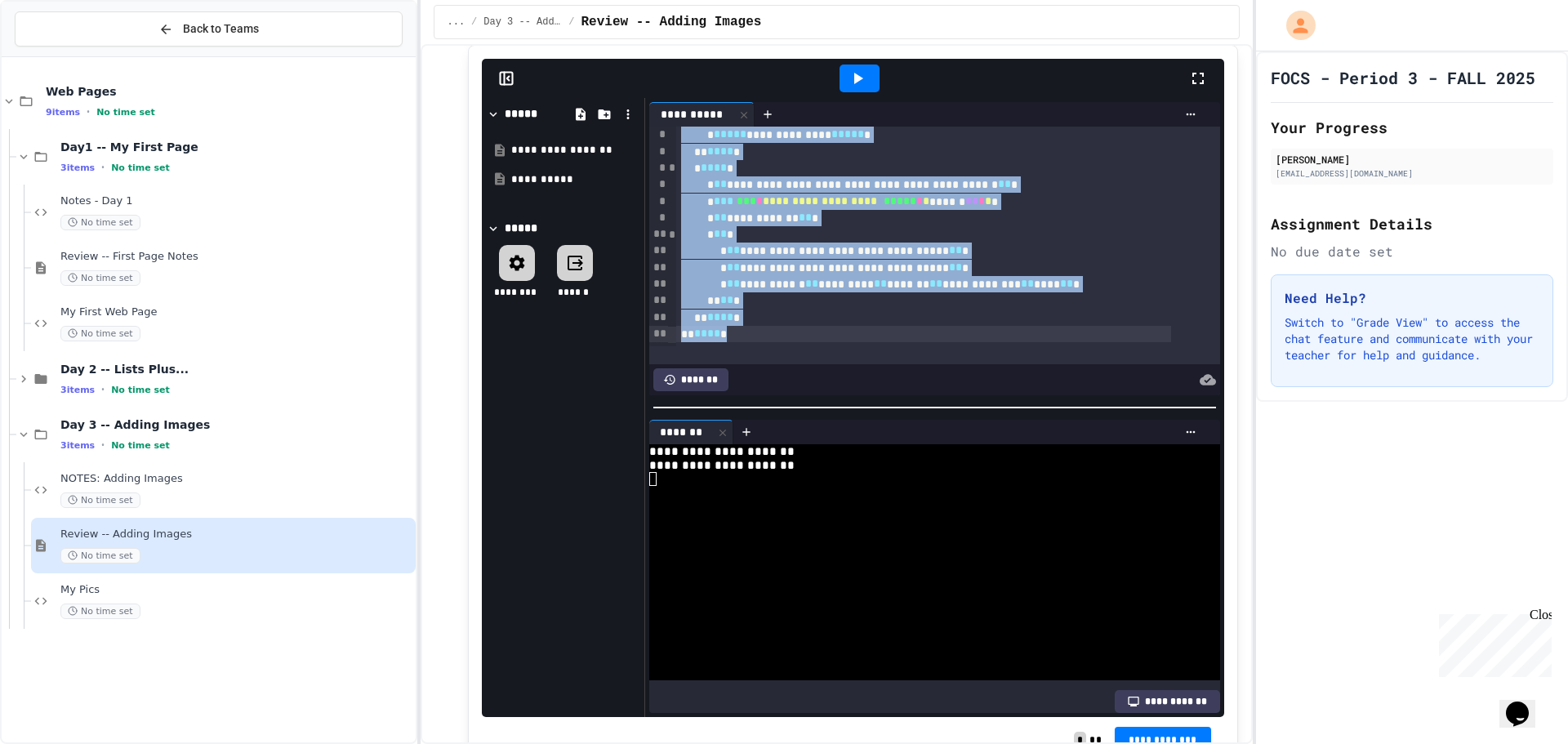
drag, startPoint x: 676, startPoint y: 130, endPoint x: 761, endPoint y: 338, distance: 224.7
click at [761, 338] on div "**********" at bounding box center [930, 210] width 507 height 271
copy div "**********"
